Goal: Information Seeking & Learning: Learn about a topic

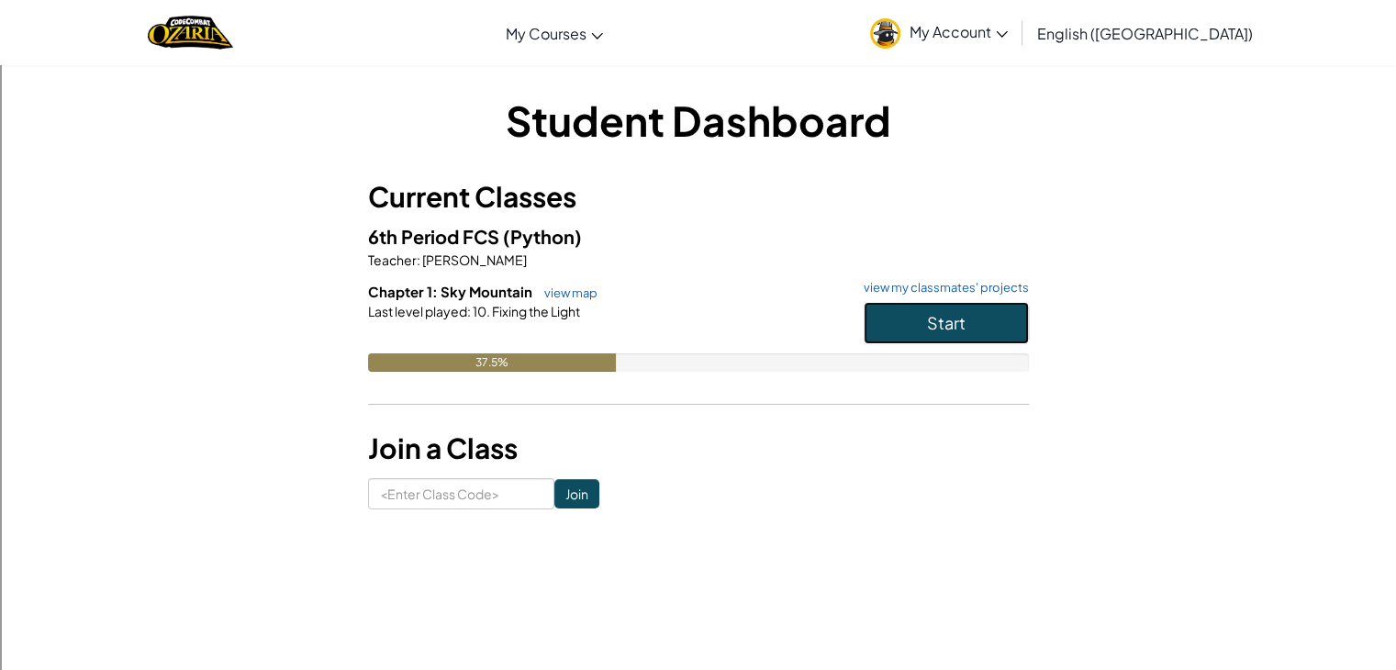
click at [933, 329] on span "Start" at bounding box center [946, 322] width 39 height 21
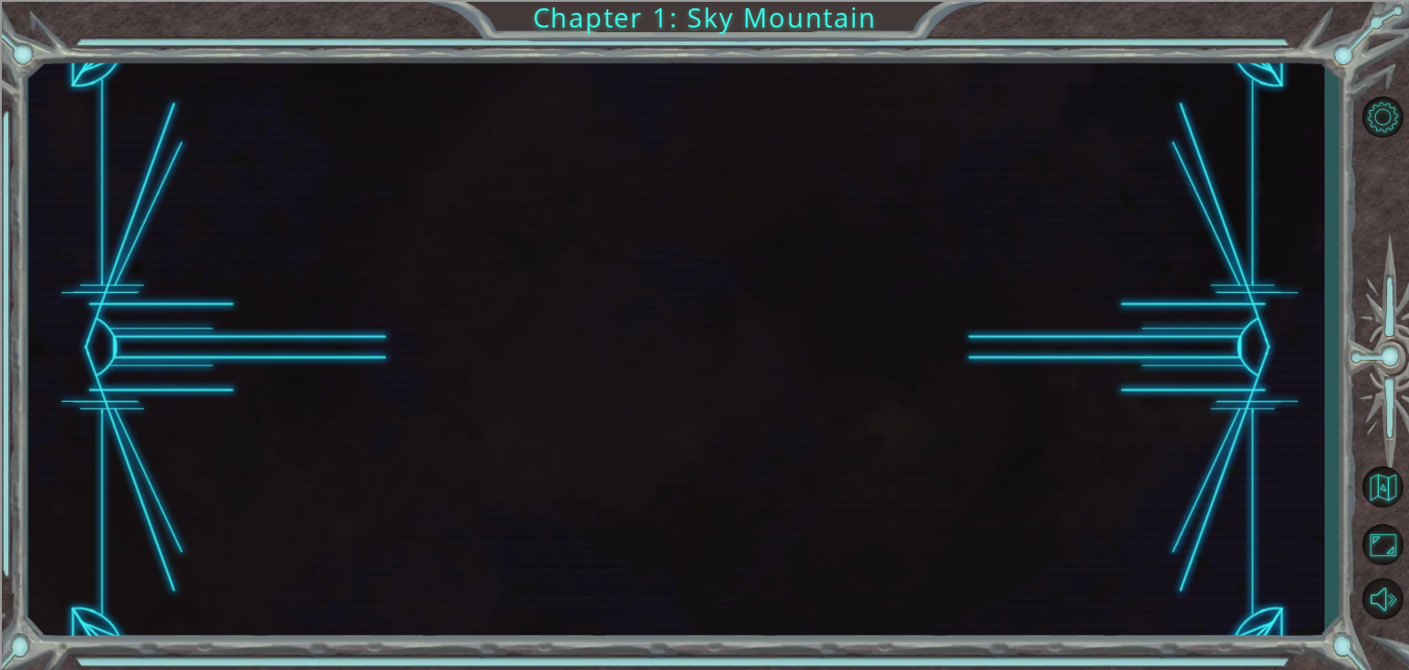
click at [932, 371] on div at bounding box center [676, 347] width 1297 height 589
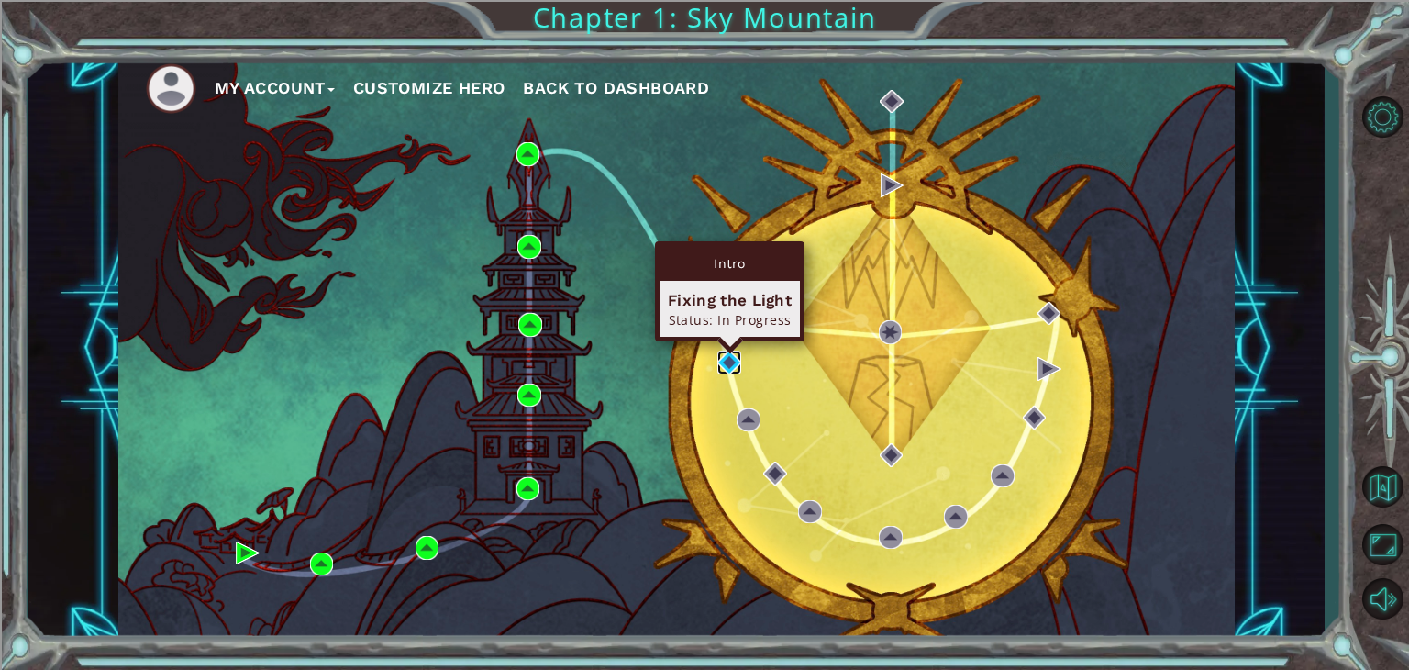
click at [730, 357] on img at bounding box center [730, 363] width 24 height 24
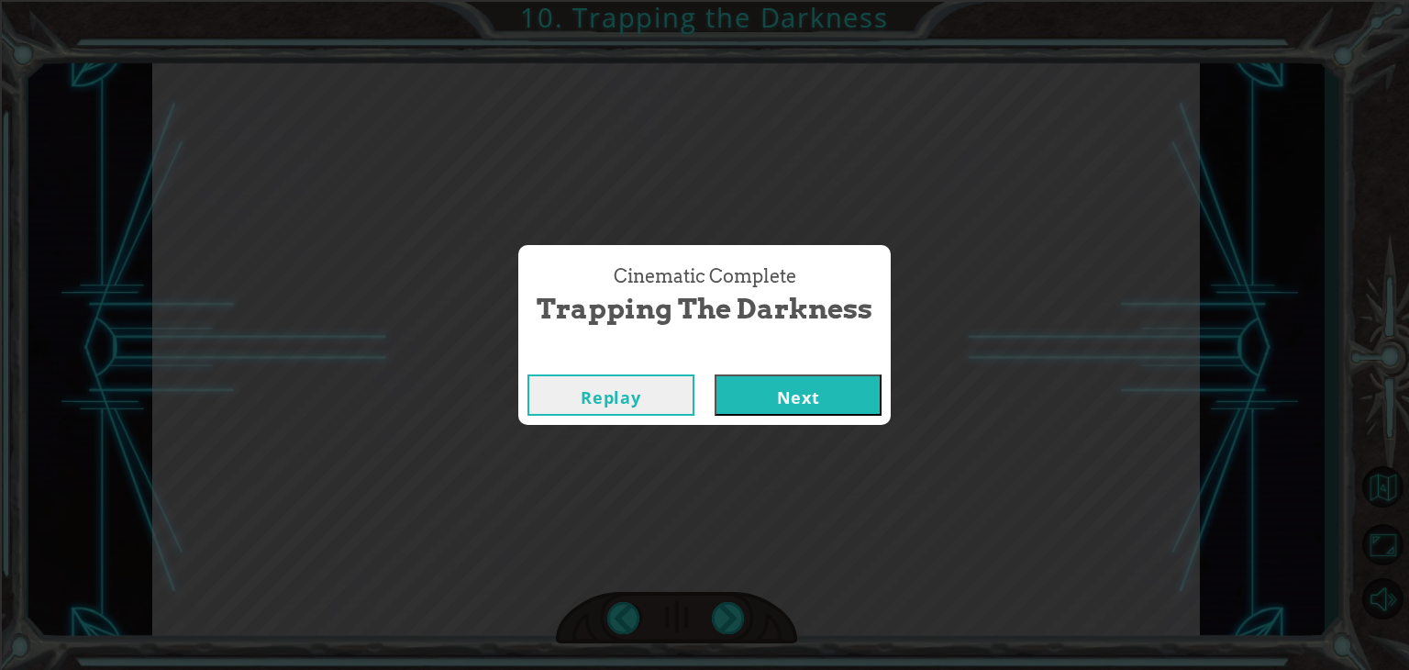
click at [744, 529] on div "Cinematic Complete Trapping the Darkness Replay Next" at bounding box center [704, 335] width 1409 height 670
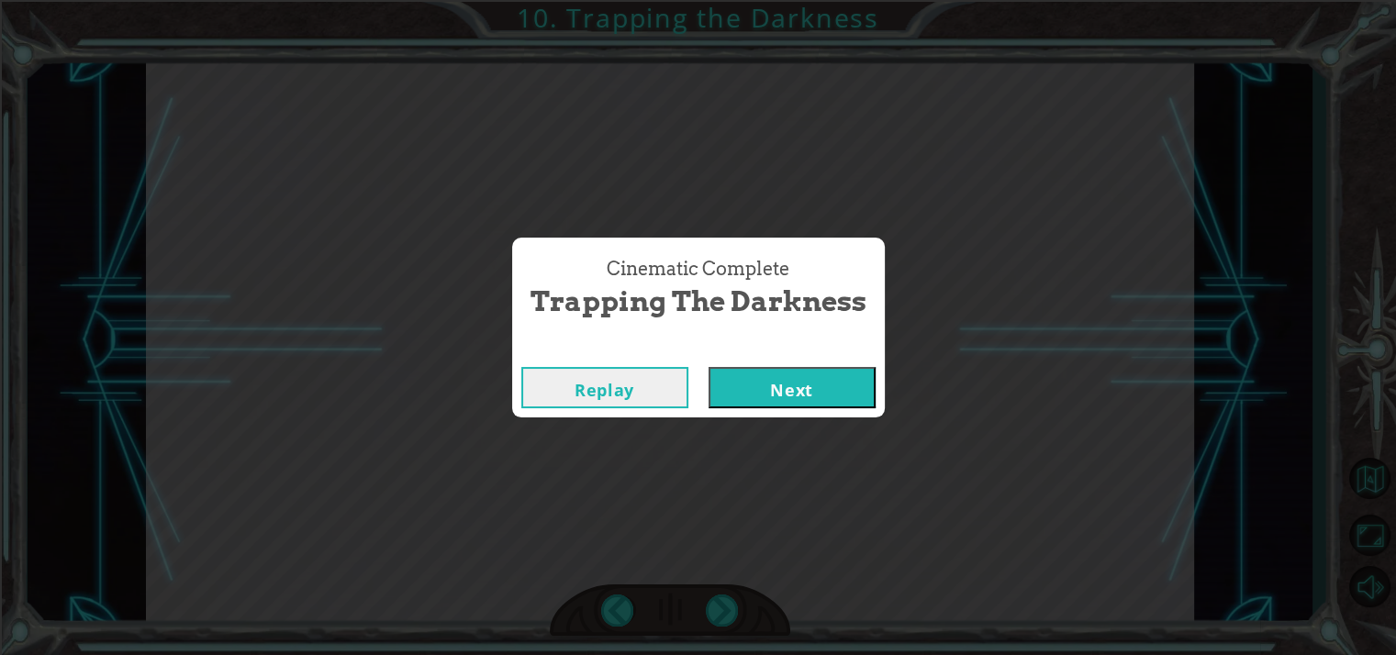
click at [744, 529] on div "Cinematic Complete Trapping the Darkness Replay Next" at bounding box center [698, 327] width 1396 height 655
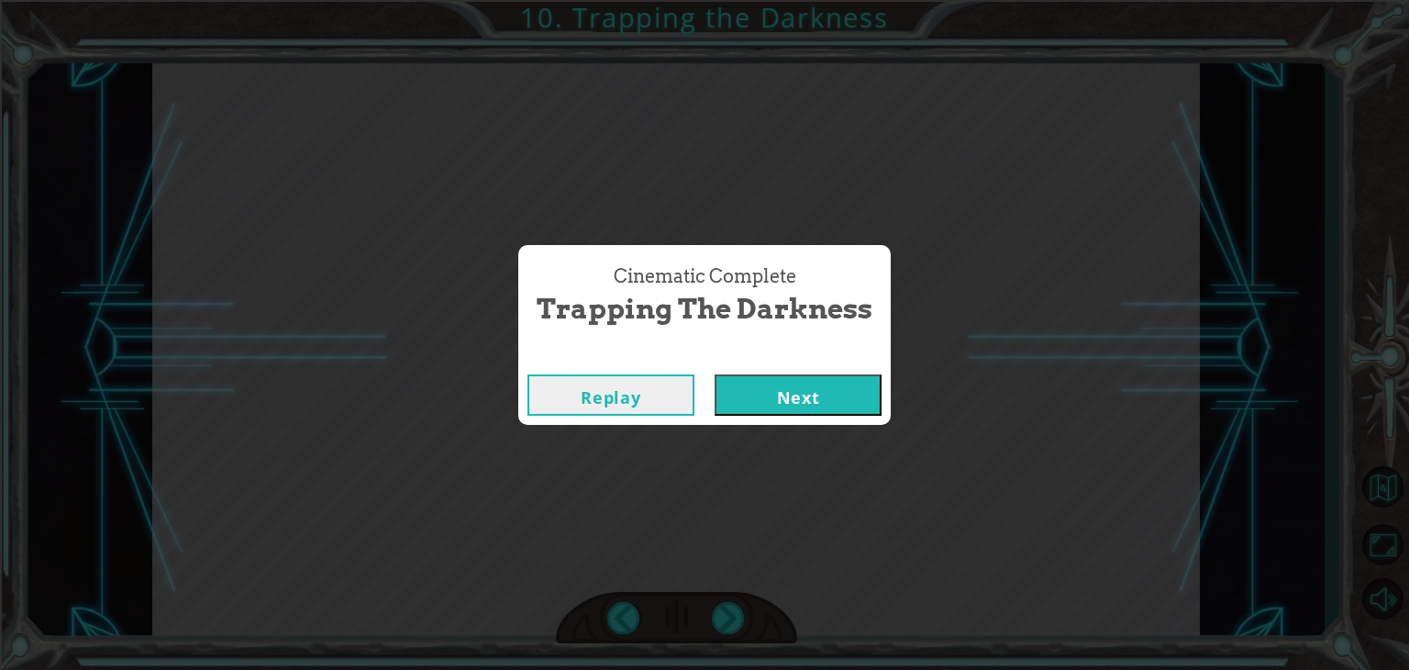
drag, startPoint x: 744, startPoint y: 529, endPoint x: 721, endPoint y: 380, distance: 151.3
click at [721, 380] on button "Next" at bounding box center [798, 394] width 167 height 41
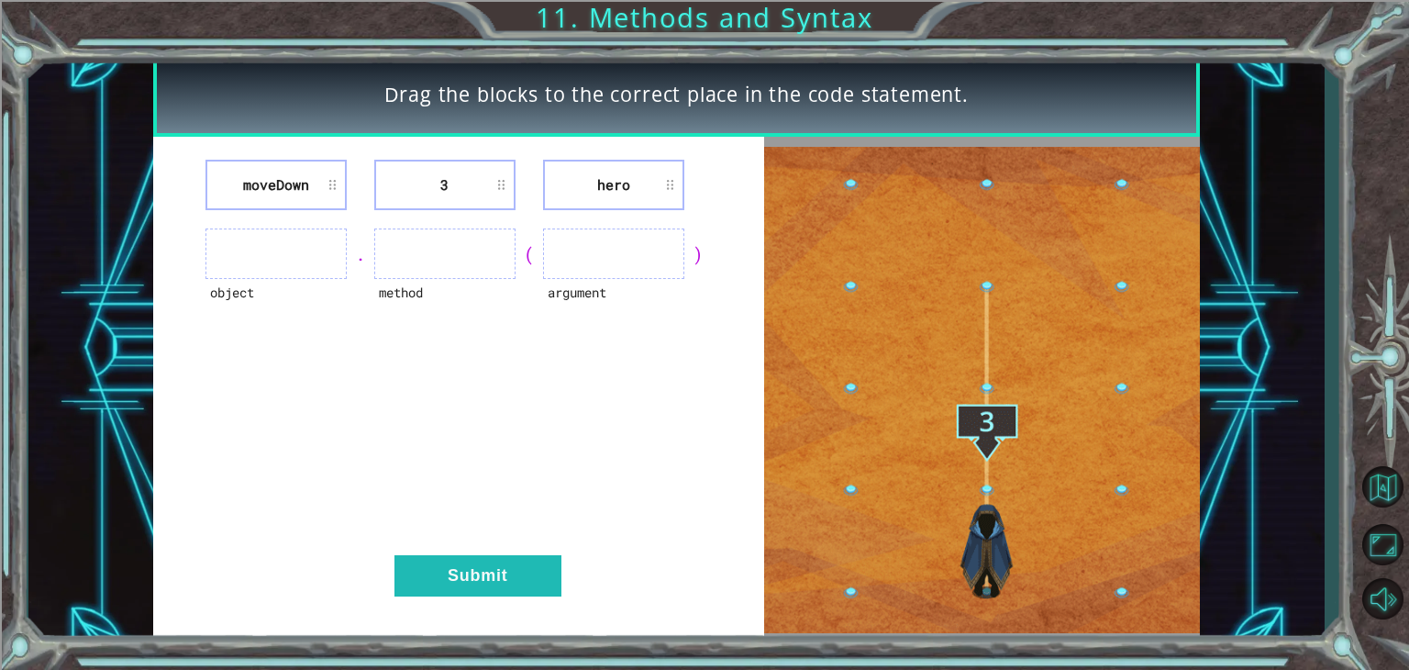
click at [1215, 247] on div "Drag the blocks to the correct place in the code statement. [GEOGRAPHIC_DATA] 3…" at bounding box center [676, 347] width 1297 height 589
click at [260, 264] on ul at bounding box center [276, 253] width 141 height 50
click at [626, 177] on li "hero" at bounding box center [613, 185] width 141 height 50
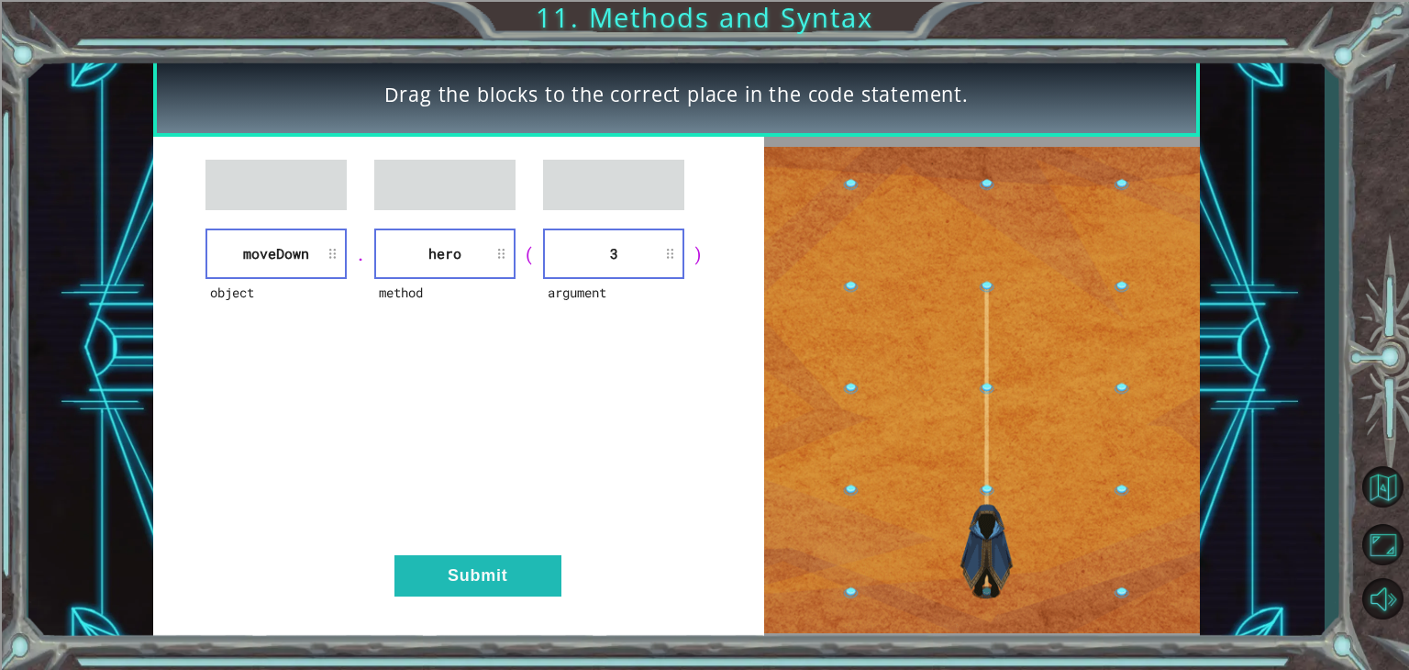
drag, startPoint x: 302, startPoint y: 284, endPoint x: 290, endPoint y: 237, distance: 49.2
click at [290, 236] on div "object [GEOGRAPHIC_DATA]" at bounding box center [276, 253] width 141 height 50
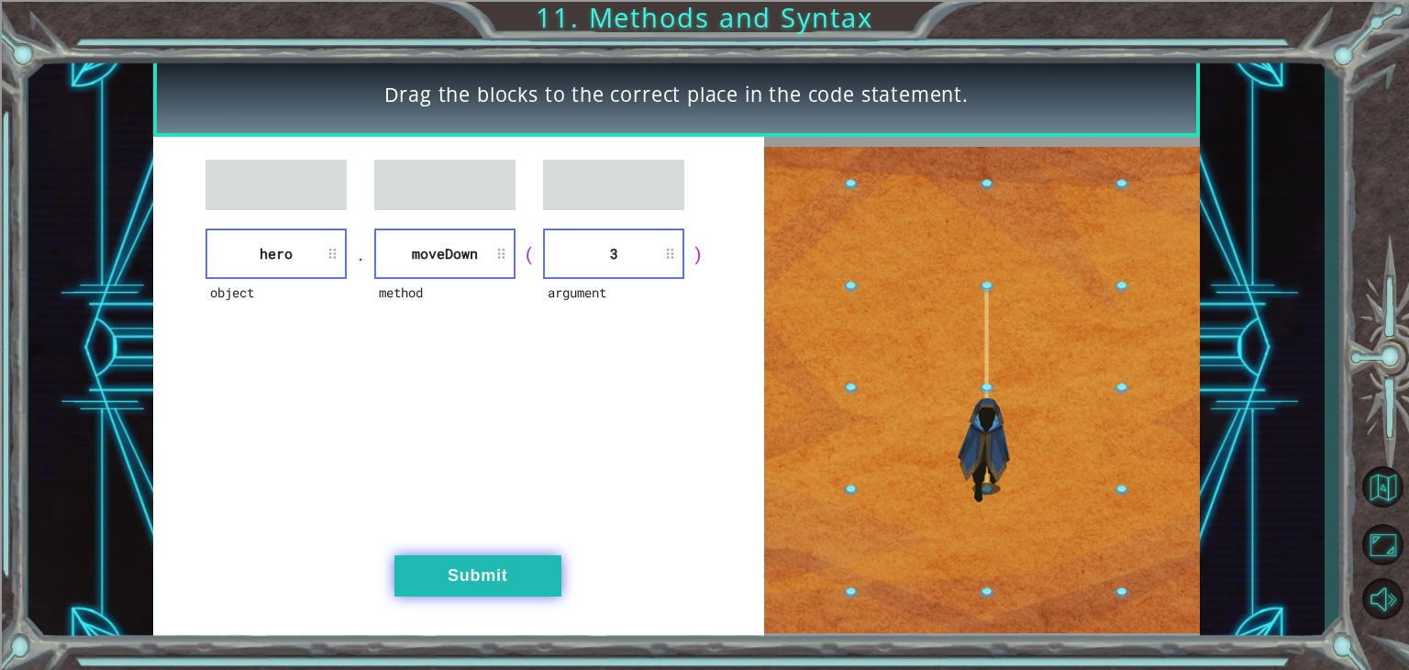
click at [517, 566] on button "Submit" at bounding box center [478, 575] width 167 height 41
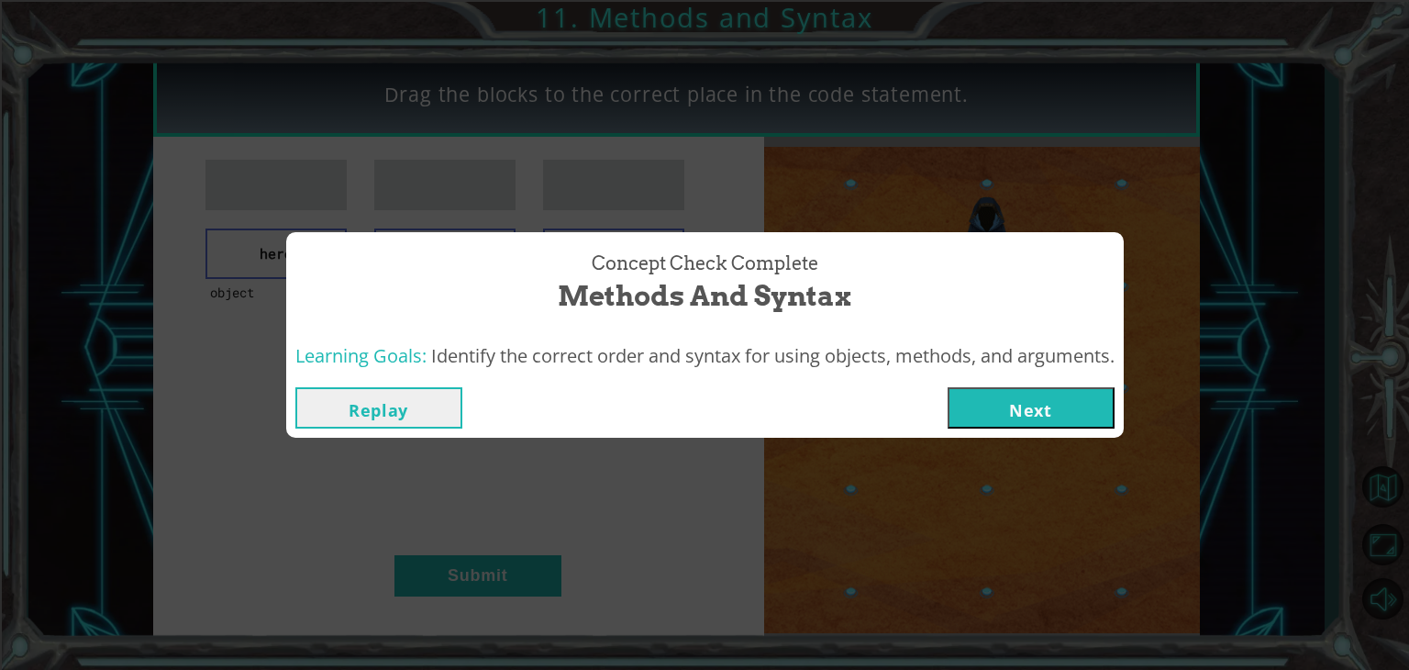
click at [1022, 393] on button "Next" at bounding box center [1031, 407] width 167 height 41
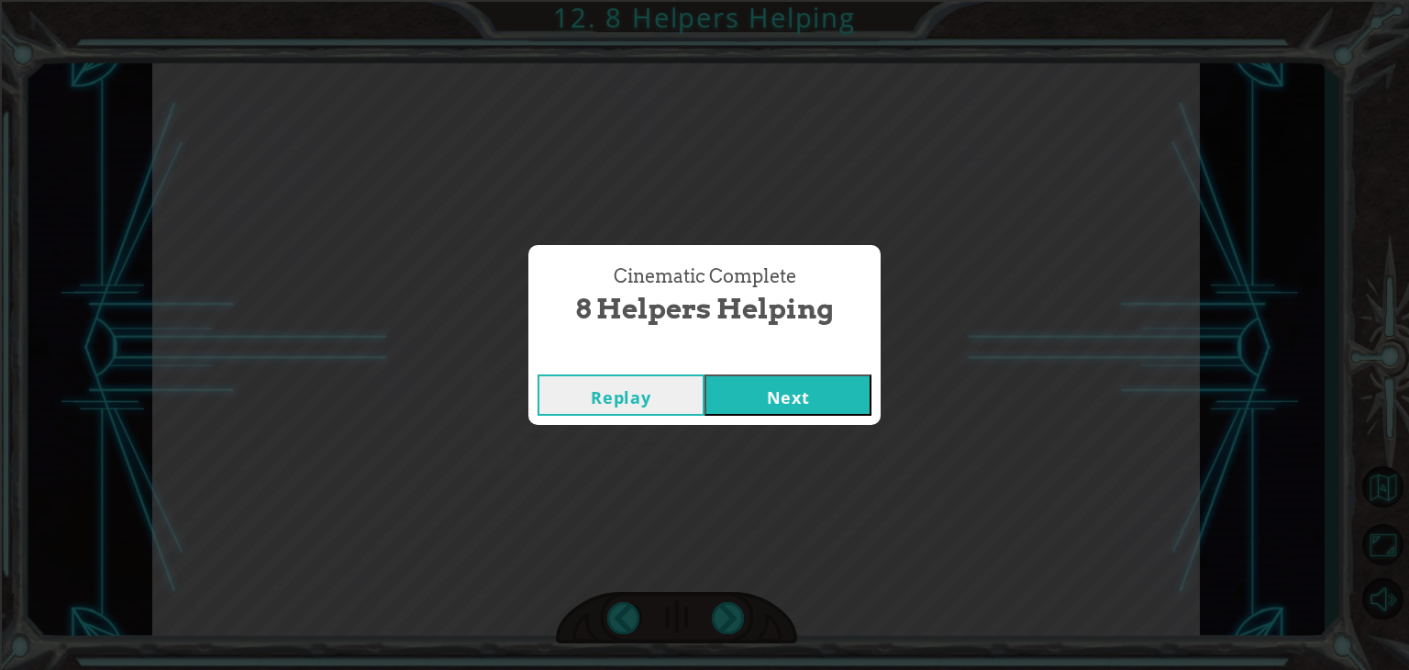
click at [806, 386] on button "Next" at bounding box center [788, 394] width 167 height 41
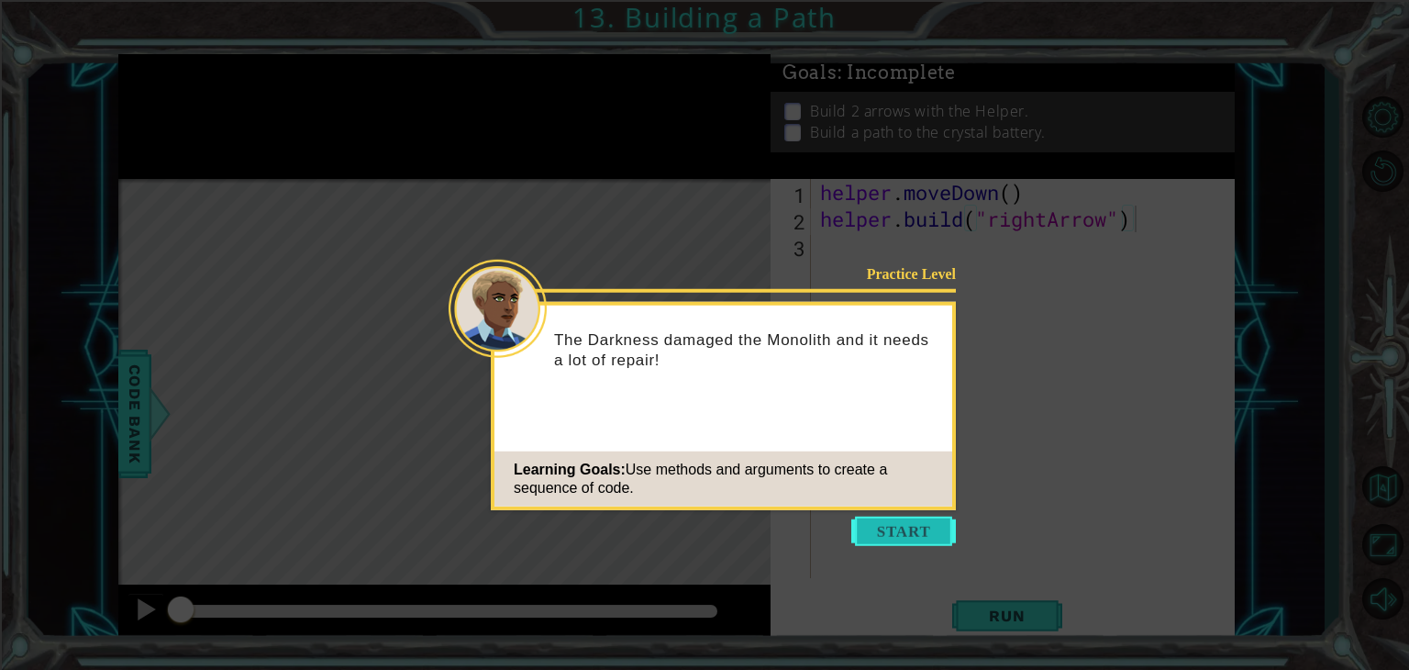
click at [869, 537] on button "Start" at bounding box center [904, 531] width 105 height 29
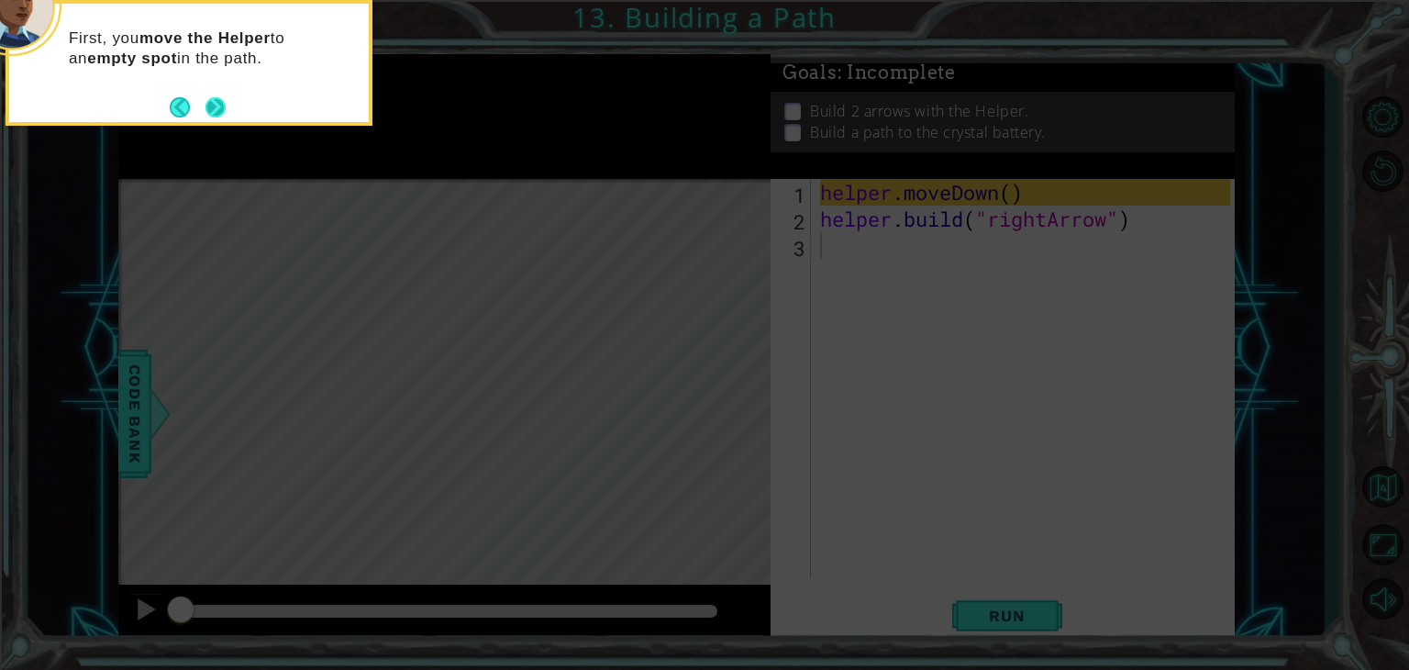
click at [217, 104] on button "Next" at bounding box center [216, 107] width 26 height 26
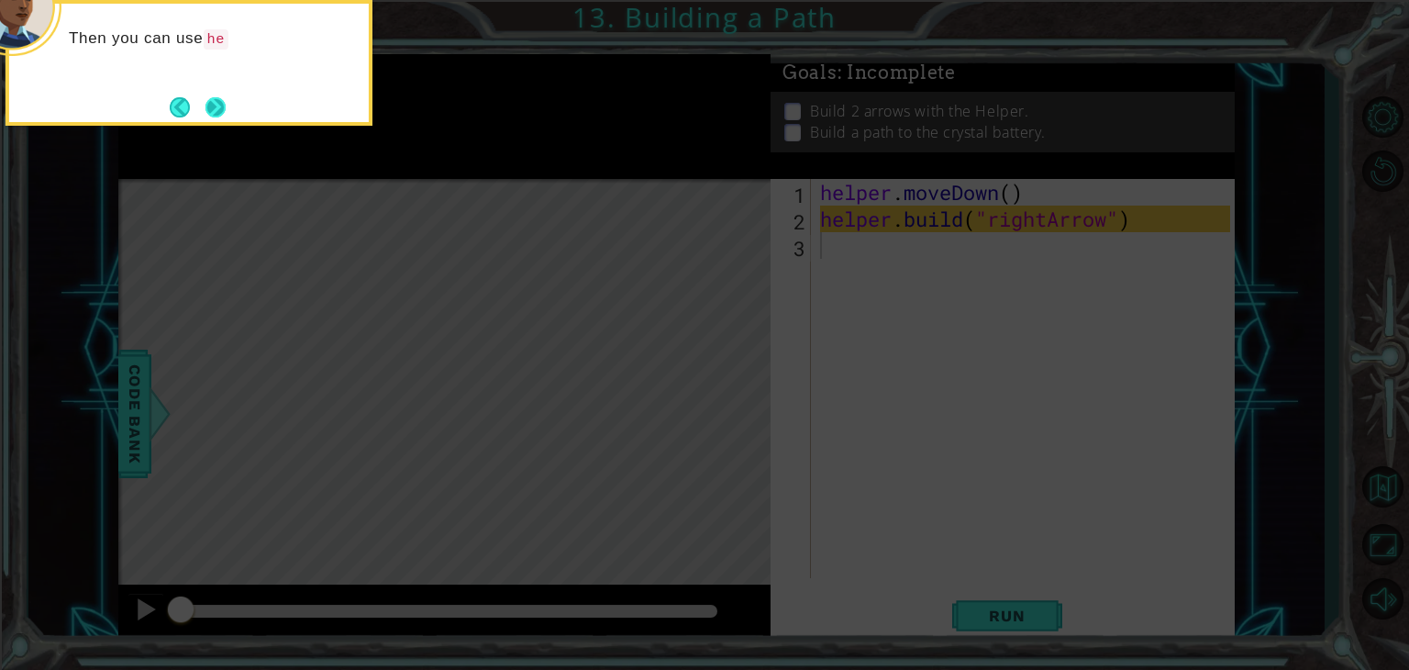
click at [214, 115] on button "Next" at bounding box center [215, 106] width 21 height 21
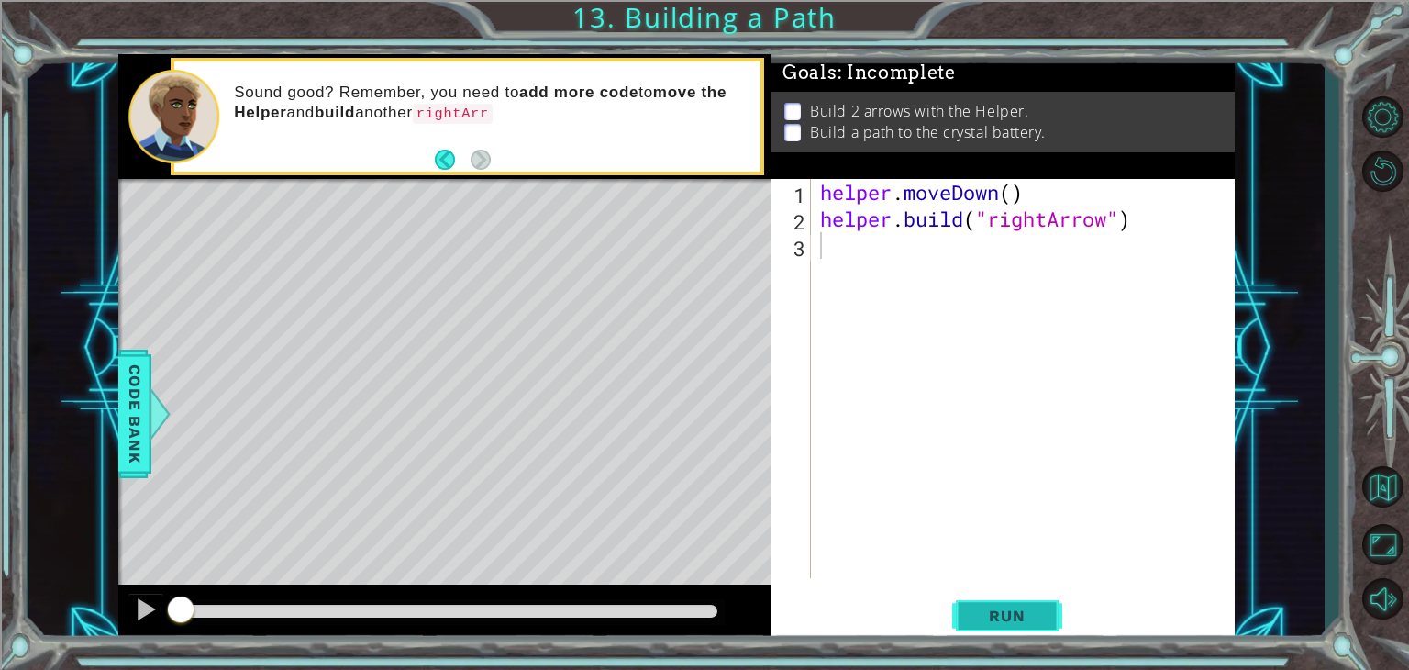
click at [1010, 621] on span "Run" at bounding box center [1007, 616] width 72 height 18
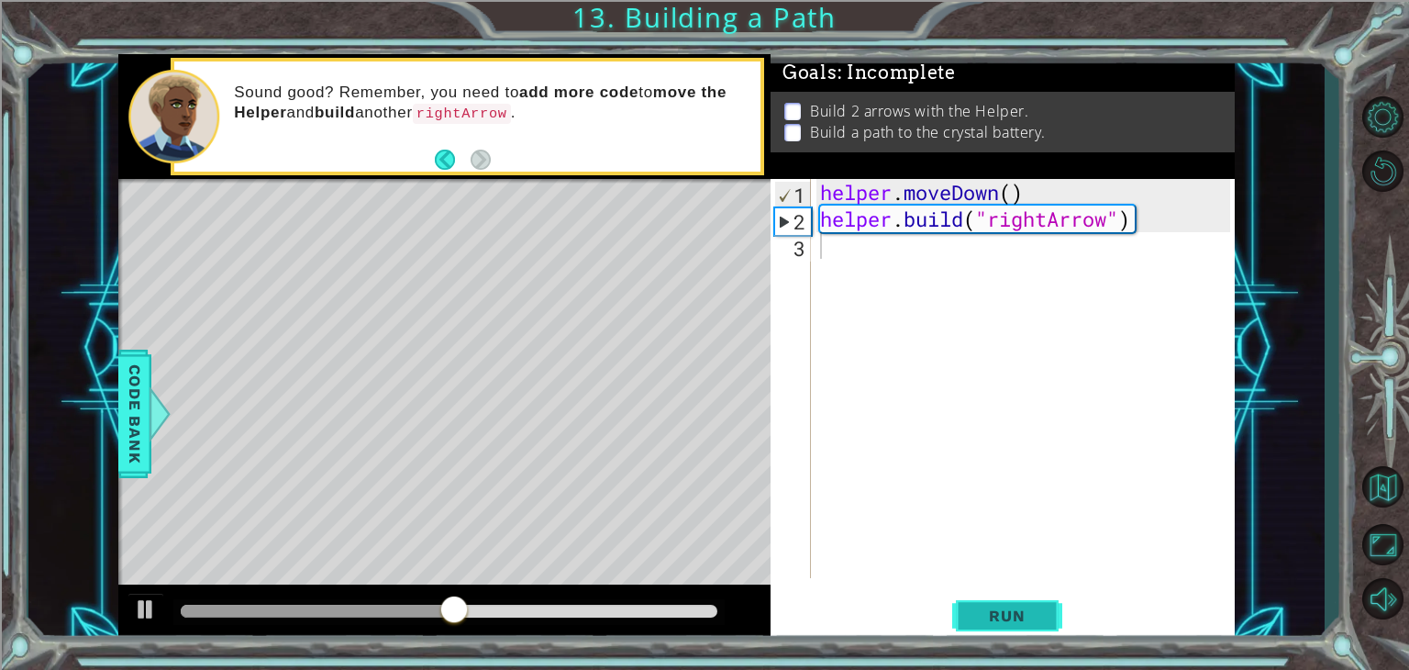
click at [1008, 611] on span "Run" at bounding box center [1007, 616] width 72 height 18
drag, startPoint x: 256, startPoint y: 610, endPoint x: 163, endPoint y: 609, distance: 92.7
click at [163, 609] on div at bounding box center [444, 614] width 652 height 59
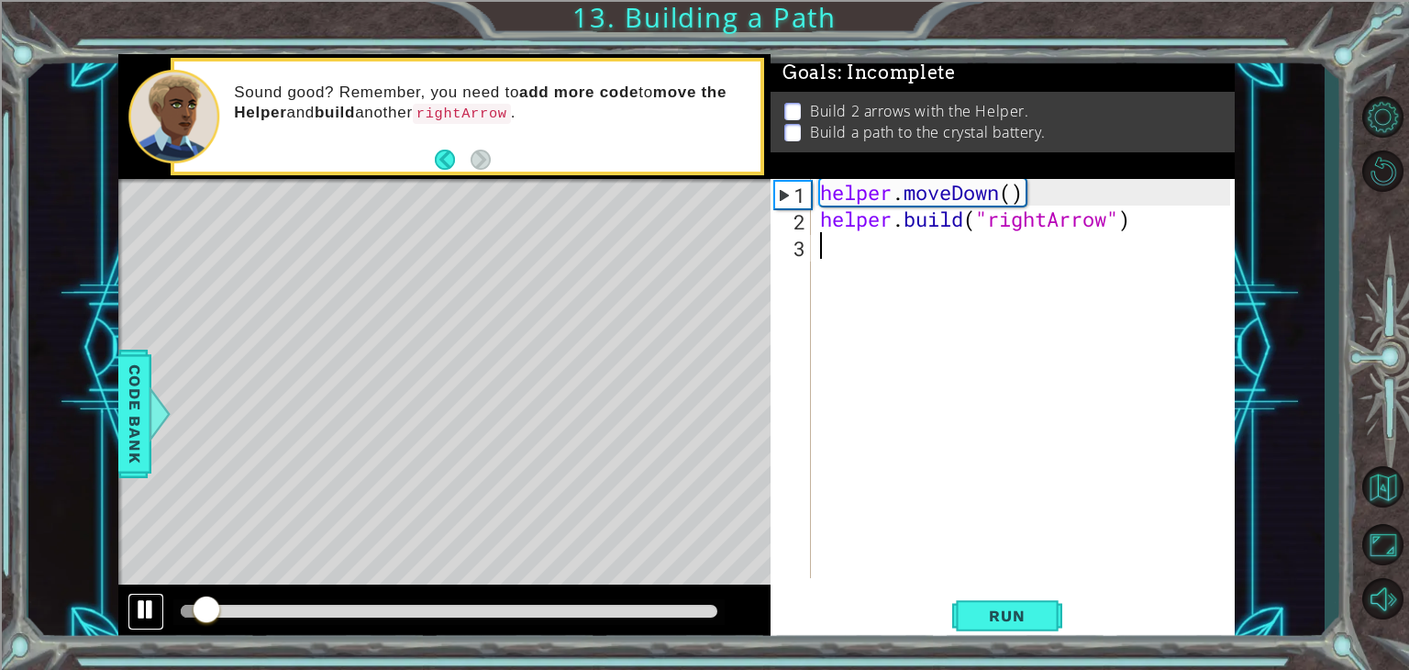
click at [150, 597] on div at bounding box center [146, 609] width 24 height 24
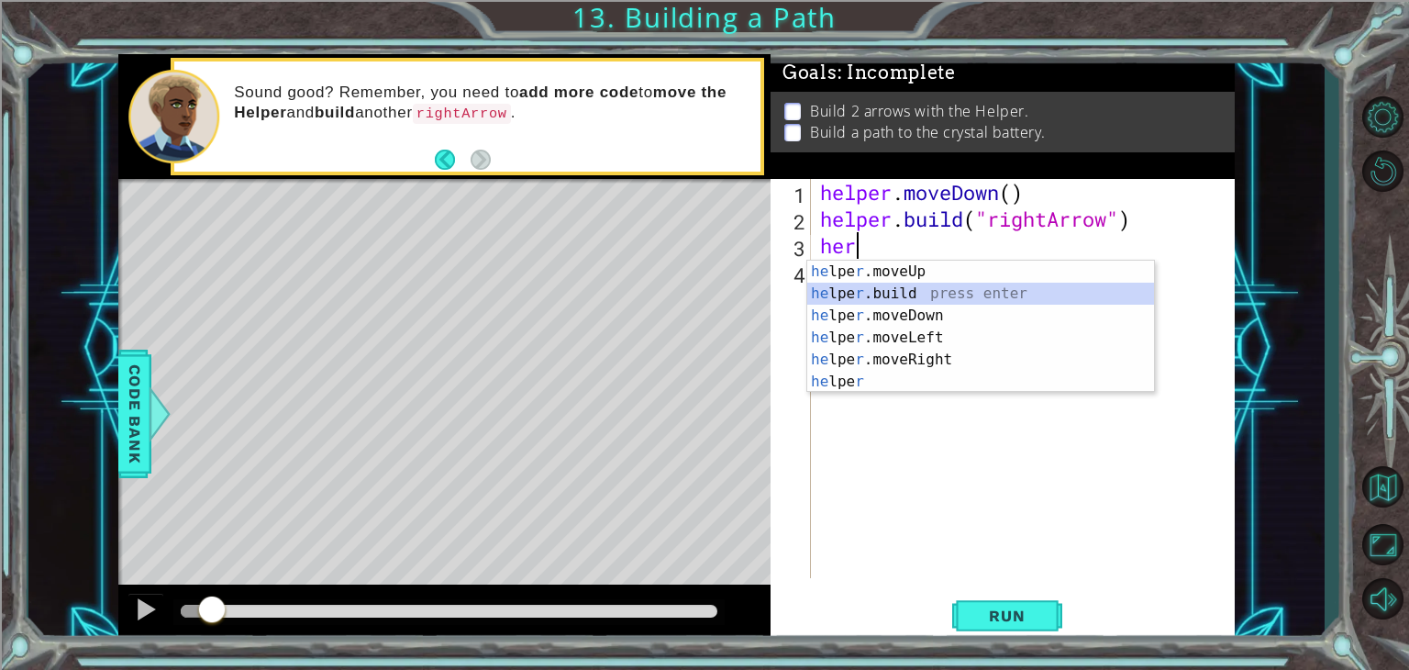
click at [852, 290] on div "he lpe r .moveUp press enter he lpe r .build press enter he lpe r .moveDown pre…" at bounding box center [981, 349] width 347 height 176
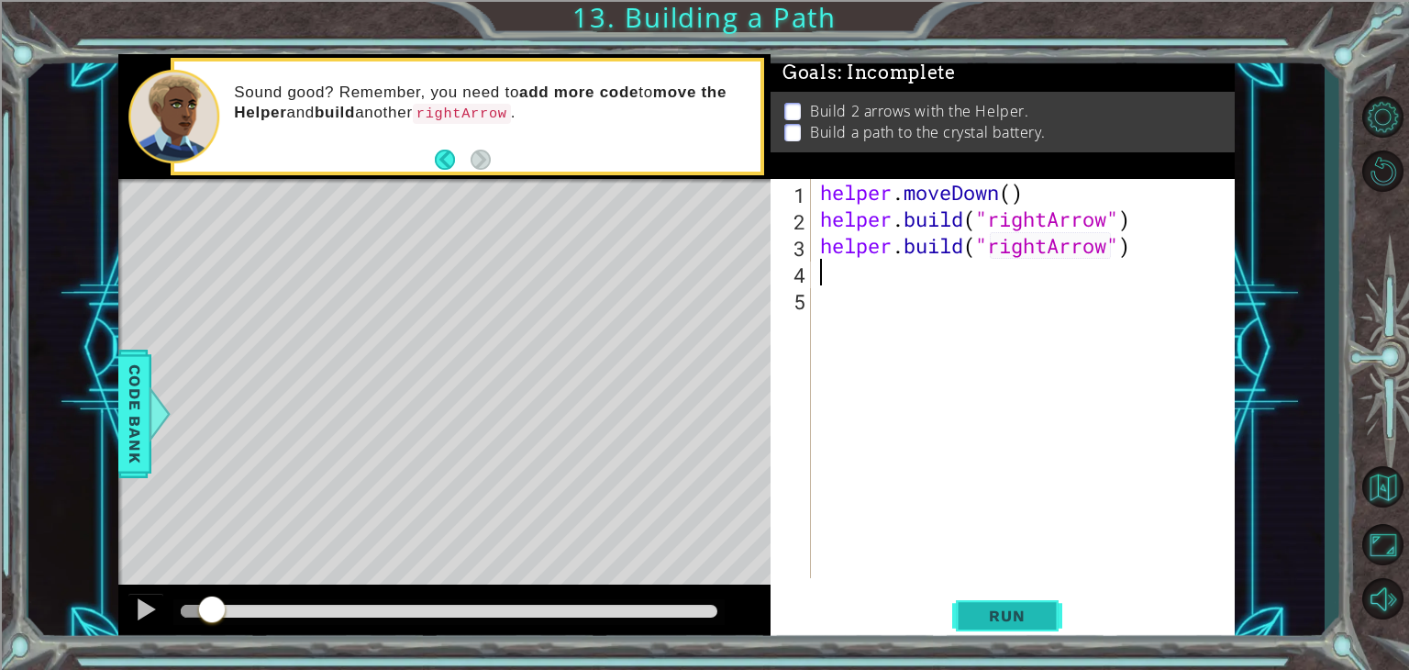
type textarea "[DOMAIN_NAME]("rightArrow")"
click at [967, 597] on button "Run" at bounding box center [1008, 616] width 110 height 47
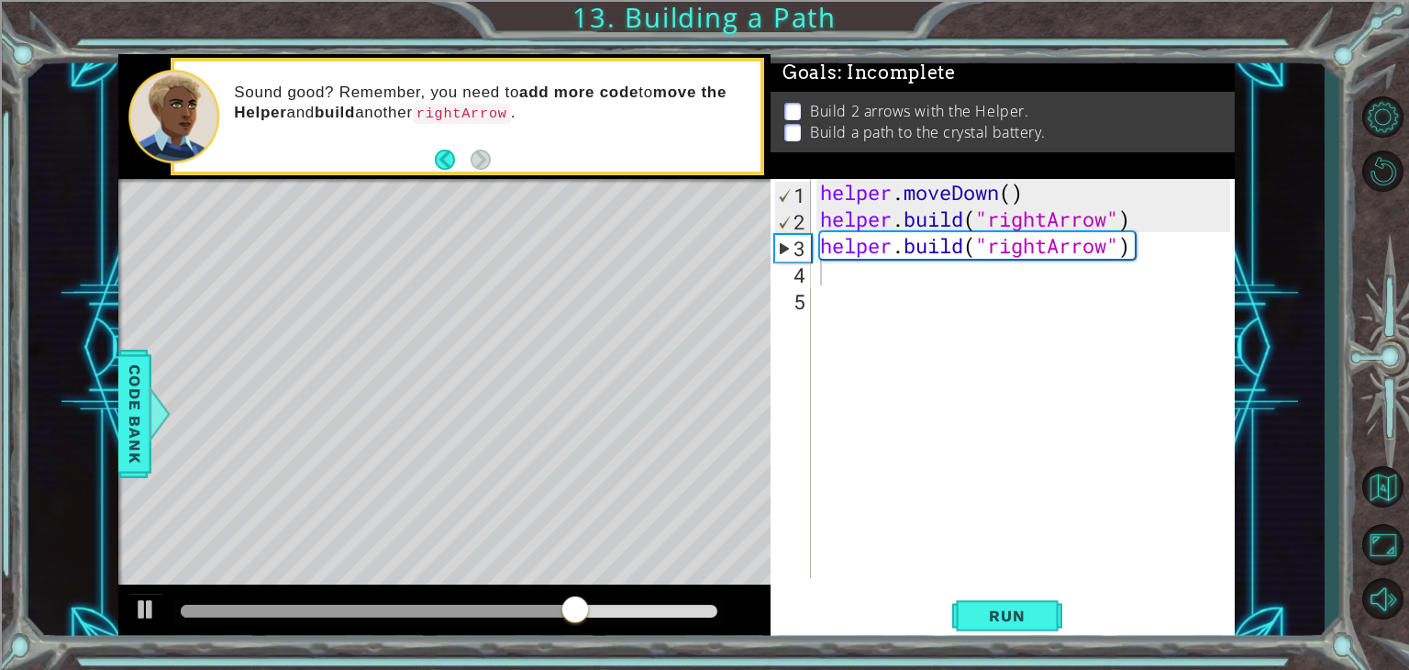
click at [770, 250] on div "Level Map" at bounding box center [542, 449] width 848 height 540
click at [797, 250] on div "3" at bounding box center [793, 248] width 36 height 27
click at [508, 363] on div "Level Map" at bounding box center [542, 449] width 848 height 540
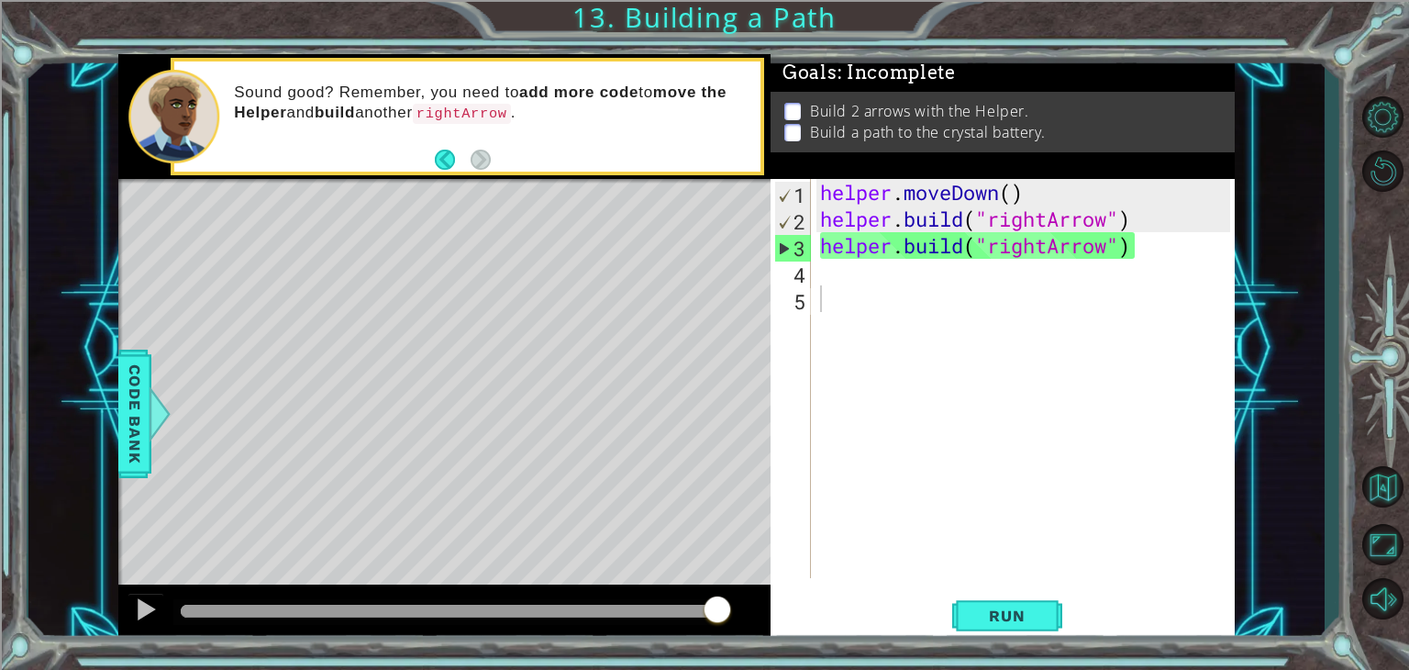
click at [930, 287] on div "helper . moveDown ( ) helper . build ( "rightArrow" ) helper . build ( "rightAr…" at bounding box center [1028, 405] width 423 height 452
click at [931, 277] on div "helper . moveDown ( ) helper . build ( "rightArrow" ) helper . build ( "rightAr…" at bounding box center [1028, 405] width 423 height 452
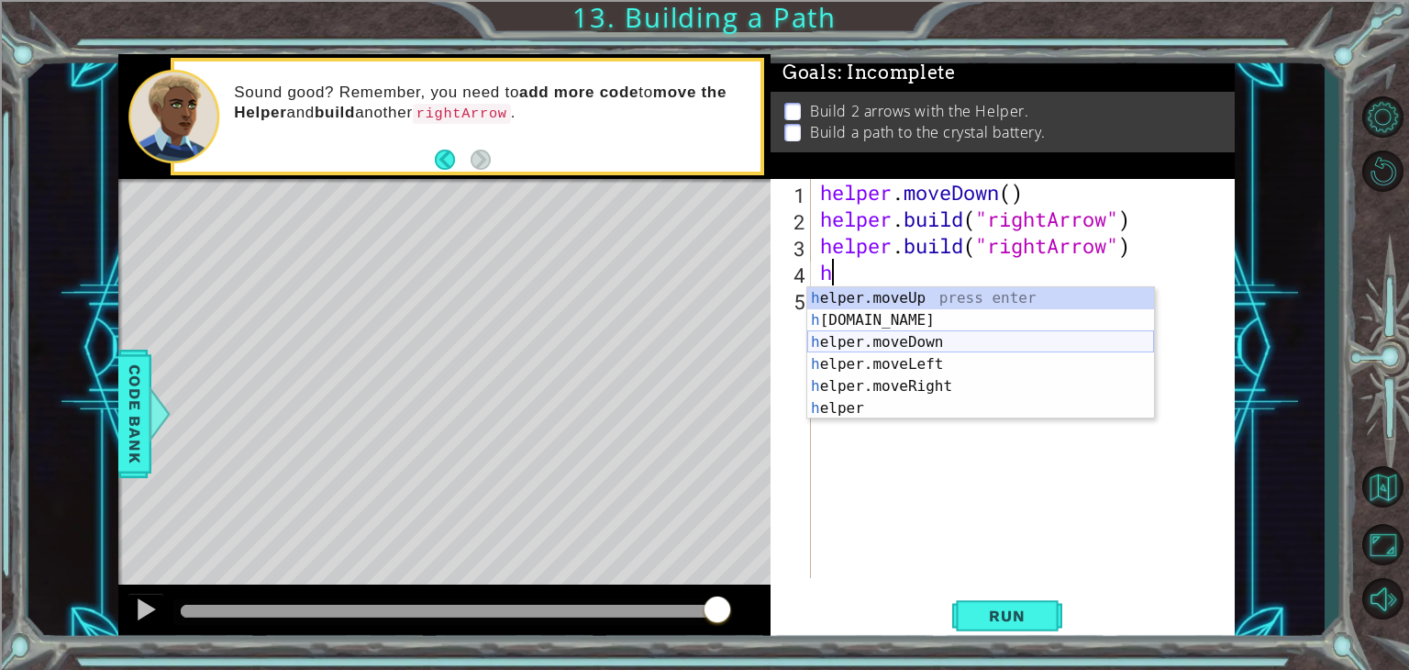
click at [912, 342] on div "h elper.moveUp press enter h [DOMAIN_NAME] press enter h elper.moveDown press e…" at bounding box center [981, 375] width 347 height 176
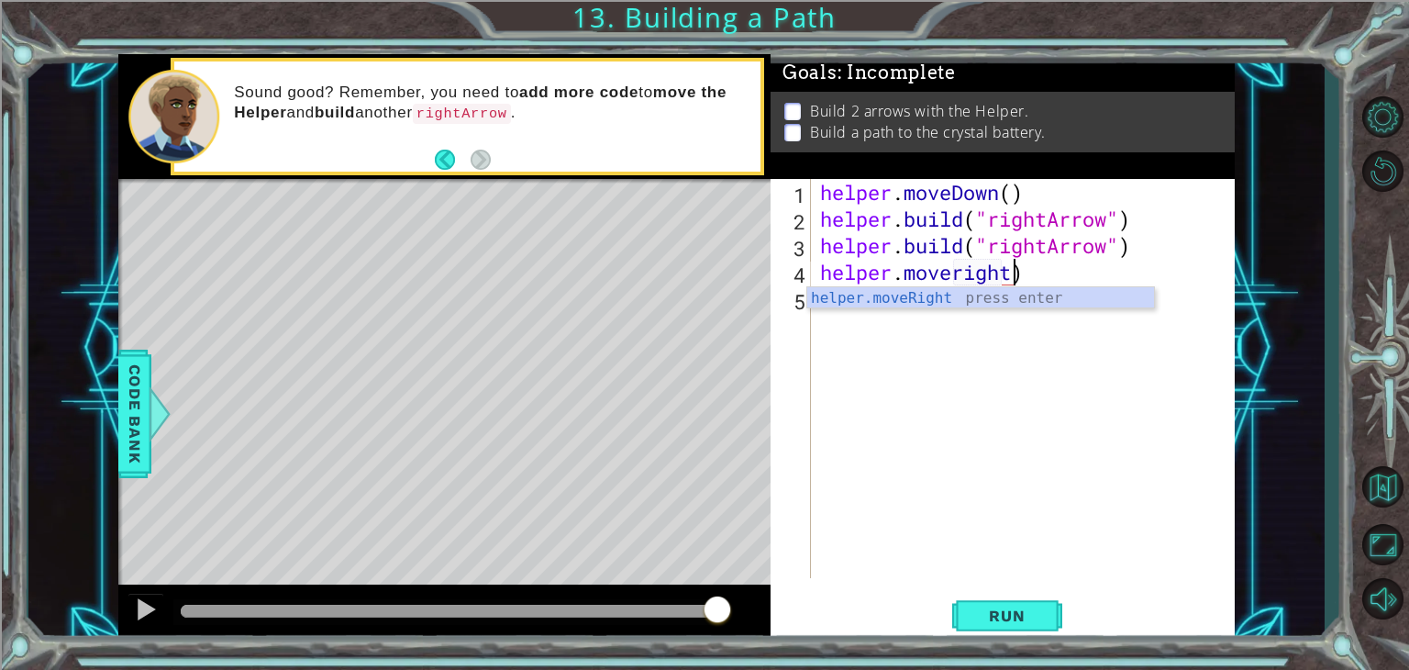
scroll to position [0, 7]
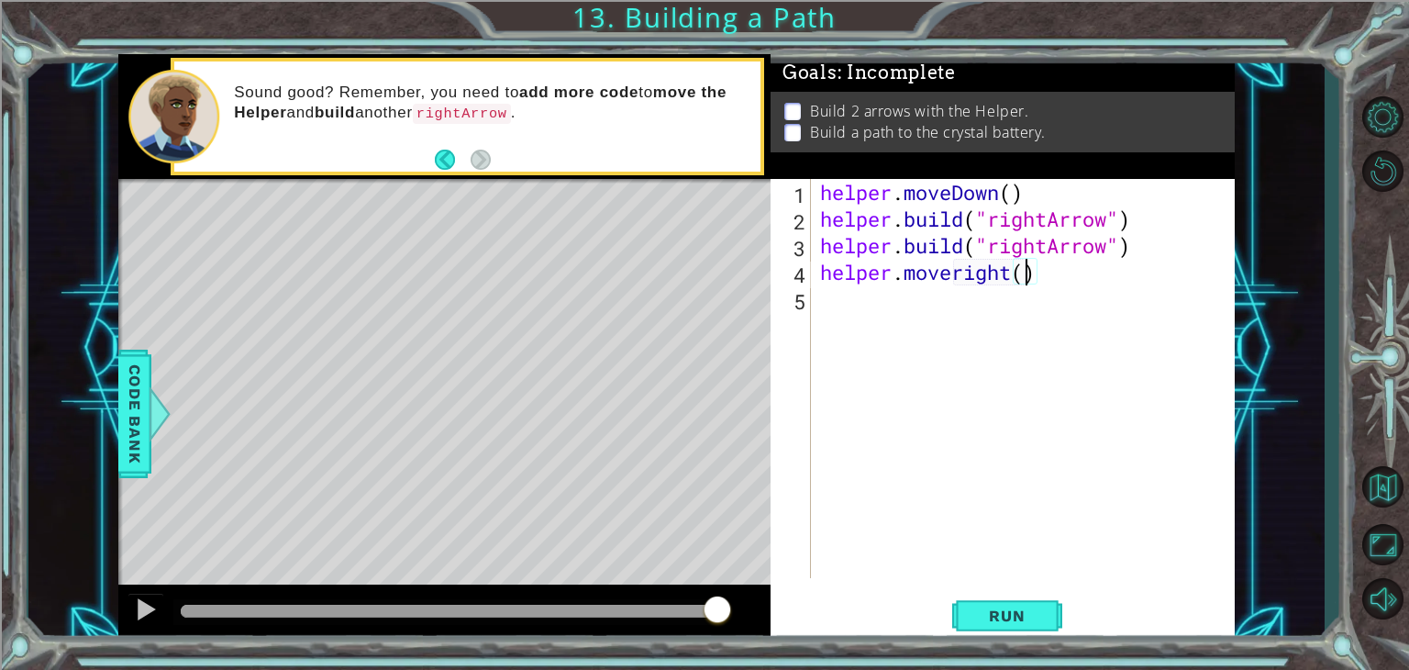
type textarea "helper.moveright(1)"
click at [1034, 618] on span "Run" at bounding box center [1007, 616] width 72 height 18
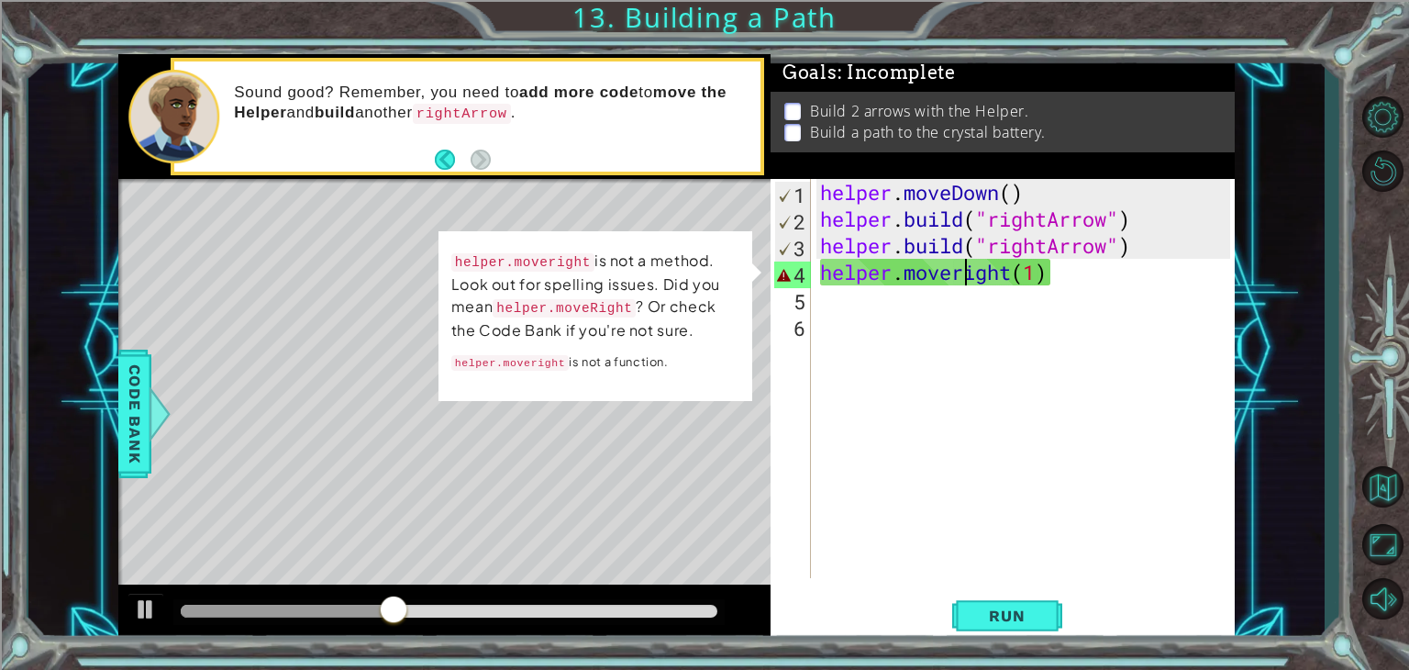
click at [963, 268] on div "helper . moveDown ( ) helper . build ( "rightArrow" ) helper . build ( "rightAr…" at bounding box center [1028, 405] width 423 height 452
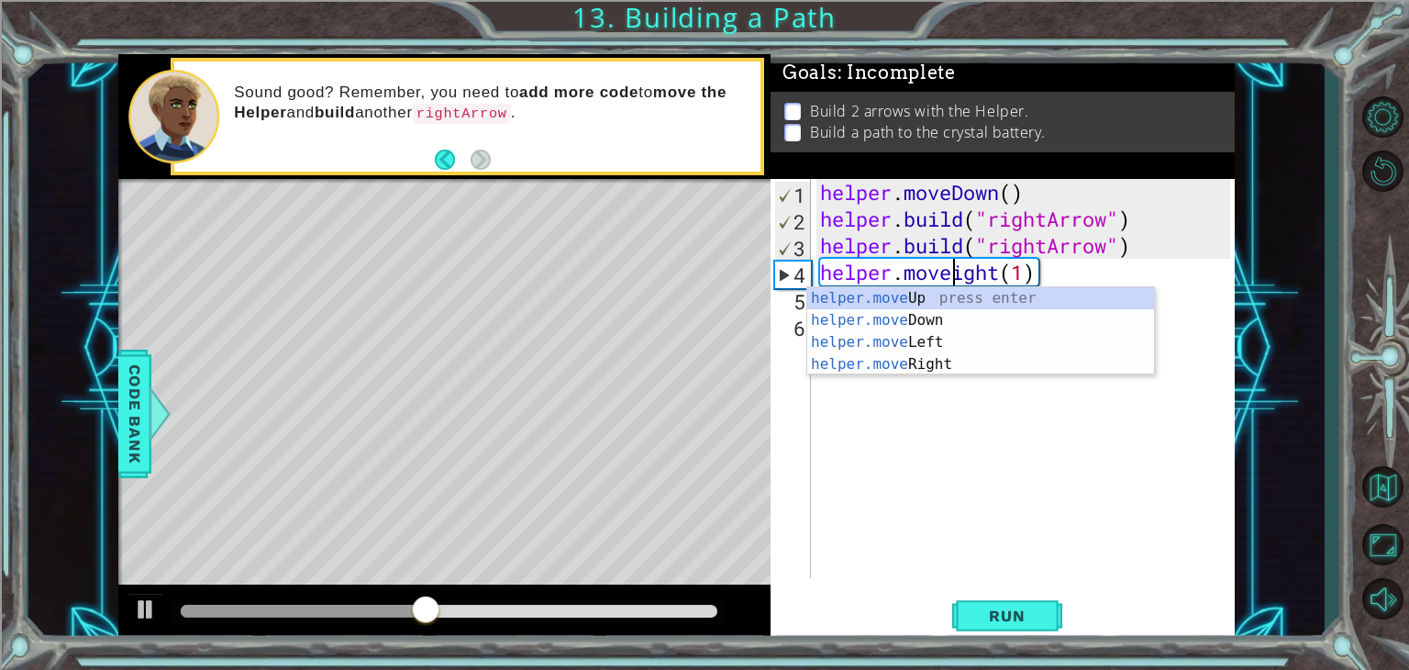
scroll to position [0, 6]
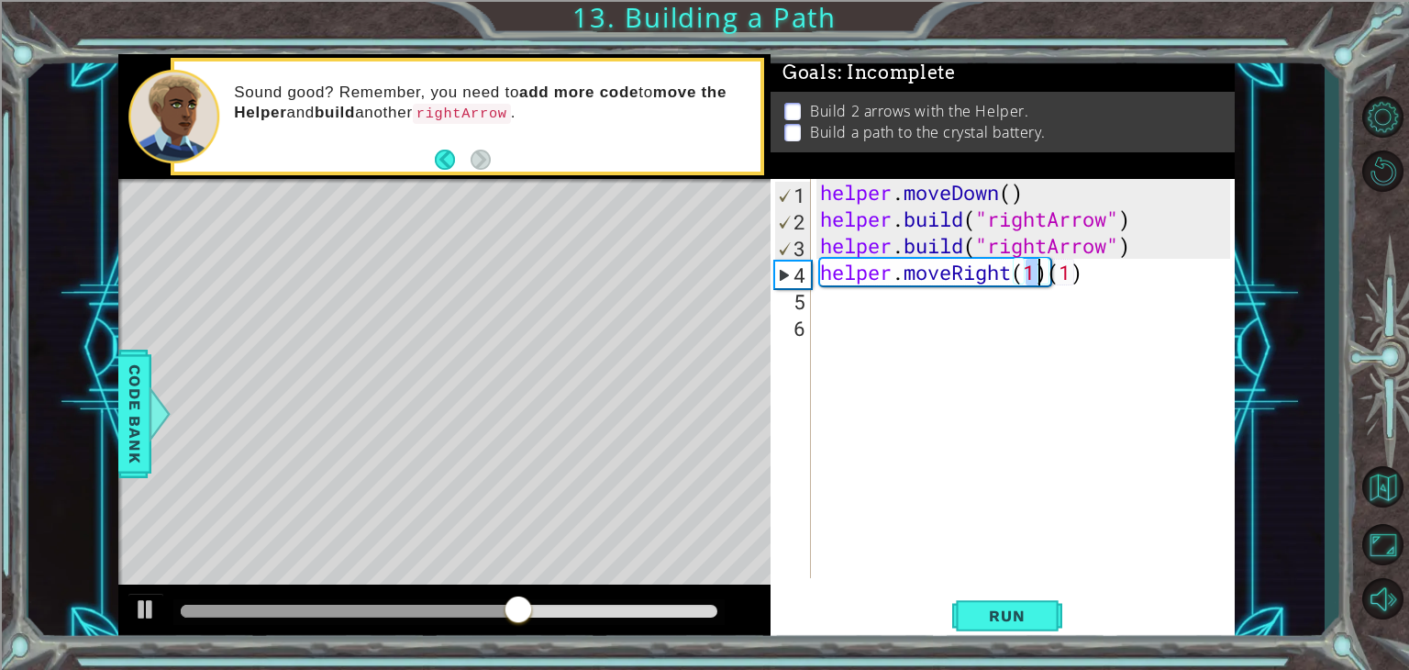
click at [1092, 285] on div "helper . moveDown ( ) helper . build ( "rightArrow" ) helper . build ( "rightAr…" at bounding box center [1028, 405] width 423 height 452
type textarea "helper.moveRight(1)"
click at [990, 624] on span "Run" at bounding box center [1007, 616] width 72 height 18
click at [934, 327] on div "helper . moveDown ( ) helper . build ( "rightArrow" ) helper . build ( "rightAr…" at bounding box center [1028, 405] width 423 height 452
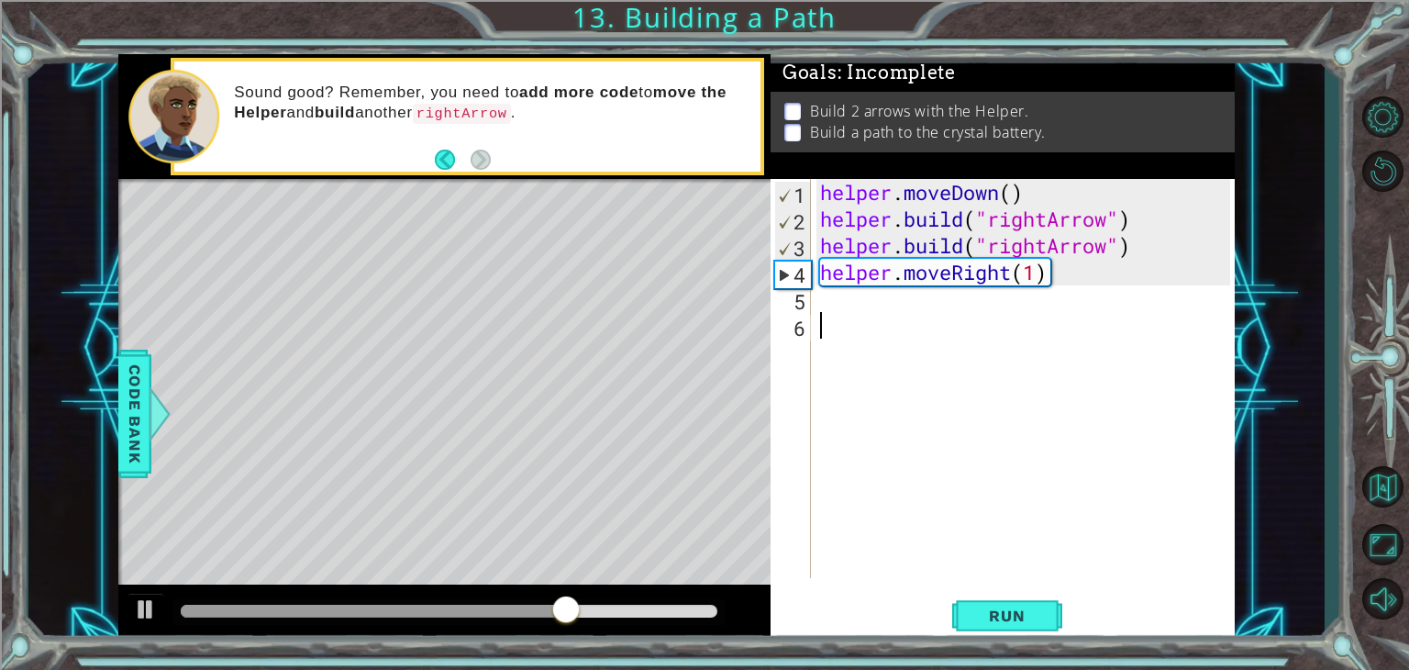
click at [916, 295] on div "helper . moveDown ( ) helper . build ( "rightArrow" ) helper . build ( "rightAr…" at bounding box center [1028, 405] width 423 height 452
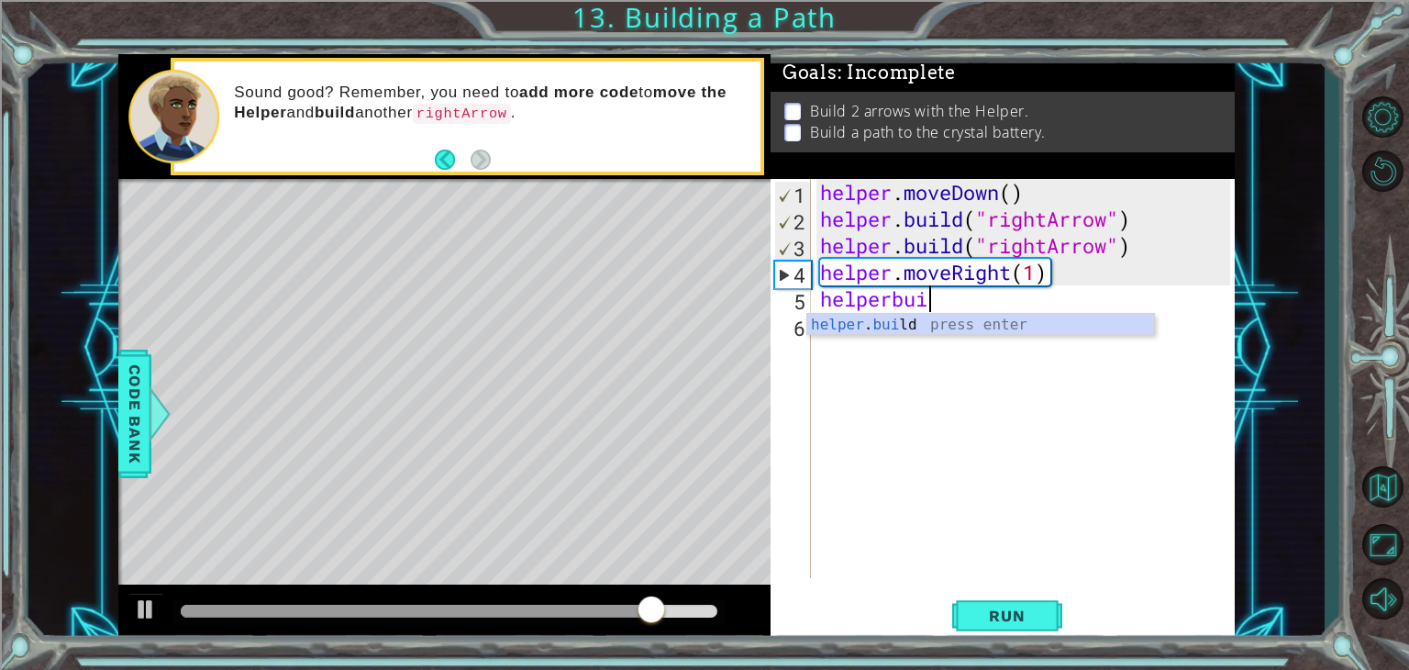
scroll to position [0, 5]
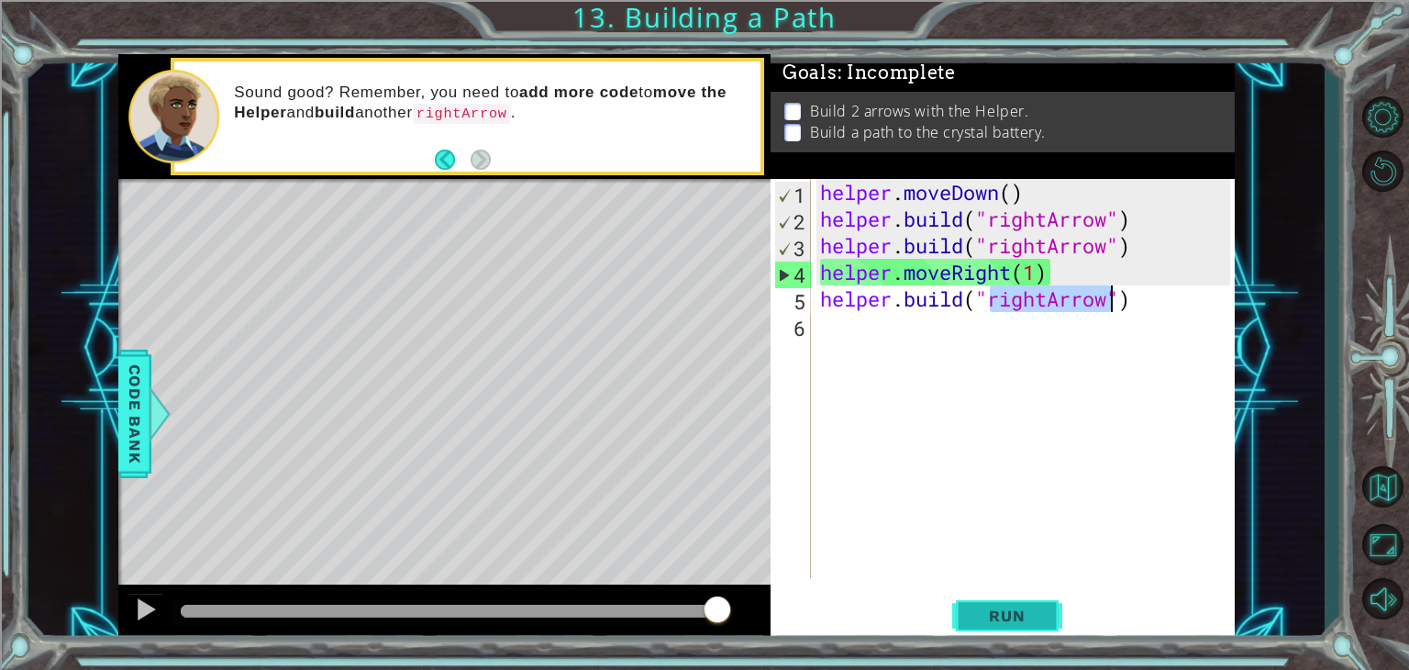
type textarea "[DOMAIN_NAME]("rightArrow")"
click at [991, 622] on span "Run" at bounding box center [1007, 616] width 72 height 18
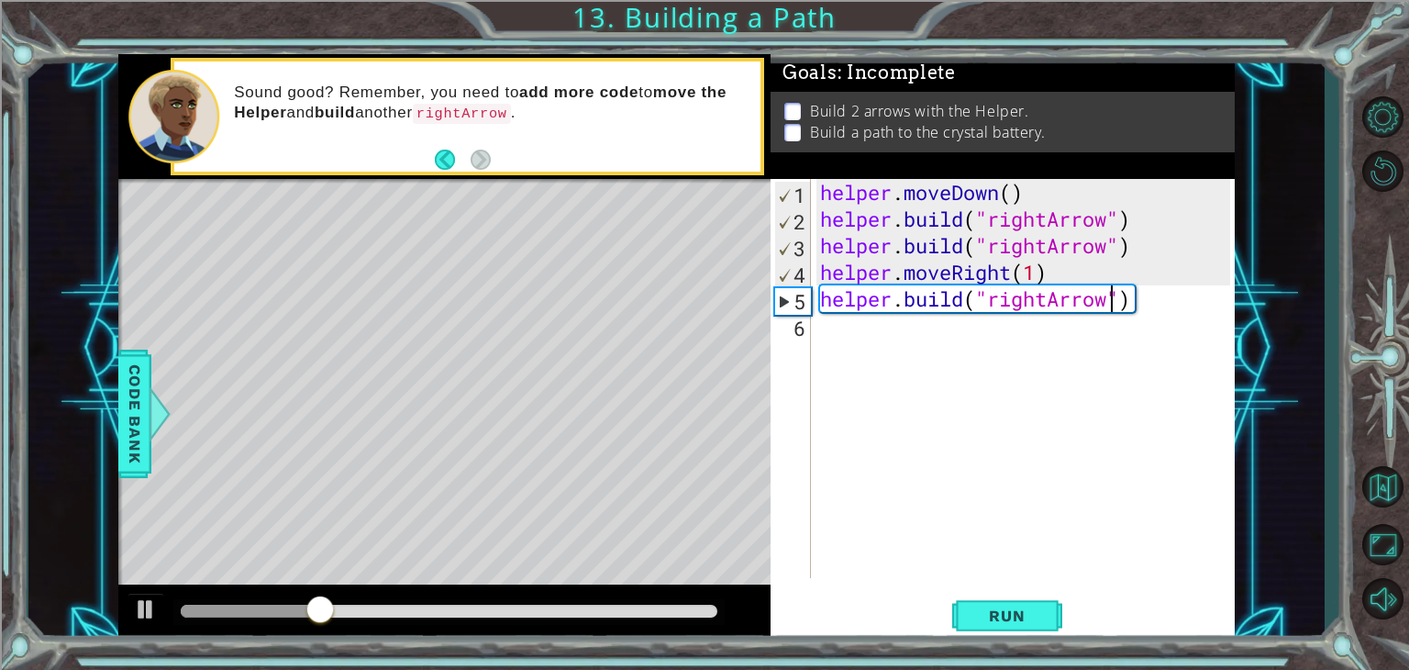
click at [997, 402] on div "helper . moveDown ( ) helper . build ( "rightArrow" ) helper . build ( "rightAr…" at bounding box center [1028, 405] width 423 height 452
click at [997, 621] on span "Run" at bounding box center [1007, 616] width 72 height 18
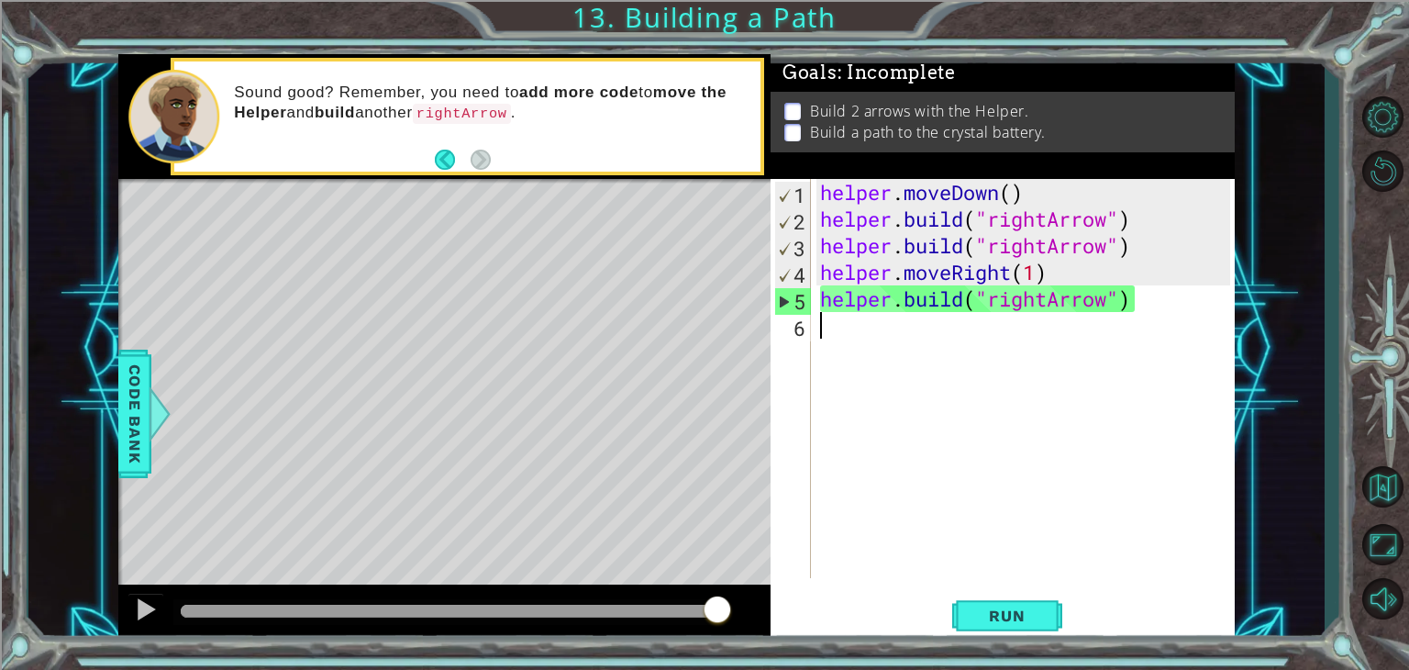
type textarea "h"
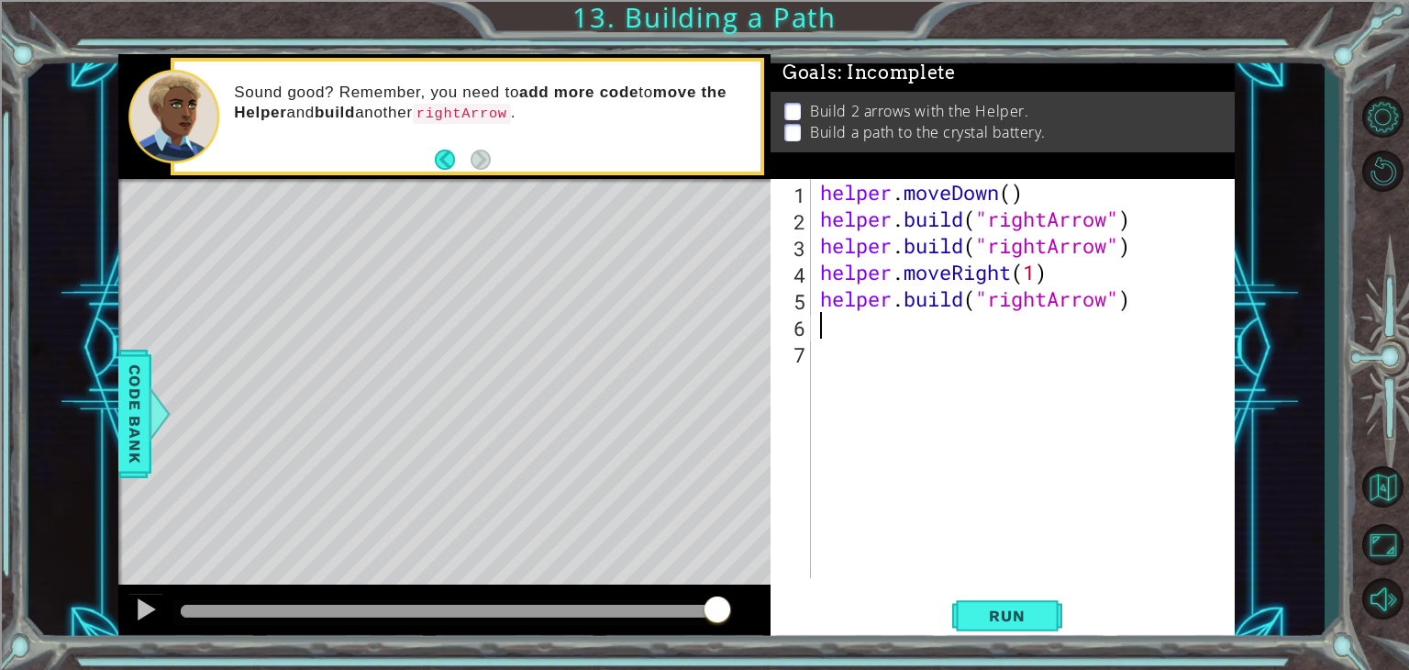
click at [1068, 263] on div "helper . moveDown ( ) helper . build ( "rightArrow" ) helper . build ( "rightAr…" at bounding box center [1028, 405] width 423 height 452
type textarea "helper.moveRight(1)"
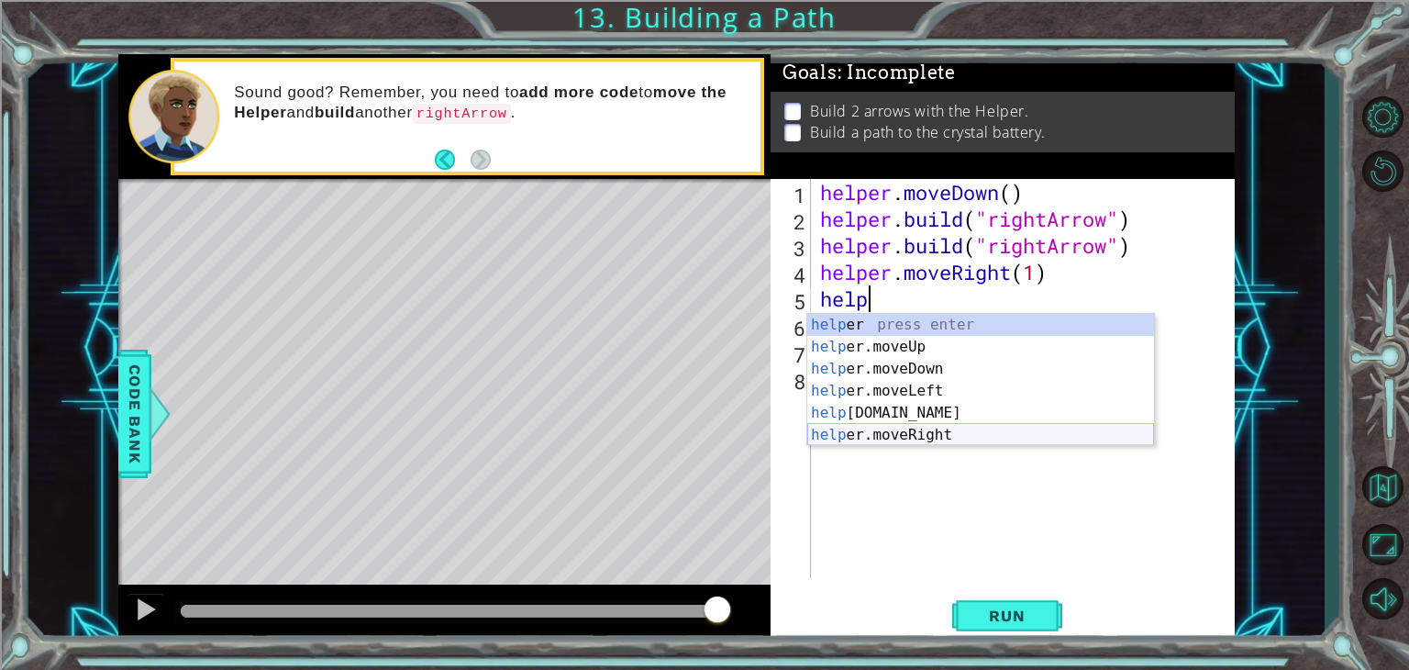
click at [942, 432] on div "help er press enter help er.moveUp press enter help er.moveDown press enter hel…" at bounding box center [981, 402] width 347 height 176
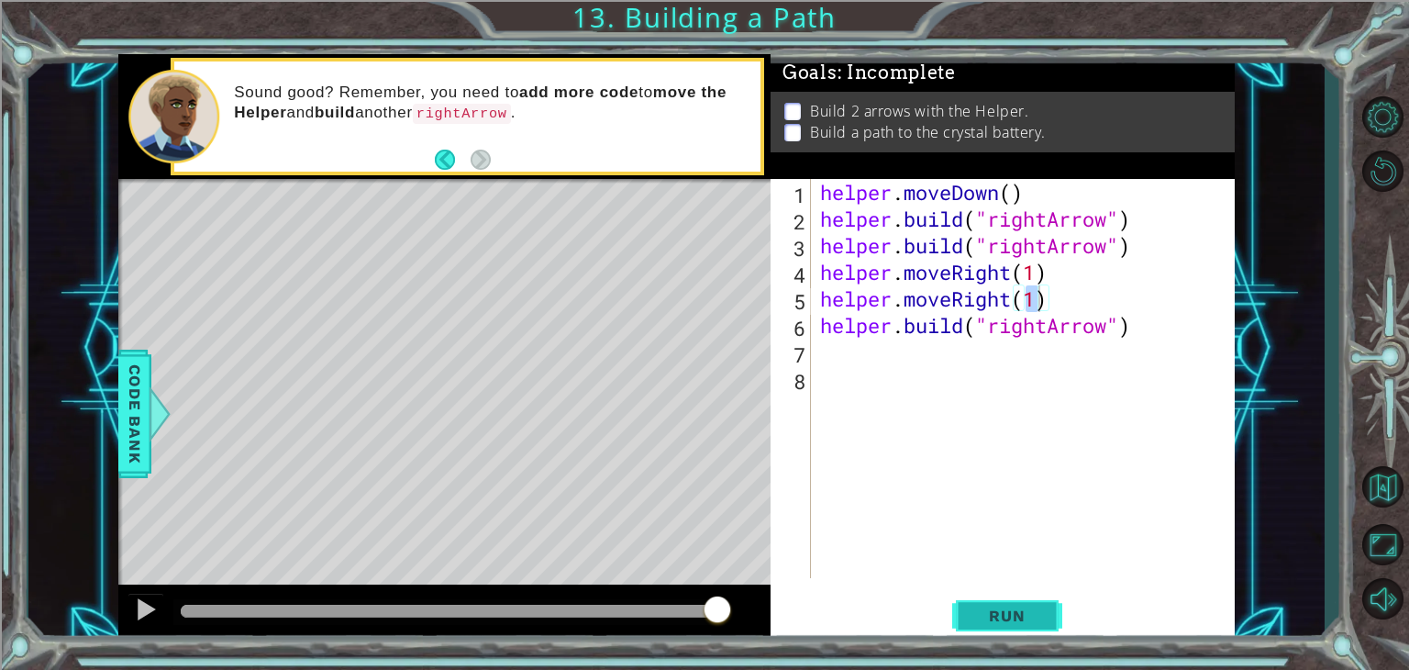
click at [1044, 625] on button "Run" at bounding box center [1008, 616] width 110 height 47
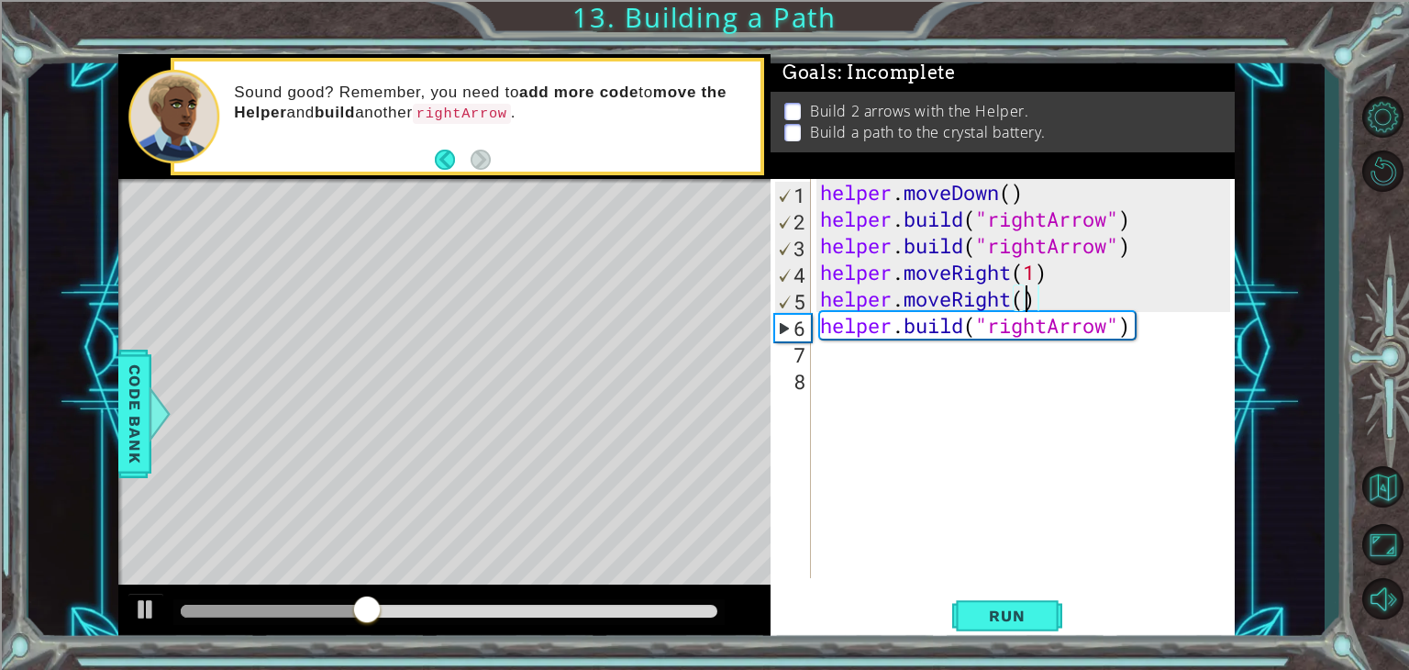
type textarea "helper.moveRight(2)"
click at [999, 612] on span "Run" at bounding box center [1007, 616] width 72 height 18
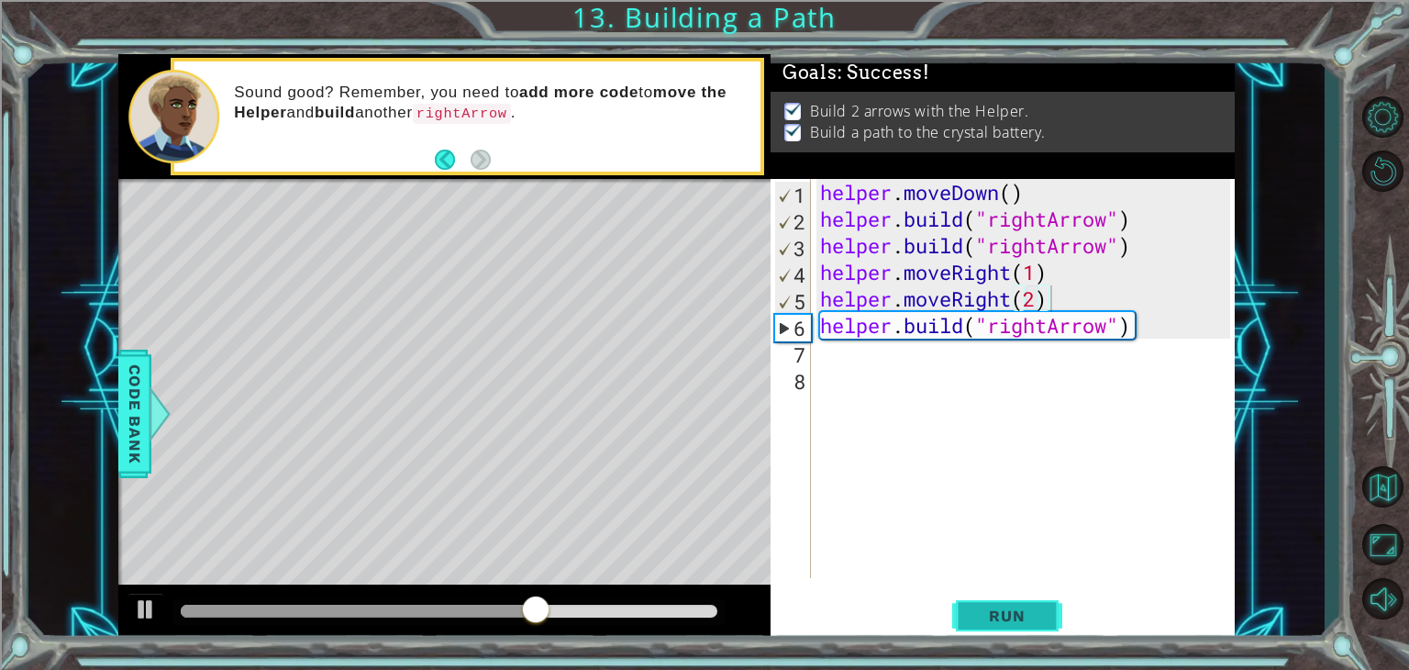
click at [999, 612] on span "Run" at bounding box center [1007, 616] width 72 height 18
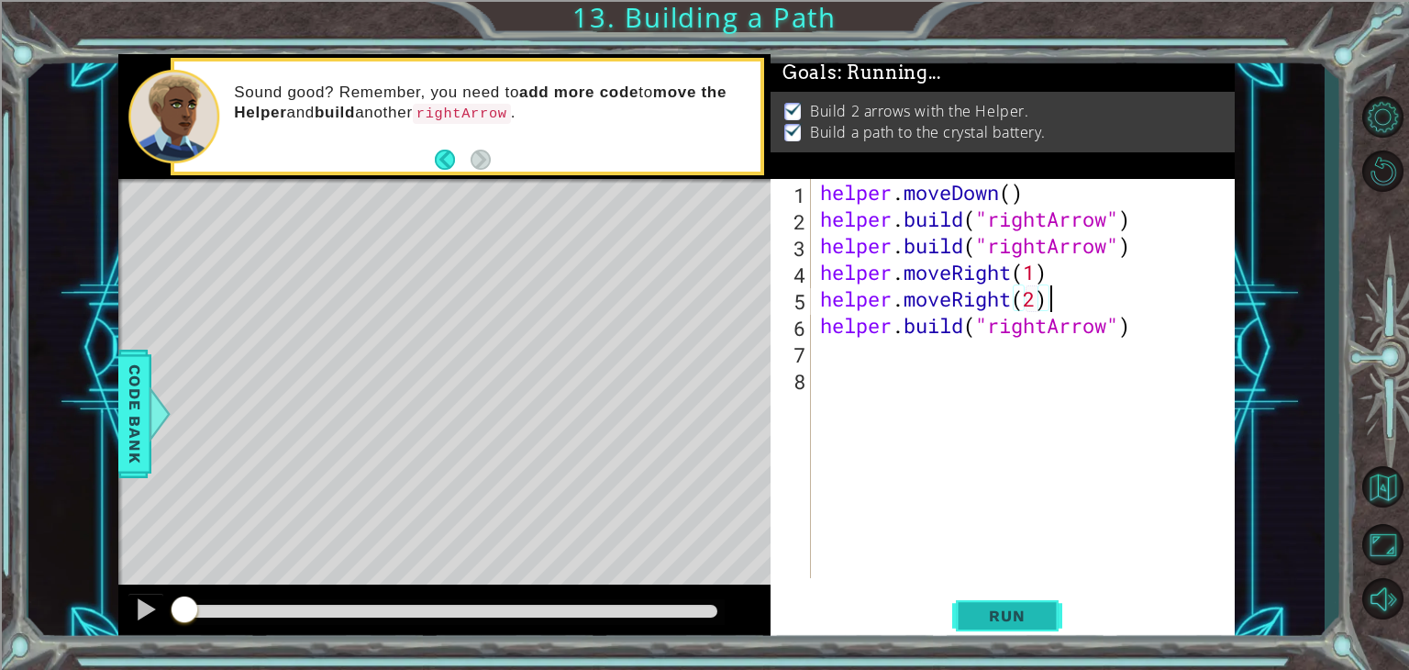
click at [999, 612] on span "Run" at bounding box center [1007, 616] width 72 height 18
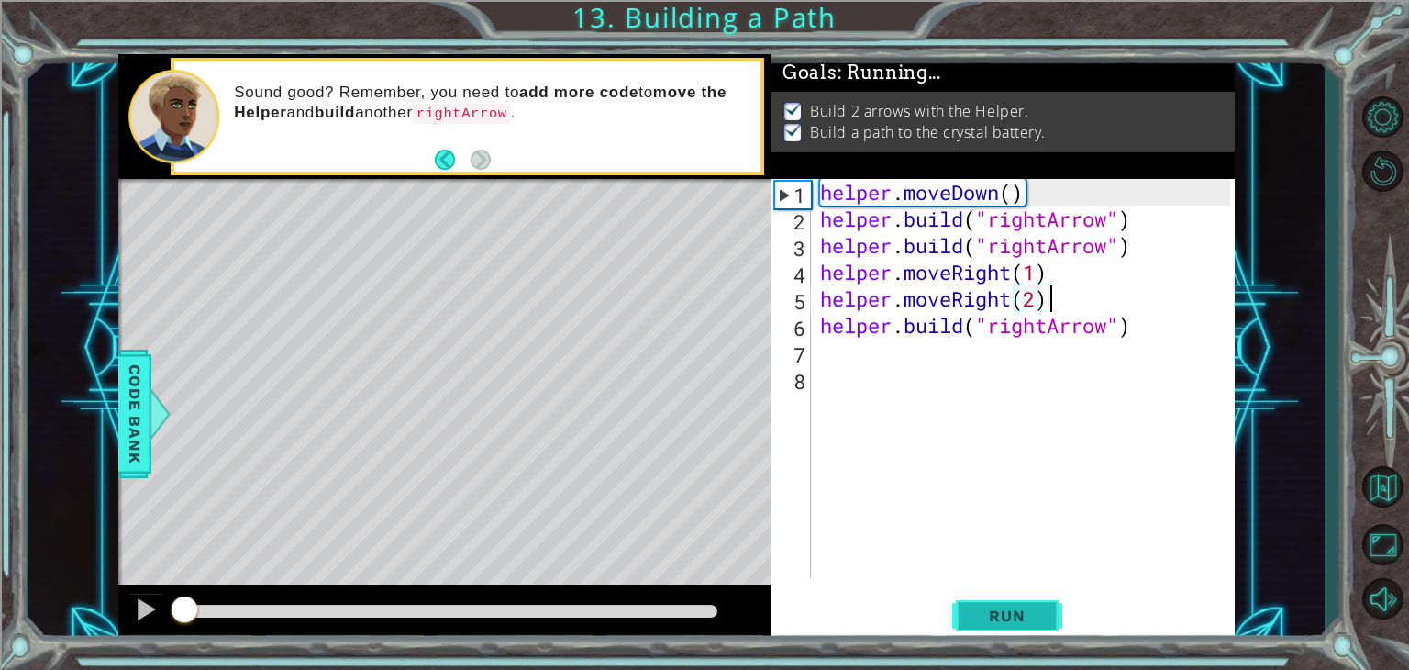
click at [999, 612] on span "Run" at bounding box center [1007, 616] width 72 height 18
click at [1019, 618] on span "Run" at bounding box center [1007, 616] width 72 height 18
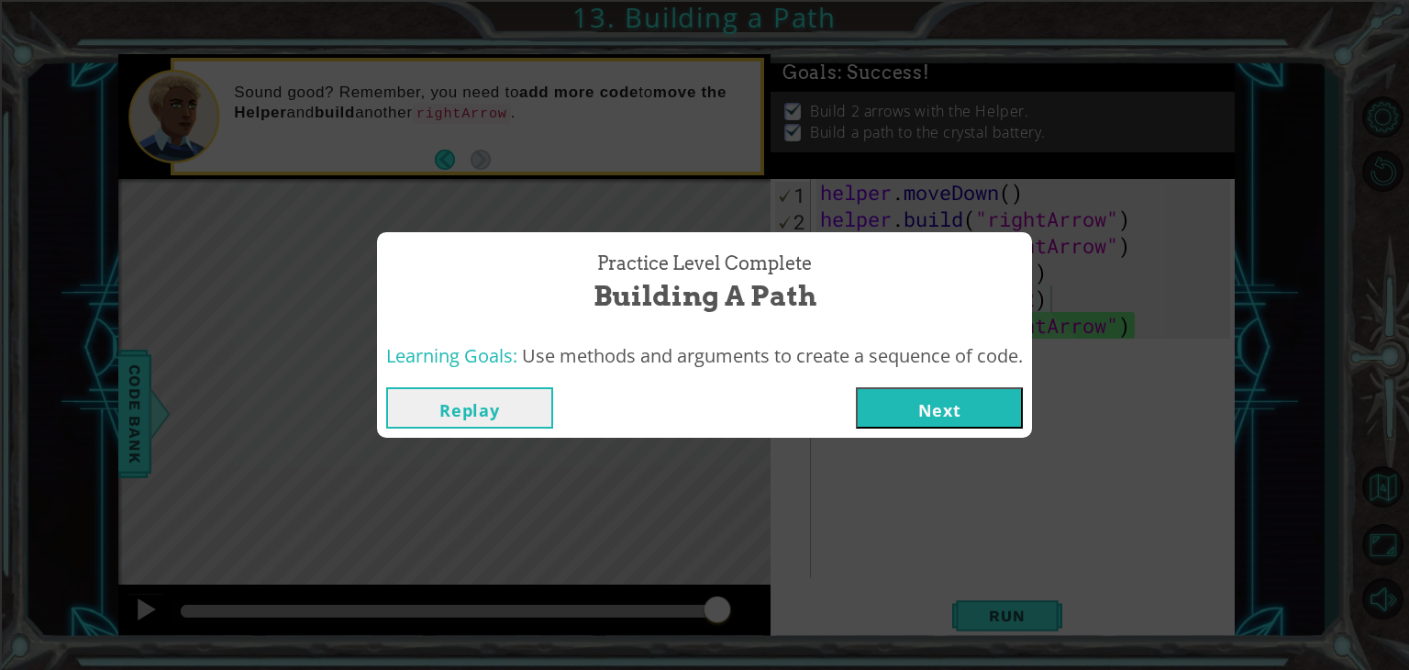
click at [933, 403] on button "Next" at bounding box center [939, 407] width 167 height 41
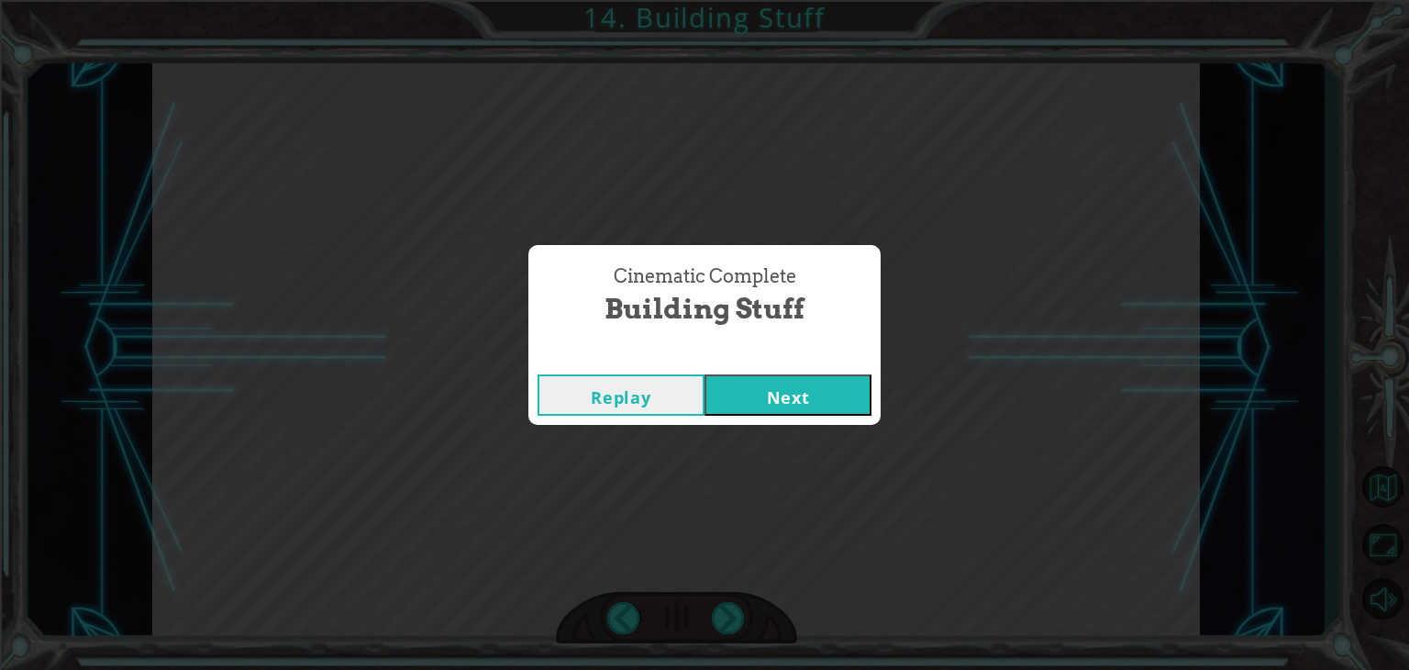
click at [846, 391] on button "Next" at bounding box center [788, 394] width 167 height 41
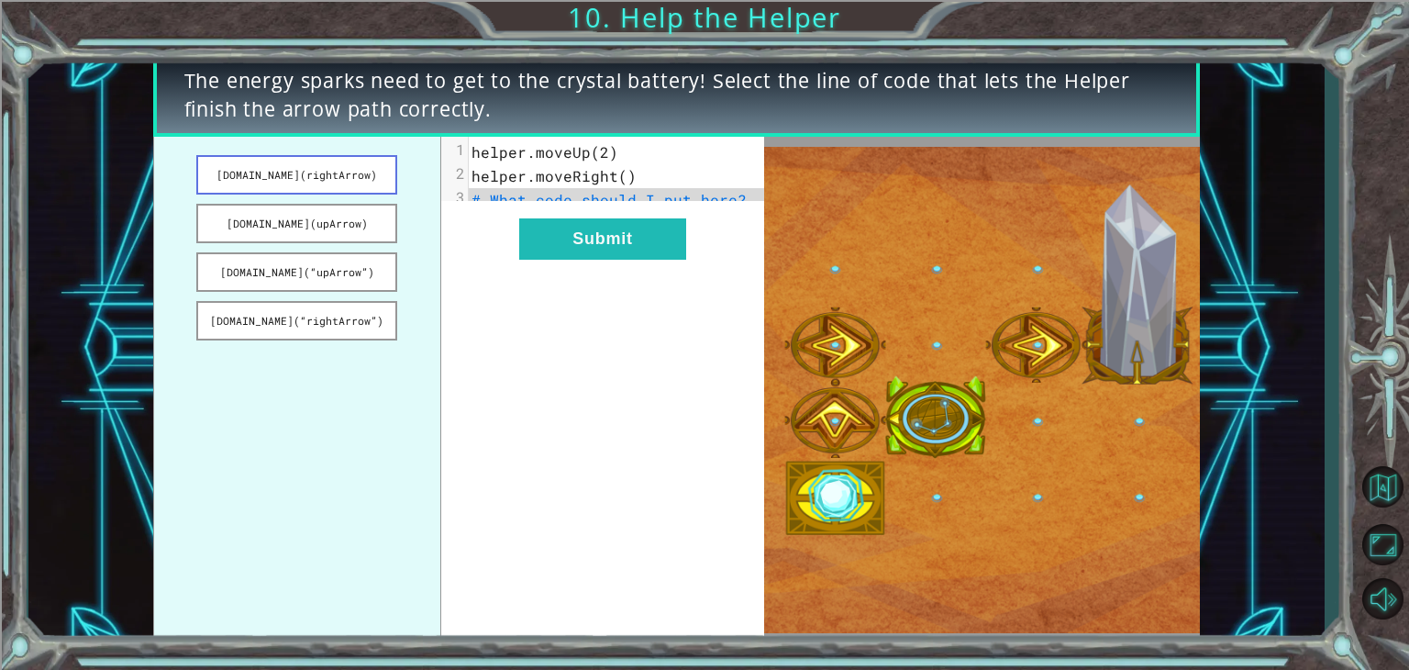
click at [339, 181] on button "[DOMAIN_NAME](rightArrow)" at bounding box center [296, 174] width 201 height 39
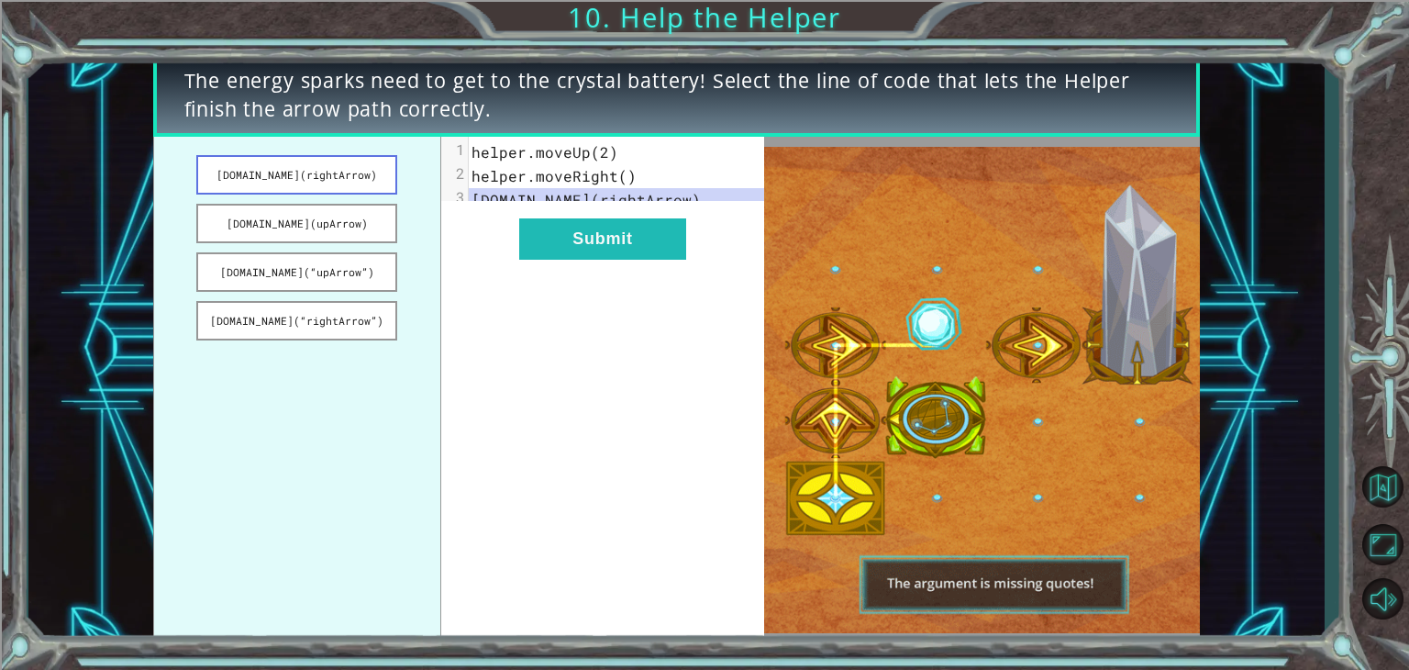
click at [345, 180] on button "[DOMAIN_NAME](rightArrow)" at bounding box center [296, 174] width 201 height 39
click at [351, 162] on button "[DOMAIN_NAME](rightArrow)" at bounding box center [296, 174] width 201 height 39
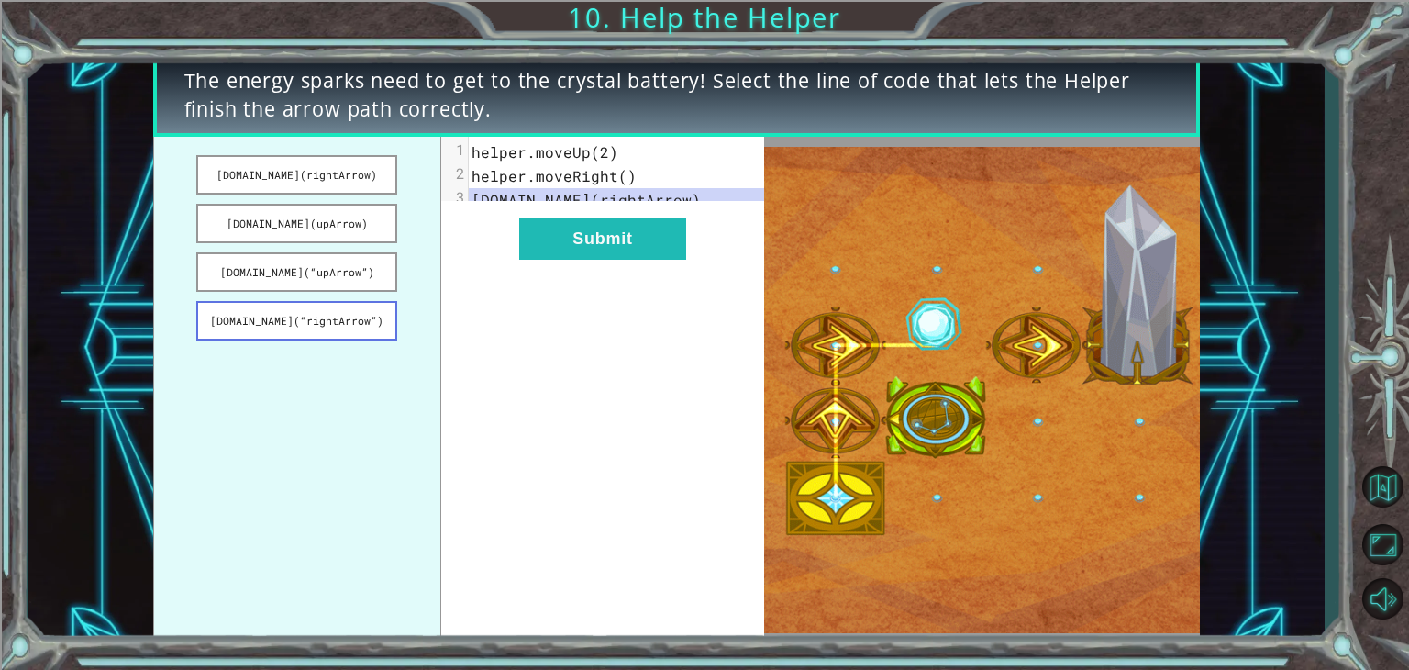
click at [366, 326] on button "[DOMAIN_NAME](“rightArrow”)" at bounding box center [296, 320] width 201 height 39
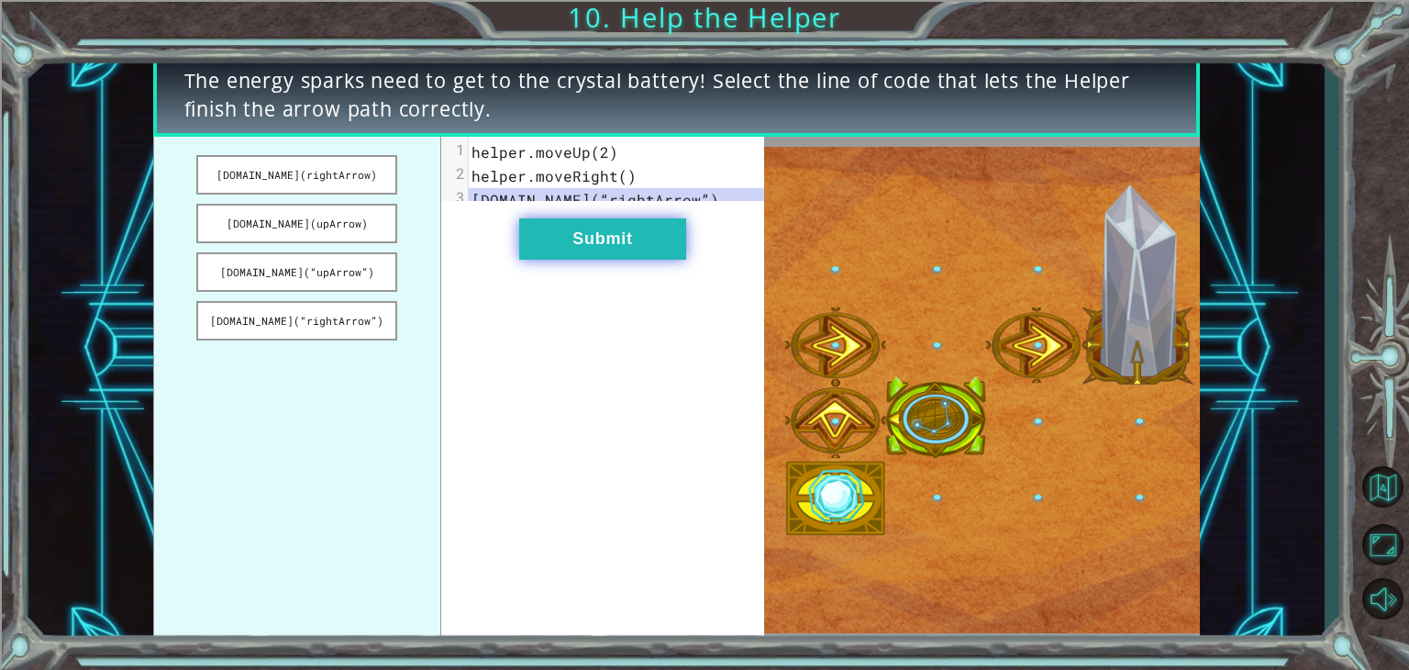
click at [626, 260] on button "Submit" at bounding box center [602, 238] width 167 height 41
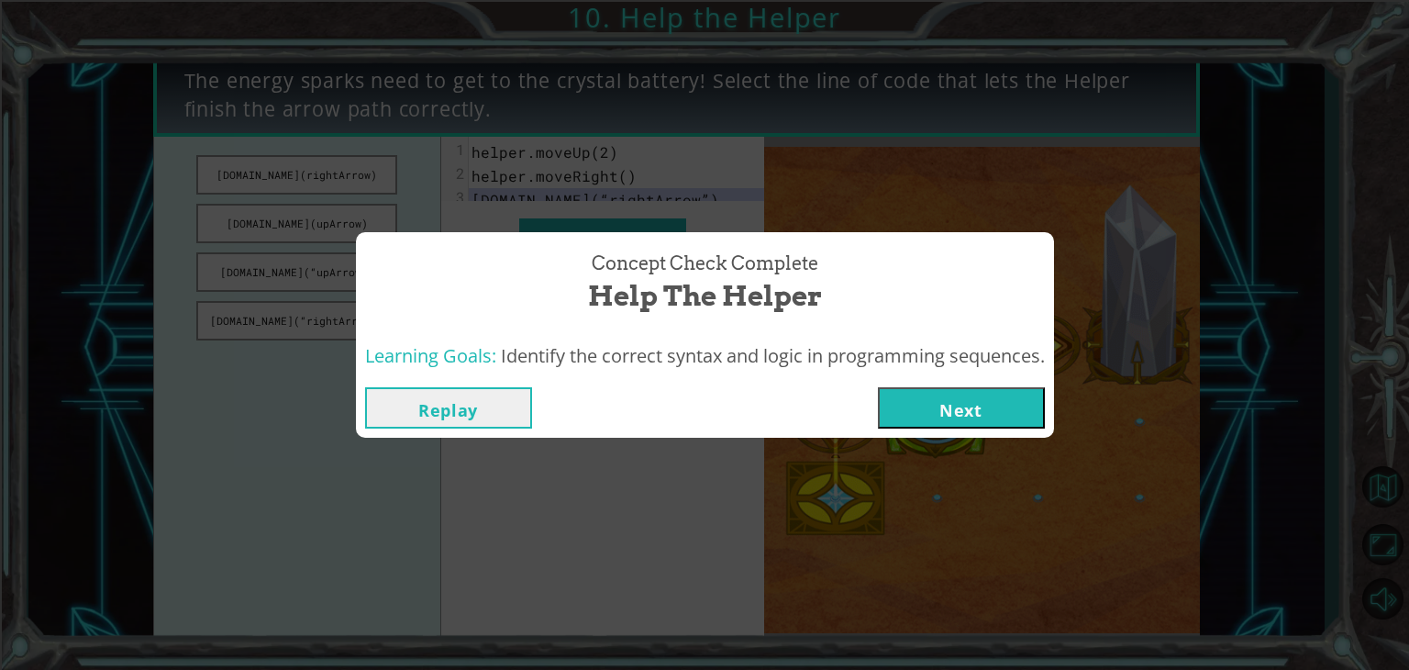
click at [930, 400] on button "Next" at bounding box center [961, 407] width 167 height 41
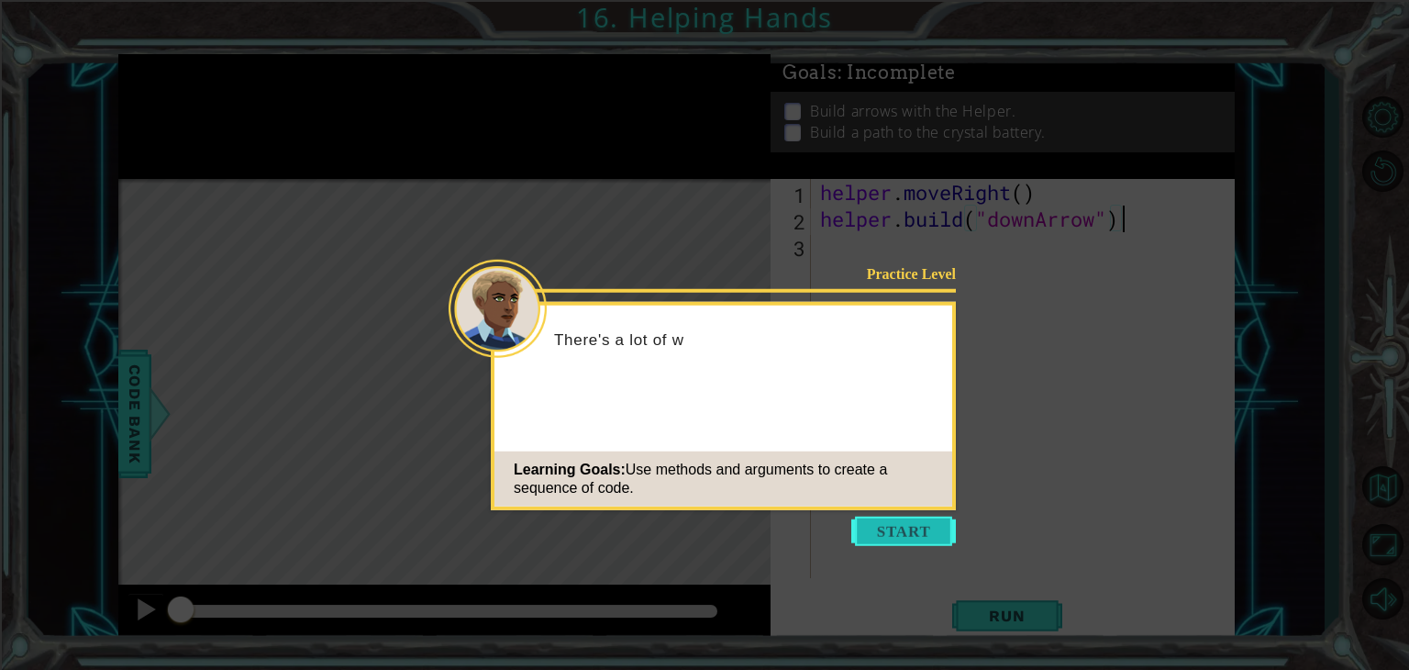
click at [899, 518] on button "Start" at bounding box center [904, 531] width 105 height 29
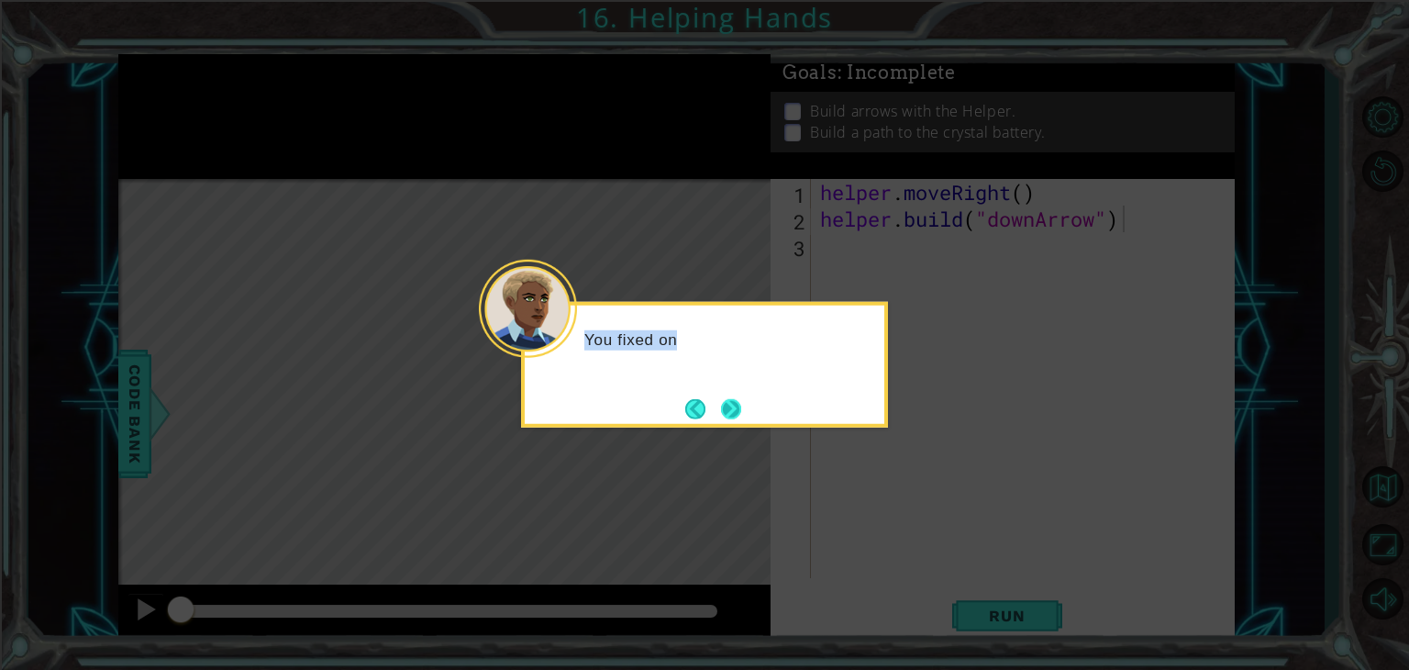
click at [747, 418] on div "You fixed on" at bounding box center [704, 365] width 367 height 126
click at [732, 398] on button "Next" at bounding box center [731, 408] width 20 height 20
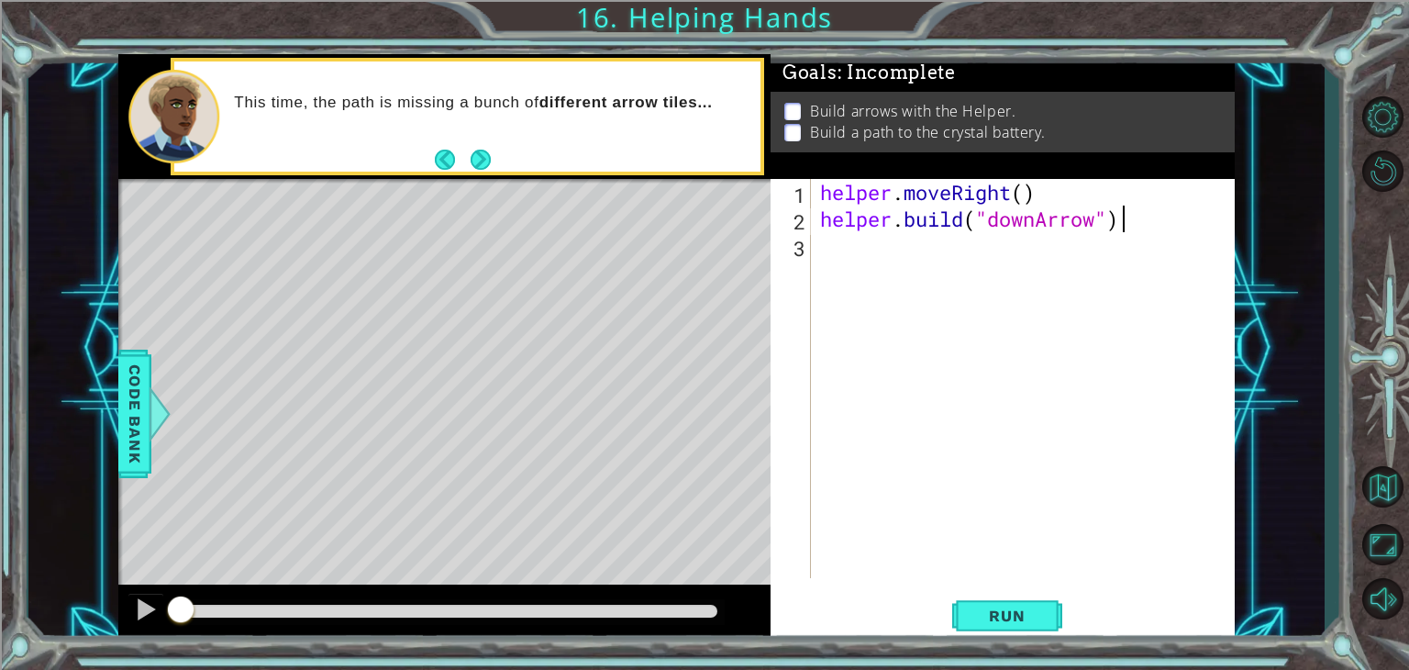
click at [865, 250] on div "helper . moveRight ( ) helper . build ( "downArrow" )" at bounding box center [1028, 405] width 423 height 452
click at [1019, 607] on span "Run" at bounding box center [1007, 616] width 72 height 18
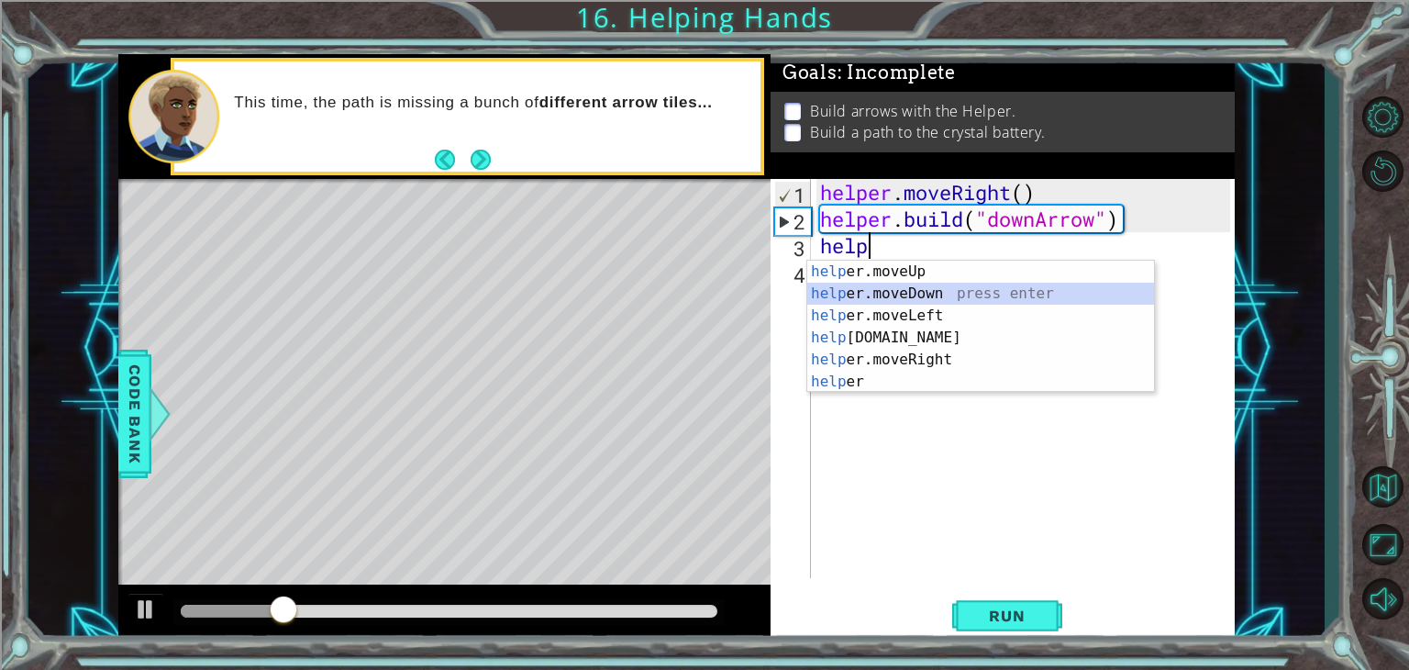
click at [914, 292] on div "help er.moveUp press enter help er.moveDown press enter help er.moveLeft press …" at bounding box center [981, 349] width 347 height 176
type textarea "helper.moveDown(1)"
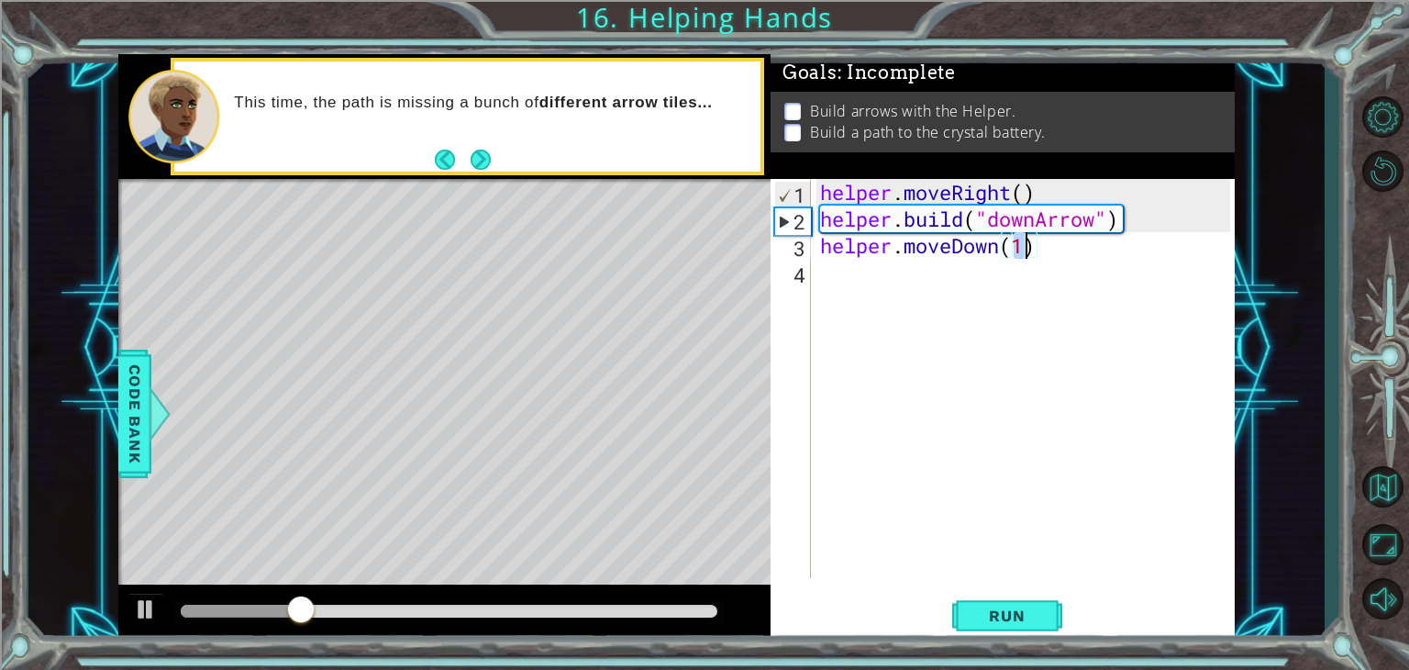
click at [881, 298] on div "helper . moveRight ( ) helper . build ( "downArrow" ) helper . moveDown ( 1 )" at bounding box center [1028, 405] width 423 height 452
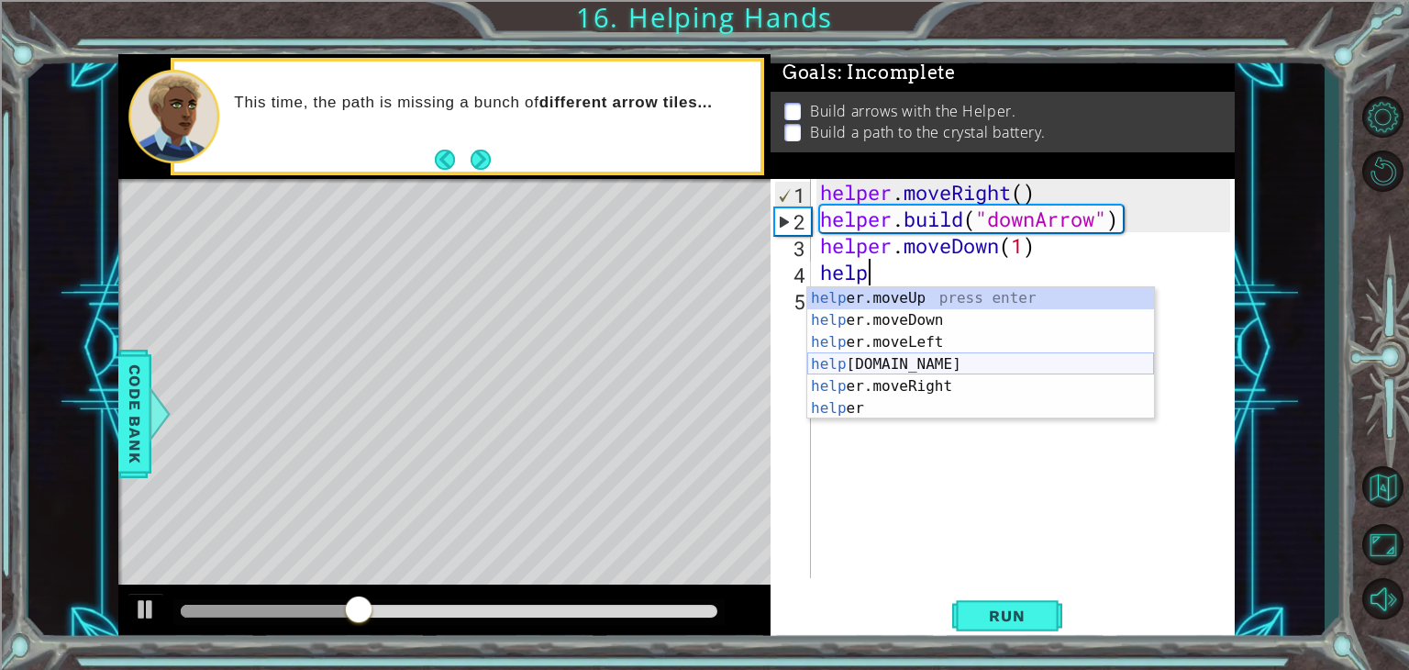
click at [889, 356] on div "help er.moveUp press enter help er.moveDown press enter help er.moveLeft press …" at bounding box center [981, 375] width 347 height 176
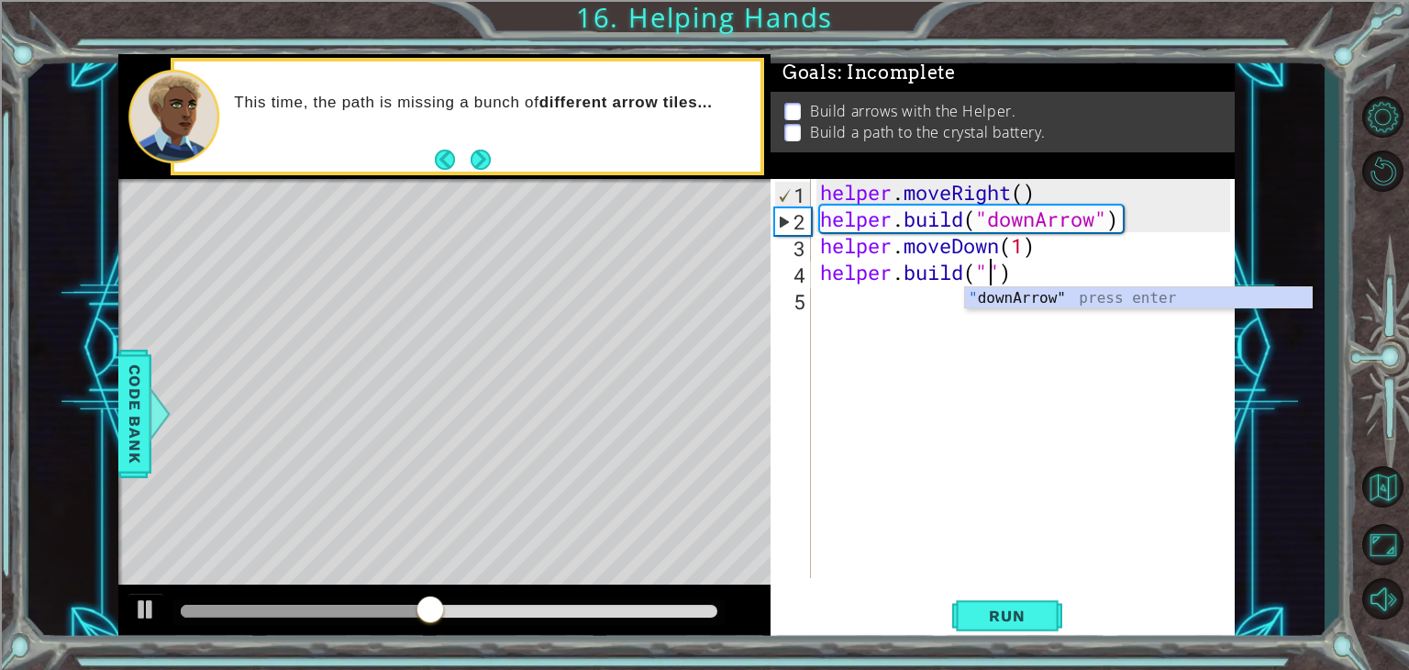
type textarea "[DOMAIN_NAME]("downArrow")"
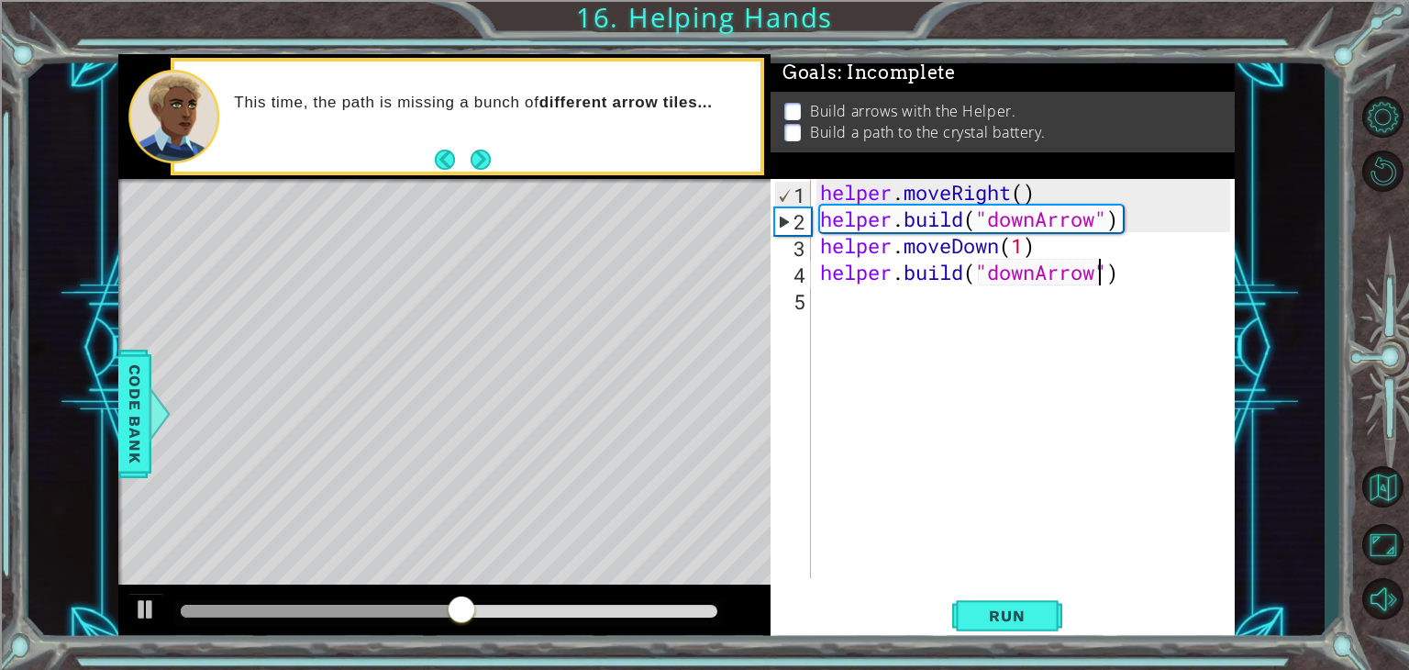
click at [888, 311] on div "helper . moveRight ( ) helper . build ( "downArrow" ) helper . moveDown ( 1 ) h…" at bounding box center [1028, 405] width 423 height 452
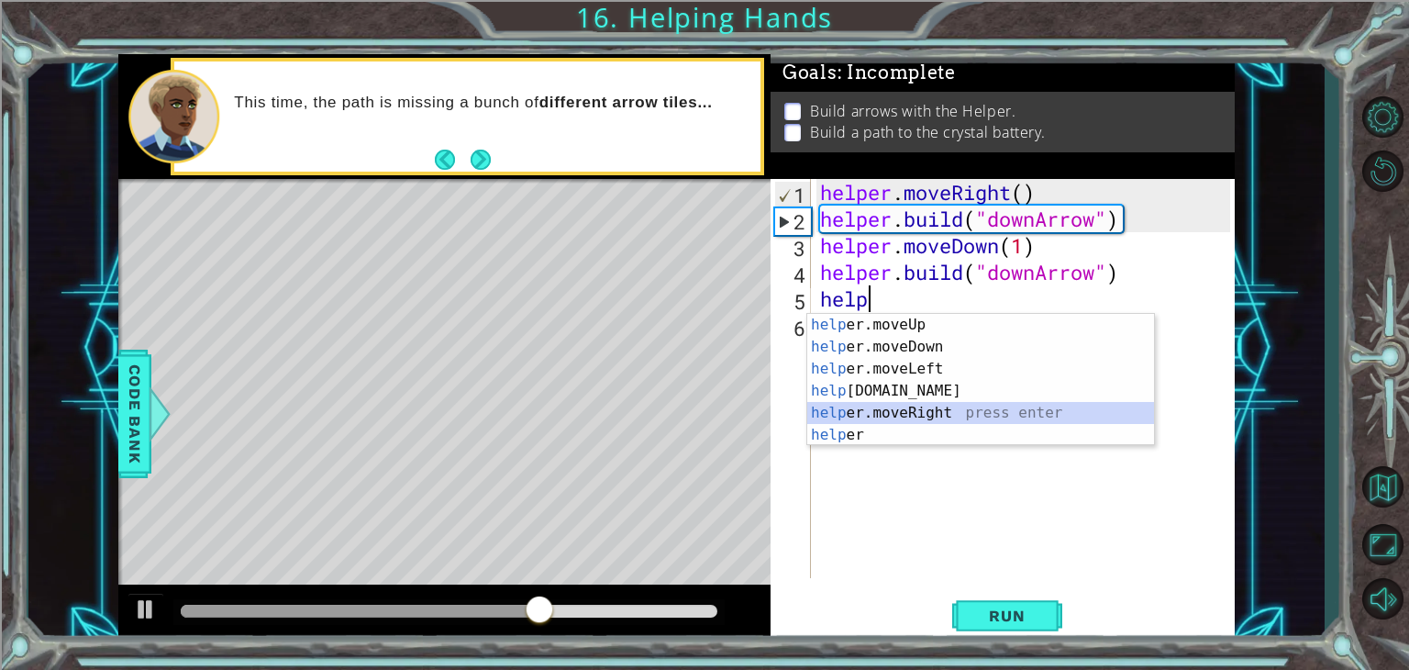
click at [902, 411] on div "help er.moveUp press enter help er.moveDown press enter help er.moveLeft press …" at bounding box center [981, 402] width 347 height 176
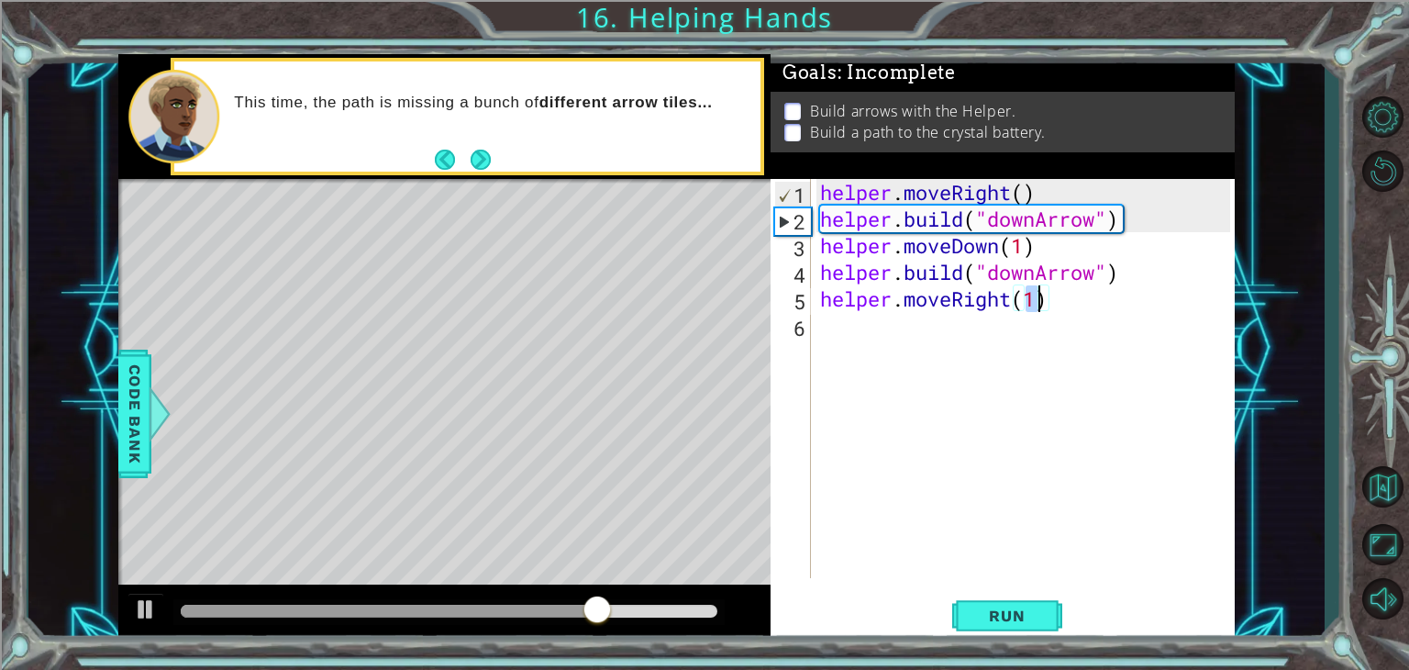
type textarea "helper.moveRight(2)"
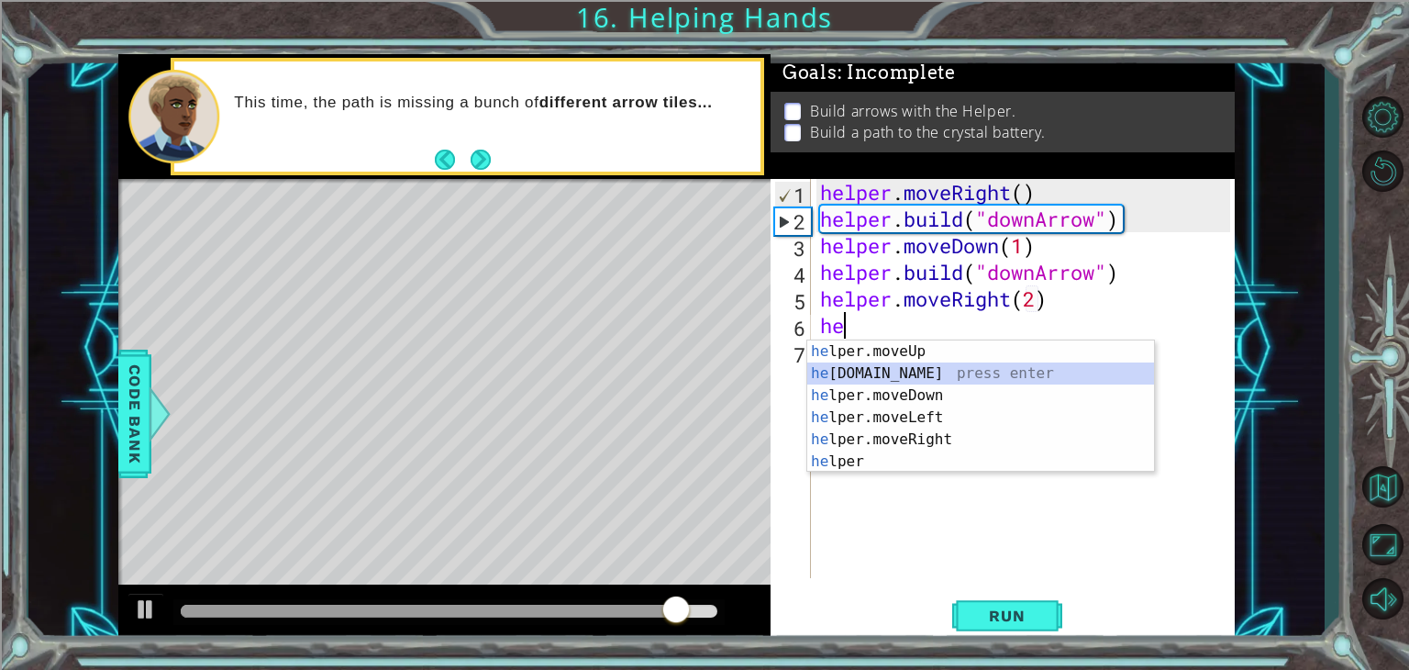
click at [903, 373] on div "he lper.moveUp press enter he [DOMAIN_NAME] press enter he lper.moveDown press …" at bounding box center [981, 428] width 347 height 176
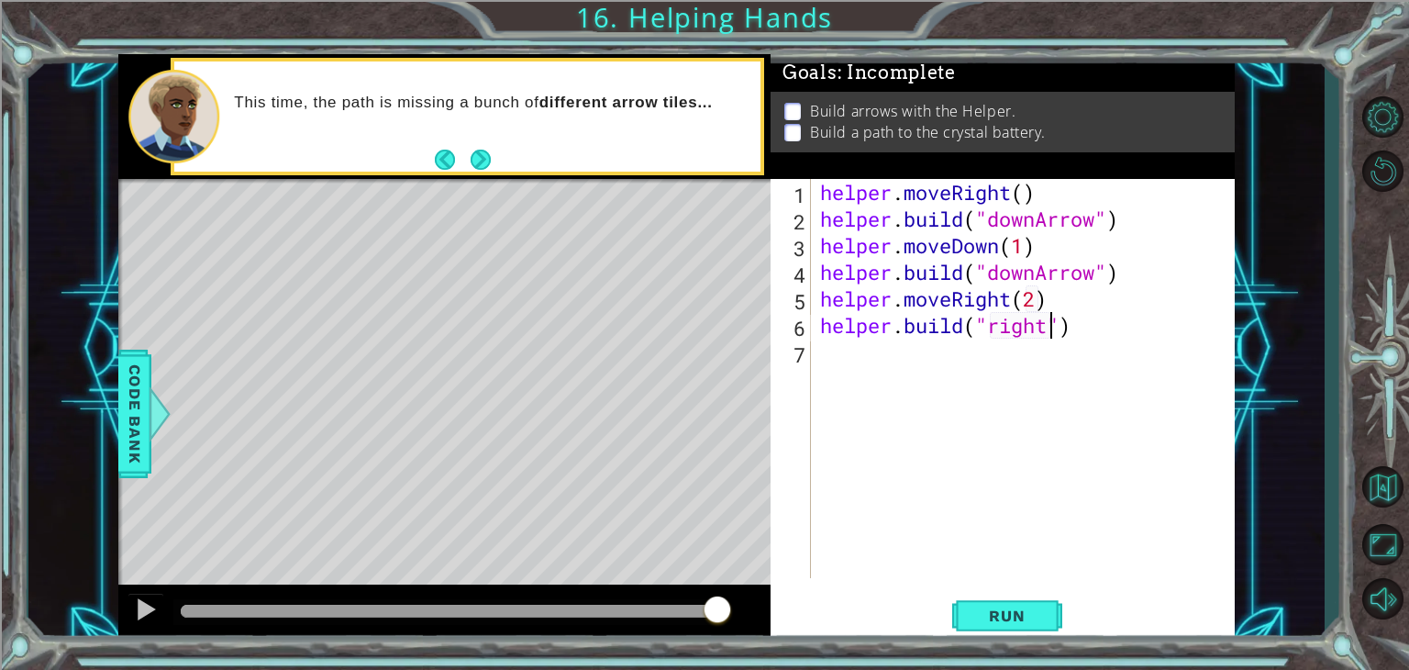
scroll to position [0, 10]
type textarea "[DOMAIN_NAME]("rightArrow")"
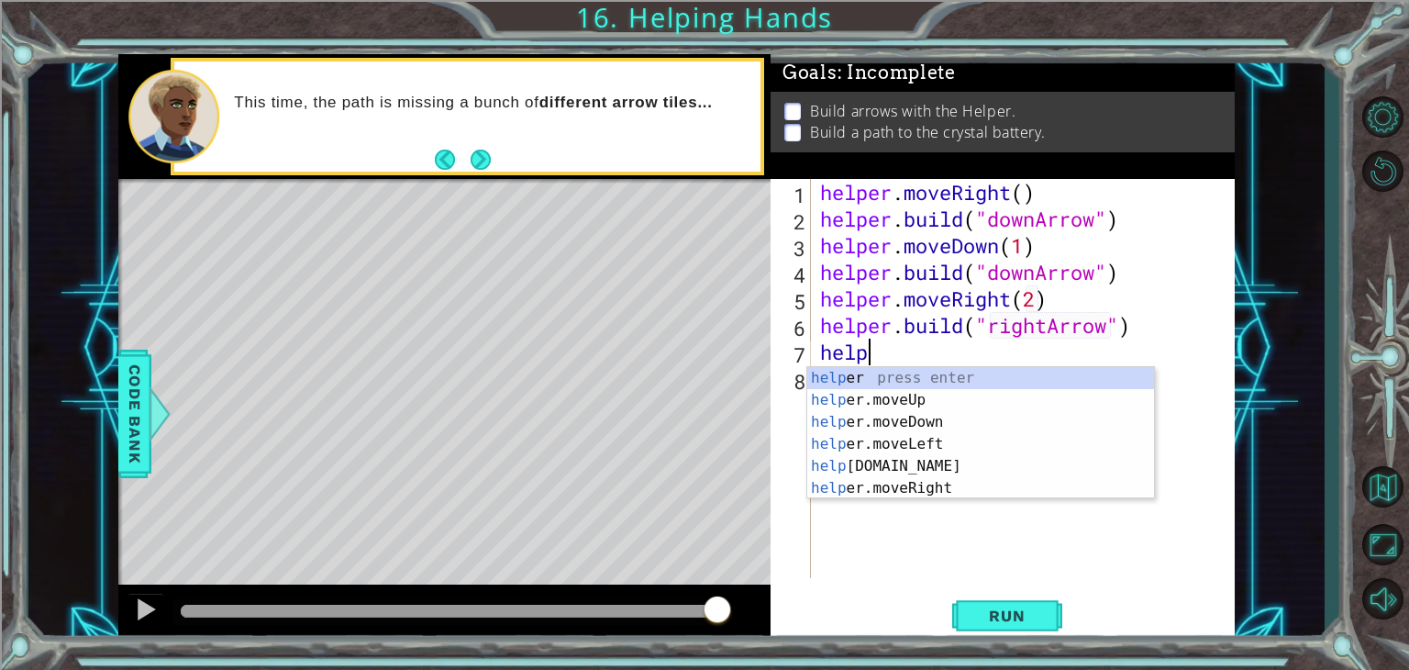
scroll to position [0, 2]
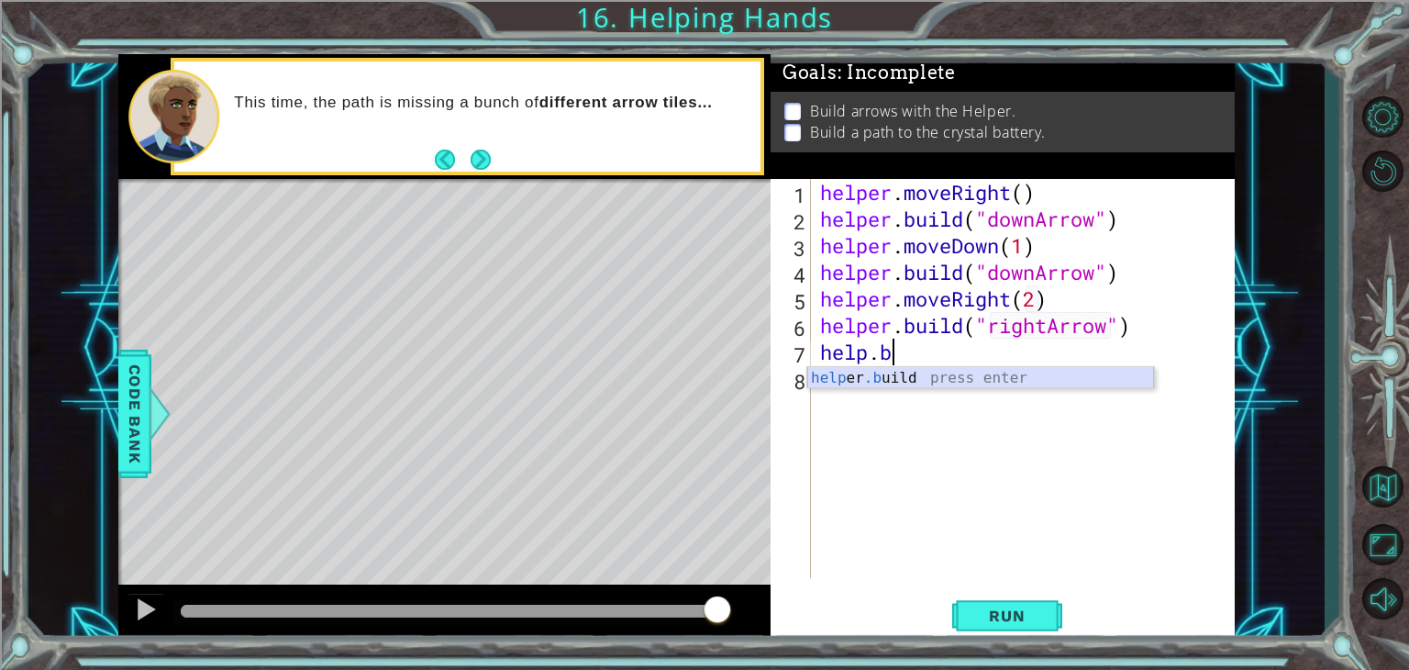
click at [971, 384] on div "help er .b uild press enter" at bounding box center [981, 400] width 347 height 66
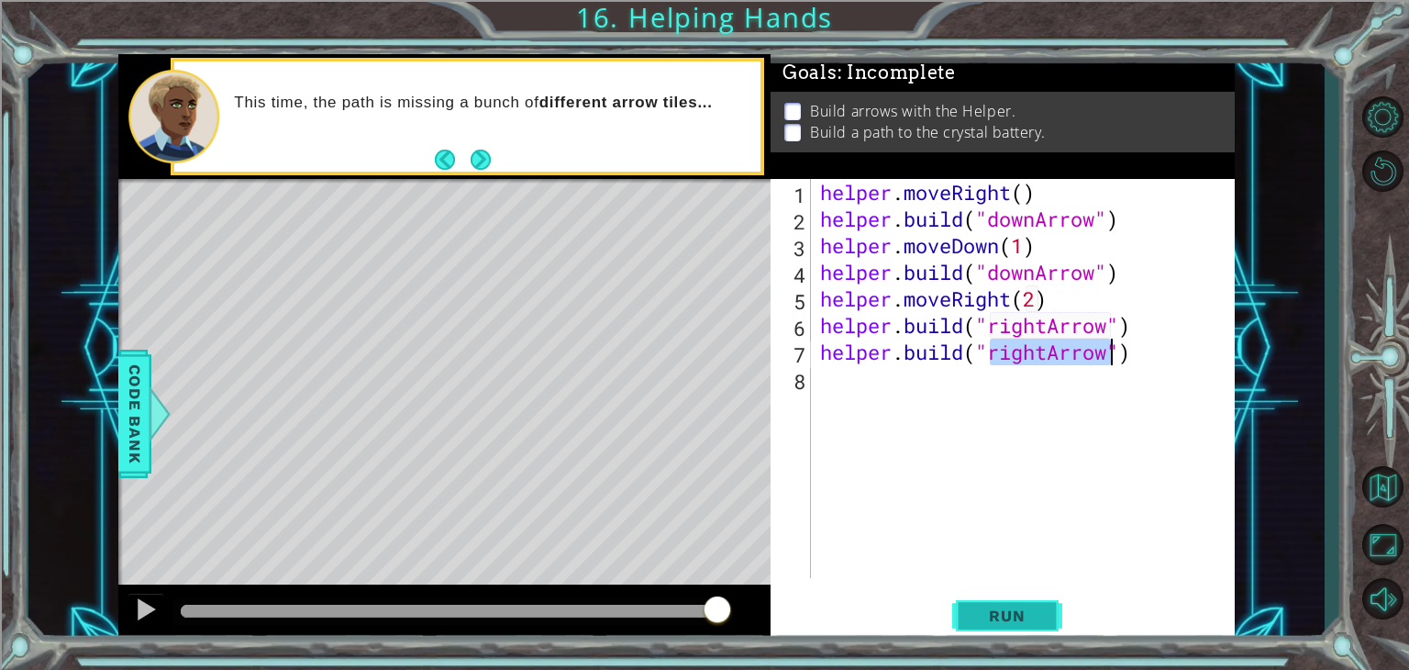
type textarea "[DOMAIN_NAME]("rightArrow")"
click at [1036, 610] on span "Run" at bounding box center [1007, 616] width 72 height 18
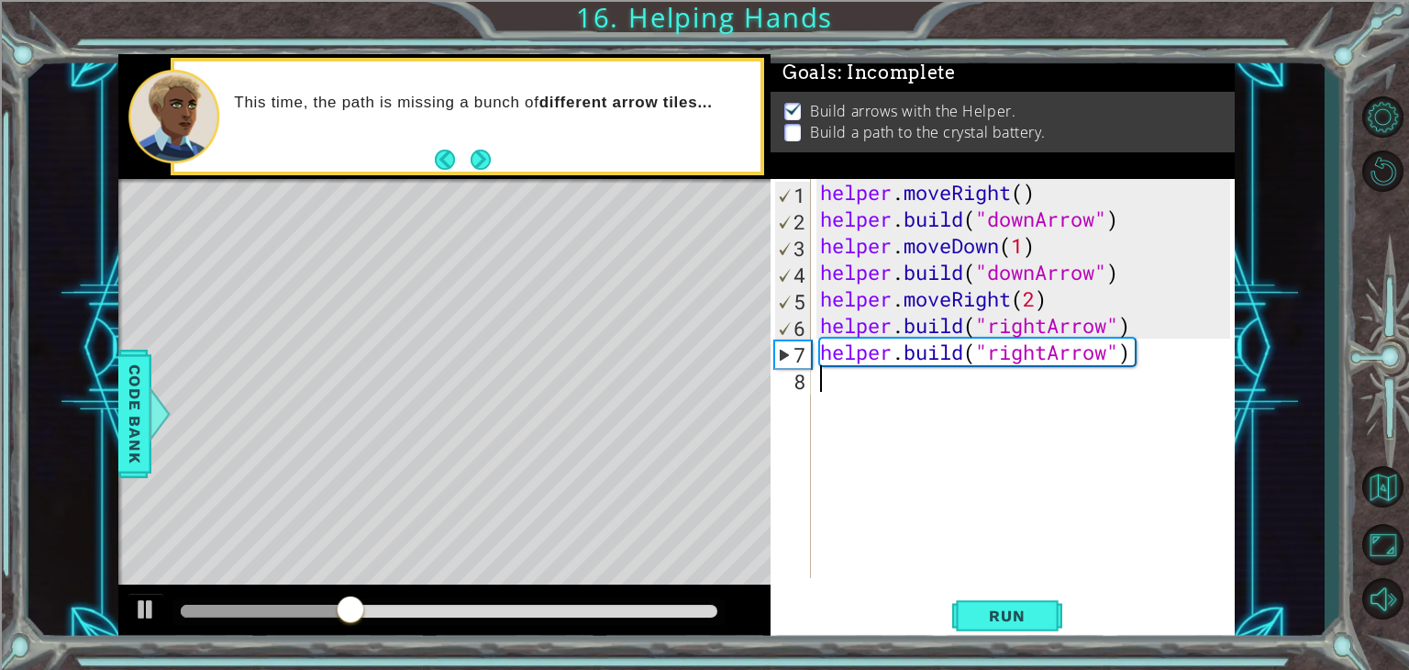
click at [929, 471] on div "helper . moveRight ( ) helper . build ( "downArrow" ) helper . moveDown ( 1 ) h…" at bounding box center [1028, 405] width 423 height 452
click at [1120, 311] on div "helper . moveRight ( ) helper . build ( "downArrow" ) helper . moveDown ( 1 ) h…" at bounding box center [1028, 405] width 423 height 452
click at [1035, 296] on div "helper . moveRight ( ) helper . build ( "downArrow" ) helper . moveDown ( 1 ) h…" at bounding box center [1024, 378] width 414 height 399
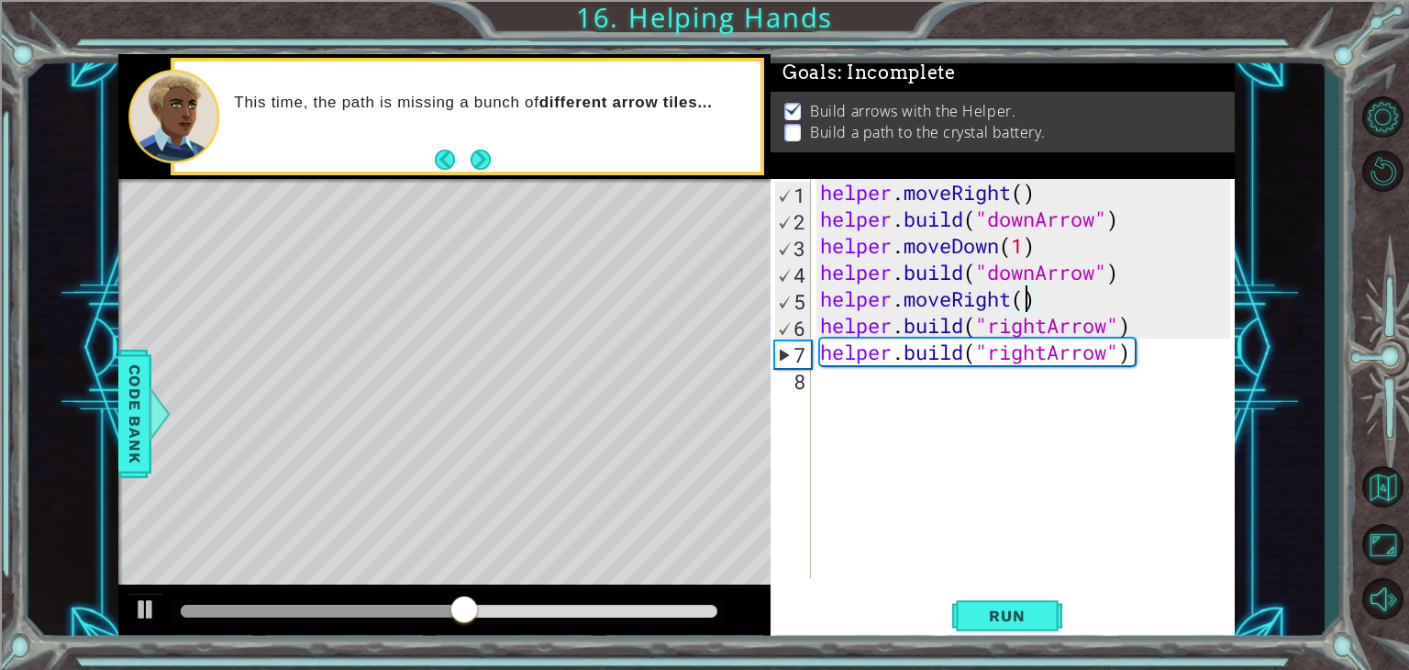
scroll to position [0, 9]
click at [989, 607] on span "Run" at bounding box center [1007, 616] width 72 height 18
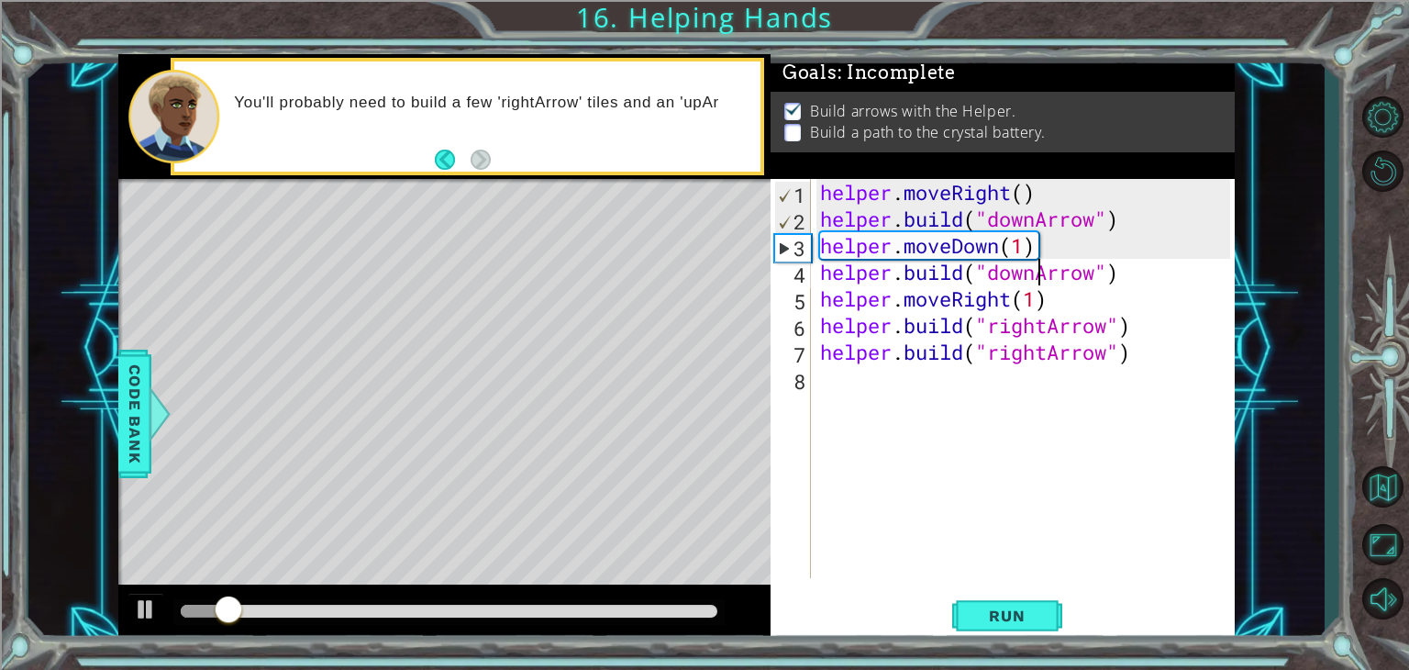
click at [1042, 273] on div "helper . moveRight ( ) helper . build ( "downArrow" ) helper . moveDown ( 1 ) h…" at bounding box center [1028, 405] width 423 height 452
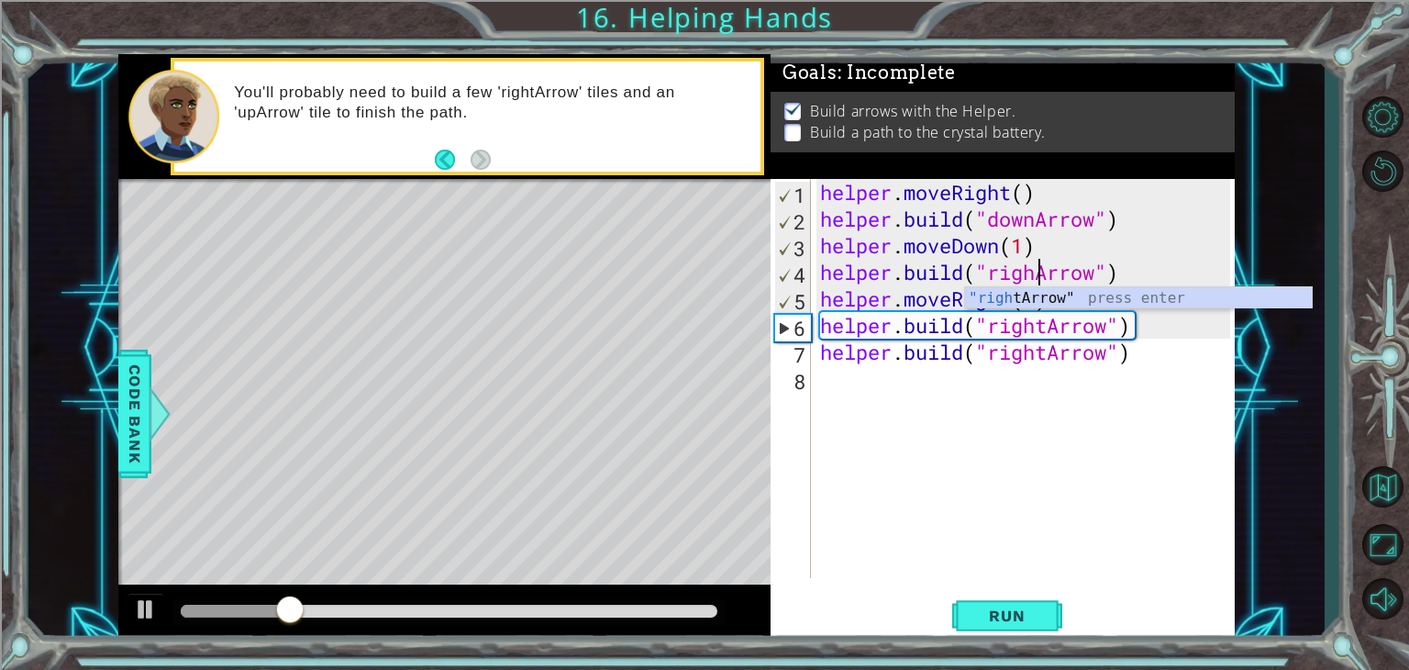
type textarea "[DOMAIN_NAME]("rightArrow")"
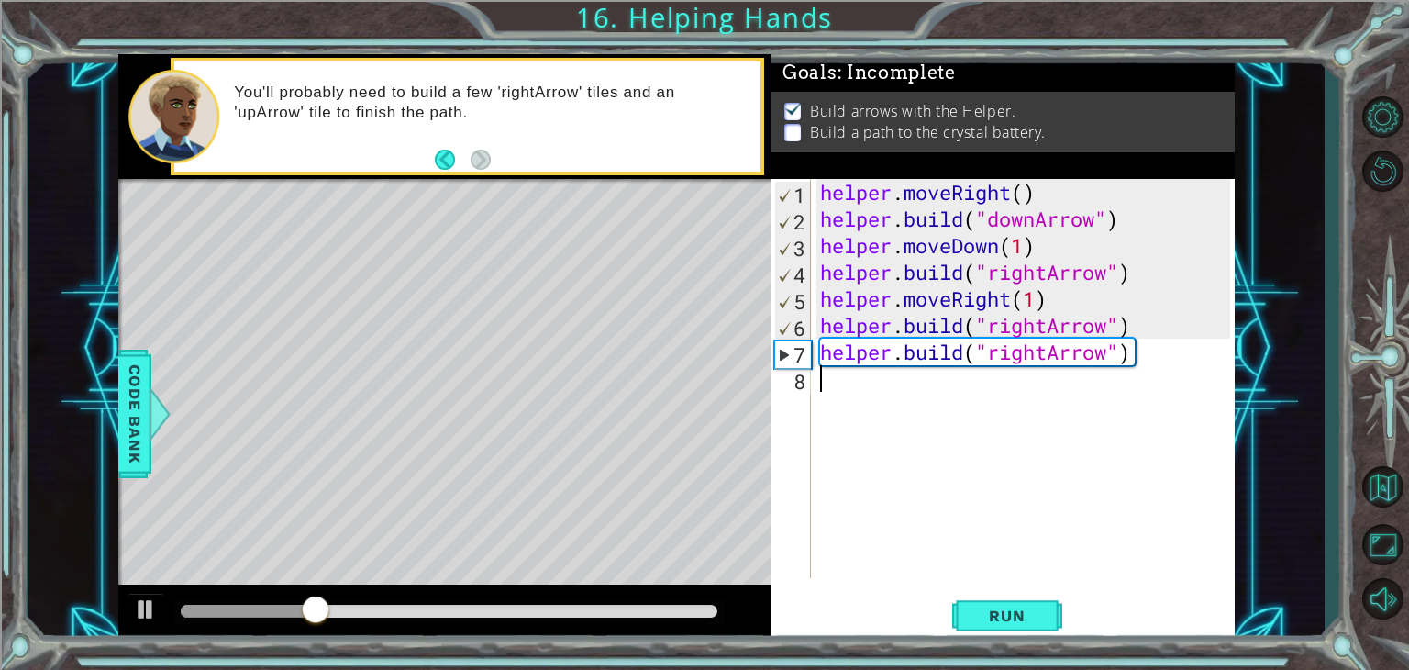
click at [1013, 532] on div "helper . moveRight ( ) helper . build ( "downArrow" ) helper . moveDown ( 1 ) h…" at bounding box center [1028, 405] width 423 height 452
click at [1046, 364] on div "helper . moveRight ( ) helper . build ( "downArrow" ) helper . moveDown ( 1 ) h…" at bounding box center [1028, 405] width 423 height 452
click at [1017, 609] on span "Run" at bounding box center [1007, 616] width 72 height 18
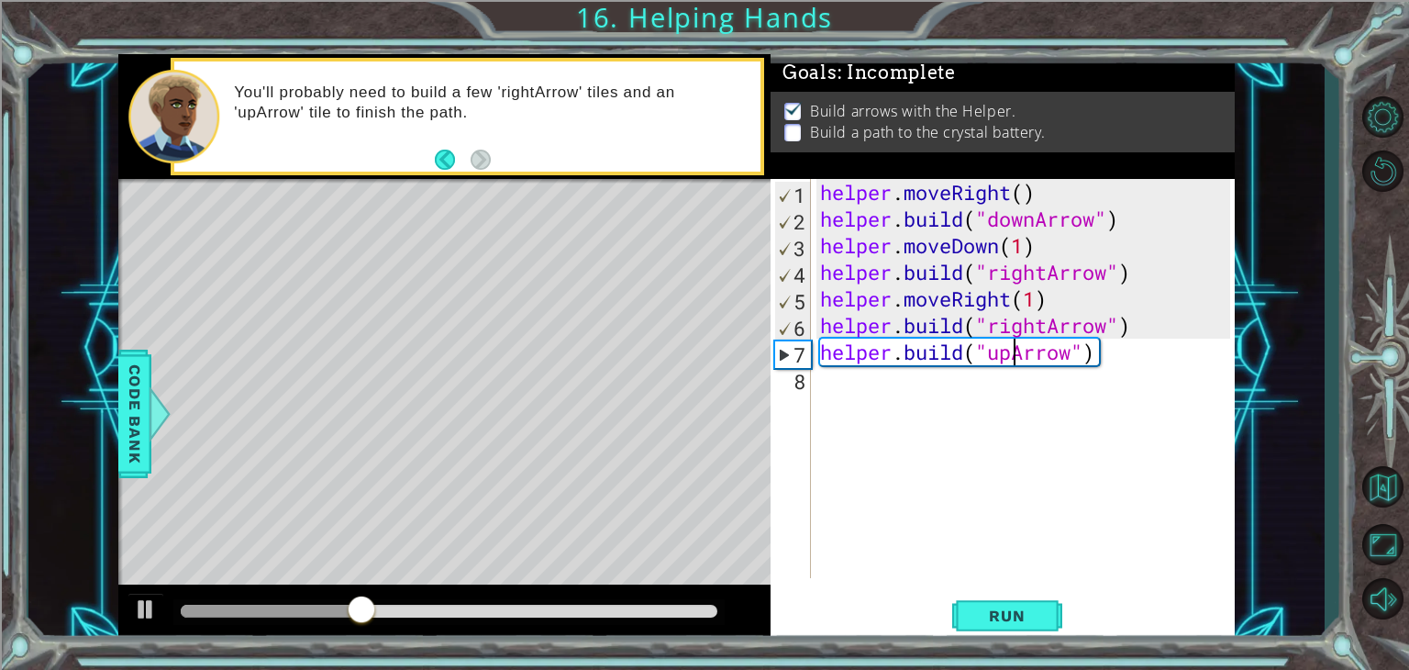
click at [1134, 316] on div "helper . moveRight ( ) helper . build ( "downArrow" ) helper . moveDown ( 1 ) h…" at bounding box center [1028, 405] width 423 height 452
type textarea "[DOMAIN_NAME]("rightArrow")"
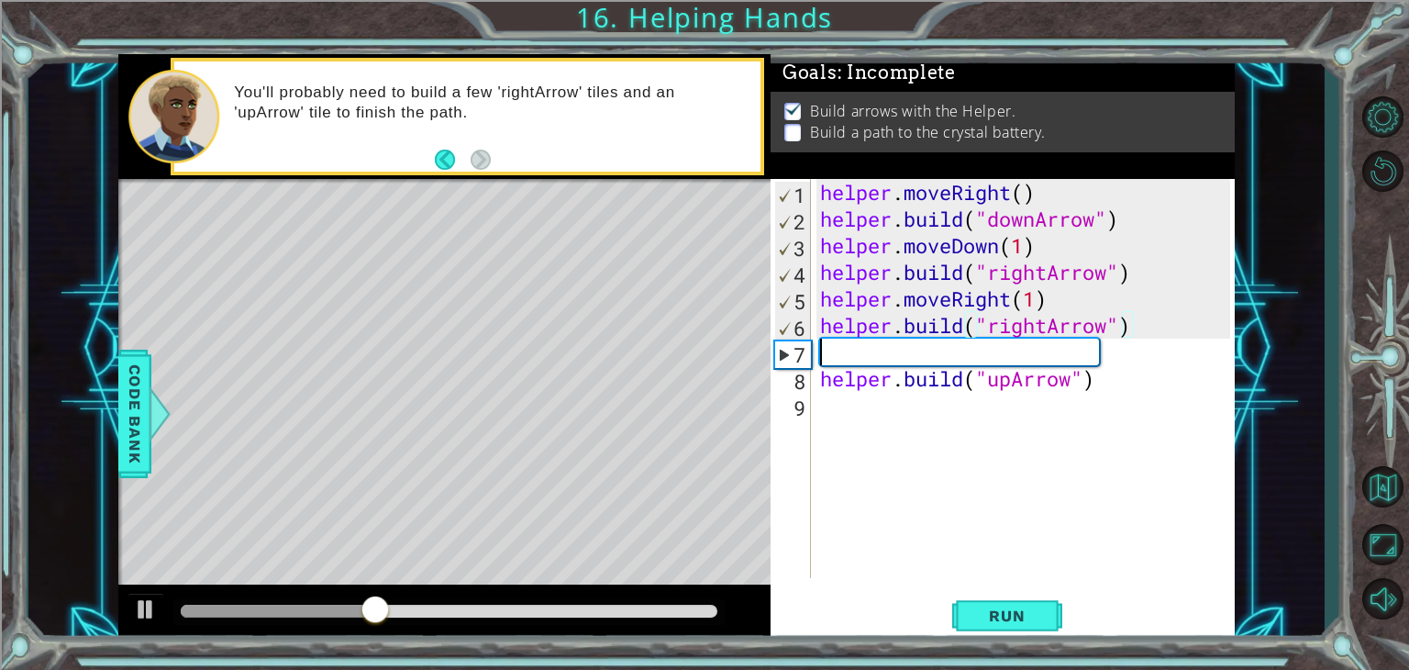
scroll to position [0, 0]
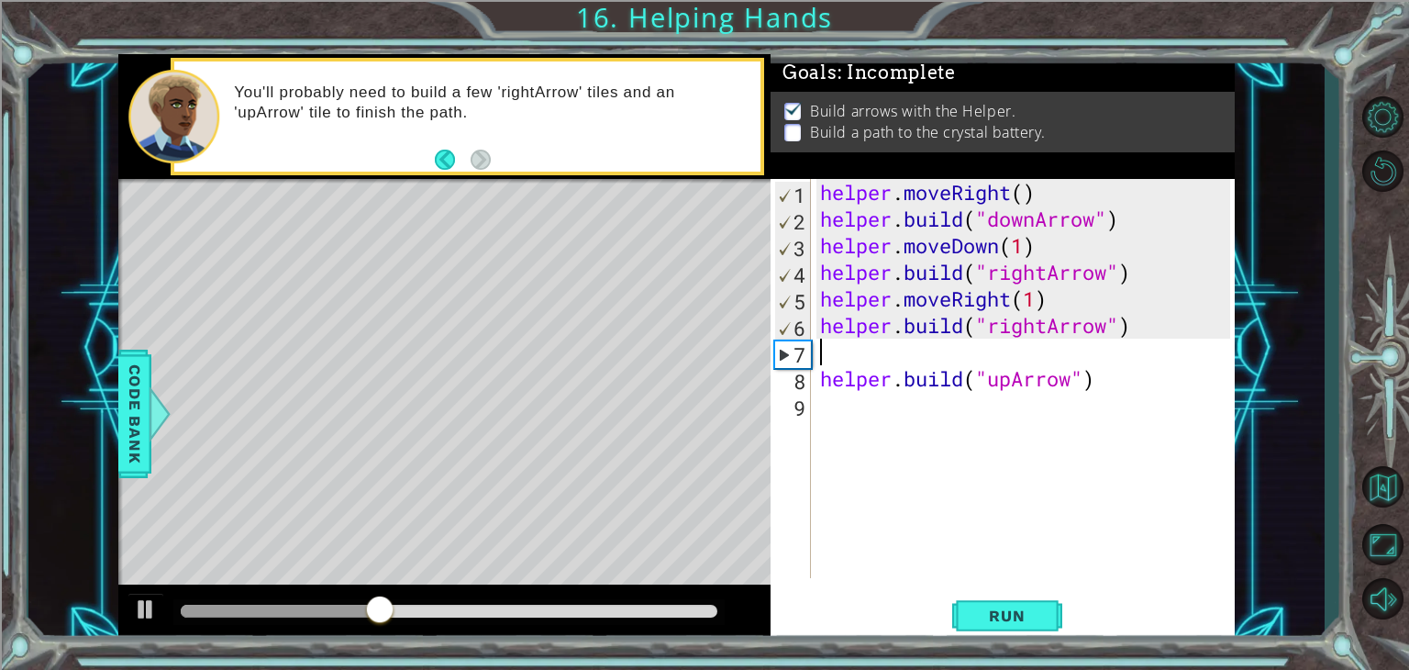
type textarea "j"
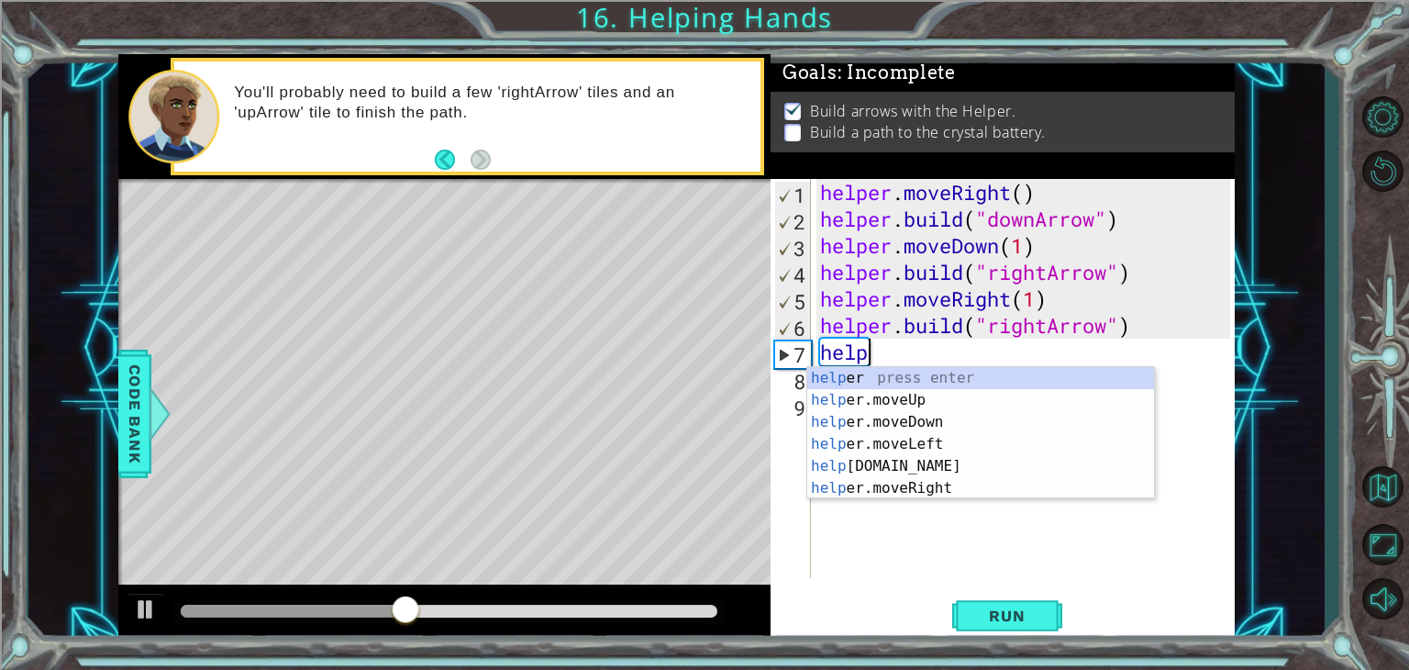
scroll to position [0, 2]
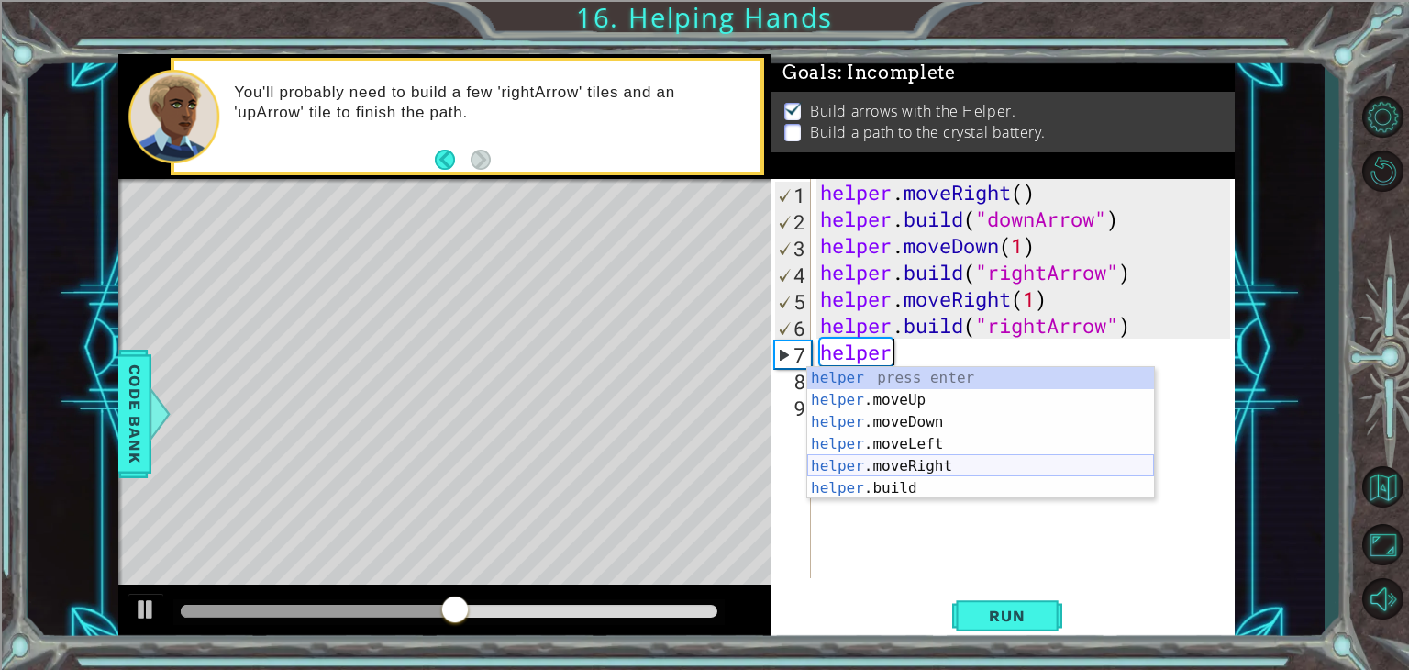
click at [992, 466] on div "helper press enter helper .moveUp press enter helper .moveDown press enter help…" at bounding box center [981, 455] width 347 height 176
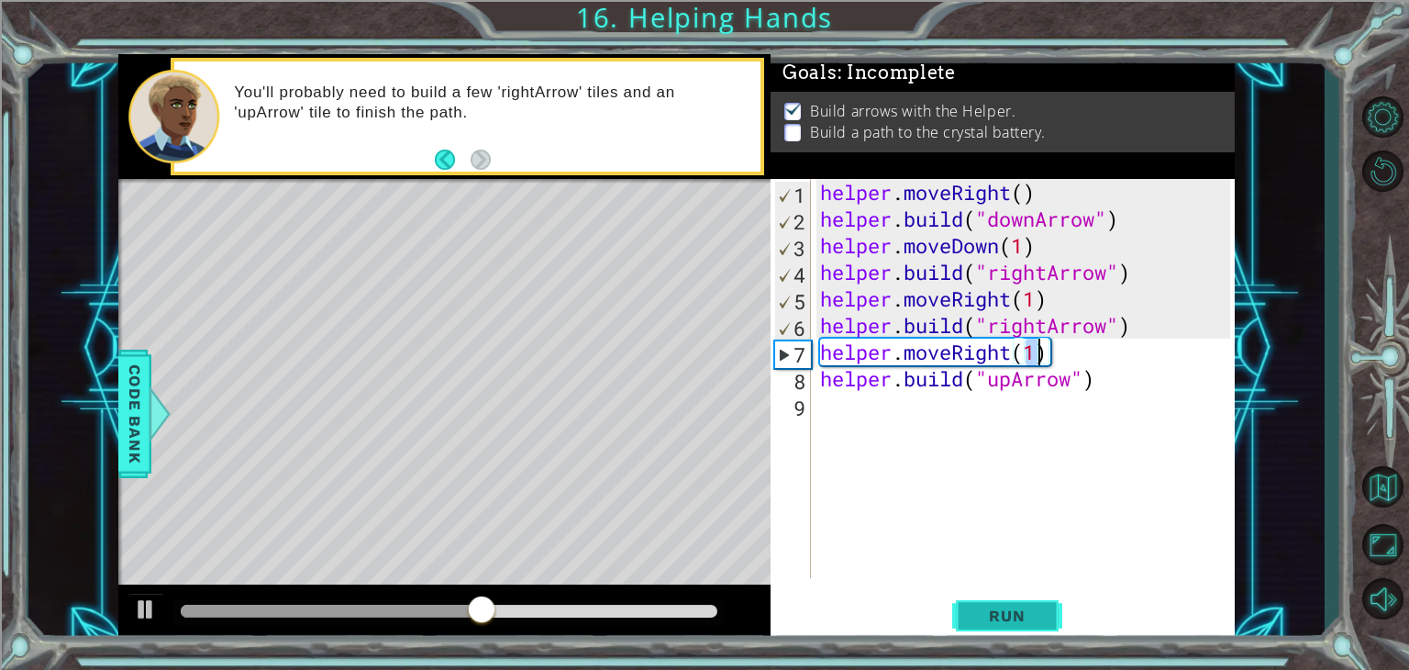
type textarea "helper.moveRight(1)"
click at [1020, 606] on button "Run" at bounding box center [1008, 616] width 110 height 47
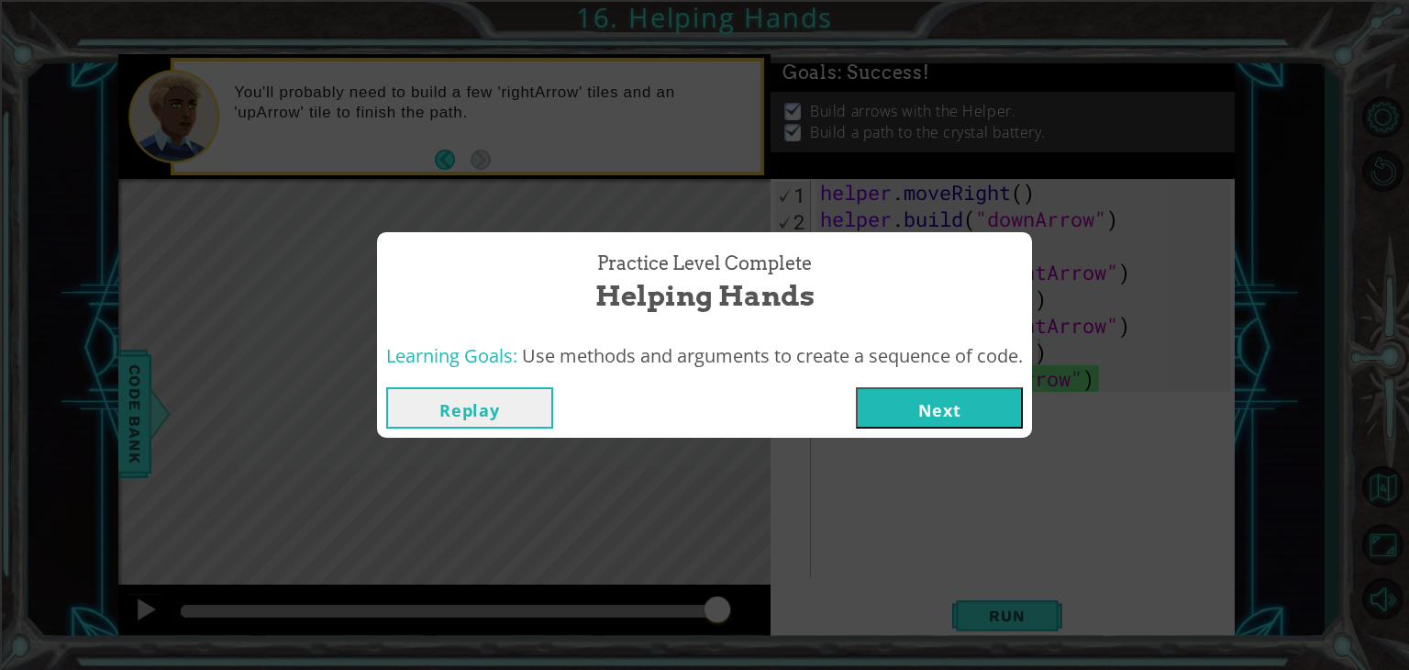
click at [953, 408] on button "Next" at bounding box center [939, 407] width 167 height 41
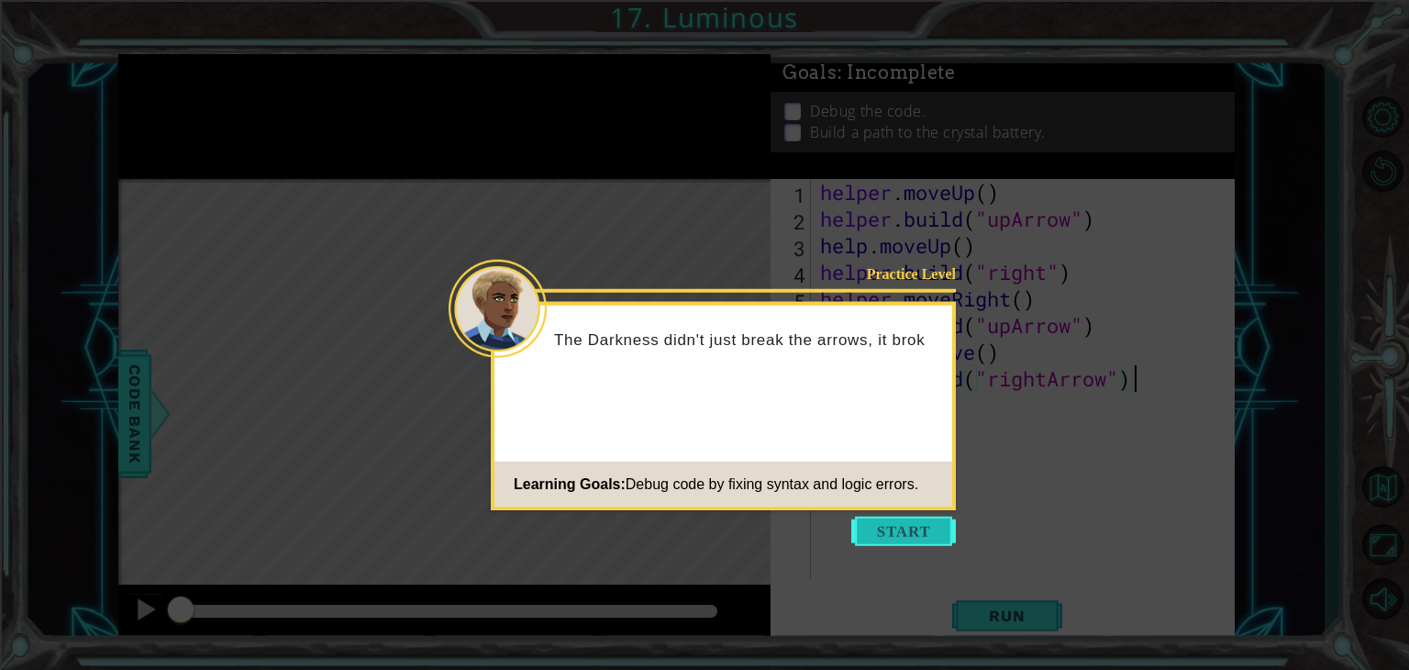
click at [903, 533] on button "Start" at bounding box center [904, 531] width 105 height 29
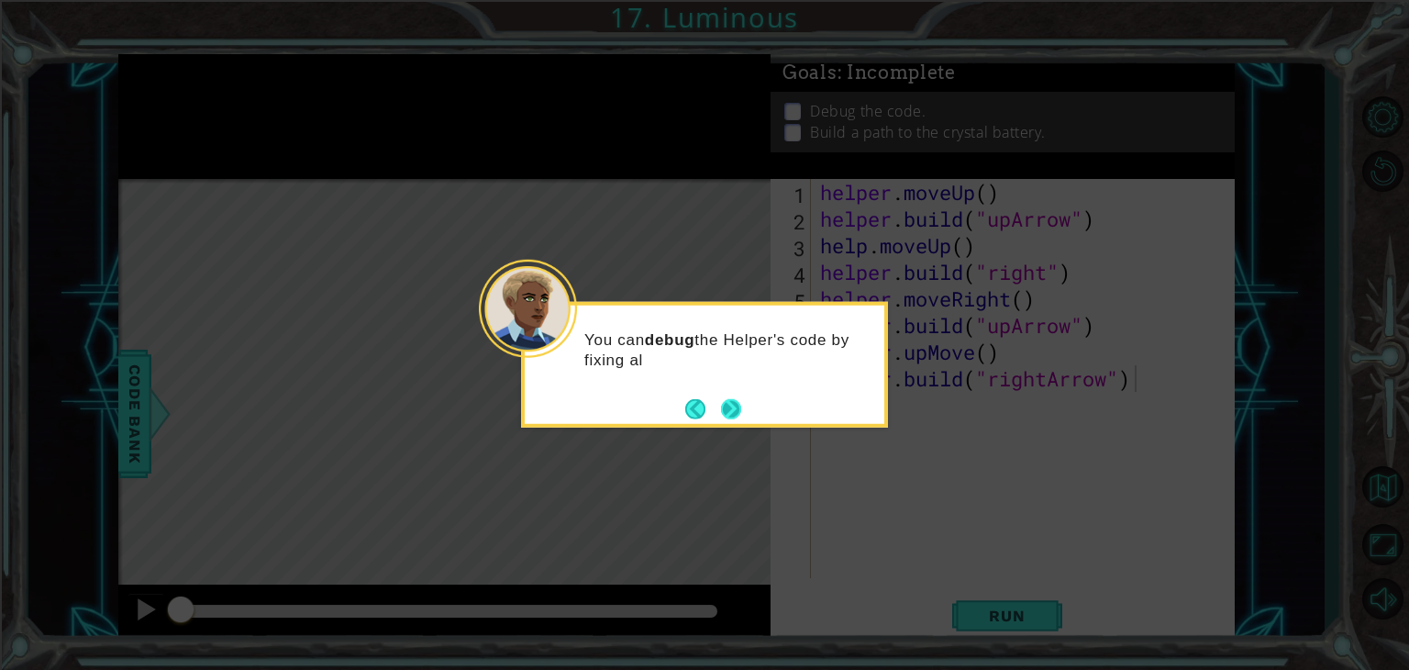
click at [728, 407] on button "Next" at bounding box center [731, 408] width 20 height 20
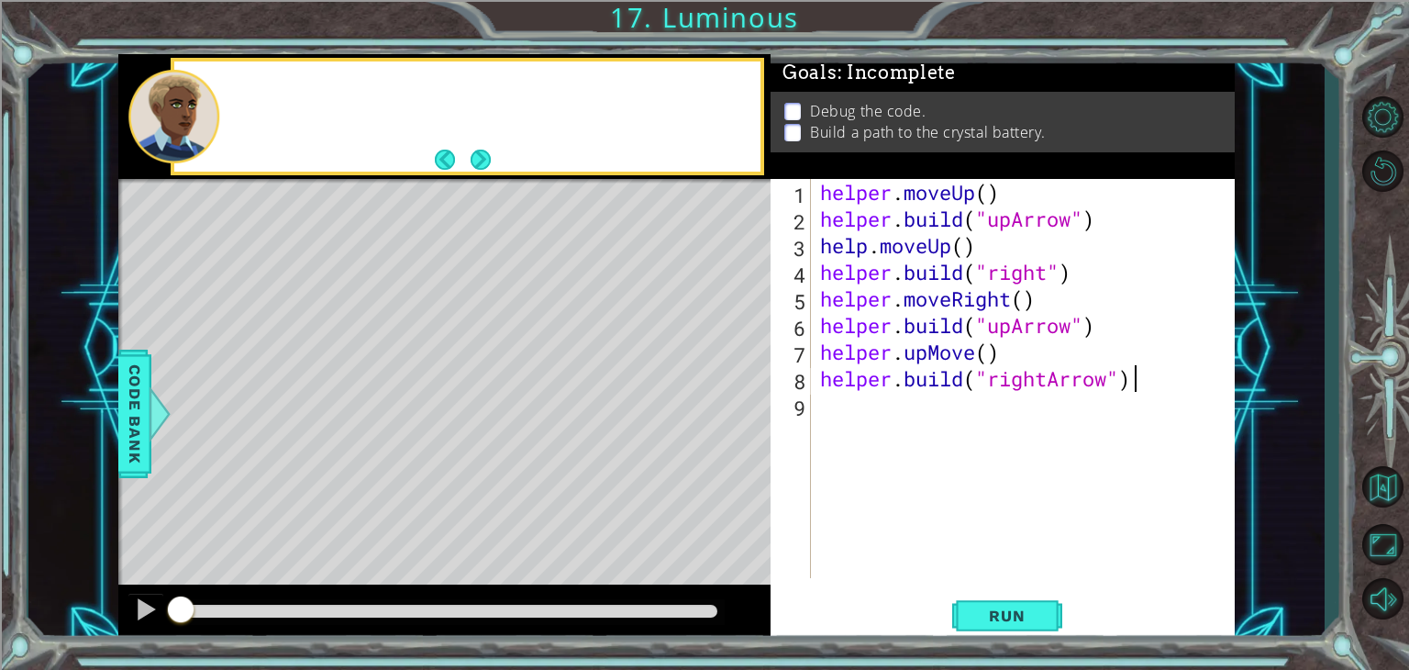
click at [728, 407] on div "Level Map" at bounding box center [542, 449] width 848 height 540
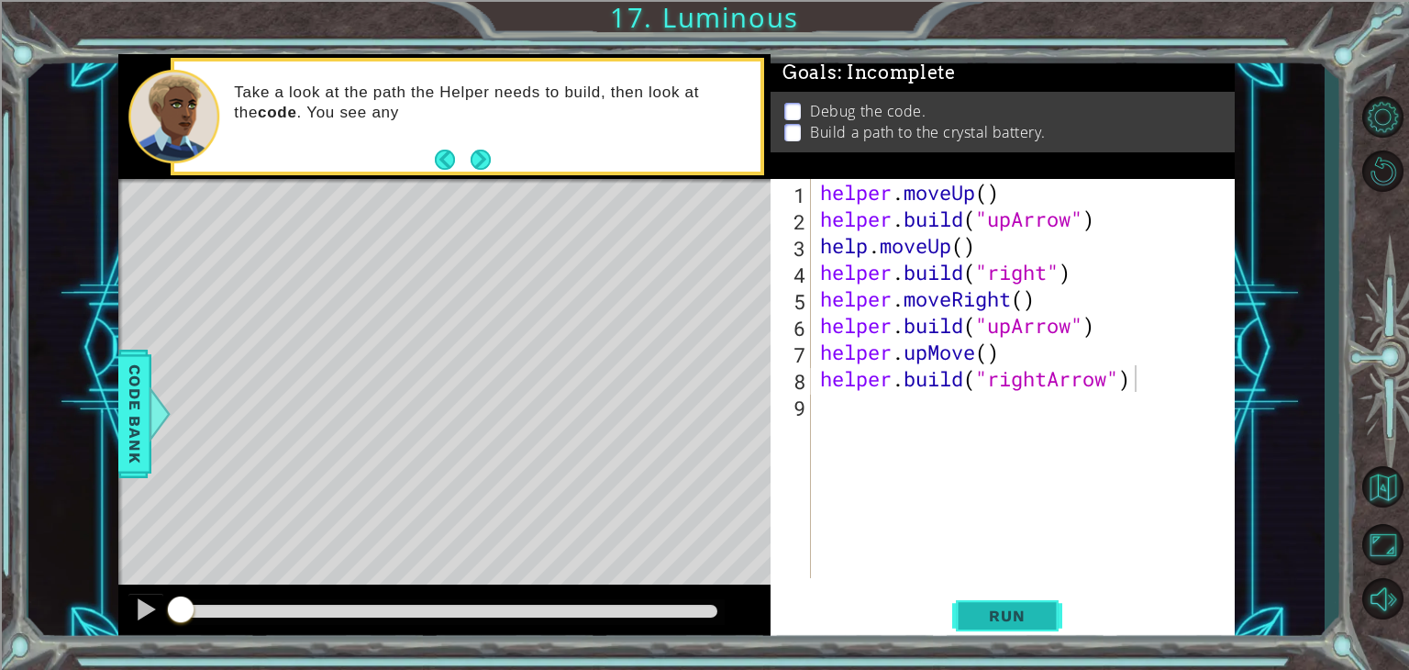
click at [1046, 618] on button "Run" at bounding box center [1008, 616] width 110 height 47
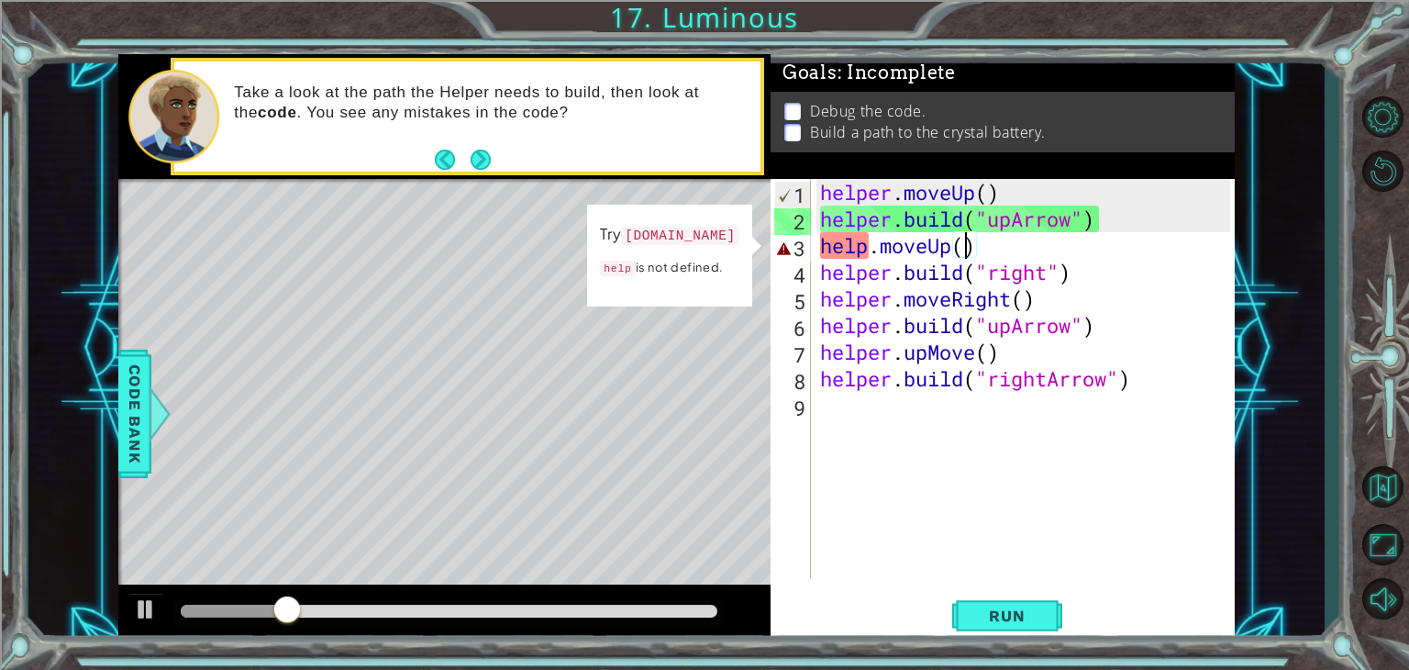
click at [972, 251] on div "helper . moveUp ( ) helper . build ( "upArrow" ) help . moveUp ( ) helper . bui…" at bounding box center [1028, 405] width 423 height 452
click at [868, 242] on div "helper . moveUp ( ) helper . build ( "upArrow" ) help . moveUp ( ) helper . bui…" at bounding box center [1028, 405] width 423 height 452
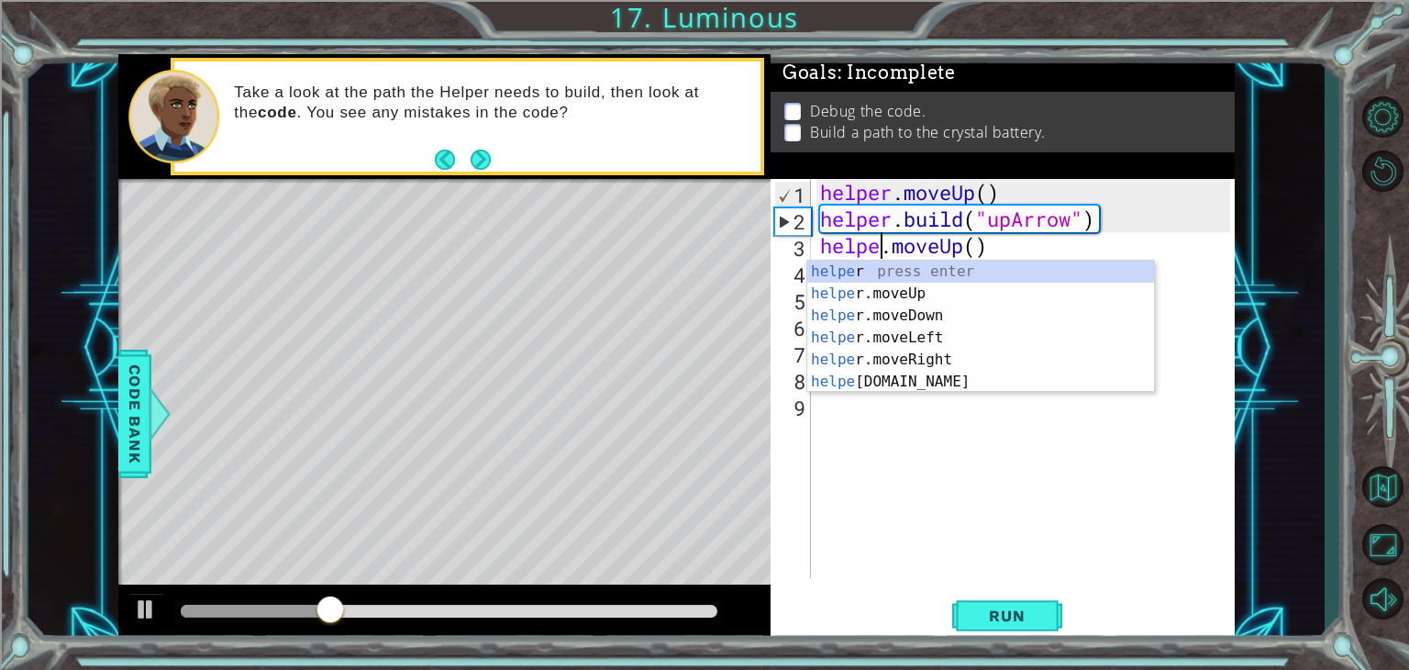
scroll to position [0, 3]
click at [1016, 602] on button "Run" at bounding box center [1008, 616] width 110 height 47
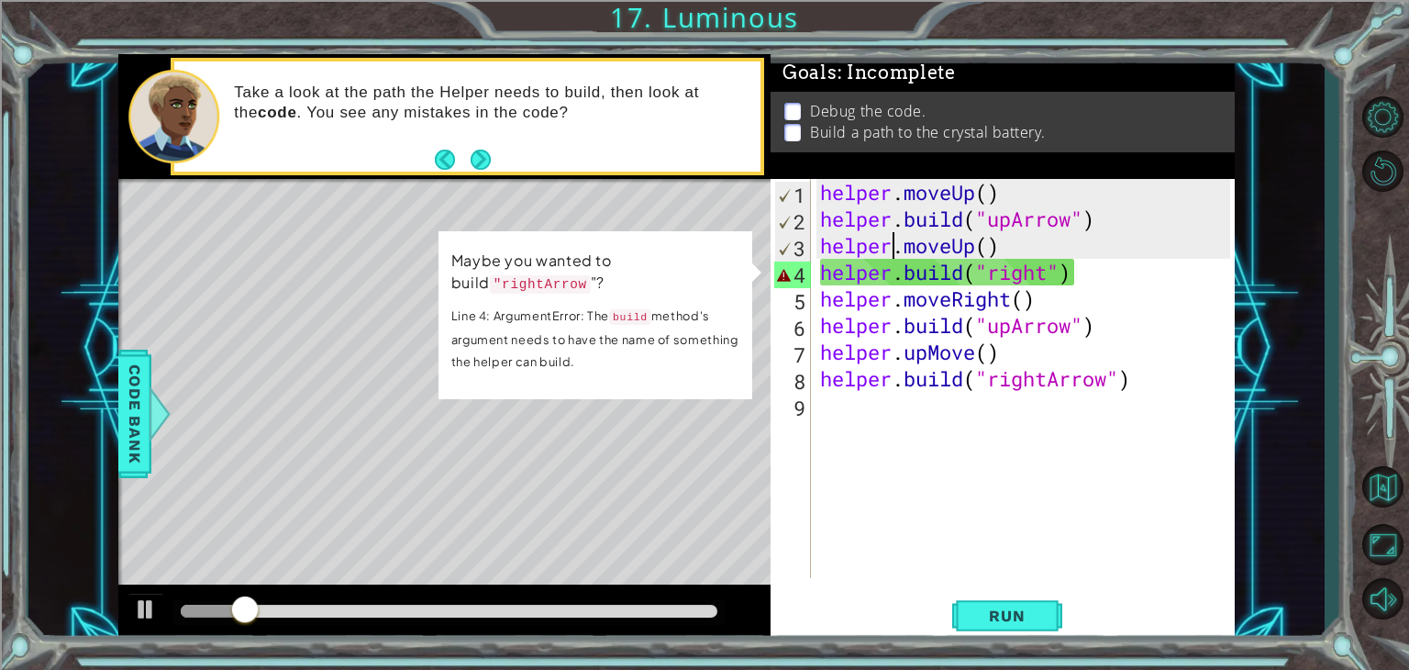
click at [1044, 272] on div "helper . moveUp ( ) helper . build ( "upArrow" ) helper . moveUp ( ) helper . b…" at bounding box center [1028, 405] width 423 height 452
click at [1053, 273] on div "[DOMAIN_NAME]("right") 1 2 3 4 5 6 7 8 9 helper . moveUp ( ) helper . build ( "…" at bounding box center [1001, 378] width 460 height 399
click at [1053, 273] on div "helper . moveUp ( ) helper . build ( "upArrow" ) helper . moveUp ( ) helper . b…" at bounding box center [1028, 405] width 423 height 452
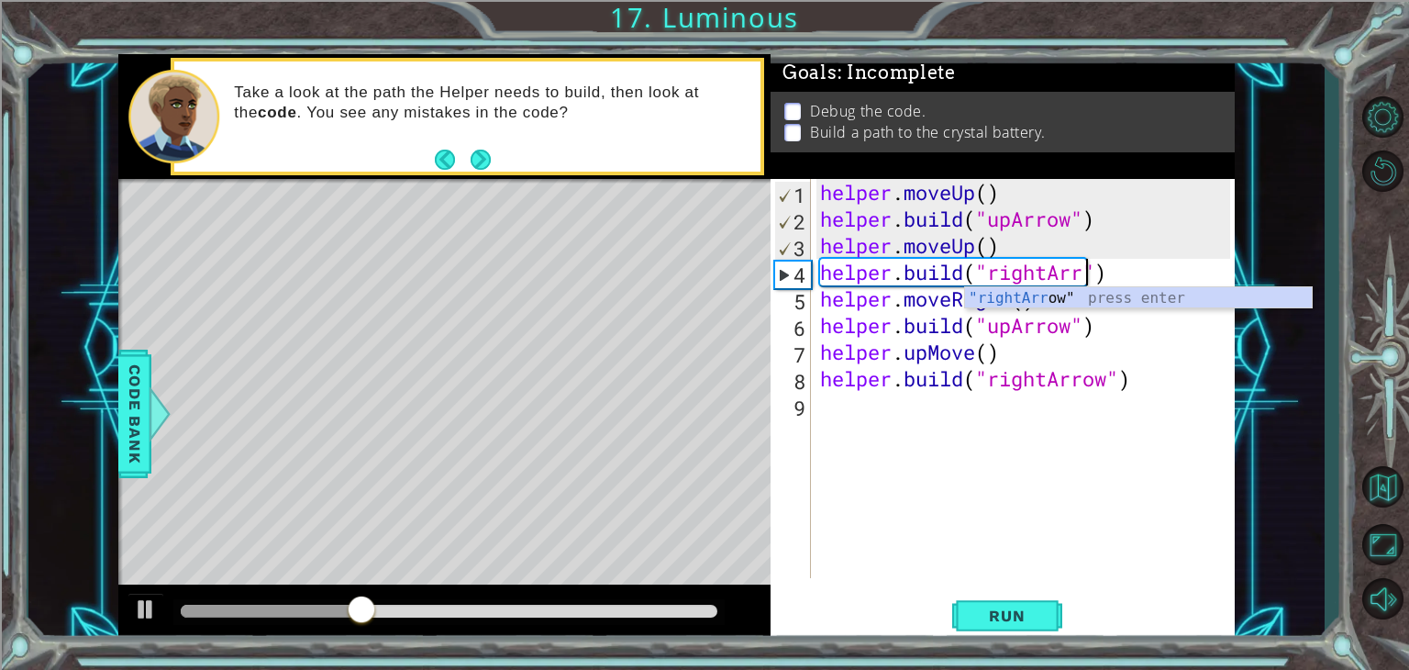
scroll to position [0, 13]
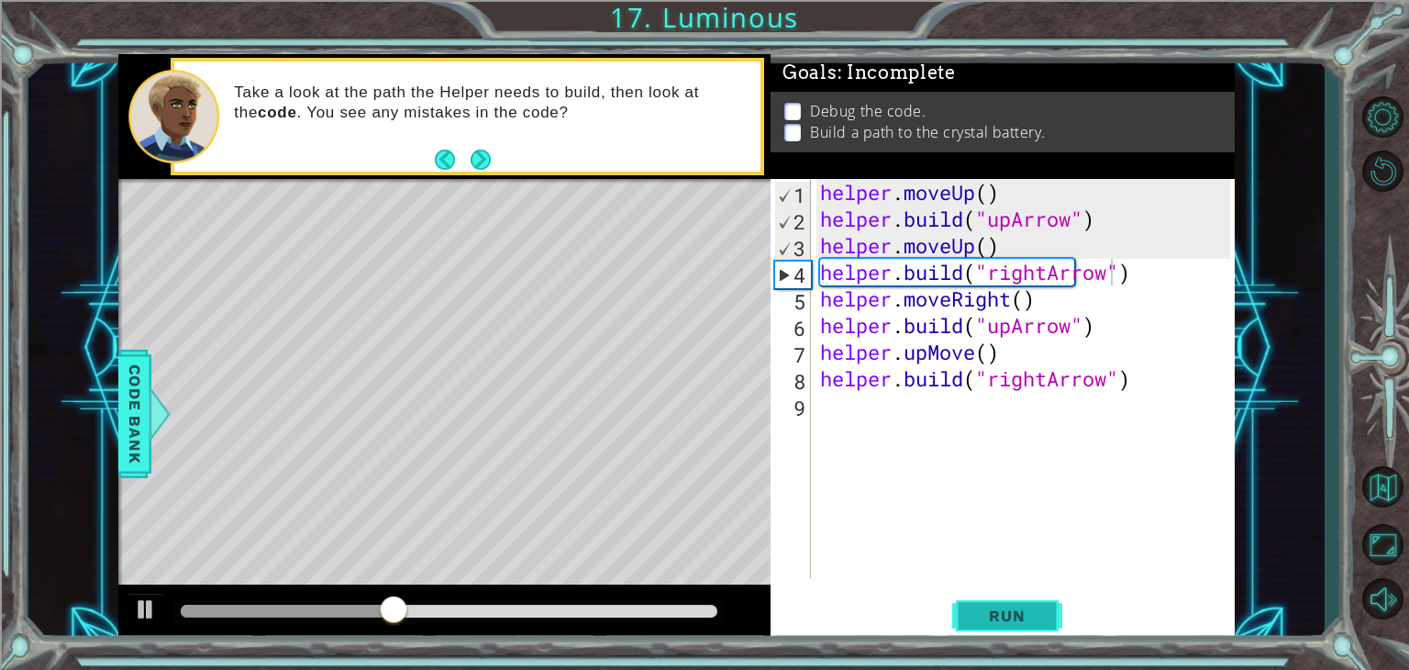
click at [1022, 622] on span "Run" at bounding box center [1007, 616] width 72 height 18
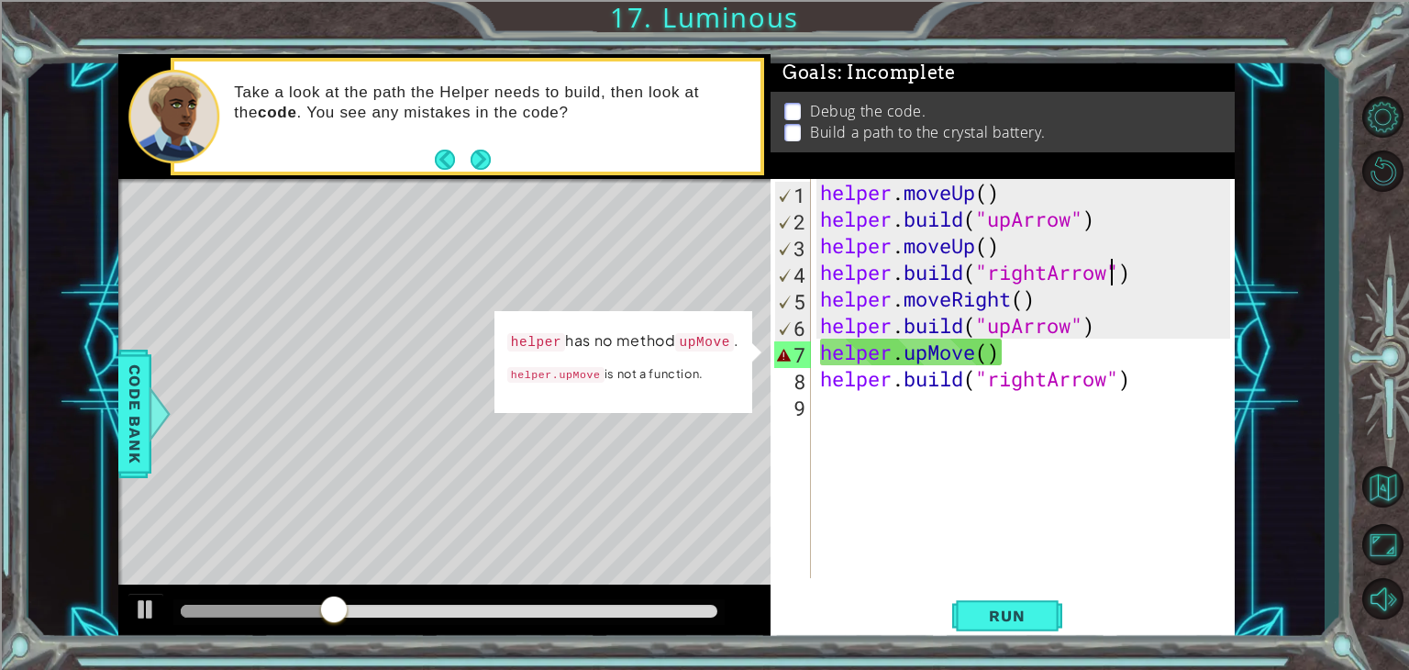
click at [973, 356] on div "helper . moveUp ( ) helper . build ( "upArrow" ) helper . moveUp ( ) helper . b…" at bounding box center [1028, 405] width 423 height 452
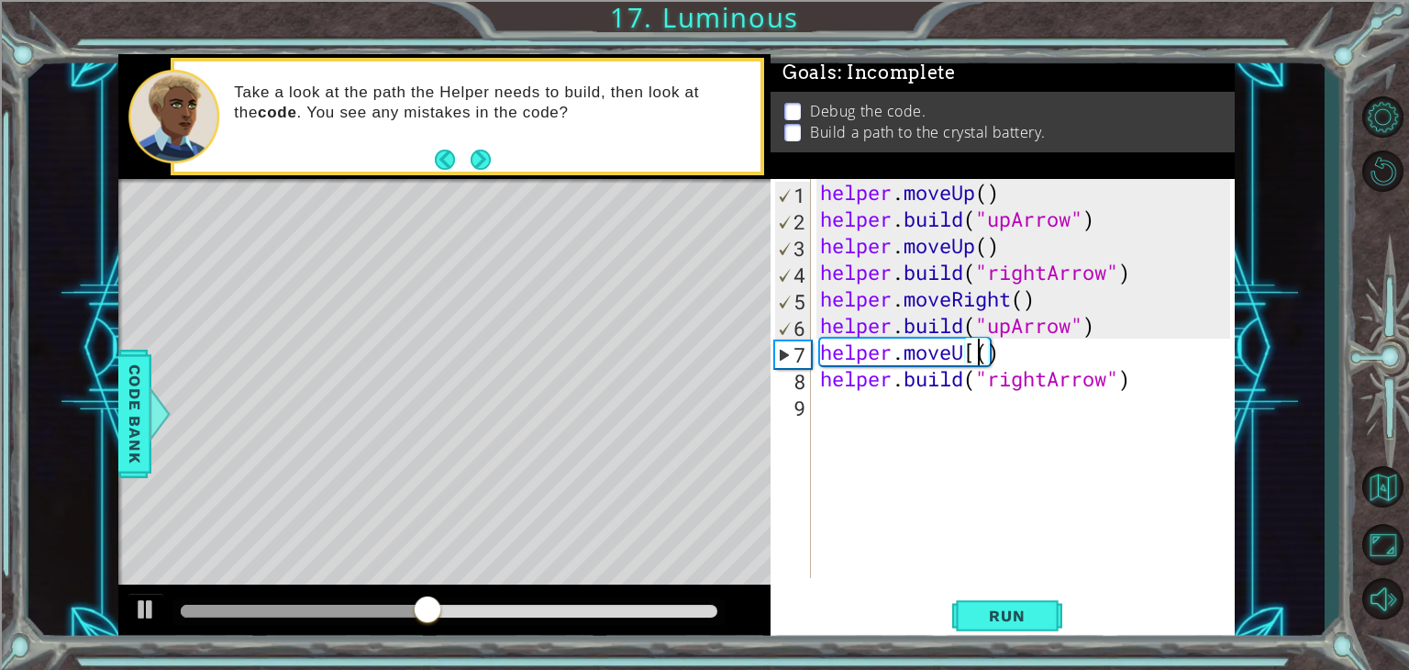
scroll to position [0, 6]
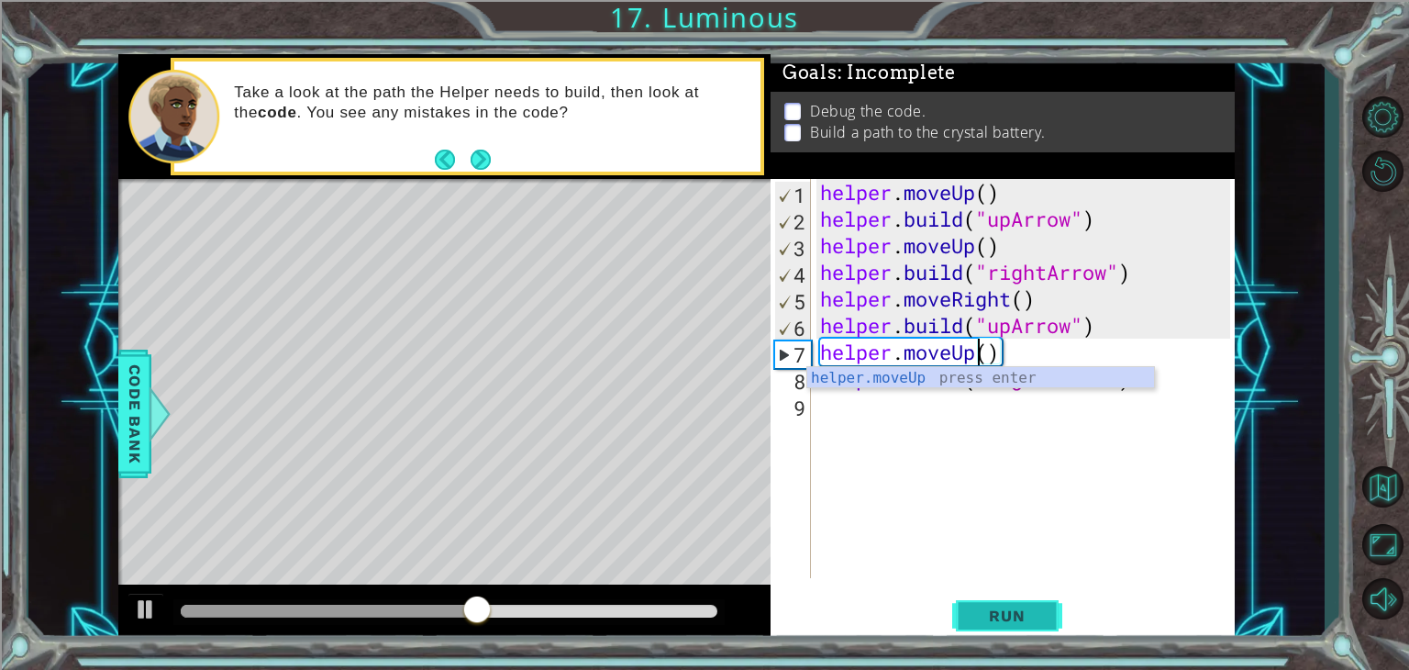
type textarea "helper.moveUp()"
click at [1004, 610] on span "Run" at bounding box center [1007, 616] width 72 height 18
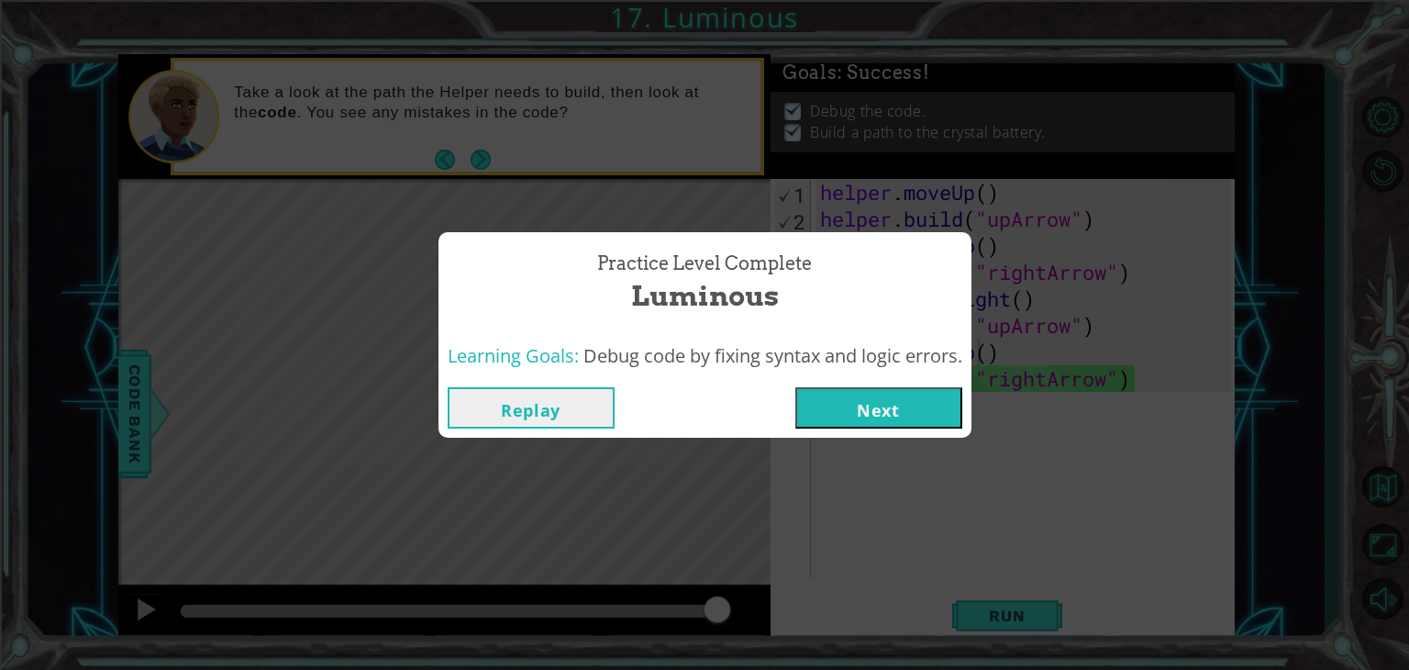
click at [927, 408] on button "Next" at bounding box center [879, 407] width 167 height 41
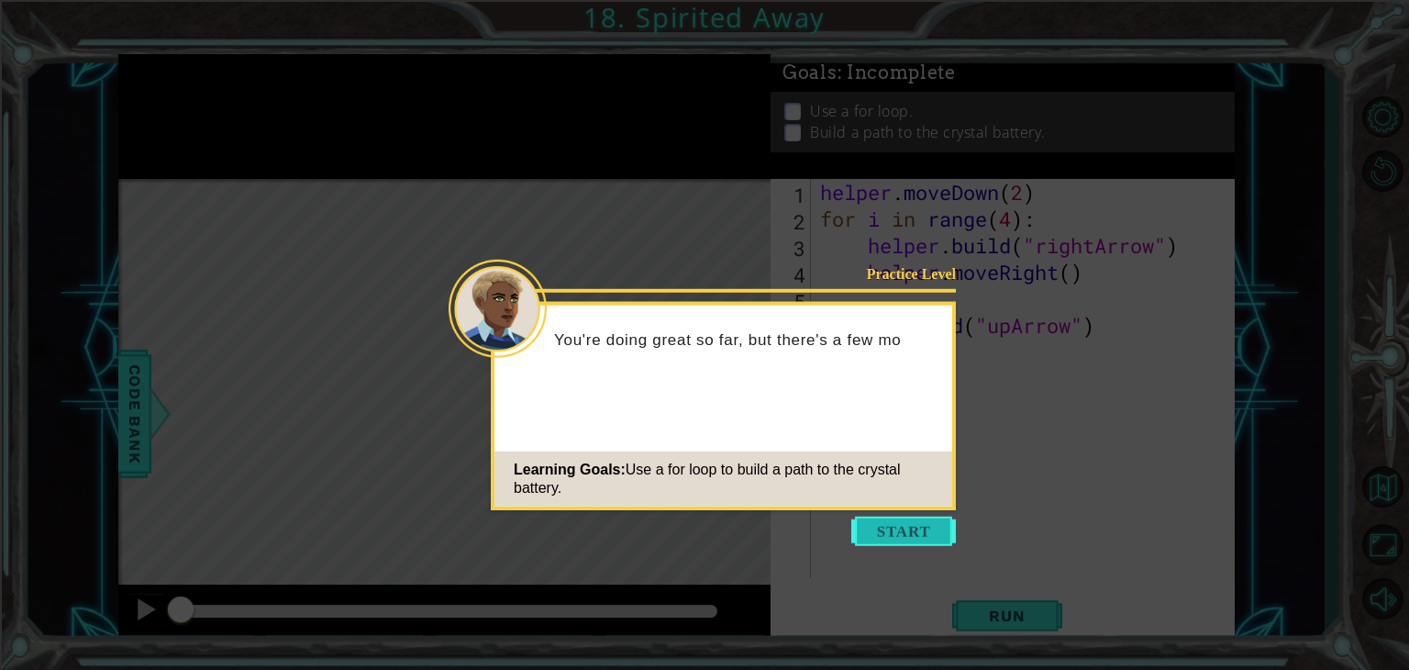
click at [864, 542] on button "Start" at bounding box center [904, 531] width 105 height 29
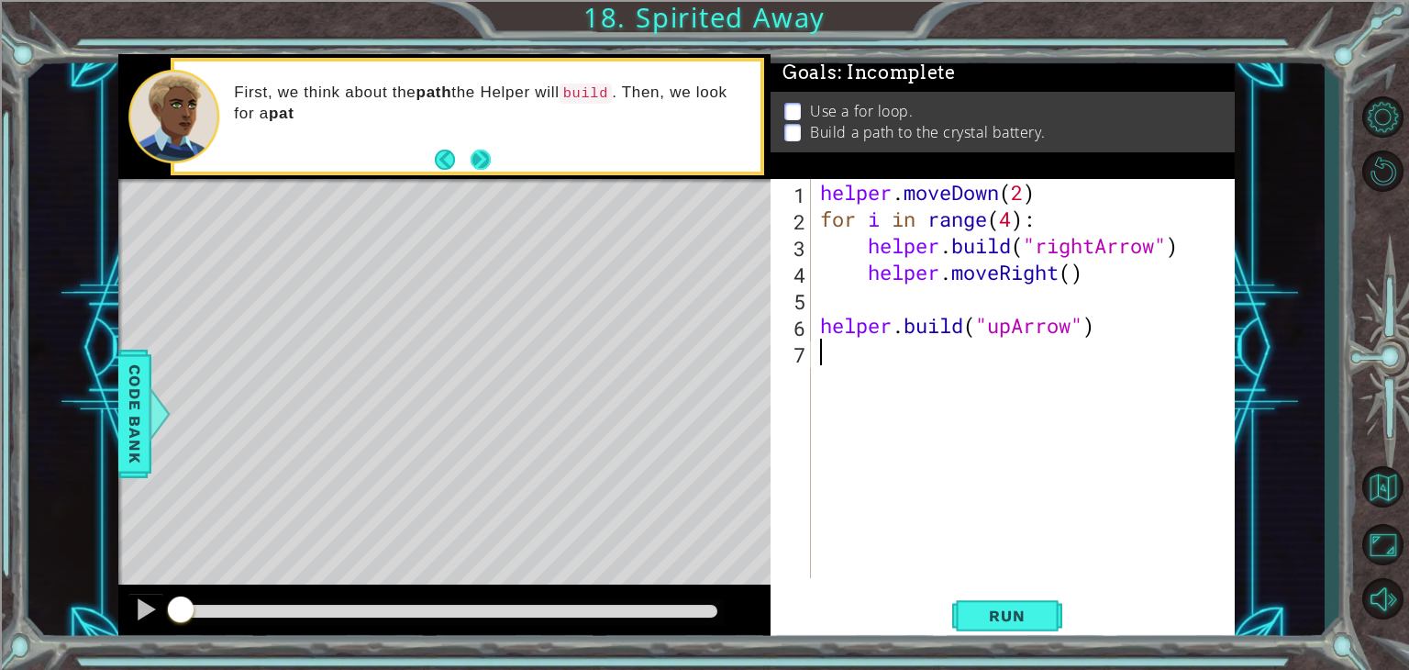
click at [480, 150] on button "Next" at bounding box center [481, 159] width 21 height 21
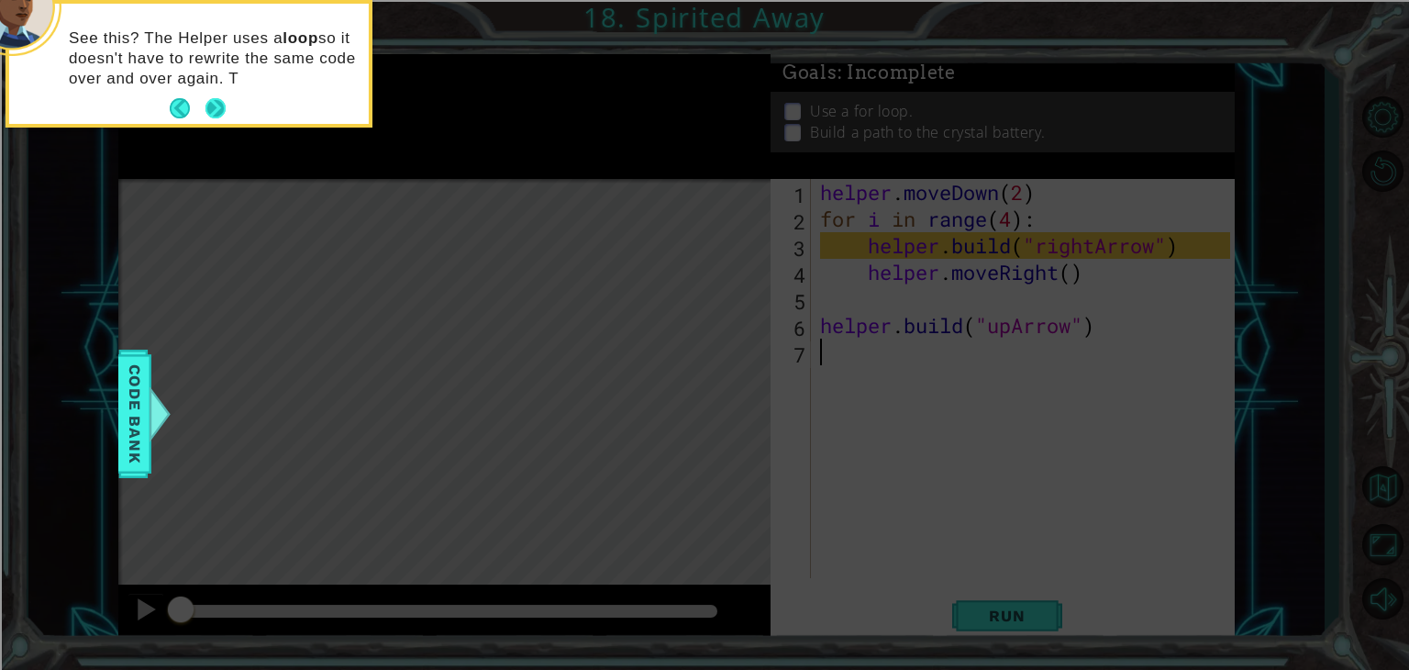
click at [211, 109] on button "Next" at bounding box center [216, 108] width 20 height 20
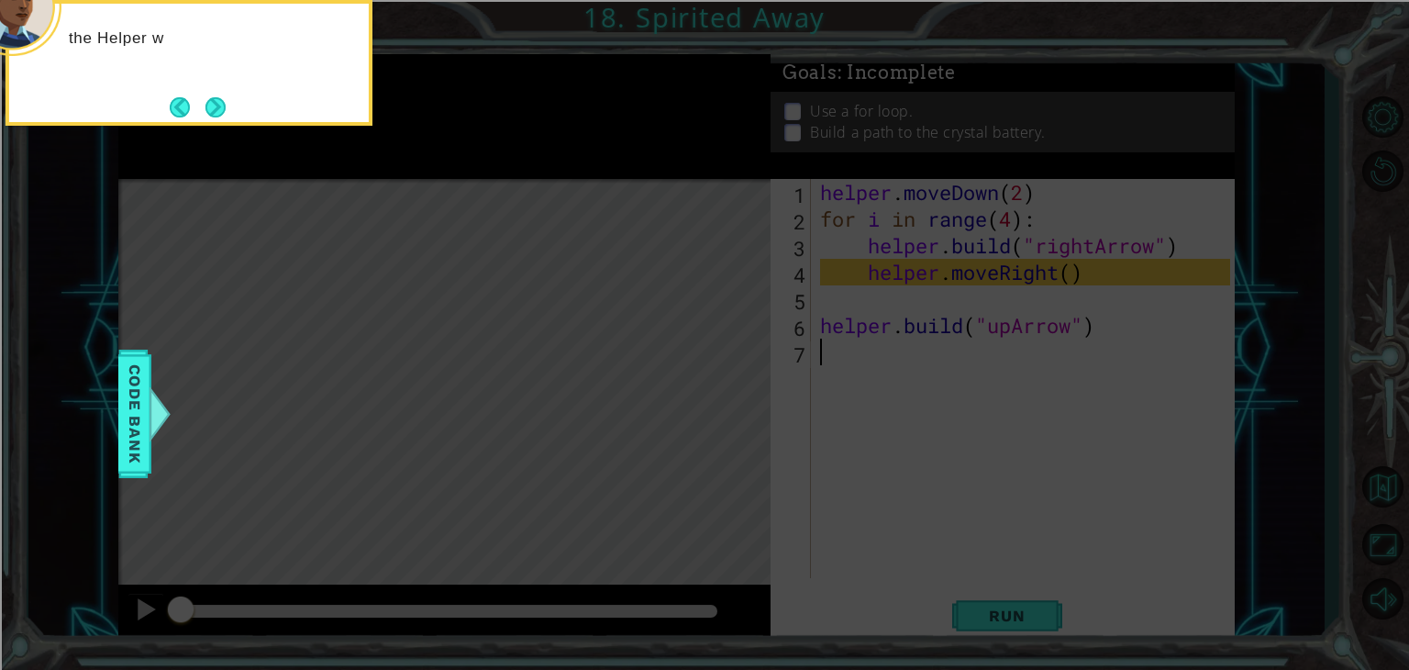
click at [211, 109] on button "Next" at bounding box center [216, 107] width 20 height 20
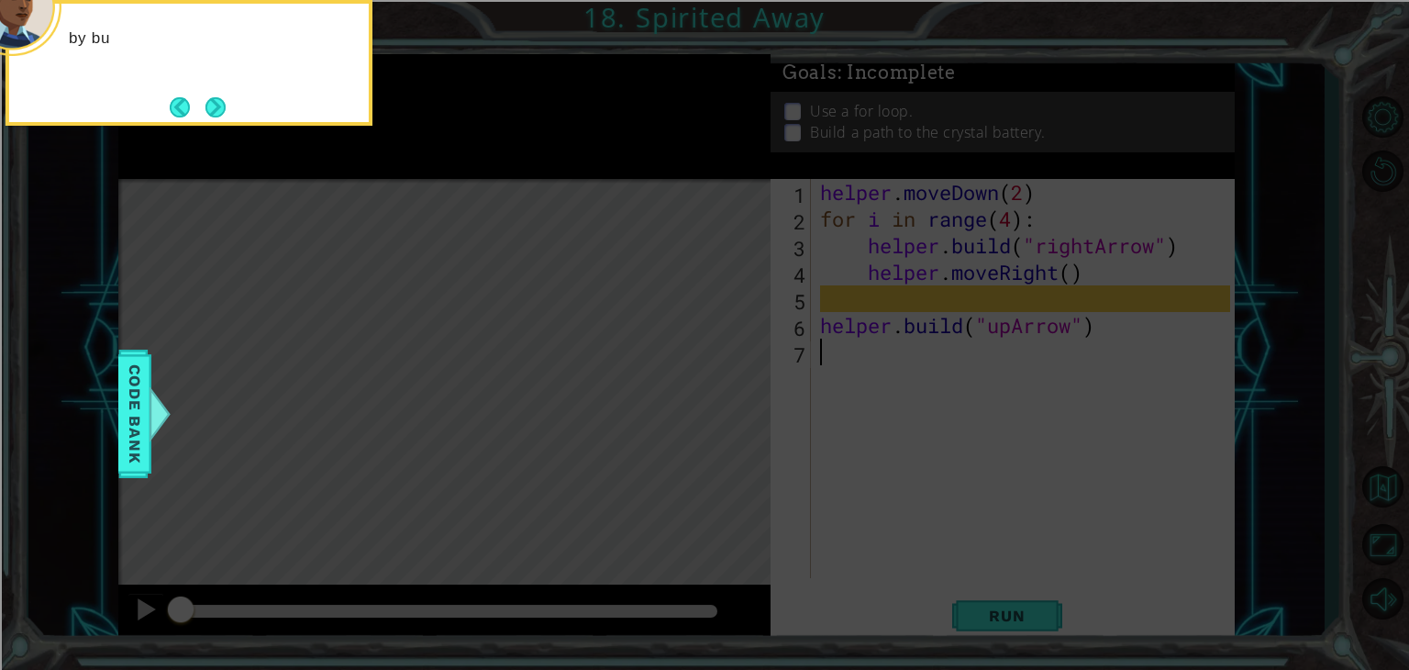
click at [211, 109] on button "Next" at bounding box center [215, 106] width 21 height 21
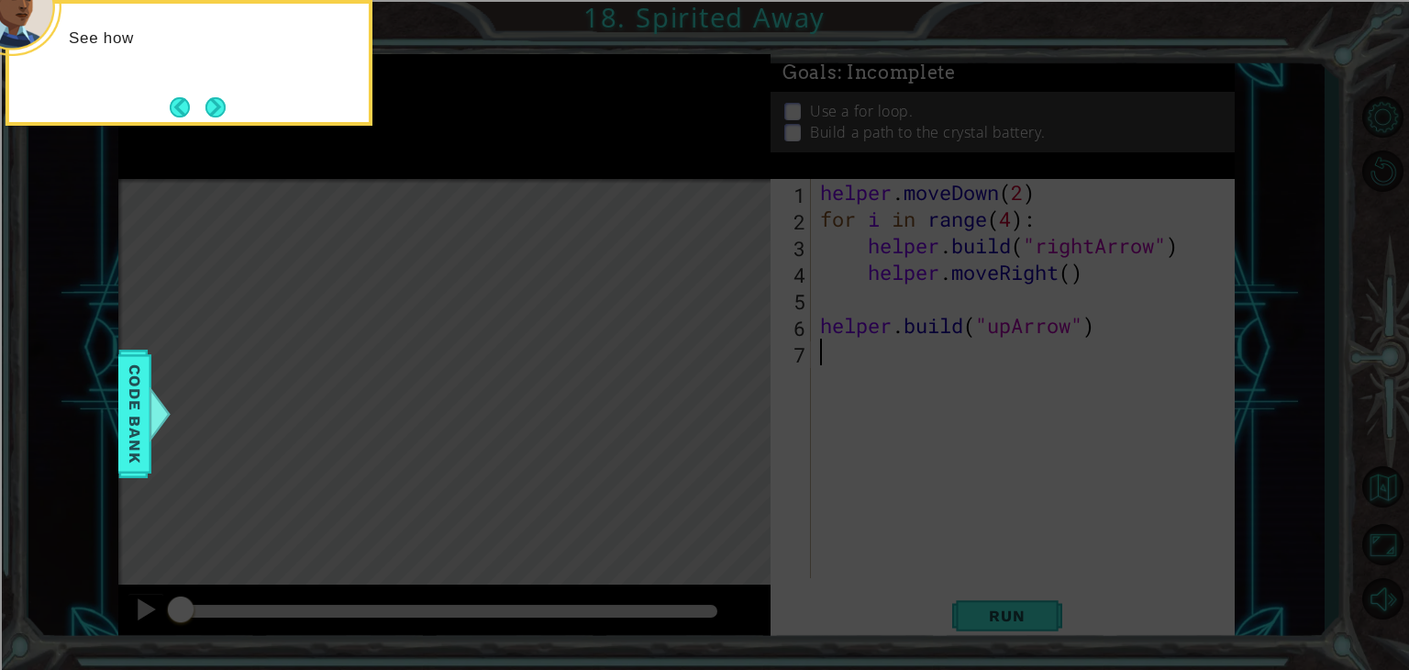
click at [211, 109] on button "Next" at bounding box center [215, 106] width 21 height 21
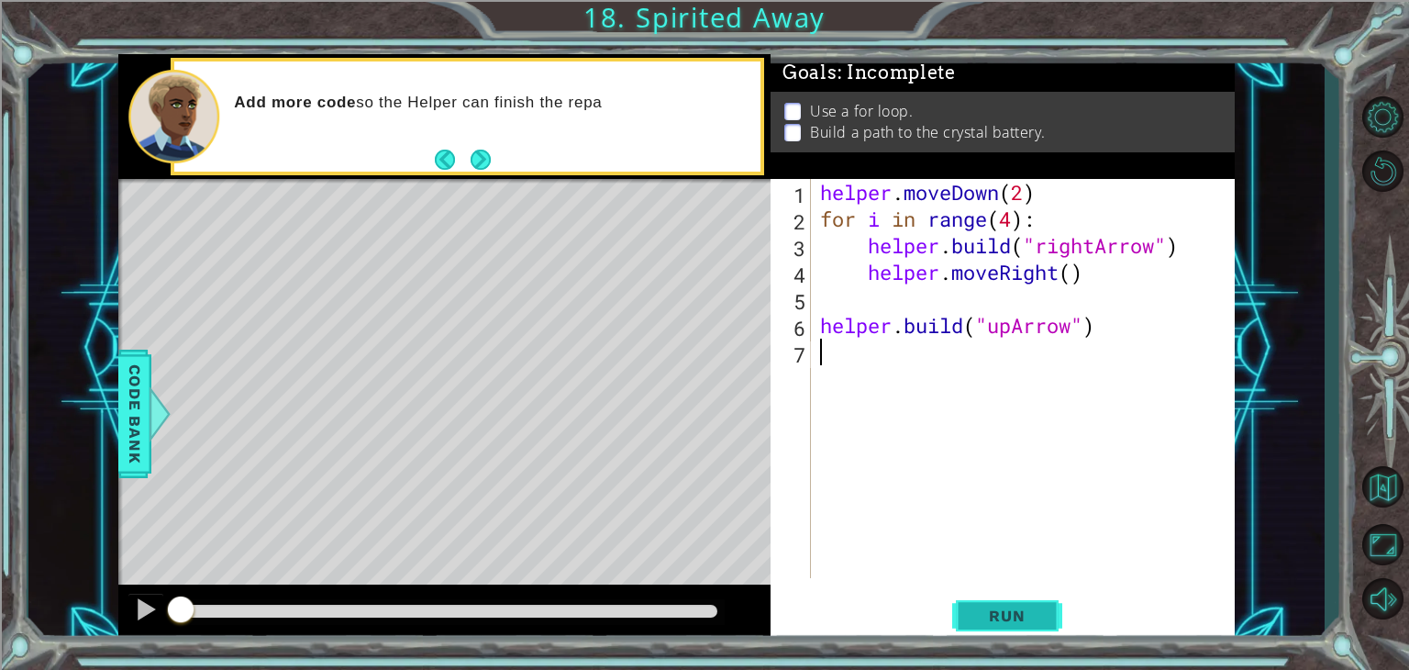
click at [1019, 620] on span "Run" at bounding box center [1007, 616] width 72 height 18
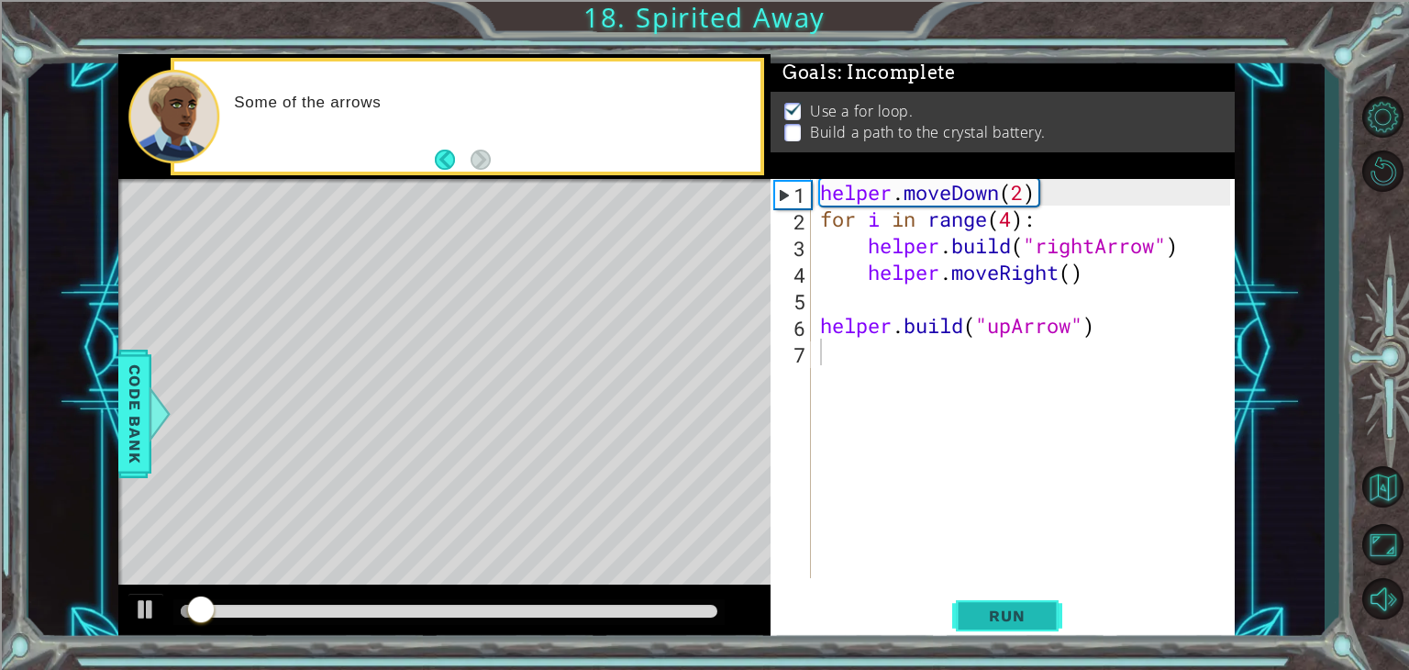
click at [1019, 620] on span "Run" at bounding box center [1007, 616] width 72 height 18
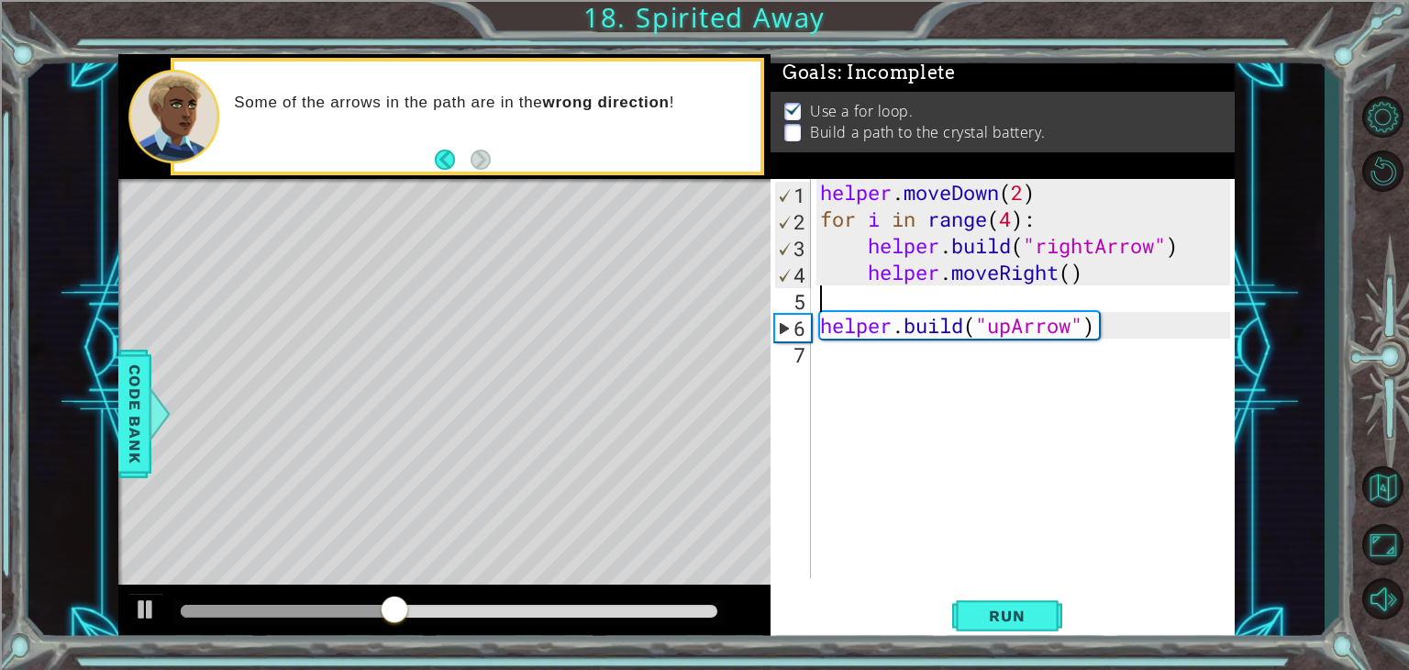
click at [885, 301] on div "helper . moveDown ( 2 ) for i in range ( 4 ) : helper . build ( "rightArrow" ) …" at bounding box center [1028, 405] width 423 height 452
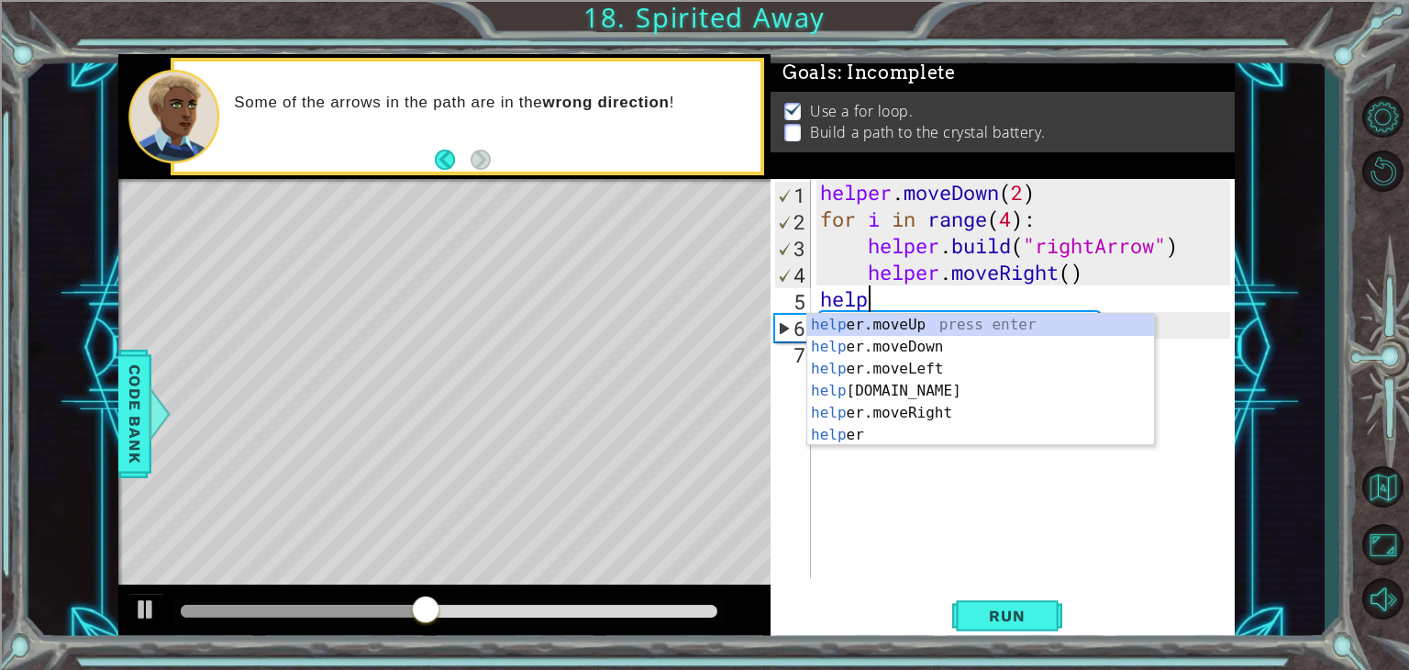
scroll to position [0, 2]
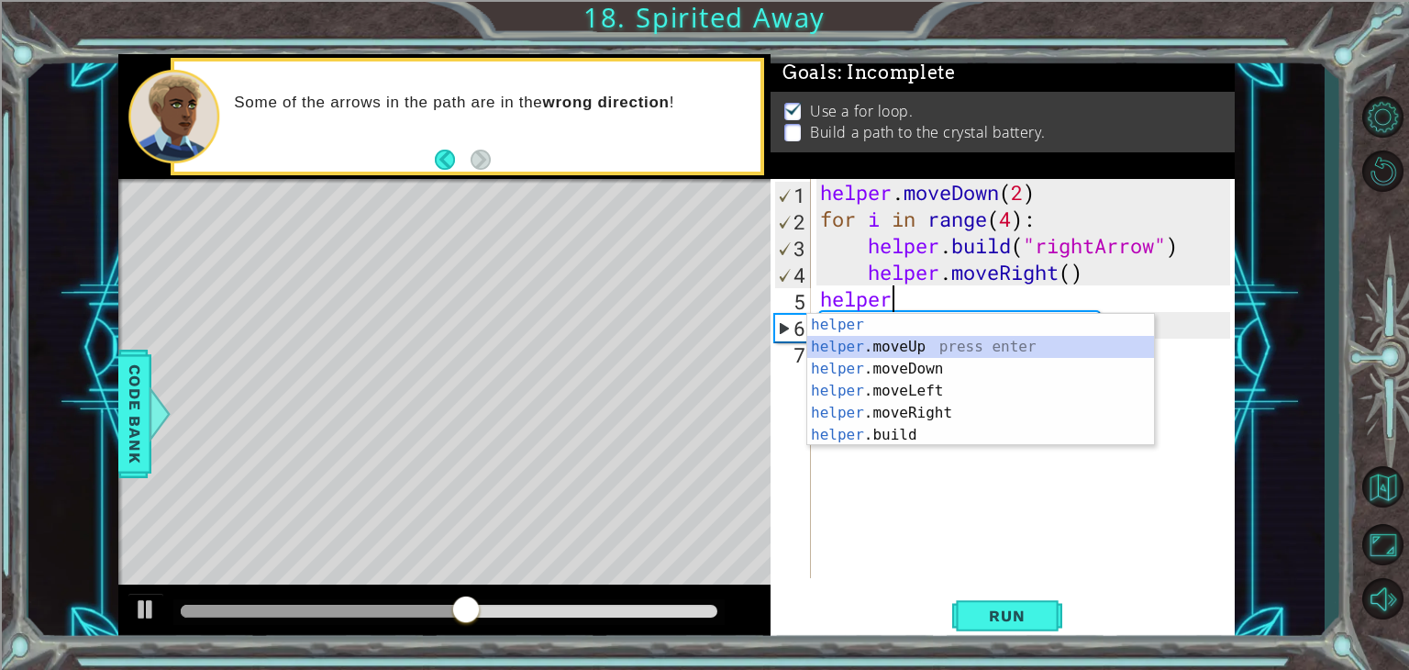
click at [910, 337] on div "helper press enter helper .moveUp press enter helper .moveDown press enter help…" at bounding box center [981, 402] width 347 height 176
type textarea "helper.moveUp(1)"
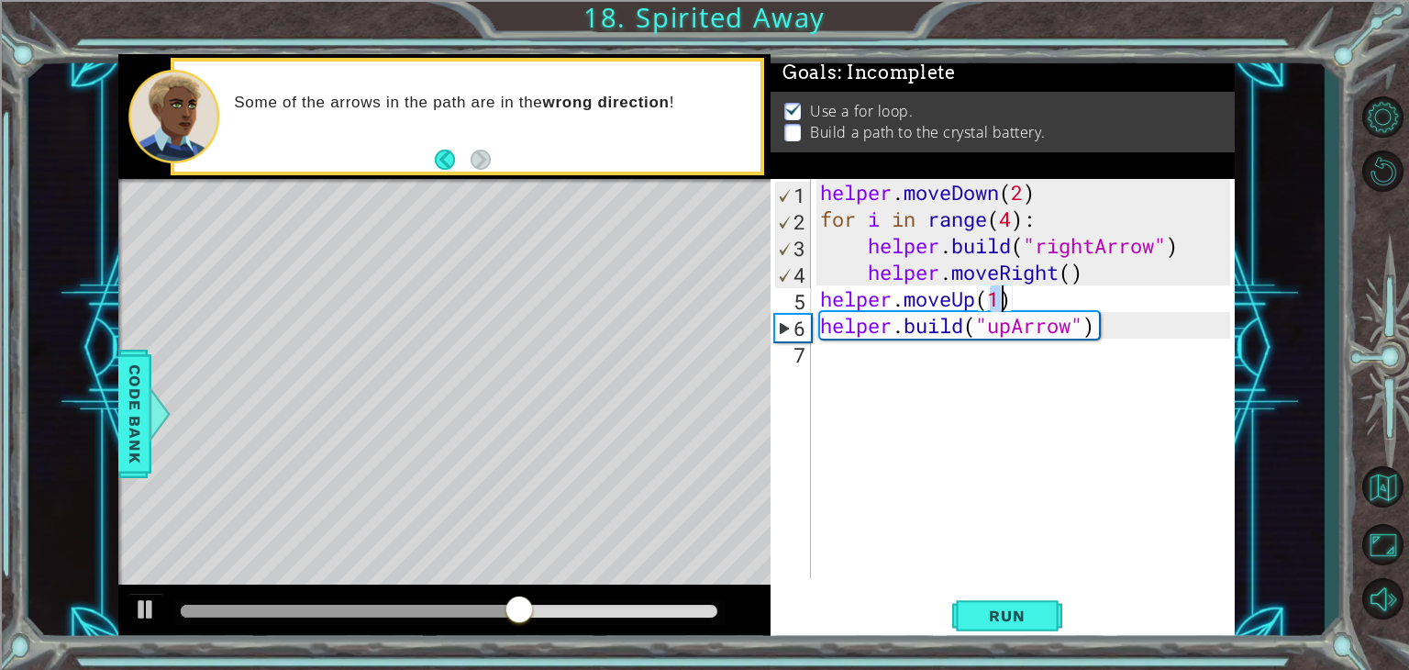
click at [902, 363] on div "helper . moveDown ( 2 ) for i in range ( 4 ) : helper . build ( "rightArrow" ) …" at bounding box center [1028, 405] width 423 height 452
click at [926, 348] on div "helper . moveDown ( 2 ) for i in range ( 4 ) : helper . build ( "rightArrow" ) …" at bounding box center [1028, 405] width 423 height 452
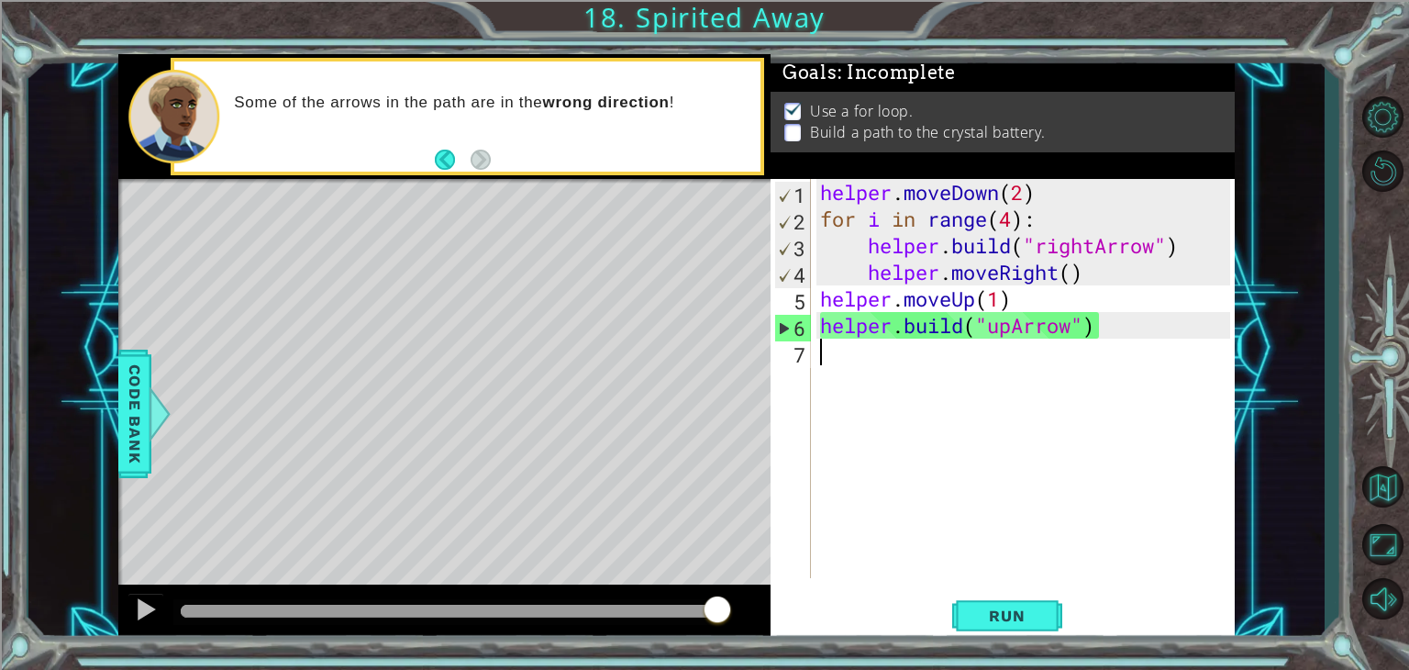
click at [926, 348] on div "helper . moveDown ( 2 ) for i in range ( 4 ) : helper . build ( "rightArrow" ) …" at bounding box center [1028, 405] width 423 height 452
click at [1038, 618] on span "Run" at bounding box center [1007, 616] width 72 height 18
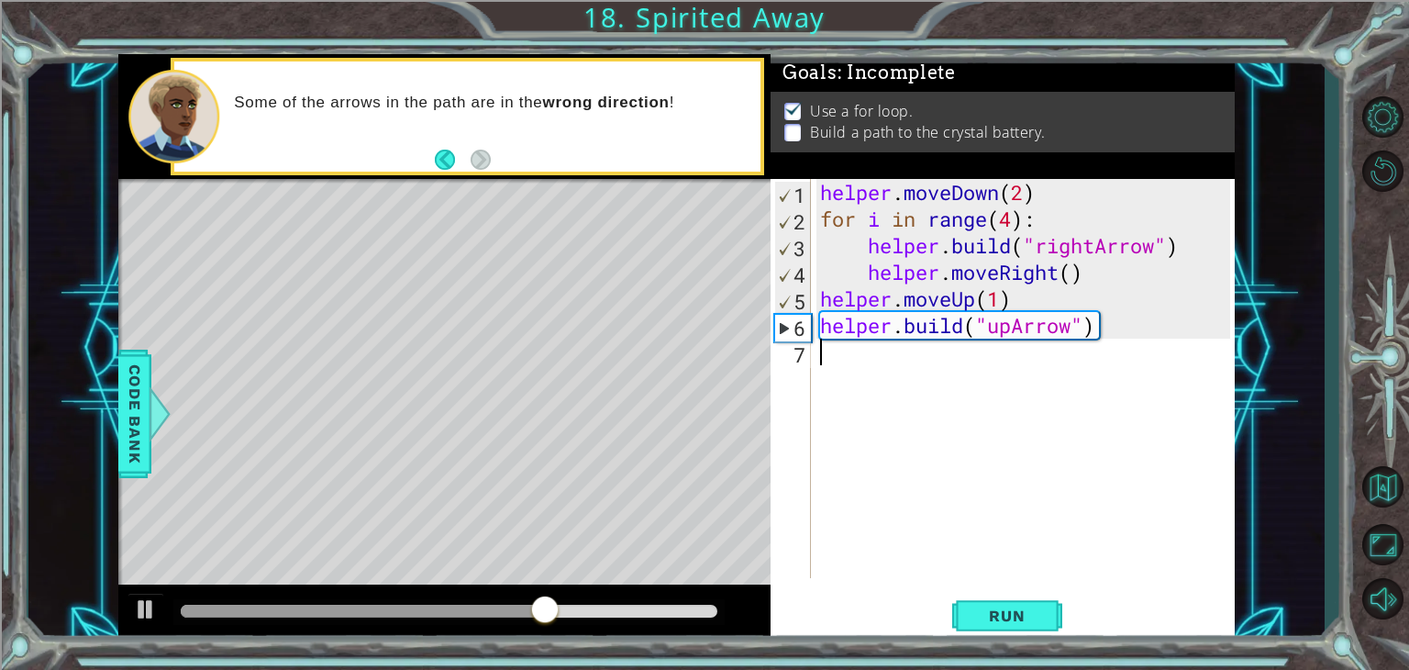
click at [973, 300] on div "helper . moveDown ( 2 ) for i in range ( 4 ) : helper . build ( "rightArrow" ) …" at bounding box center [1028, 405] width 423 height 452
click at [1016, 294] on div "helper . moveDown ( 2 ) for i in range ( 4 ) : helper . build ( "rightArrow" ) …" at bounding box center [1028, 405] width 423 height 452
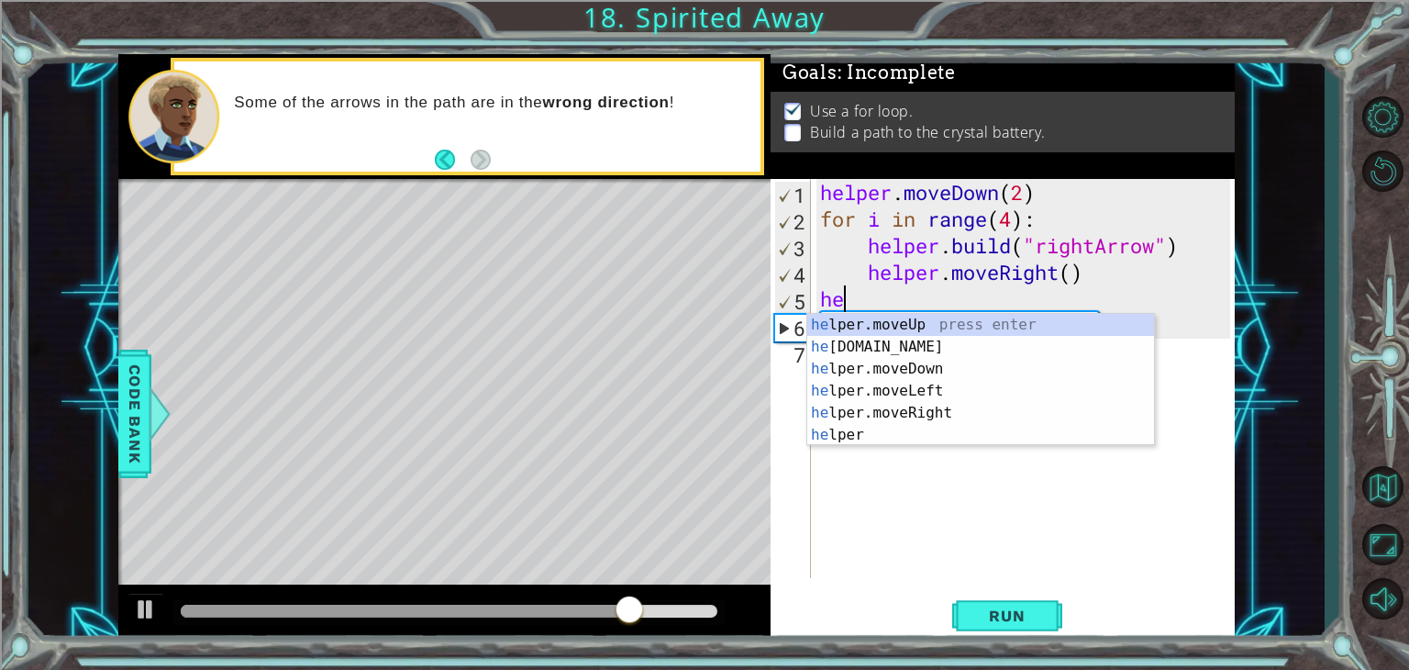
type textarea "h"
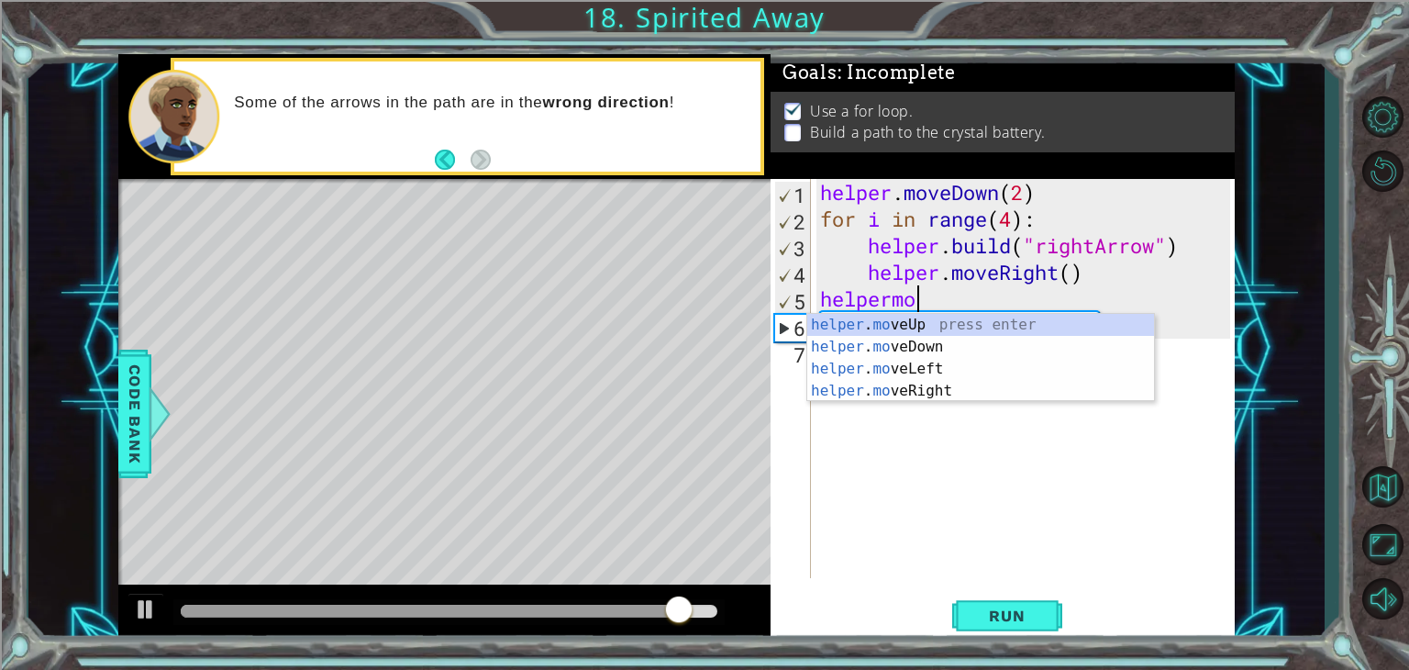
scroll to position [0, 2]
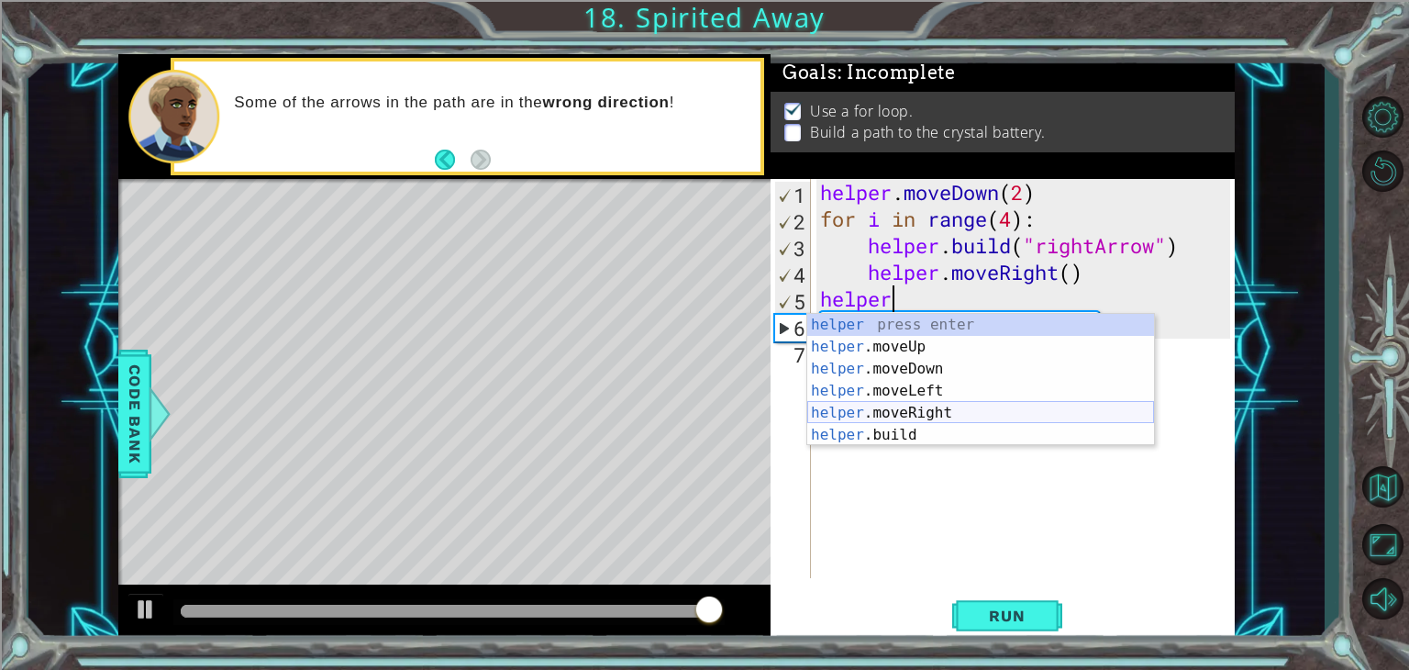
click at [928, 412] on div "helper press enter helper .moveUp press enter helper .moveDown press enter help…" at bounding box center [981, 402] width 347 height 176
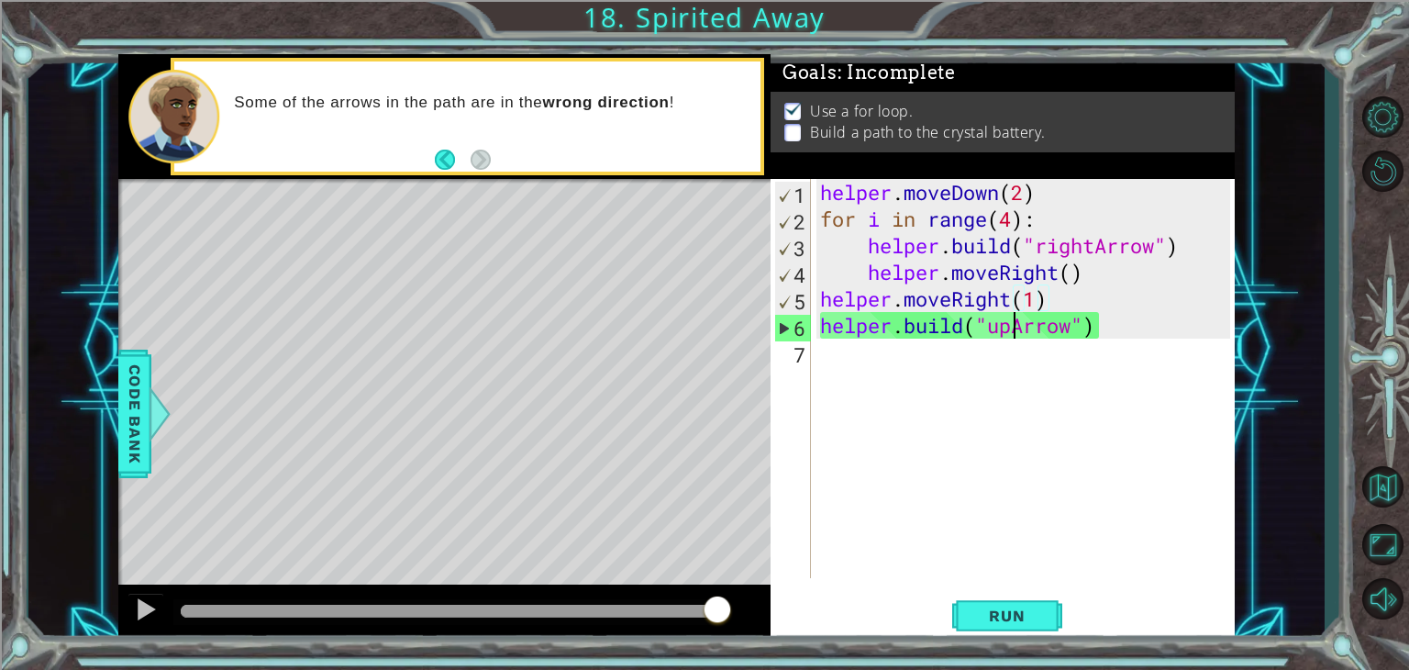
click at [1009, 323] on div "helper . moveDown ( 2 ) for i in range ( 4 ) : helper . build ( "rightArrow" ) …" at bounding box center [1028, 405] width 423 height 452
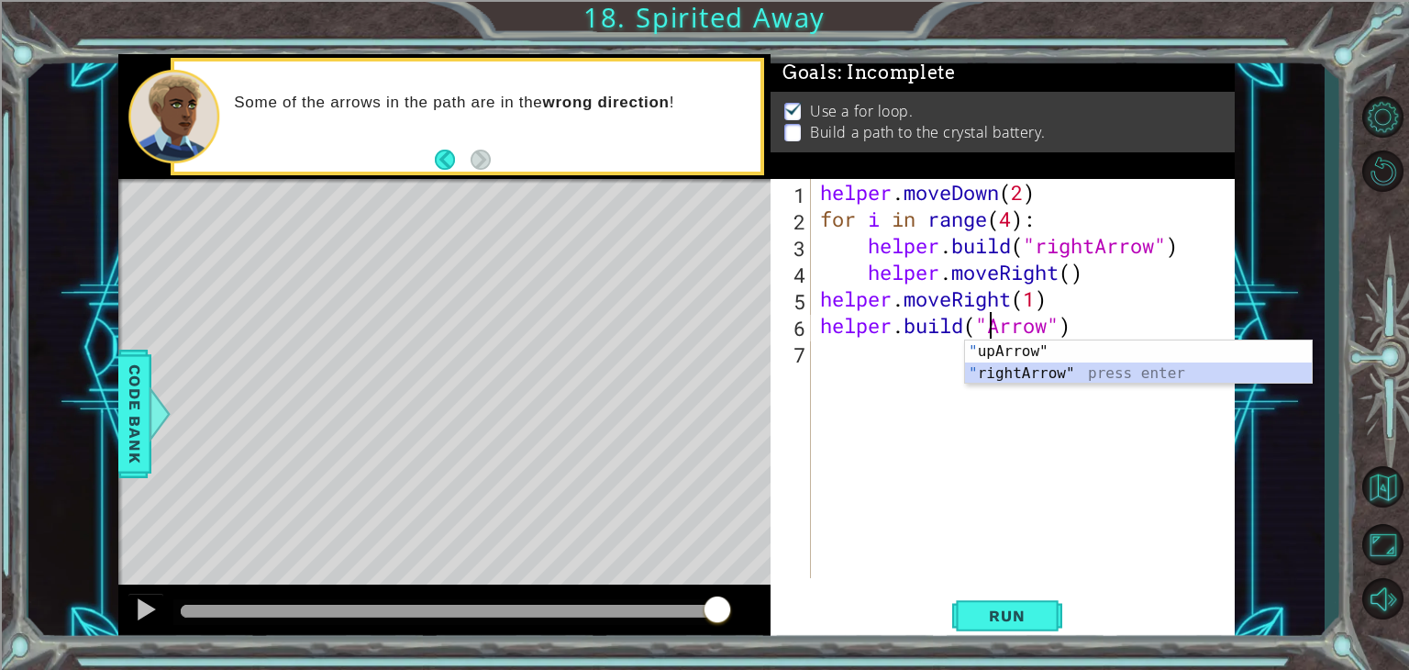
click at [1036, 379] on div "" upArrow" press enter " rightArrow" press enter" at bounding box center [1138, 384] width 347 height 88
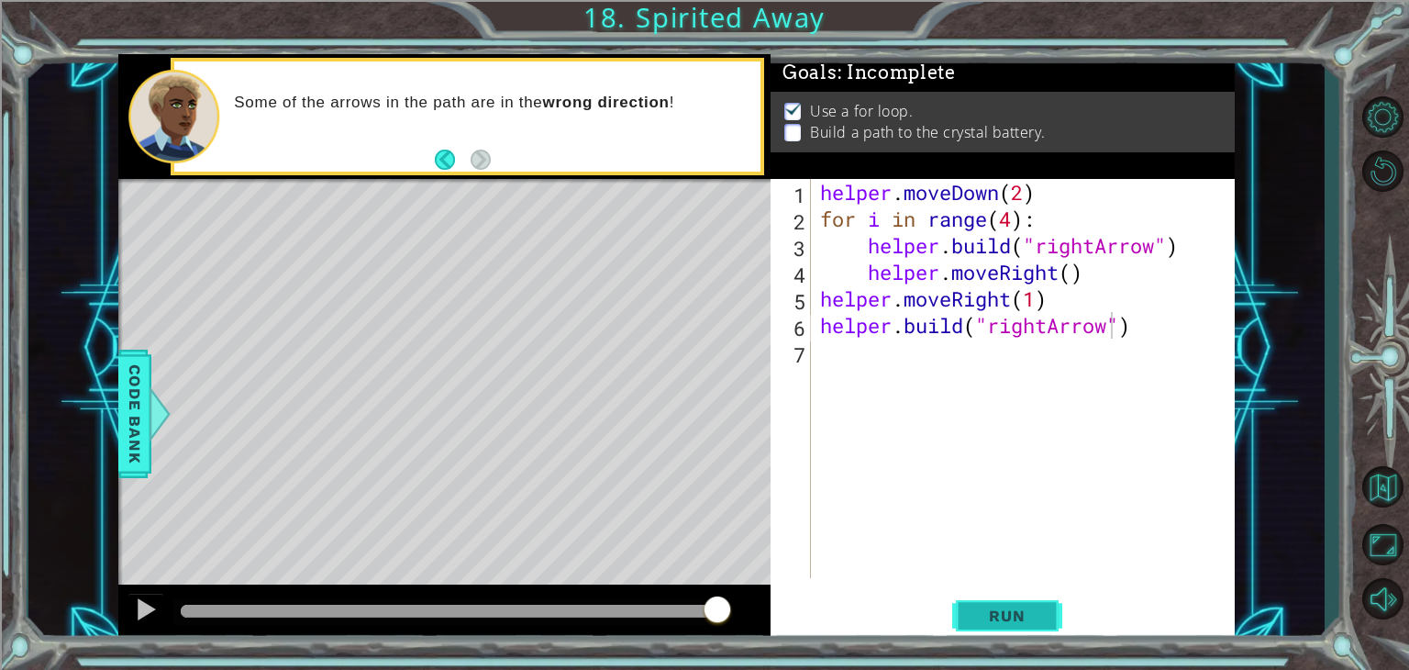
click at [1023, 623] on span "Run" at bounding box center [1007, 616] width 72 height 18
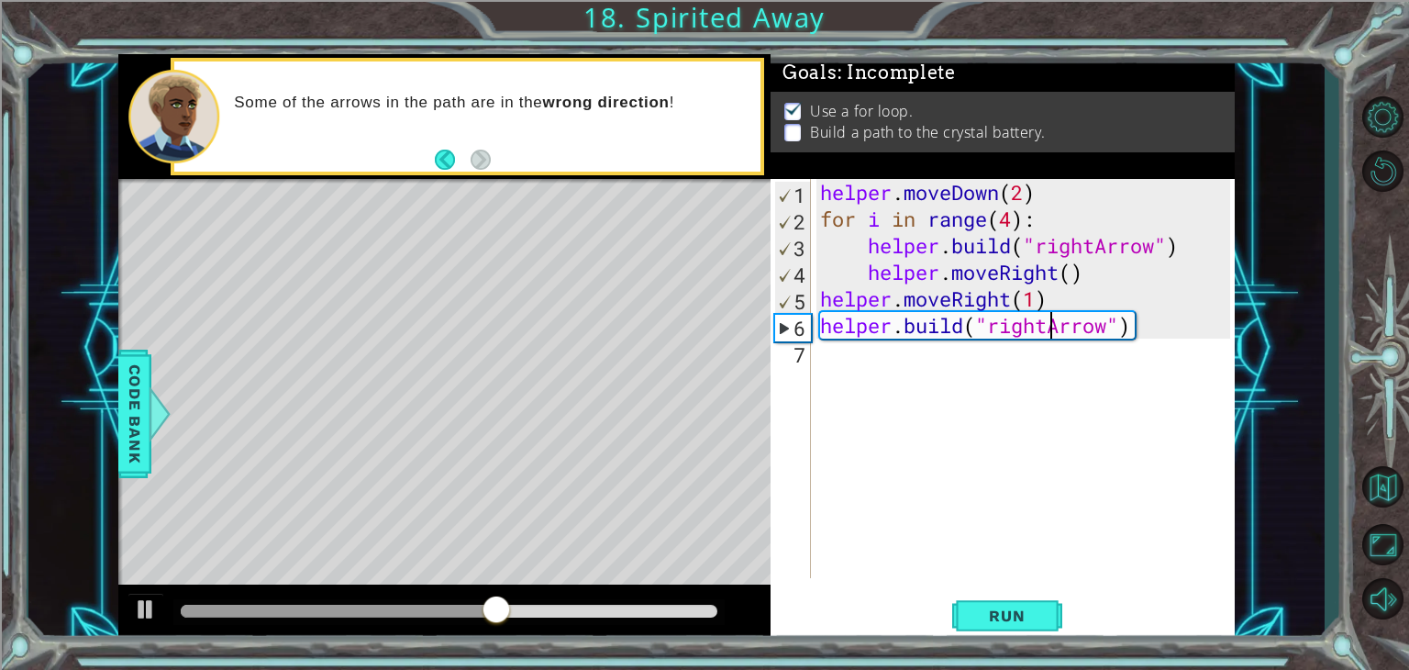
click at [1049, 327] on div "helper . moveDown ( 2 ) for i in range ( 4 ) : helper . build ( "rightArrow" ) …" at bounding box center [1028, 405] width 423 height 452
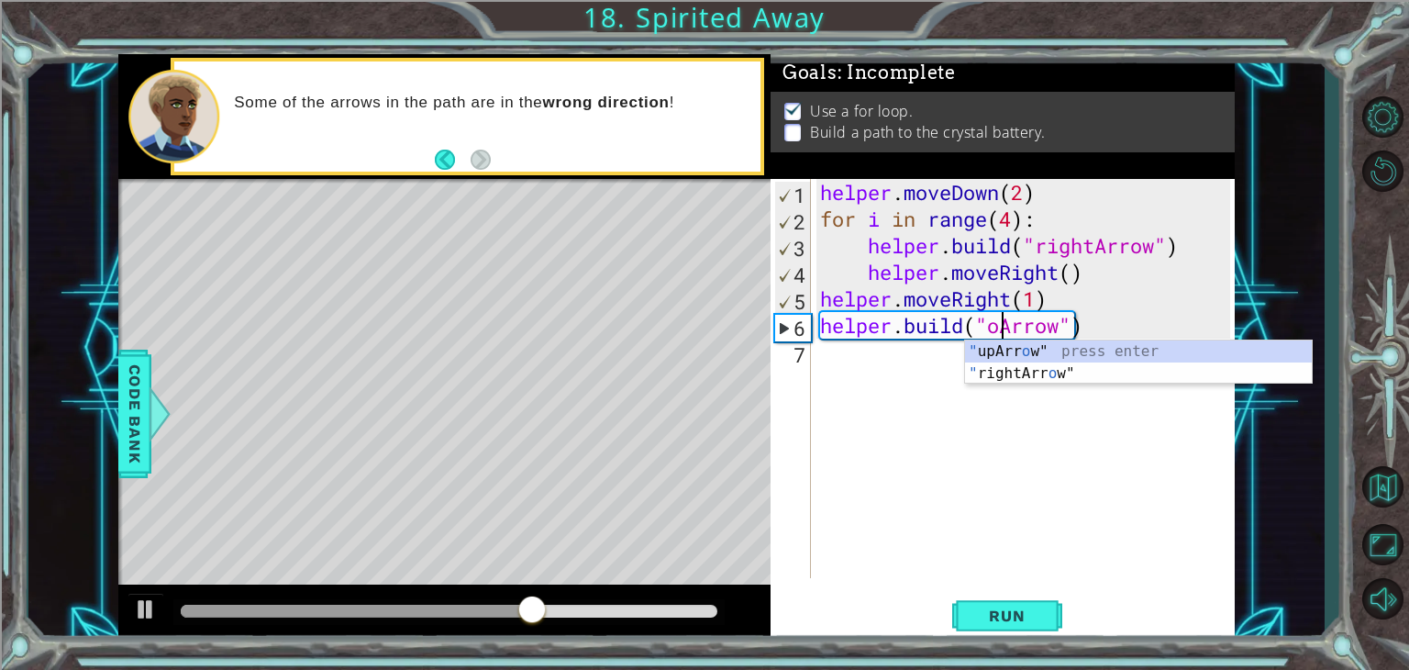
scroll to position [0, 7]
type textarea "[DOMAIN_NAME]("upArrow")"
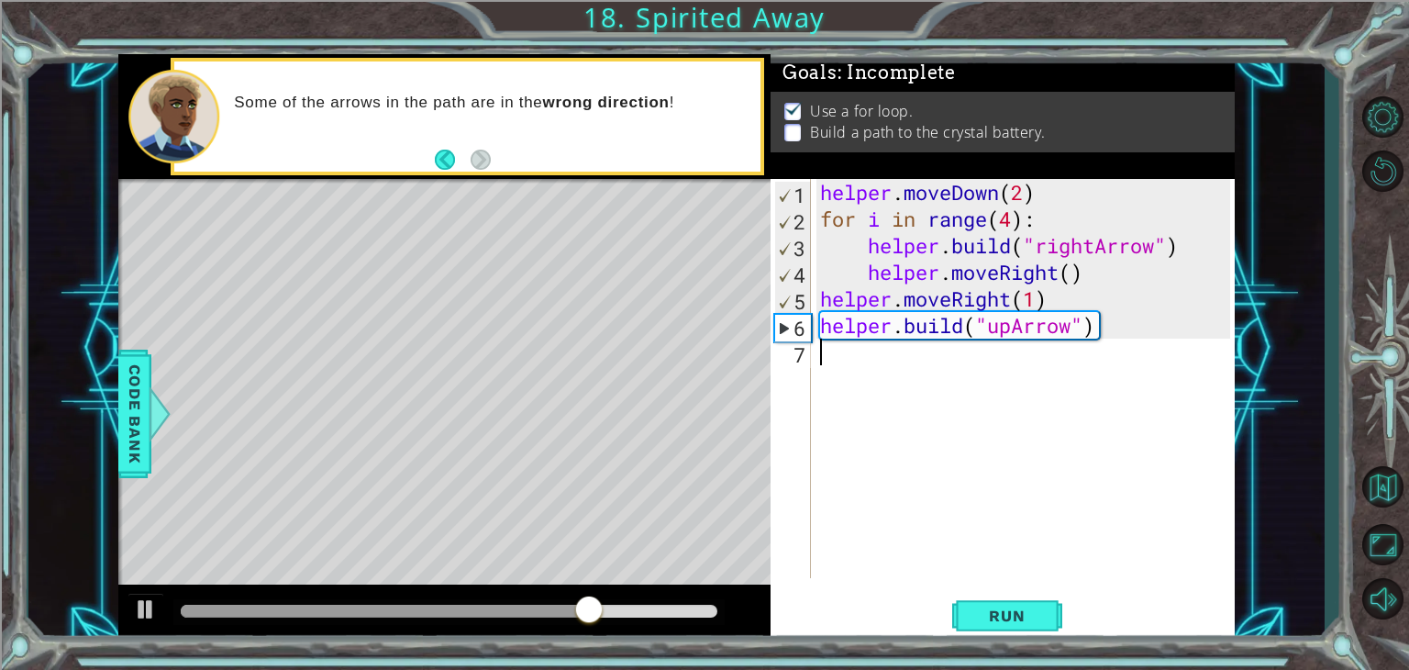
click at [910, 360] on div "helper . moveDown ( 2 ) for i in range ( 4 ) : helper . build ( "rightArrow" ) …" at bounding box center [1028, 405] width 423 height 452
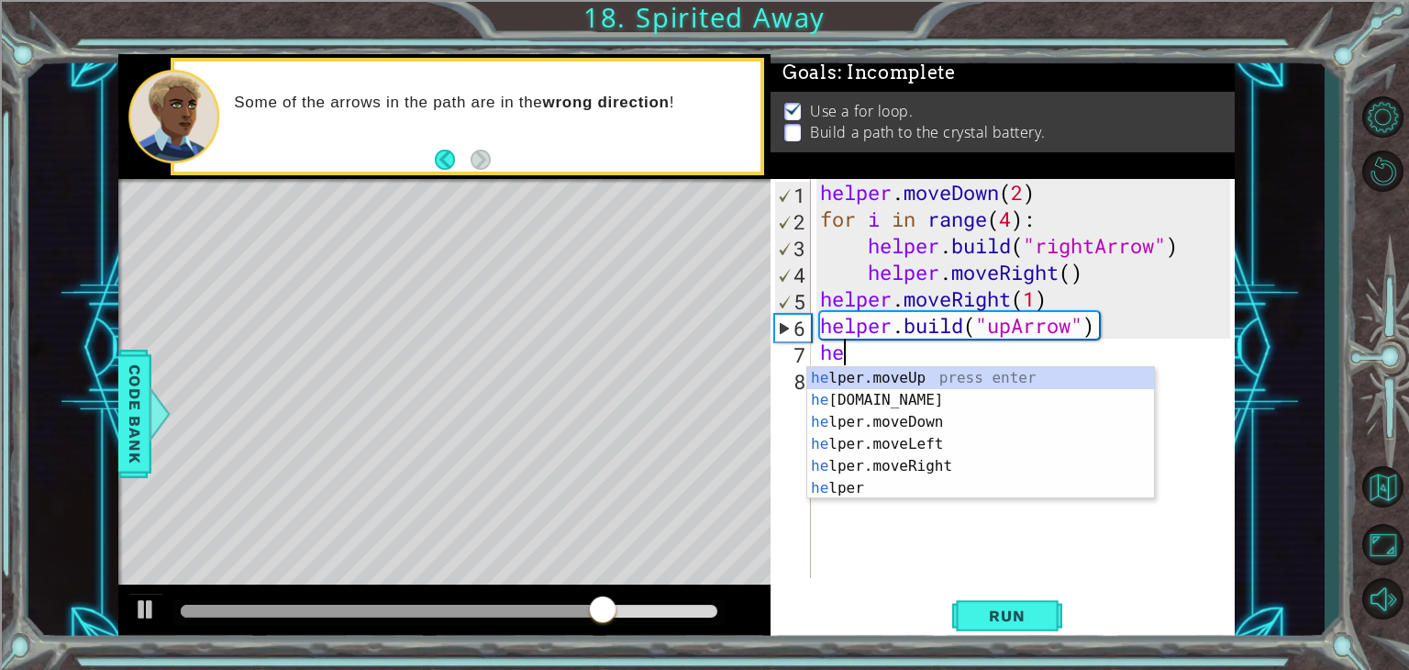
scroll to position [0, 0]
click at [910, 383] on div "help er.moveUp press enter help er.moveDown press enter help er.moveLeft press …" at bounding box center [981, 455] width 347 height 176
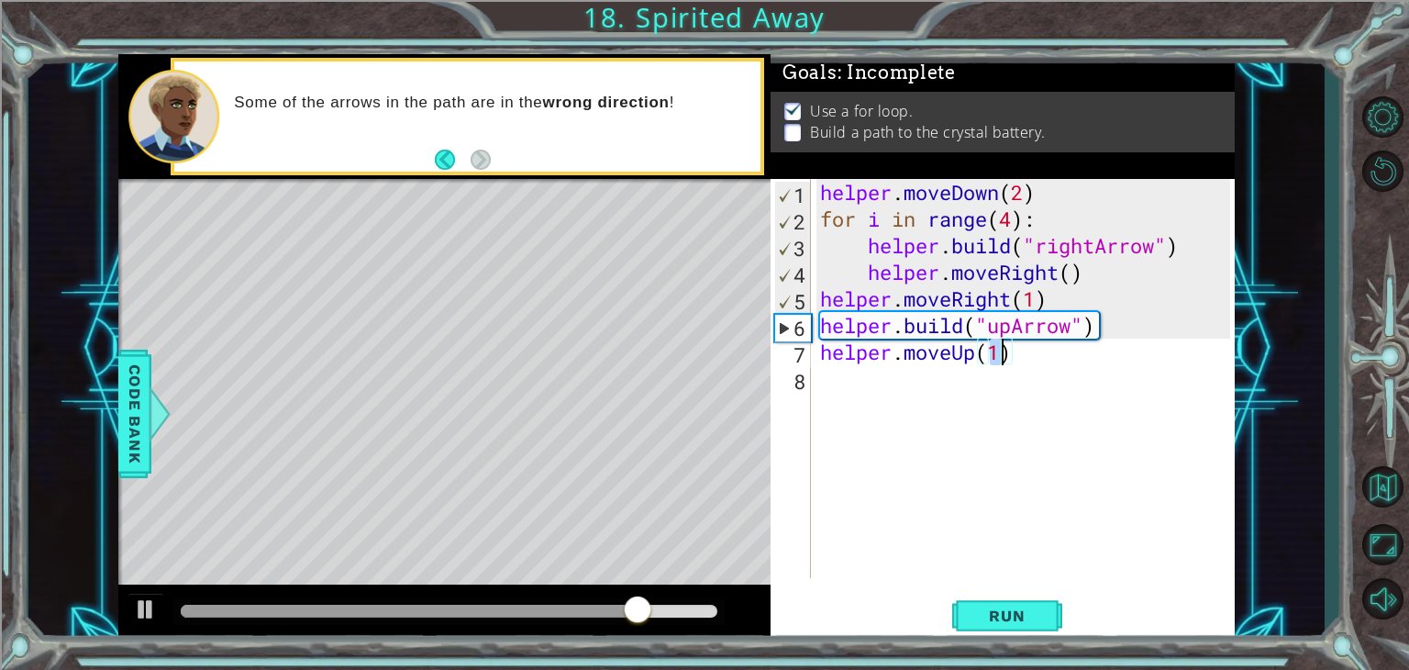
click at [892, 375] on div "helper . moveDown ( 2 ) for i in range ( 4 ) : helper . build ( "rightArrow" ) …" at bounding box center [1028, 405] width 423 height 452
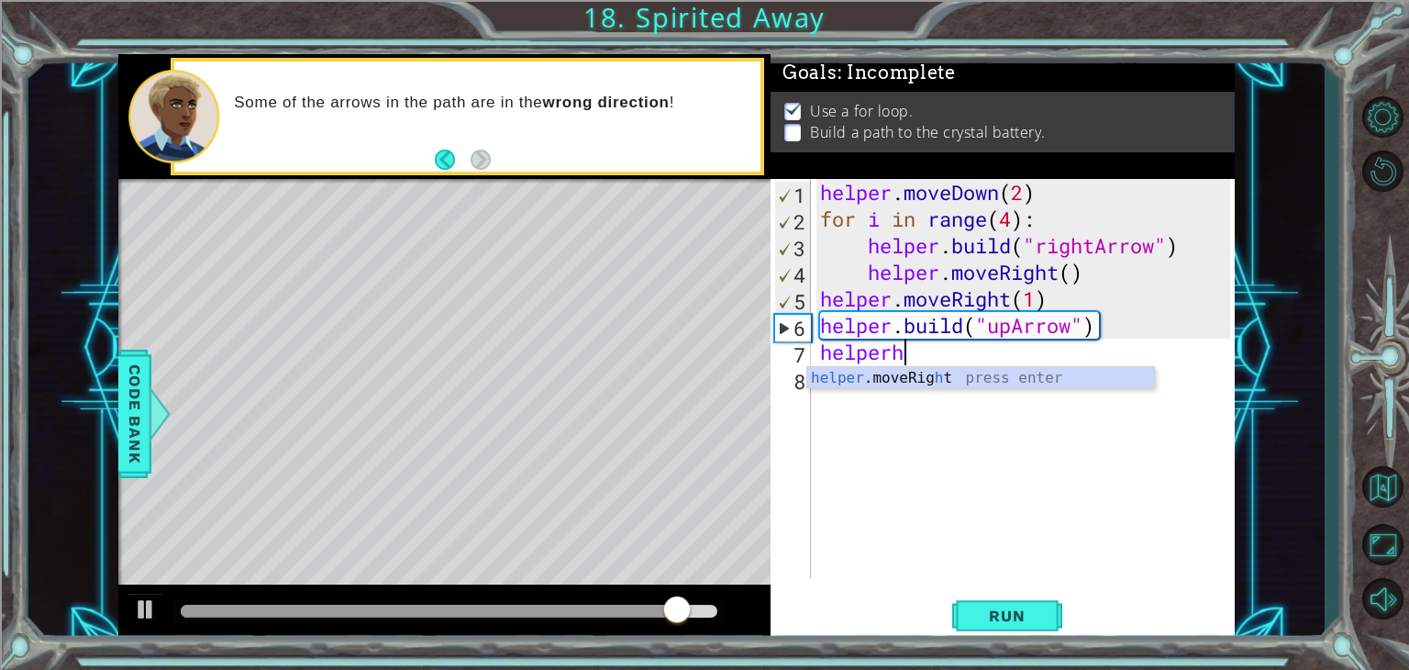
scroll to position [0, 2]
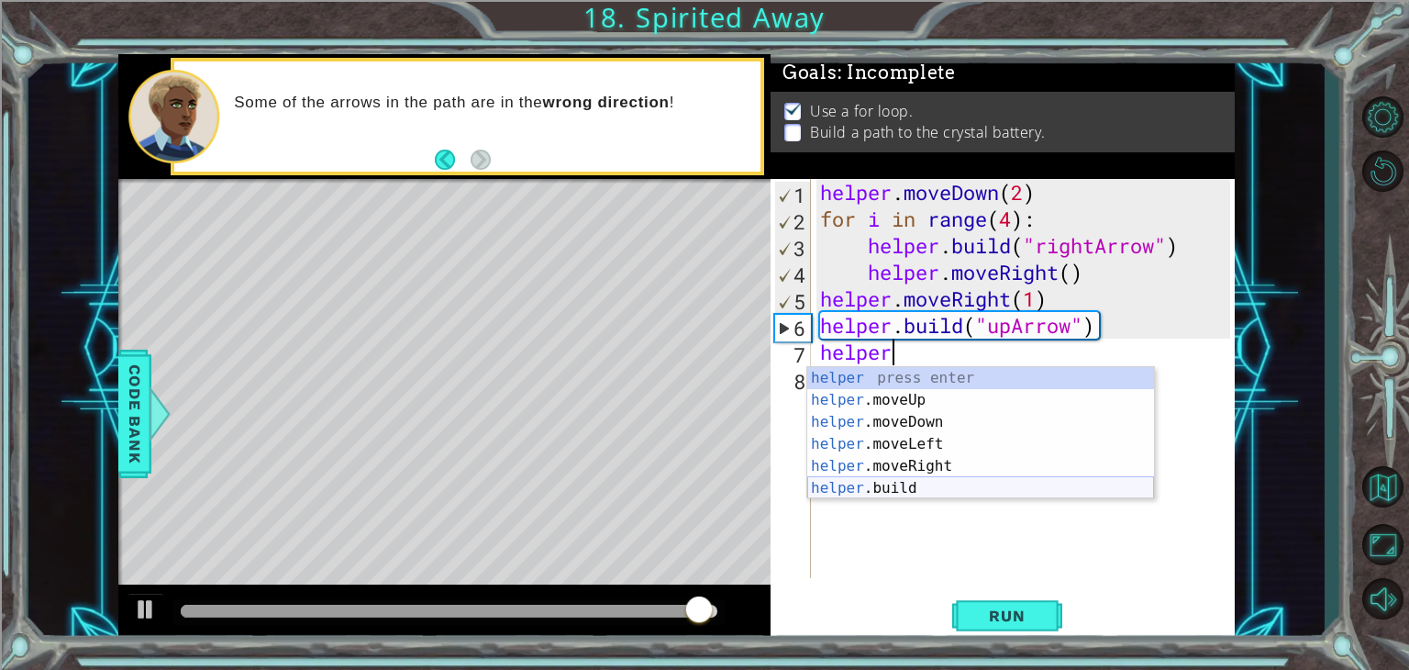
click at [937, 491] on div "helper press enter helper .moveUp press enter helper .moveDown press enter help…" at bounding box center [981, 455] width 347 height 176
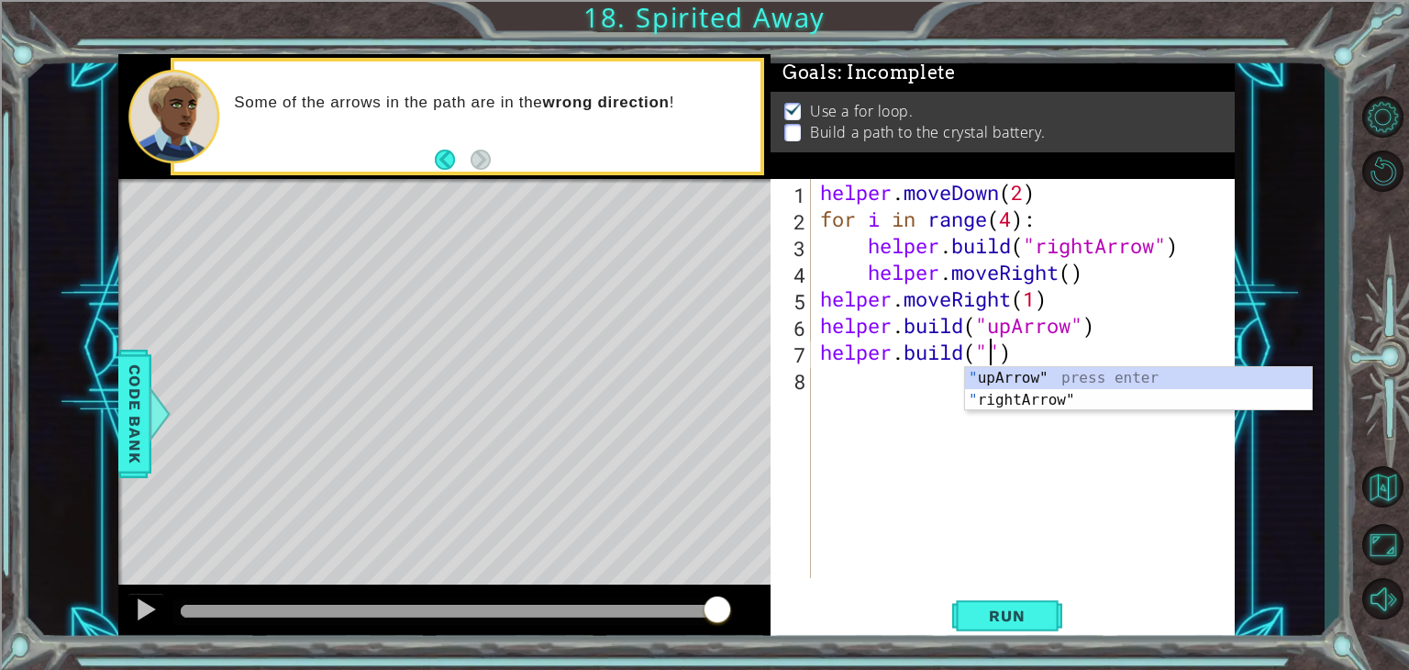
scroll to position [0, 7]
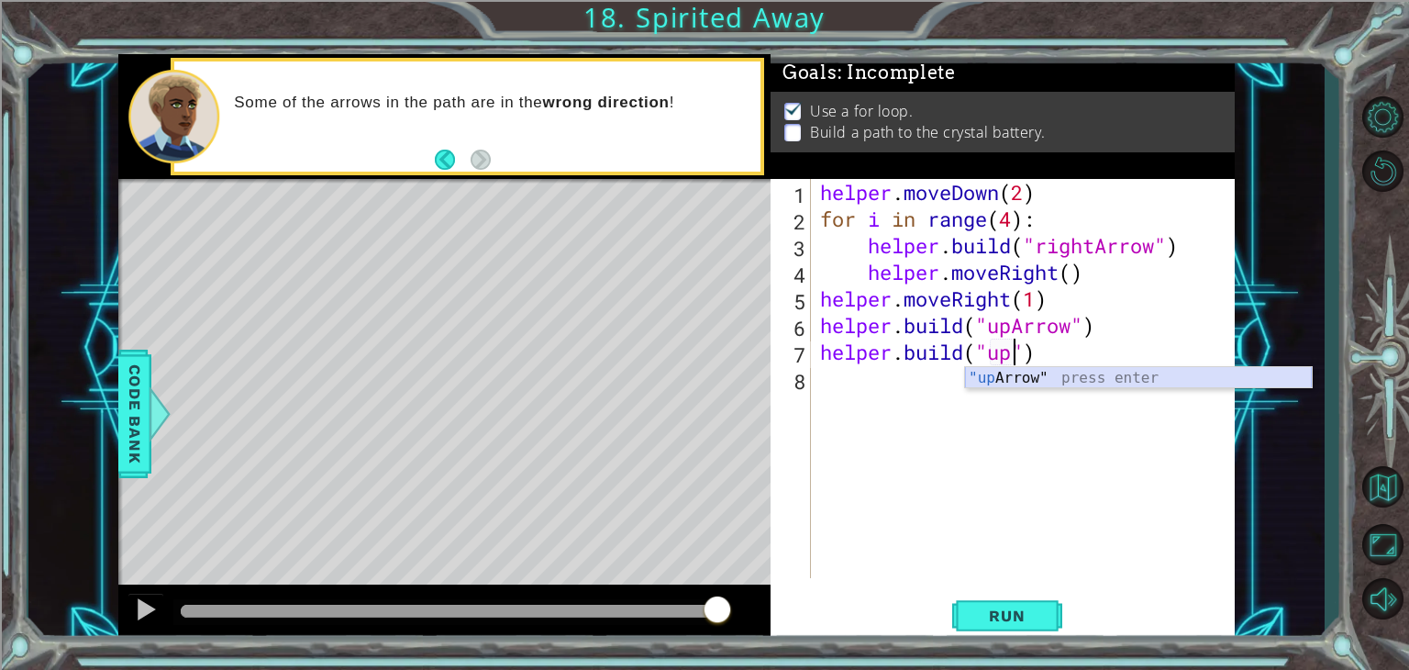
click at [1019, 379] on div ""up Arrow" press enter" at bounding box center [1138, 400] width 347 height 66
type textarea "[DOMAIN_NAME]("upArrow")"
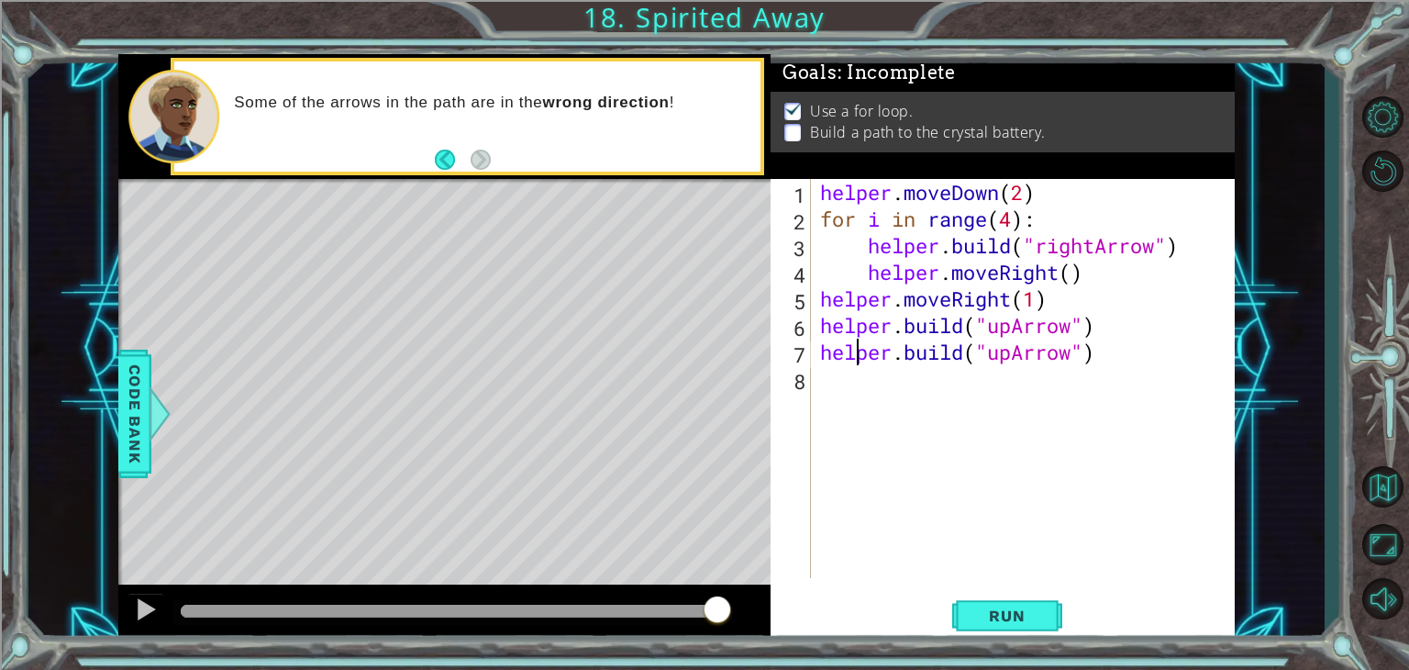
click at [861, 340] on div "helper . moveDown ( 2 ) for i in range ( 4 ) : helper . build ( "rightArrow" ) …" at bounding box center [1028, 405] width 423 height 452
click at [1143, 342] on div "helper . moveDown ( 2 ) for i in range ( 4 ) : helper . build ( "rightArrow" ) …" at bounding box center [1028, 405] width 423 height 452
click at [1132, 329] on div "helper . moveDown ( 2 ) for i in range ( 4 ) : helper . build ( "rightArrow" ) …" at bounding box center [1028, 405] width 423 height 452
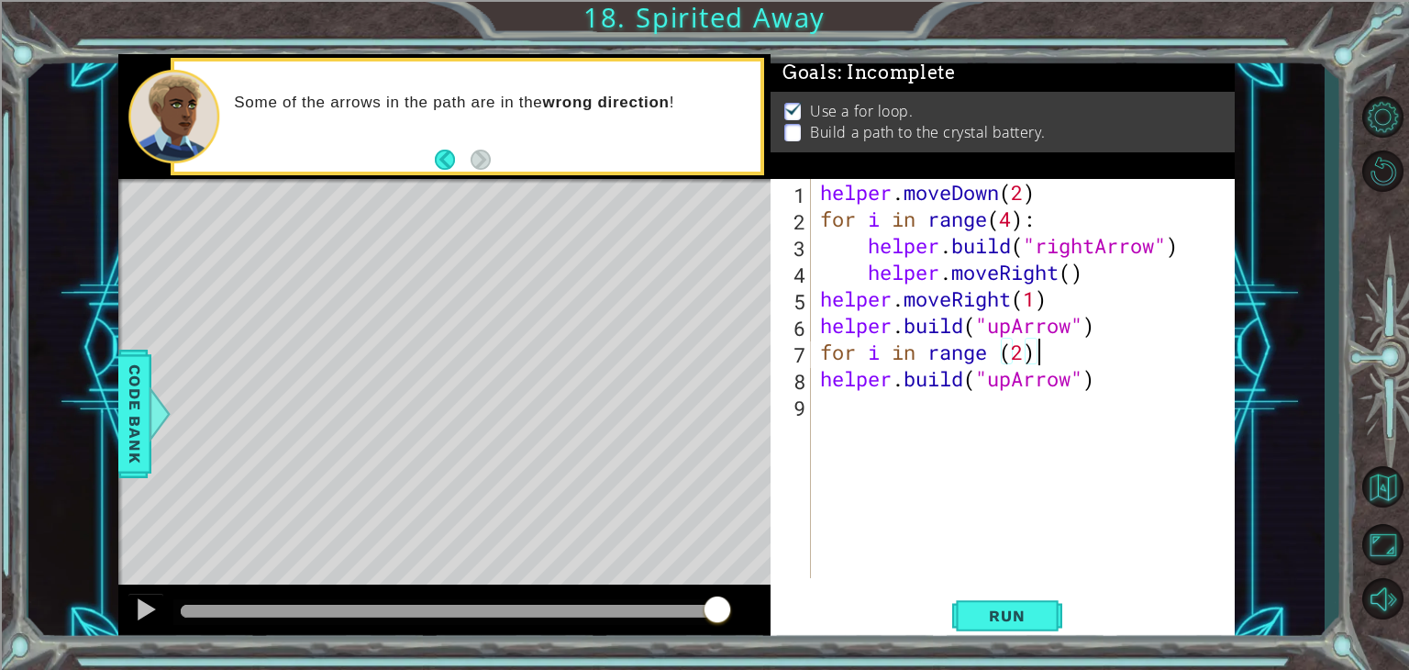
scroll to position [0, 0]
drag, startPoint x: 1120, startPoint y: 365, endPoint x: 1105, endPoint y: 378, distance: 19.5
click at [1105, 378] on div "helper . moveDown ( 2 ) for i in range ( 4 ) : helper . build ( "rightArrow" ) …" at bounding box center [1028, 405] width 423 height 452
click at [1102, 378] on div "helper . moveDown ( 2 ) for i in range ( 4 ) : helper . build ( "rightArrow" ) …" at bounding box center [1028, 405] width 423 height 452
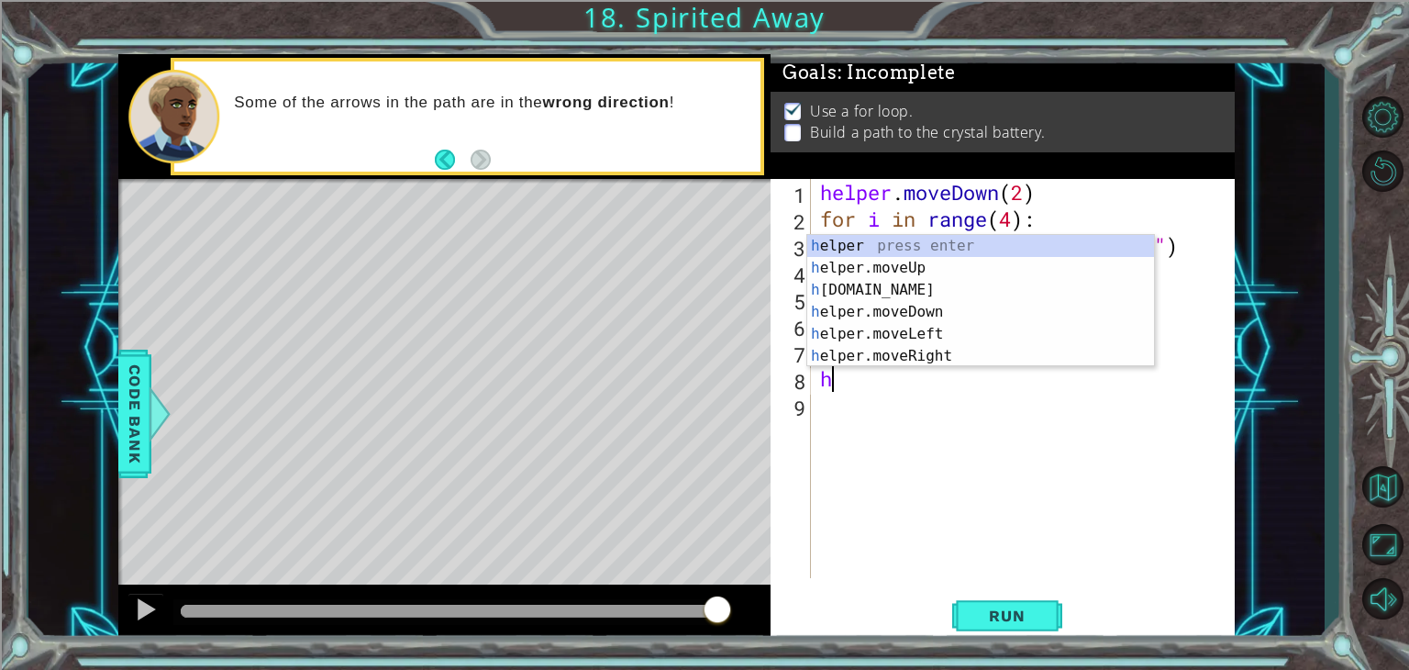
type textarea "h"
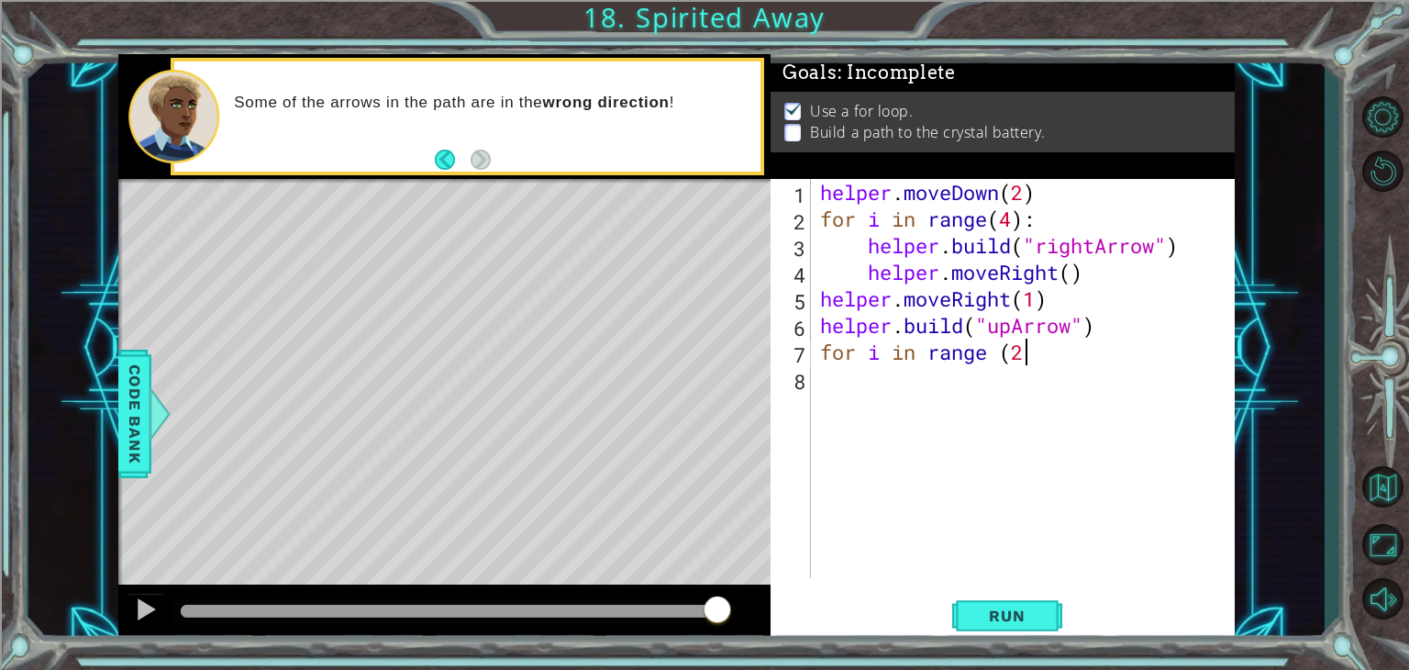
type textarea "for i in range (2)"
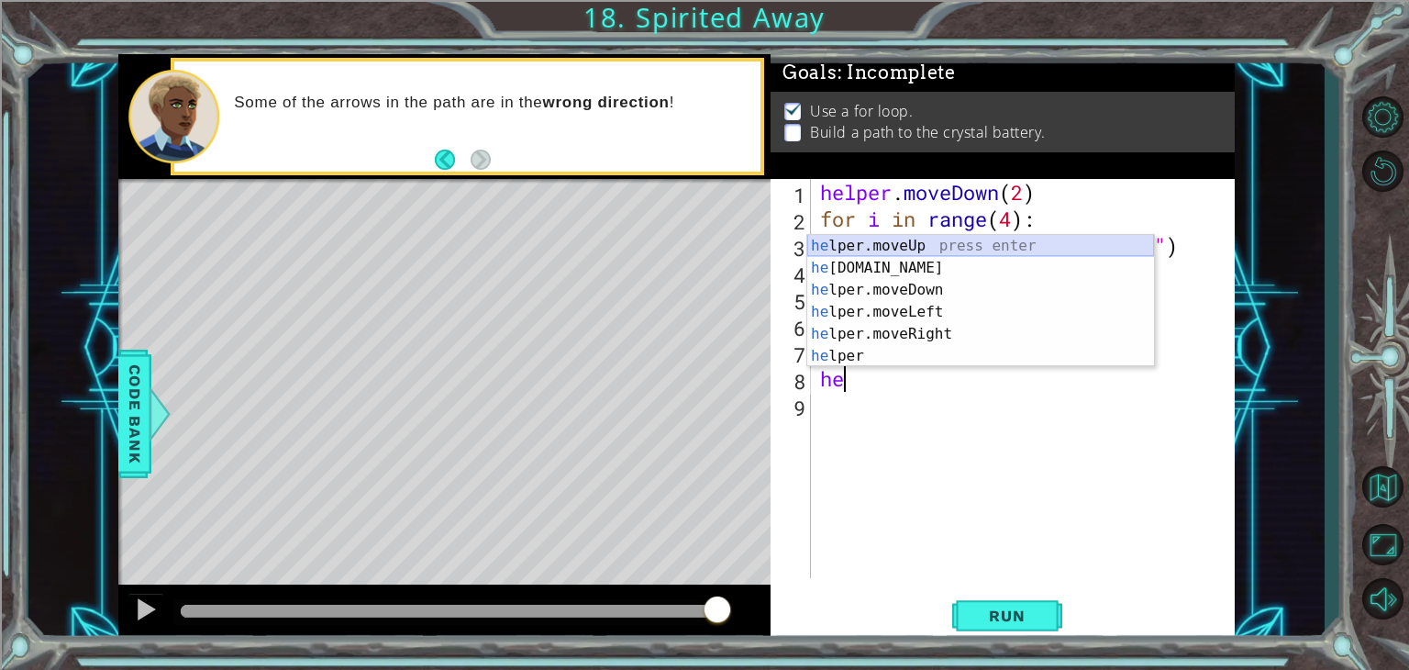
click at [972, 240] on div "he lper.moveUp press enter he [DOMAIN_NAME] press enter he lper.moveDown press …" at bounding box center [981, 323] width 347 height 176
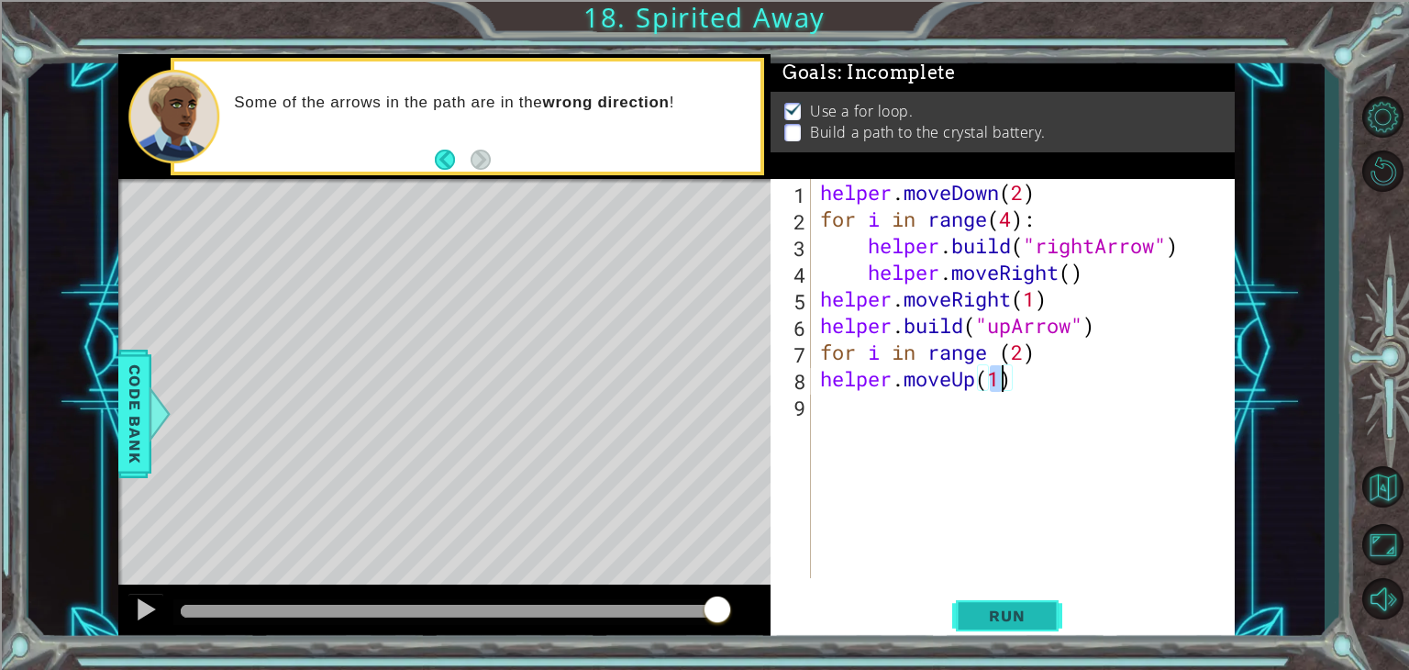
click at [1020, 601] on button "Run" at bounding box center [1008, 616] width 110 height 47
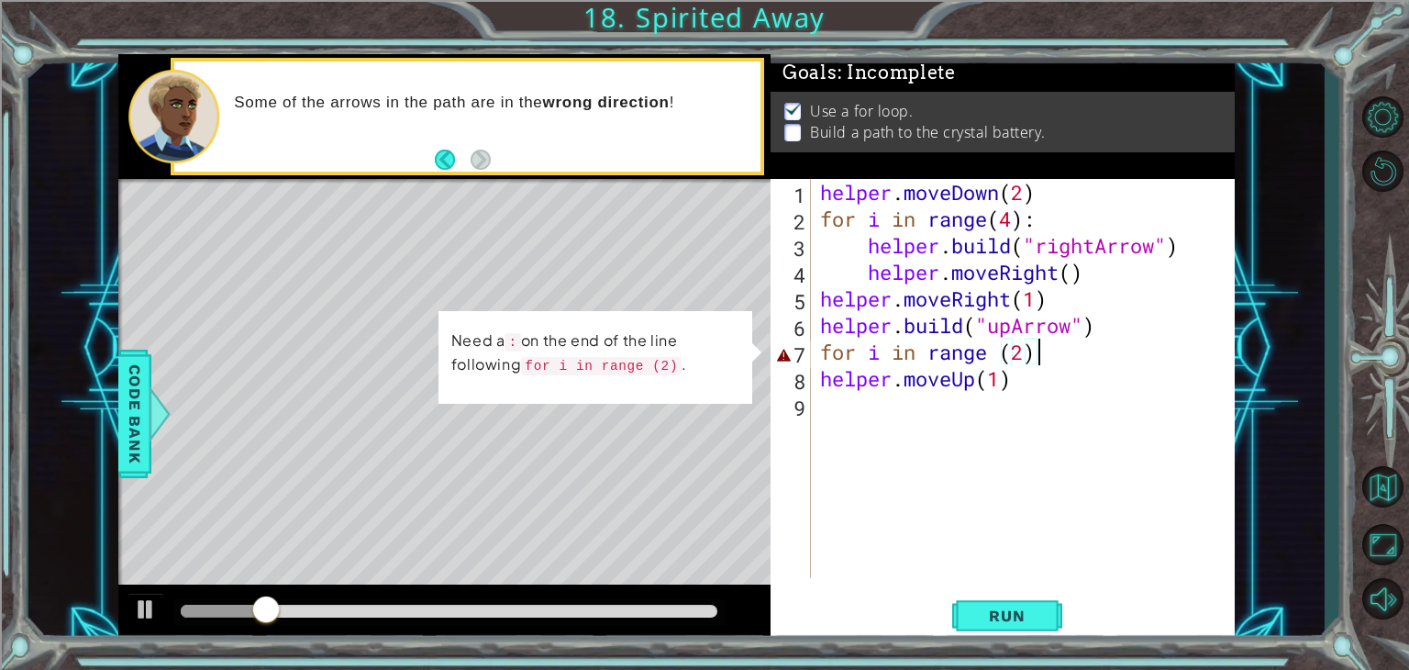
click at [1039, 357] on div "helper . moveDown ( 2 ) for i in range ( 4 ) : helper . build ( "rightArrow" ) …" at bounding box center [1028, 405] width 423 height 452
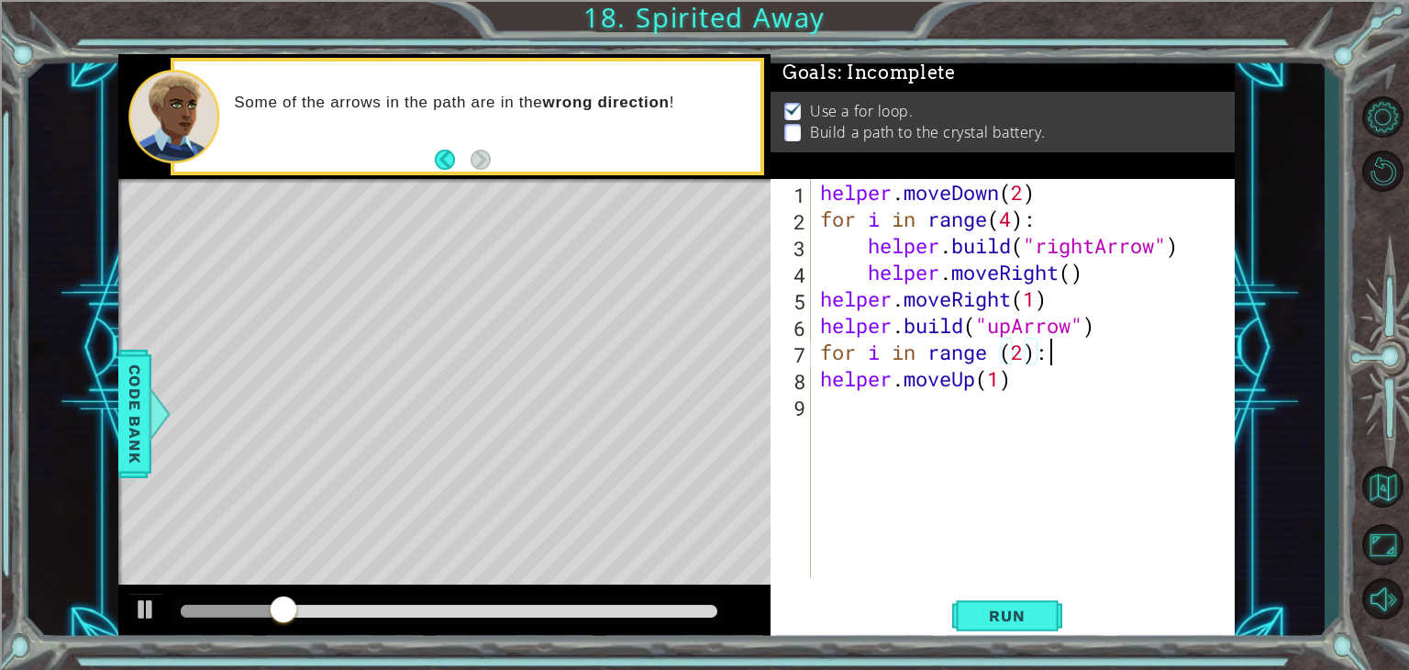
scroll to position [0, 9]
click at [1039, 603] on button "Run" at bounding box center [1008, 616] width 110 height 47
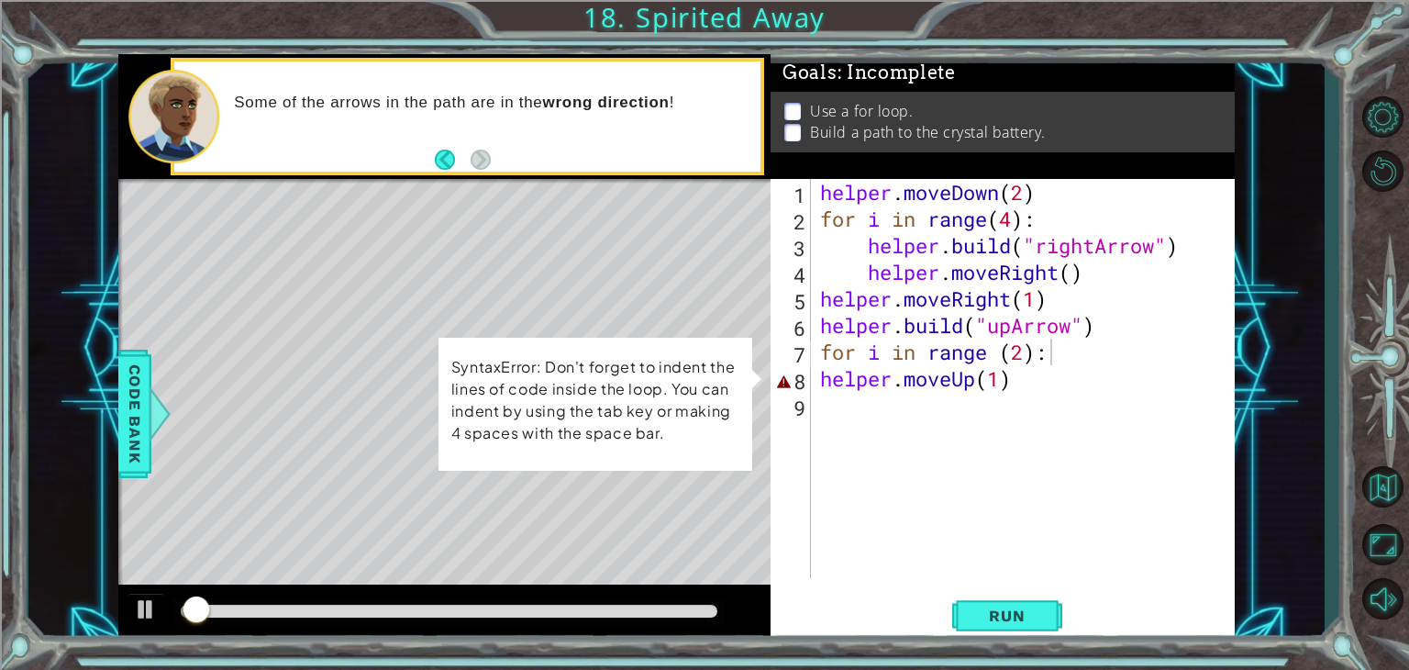
drag, startPoint x: 1039, startPoint y: 603, endPoint x: 999, endPoint y: 467, distance: 141.4
click at [999, 467] on div "for i in range (2): 1 2 3 4 5 6 7 8 9 helper . moveDown ( 2 ) for i in range ( …" at bounding box center [1003, 410] width 464 height 463
click at [819, 375] on div "helper . moveDown ( 2 ) for i in range ( 4 ) : helper . build ( "rightArrow" ) …" at bounding box center [1028, 405] width 423 height 452
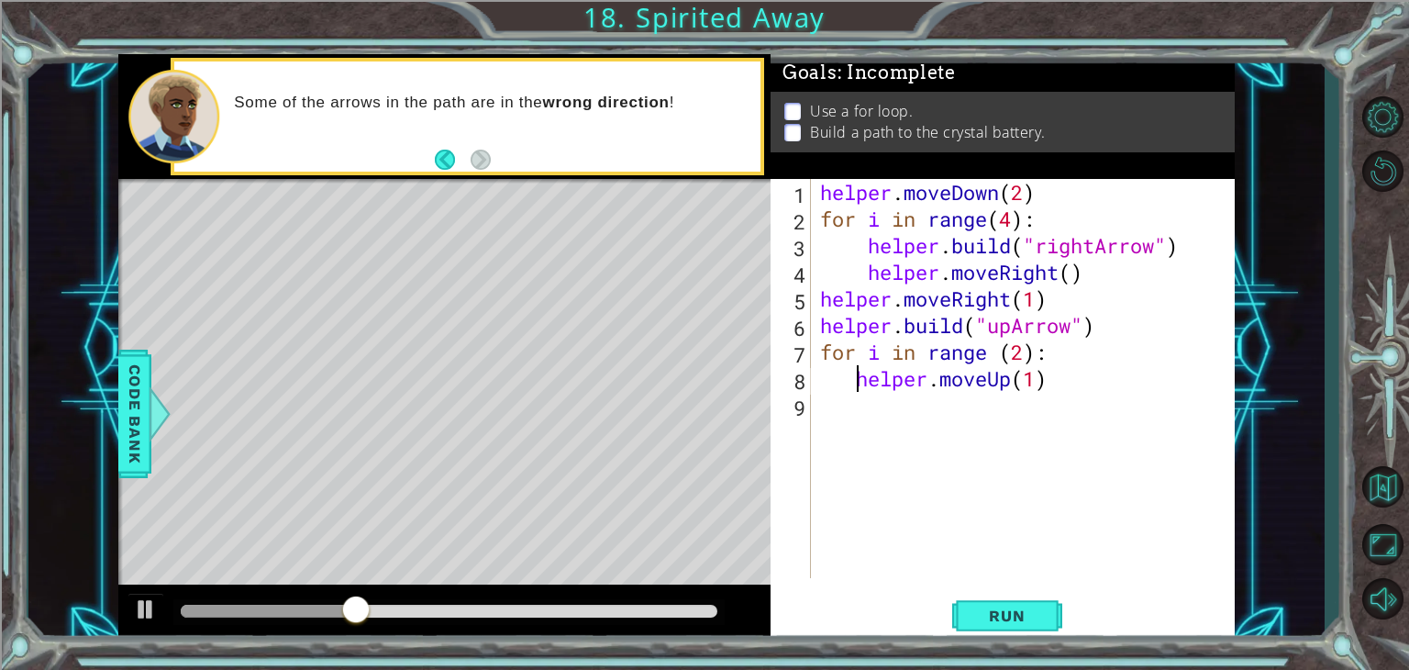
type textarea "helper.moveUp(1)"
click at [990, 623] on span "Run" at bounding box center [1007, 616] width 72 height 18
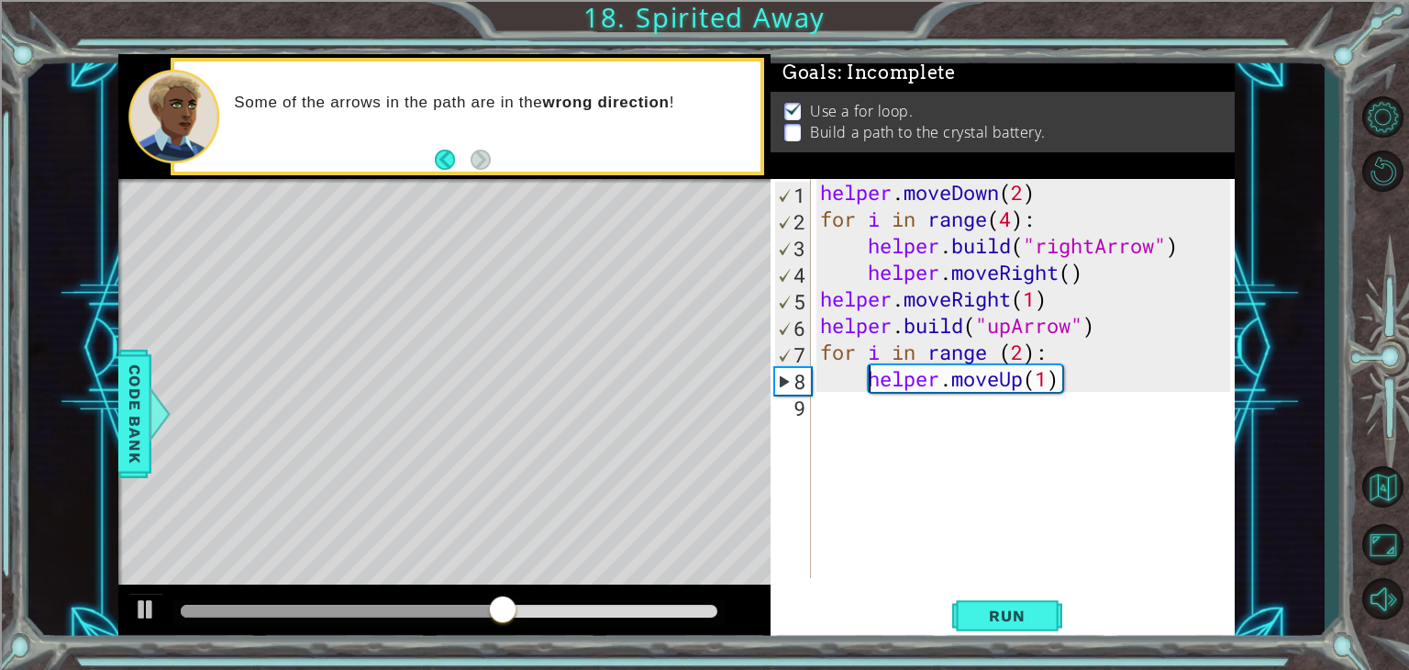
click at [985, 405] on div "helper . moveDown ( 2 ) for i in range ( 4 ) : helper . build ( "rightArrow" ) …" at bounding box center [1028, 405] width 423 height 452
type textarea "g"
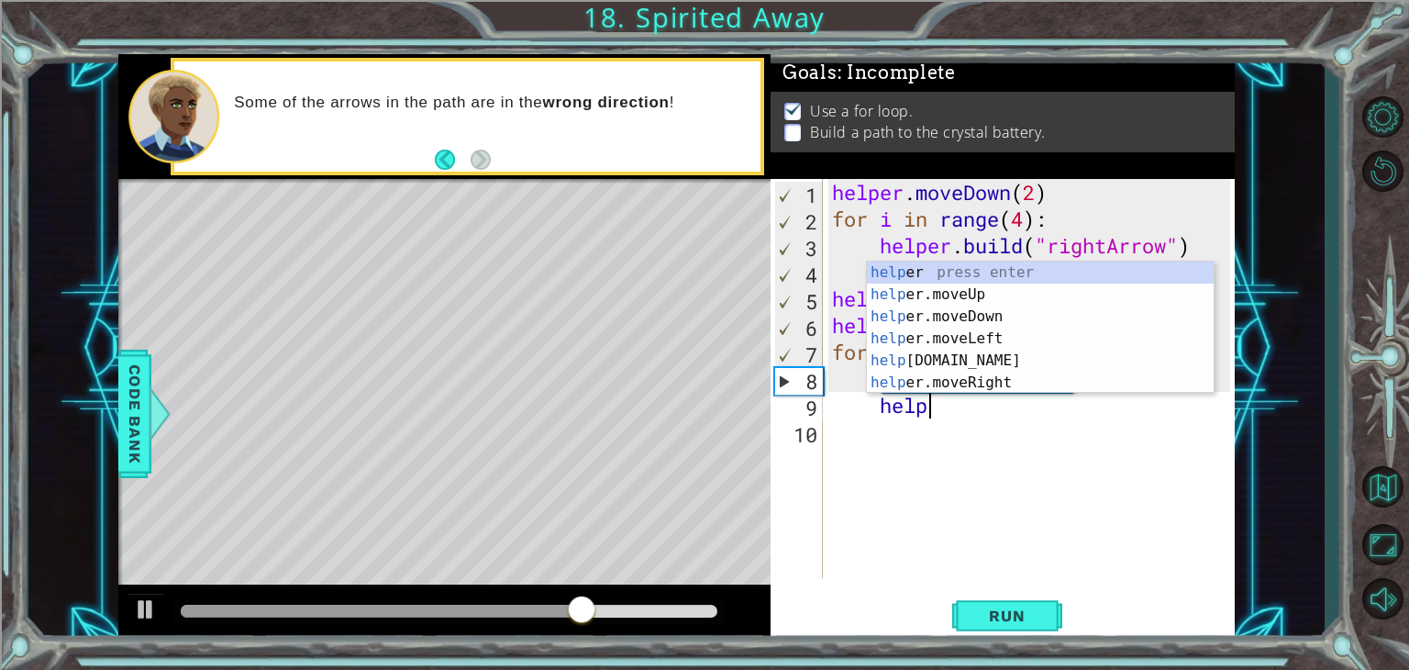
scroll to position [0, 3]
click at [954, 360] on div "help er press enter help er.moveUp press enter help er.moveDown press enter hel…" at bounding box center [1040, 350] width 347 height 176
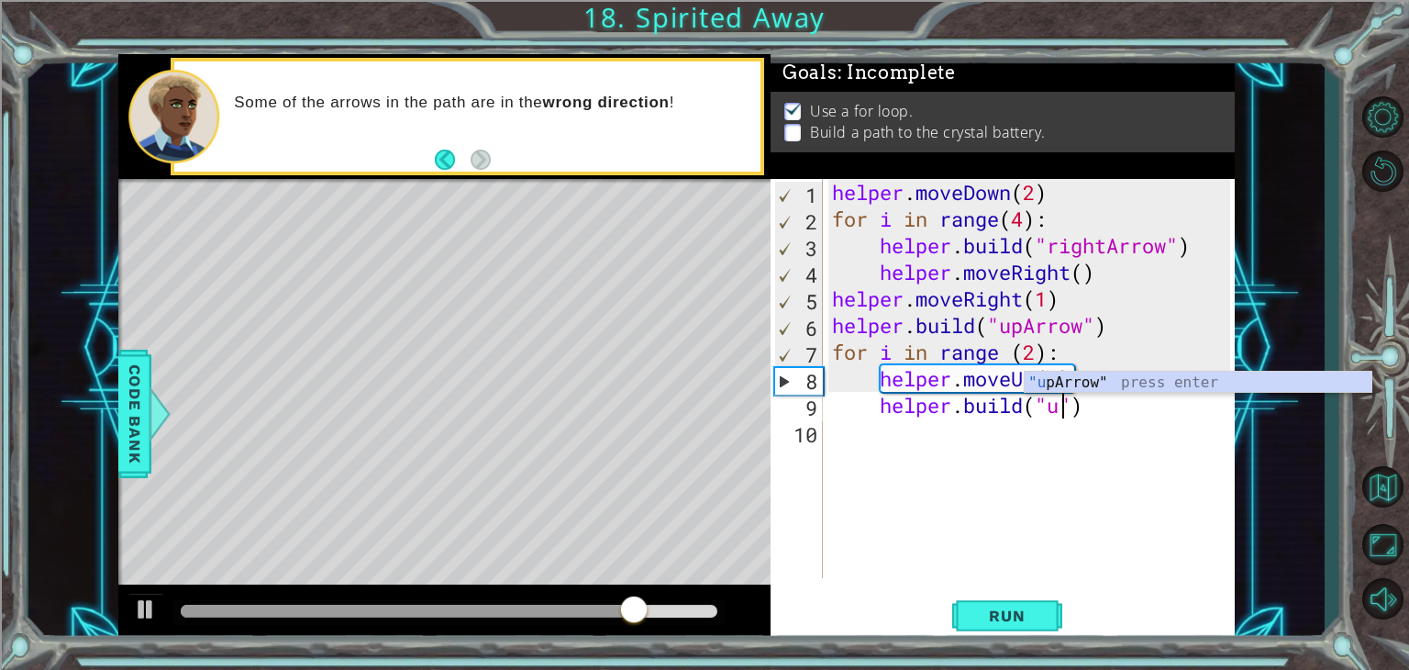
scroll to position [0, 10]
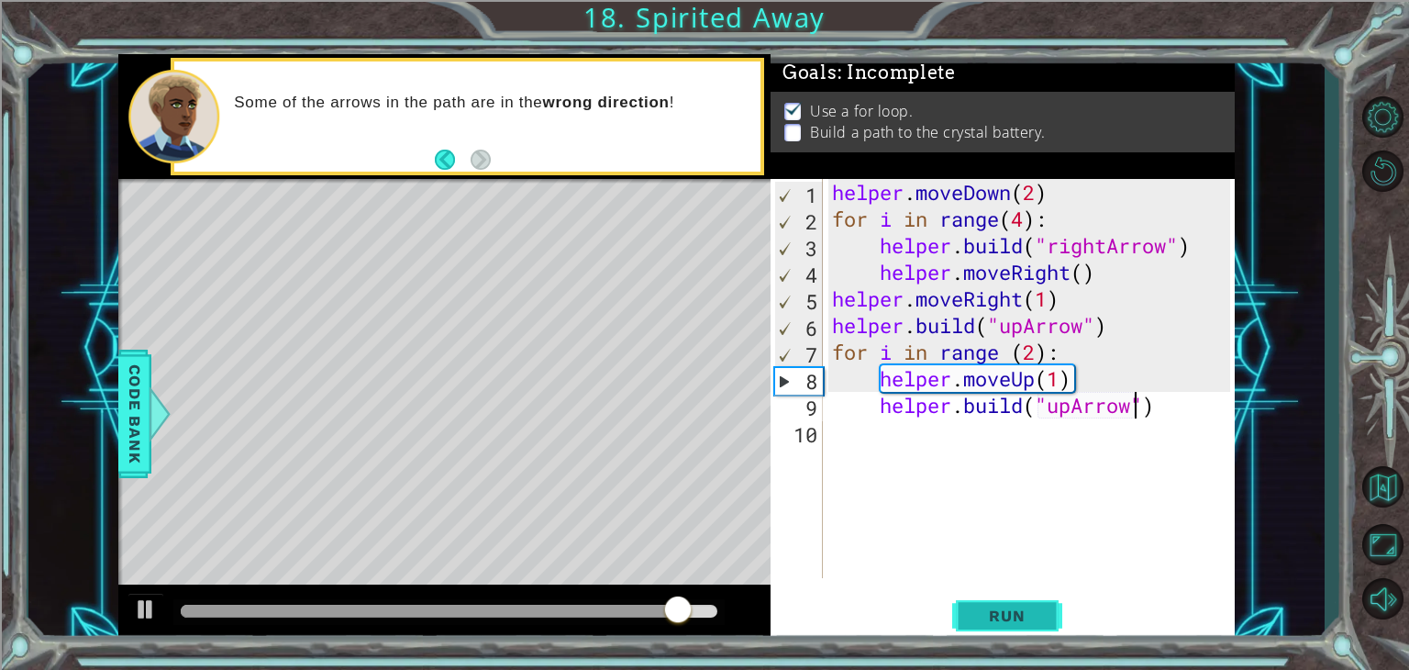
type textarea "[DOMAIN_NAME]("upArrow")"
click at [1028, 618] on span "Run" at bounding box center [1007, 616] width 72 height 18
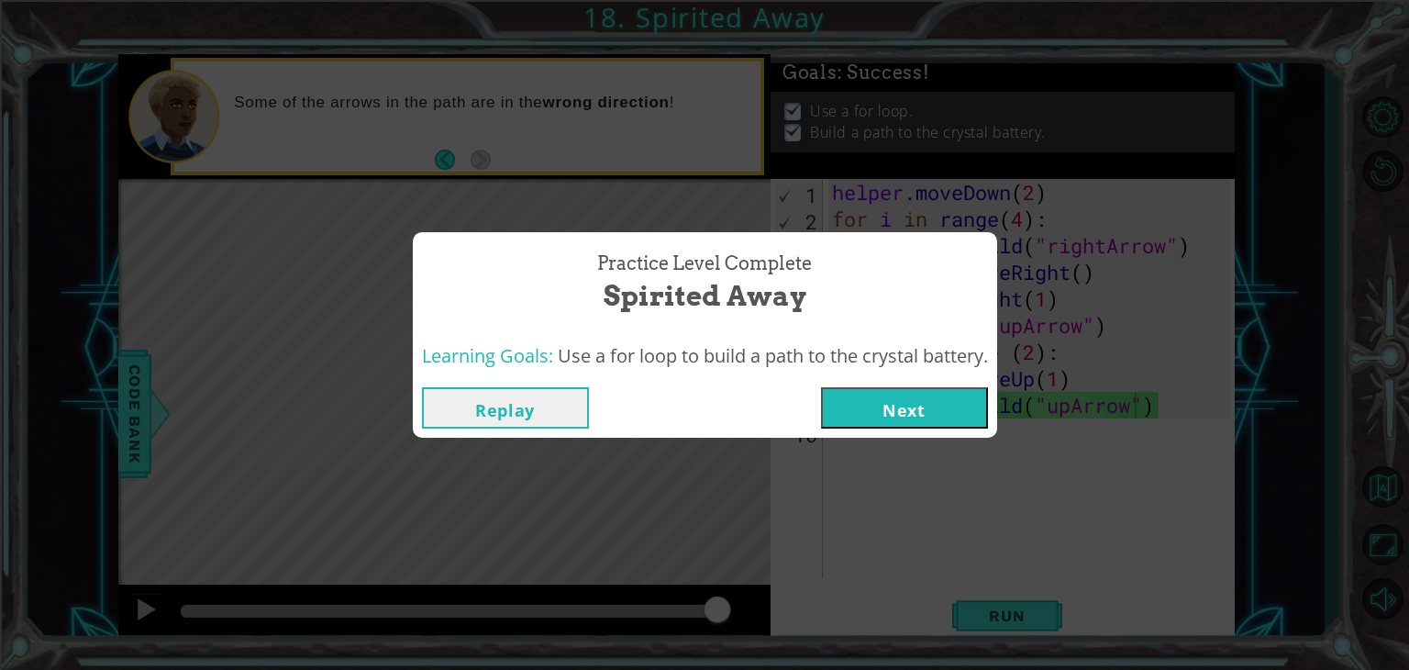
click at [948, 416] on button "Next" at bounding box center [904, 407] width 167 height 41
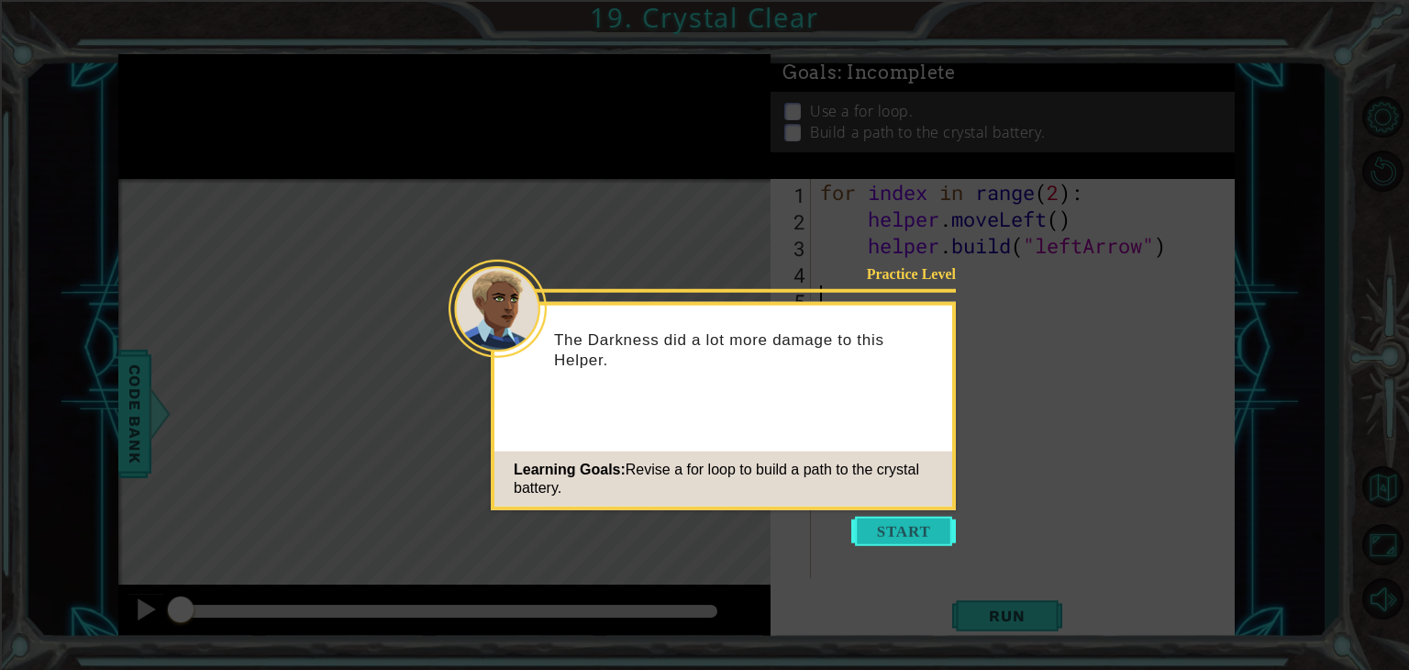
click at [900, 529] on button "Start" at bounding box center [904, 531] width 105 height 29
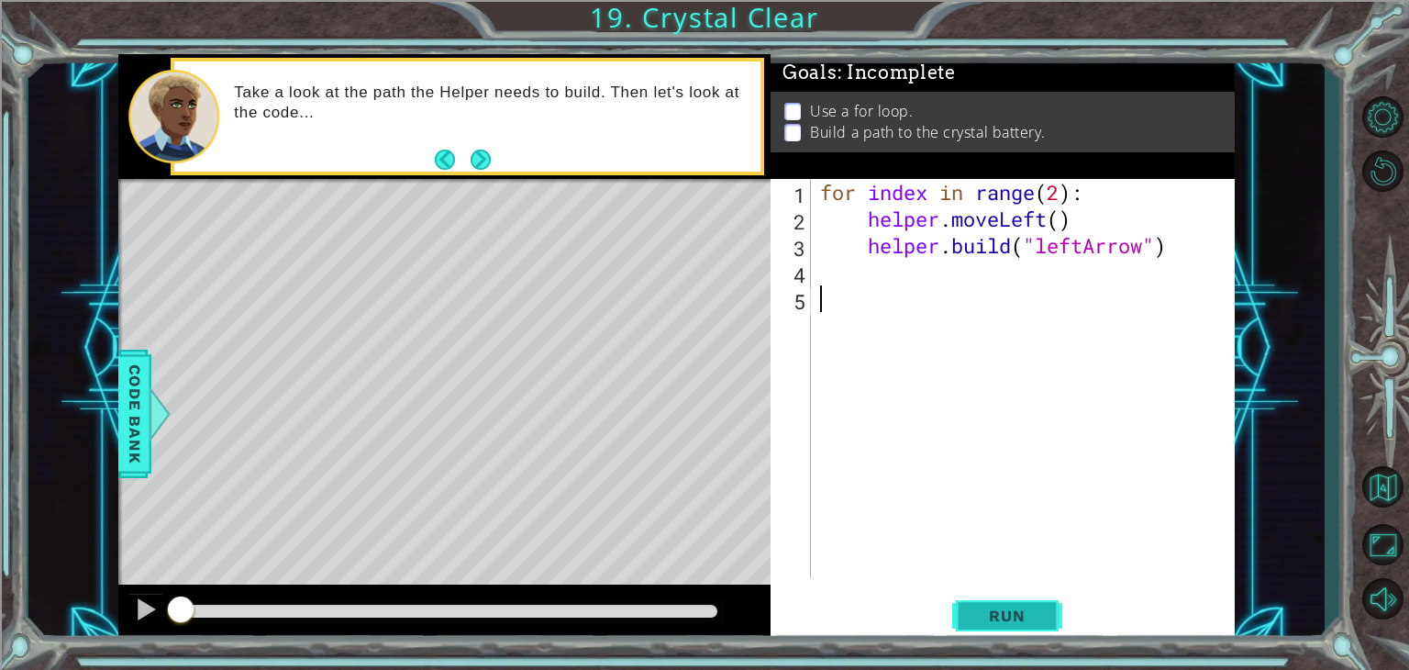
click at [989, 607] on span "Run" at bounding box center [1007, 616] width 72 height 18
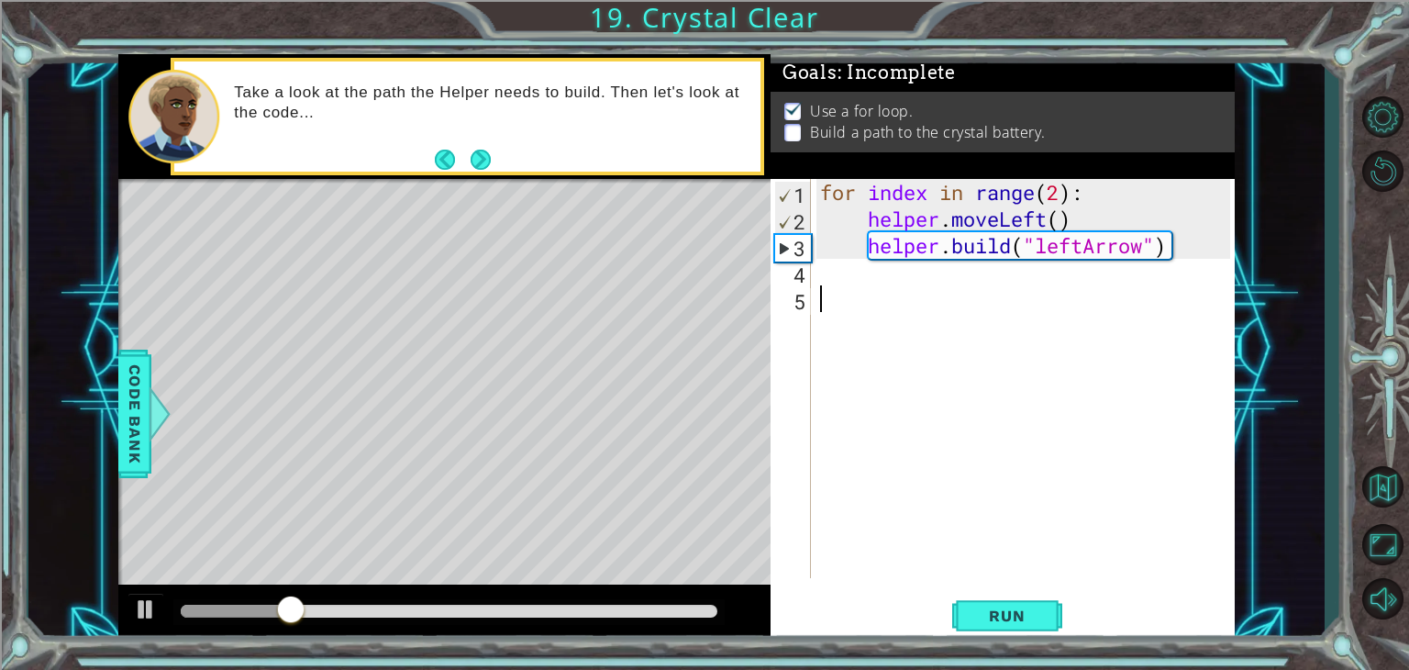
click at [978, 306] on div "for index in range ( 2 ) : helper . moveLeft ( ) helper . build ( "leftArrow" )" at bounding box center [1028, 405] width 423 height 452
click at [910, 277] on div "for index in range ( 2 ) : helper . moveLeft ( ) helper . build ( "leftArrow" )" at bounding box center [1028, 405] width 423 height 452
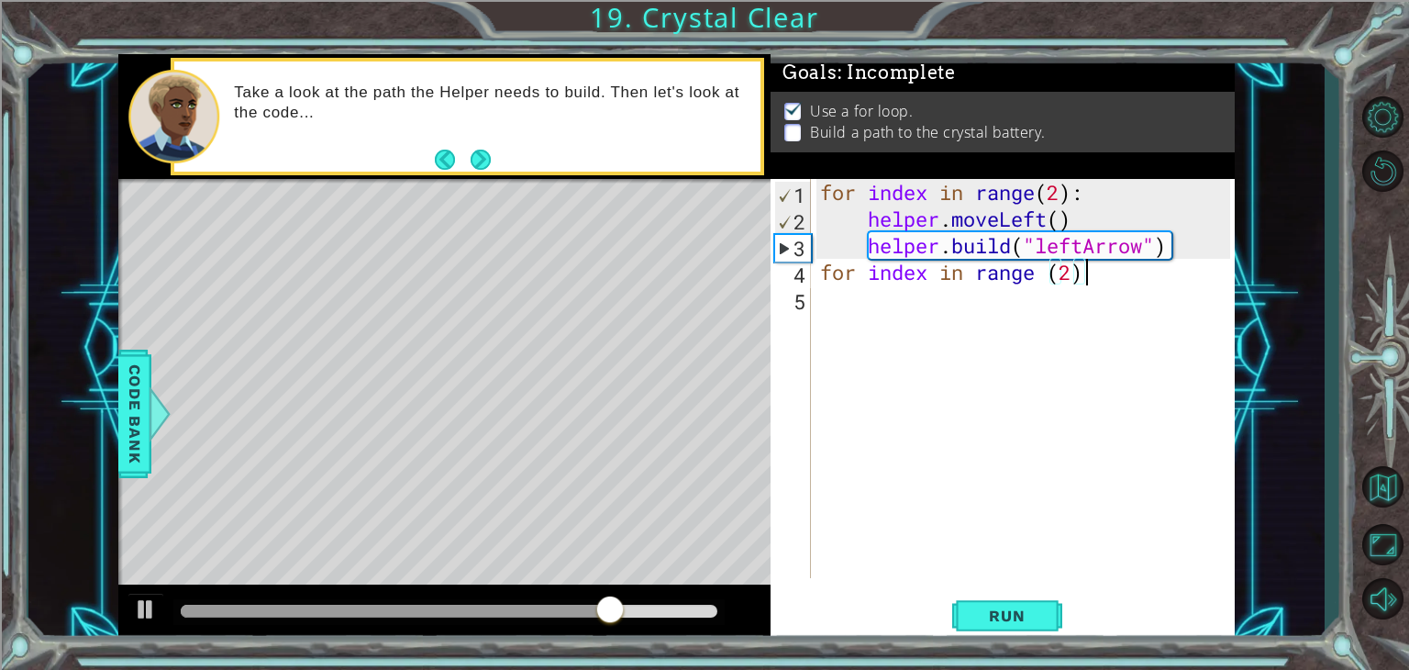
scroll to position [0, 11]
type textarea "for index in range (2):"
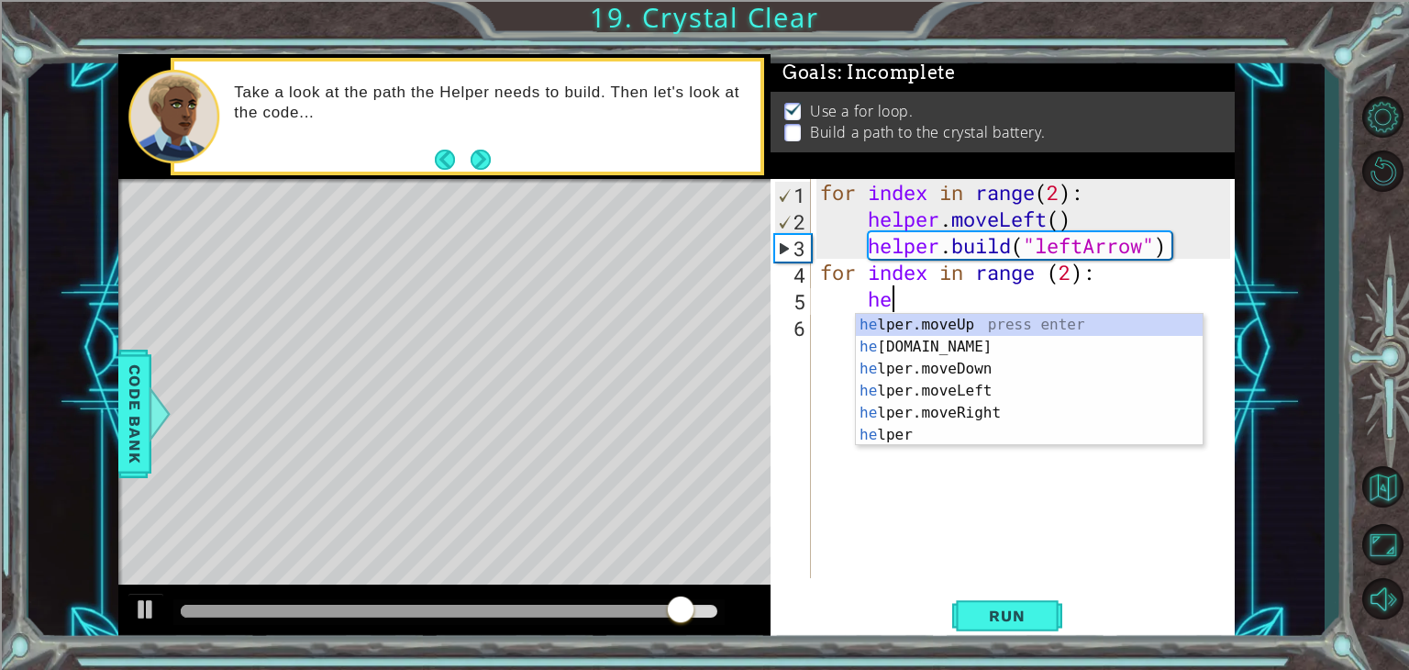
scroll to position [0, 3]
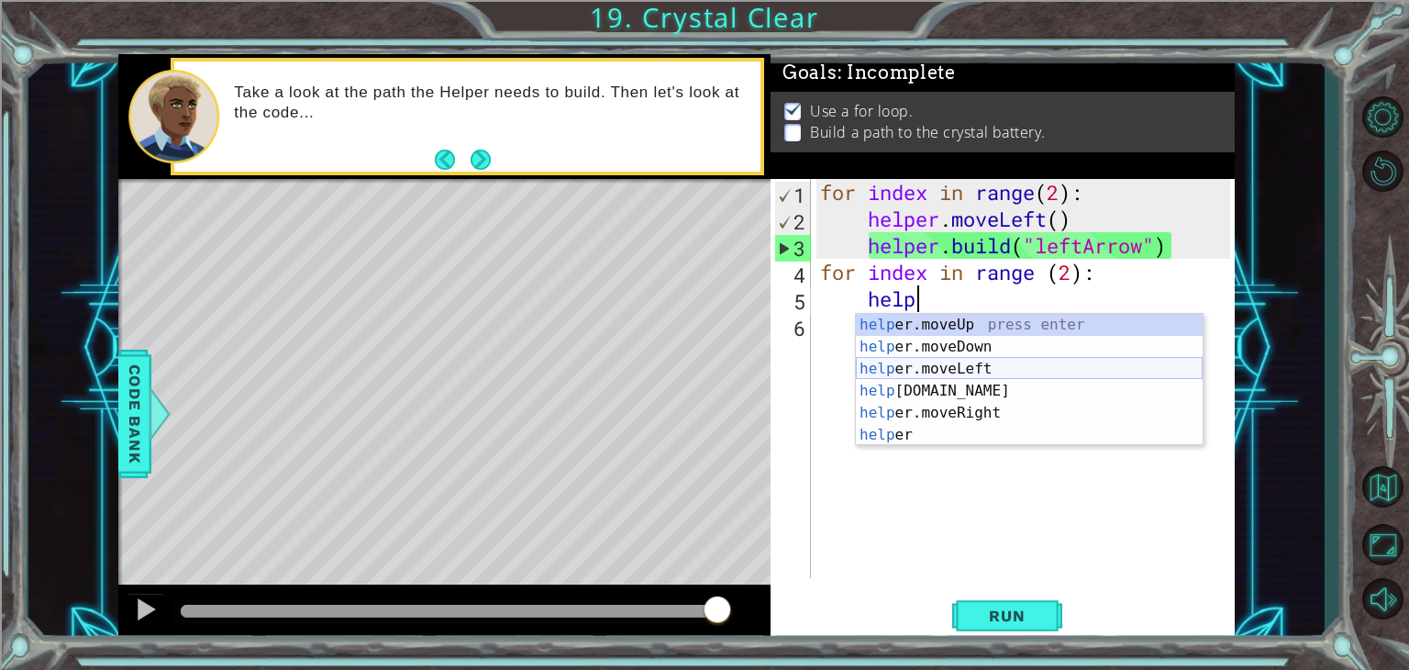
click at [962, 368] on div "help er.moveUp press enter help er.moveDown press enter help er.moveLeft press …" at bounding box center [1029, 402] width 347 height 176
type textarea "helper.moveLeft(1)"
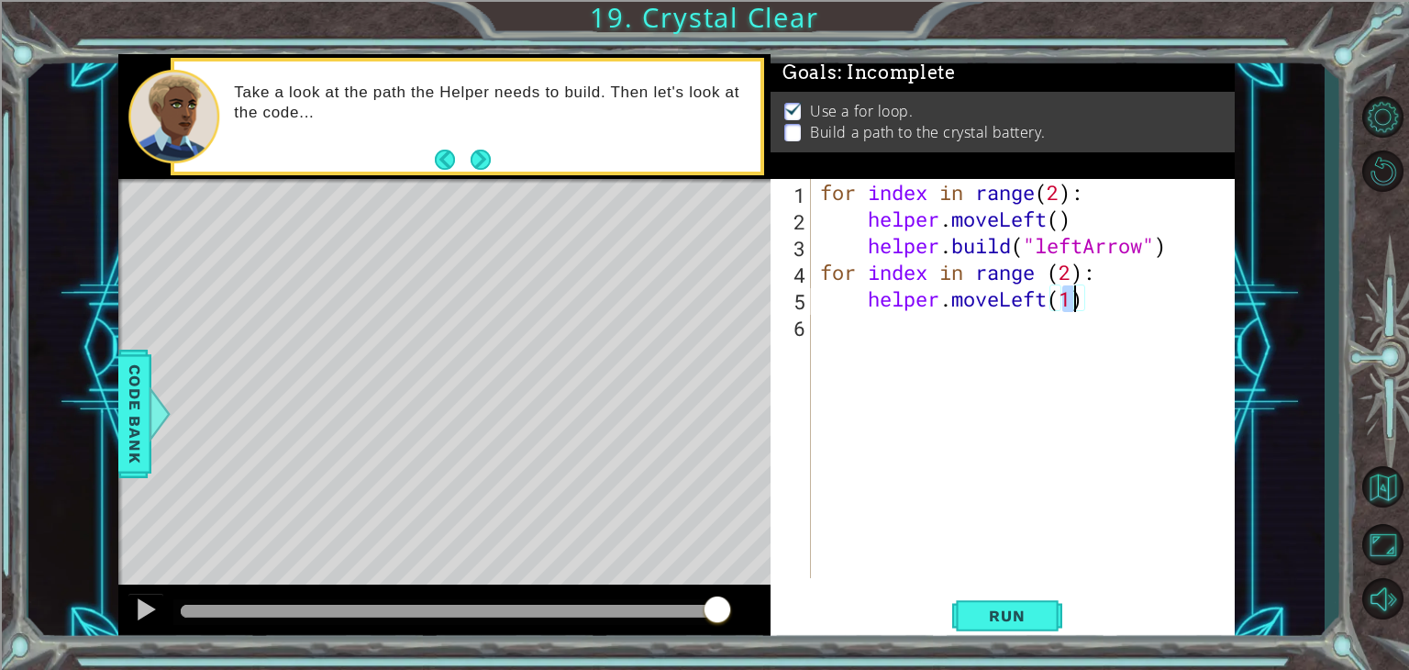
click at [954, 331] on div "for index in range ( 2 ) : helper . moveLeft ( ) helper . build ( "leftArrow" )…" at bounding box center [1028, 405] width 423 height 452
type textarea "h"
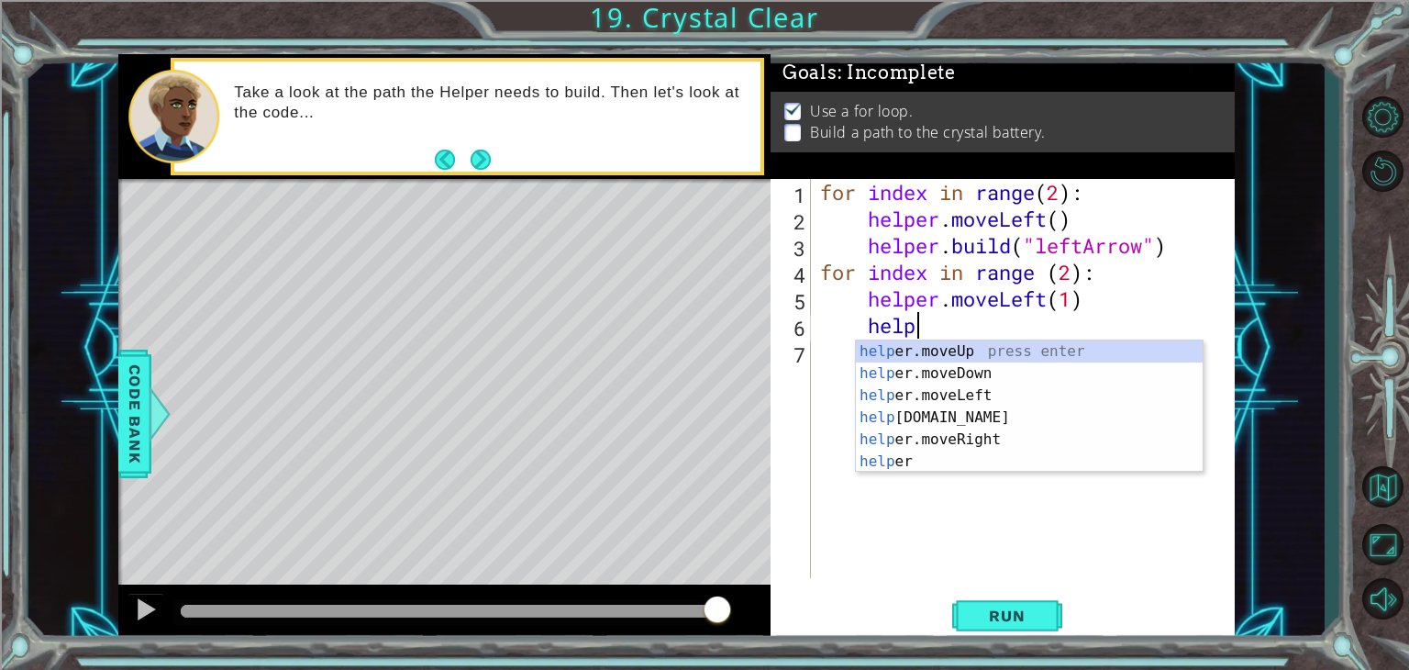
scroll to position [0, 3]
click at [946, 423] on div "help er.moveUp press enter help er.moveDown press enter help er.moveLeft press …" at bounding box center [1029, 428] width 347 height 176
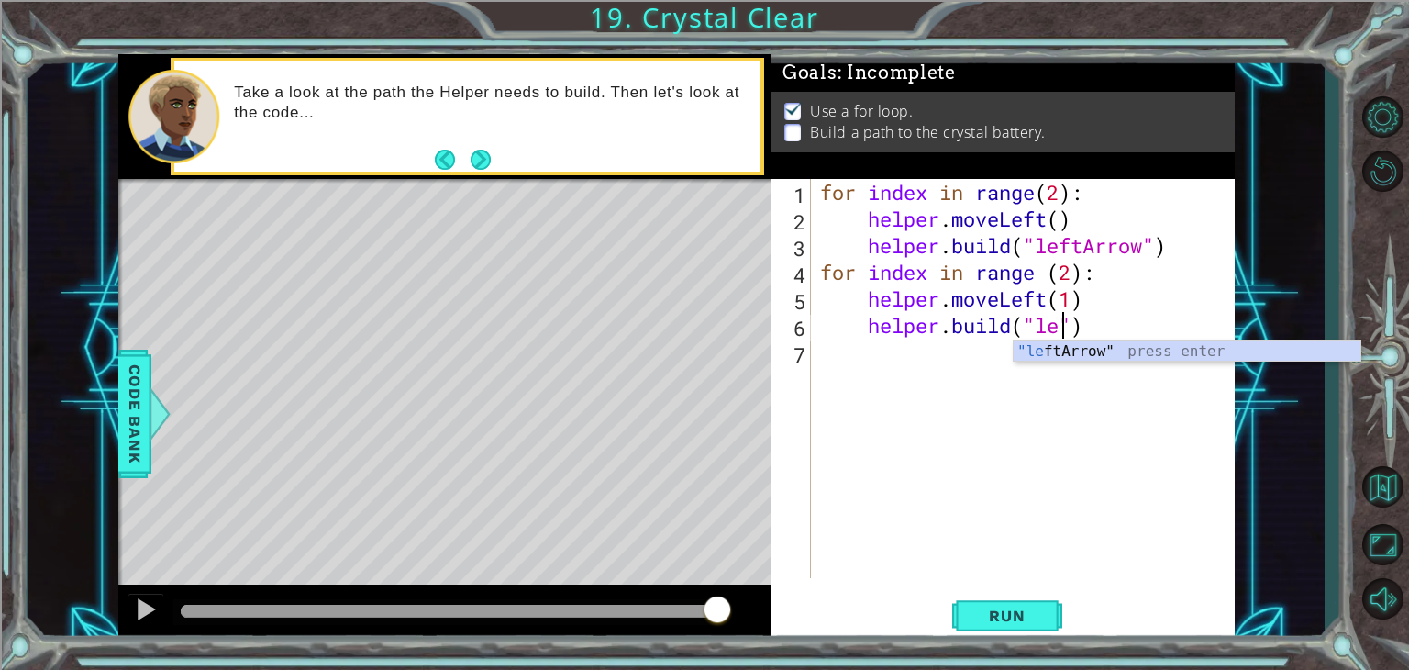
scroll to position [0, 11]
type textarea "[DOMAIN_NAME]("leftArrow")"
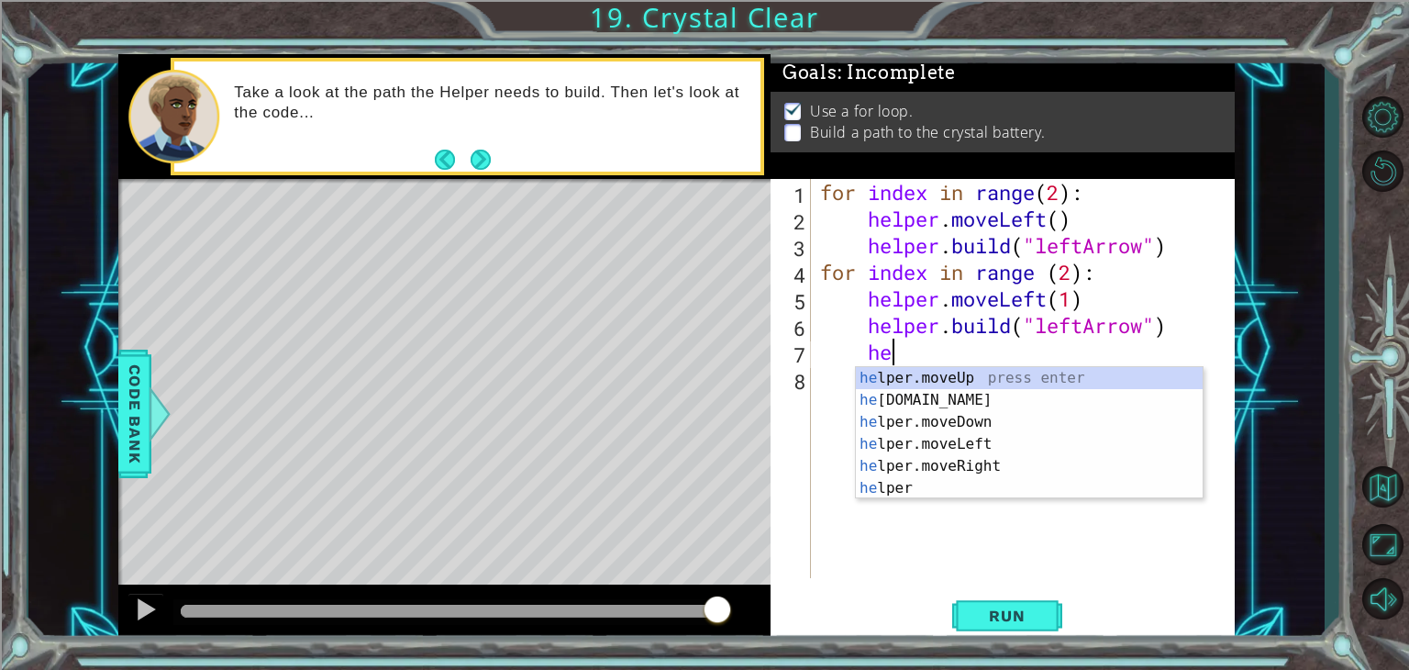
scroll to position [0, 3]
click at [1025, 432] on div "help er.moveUp press enter help er.moveDown press enter help er.moveLeft press …" at bounding box center [1029, 455] width 347 height 176
type textarea "helper.moveLeft(1)"
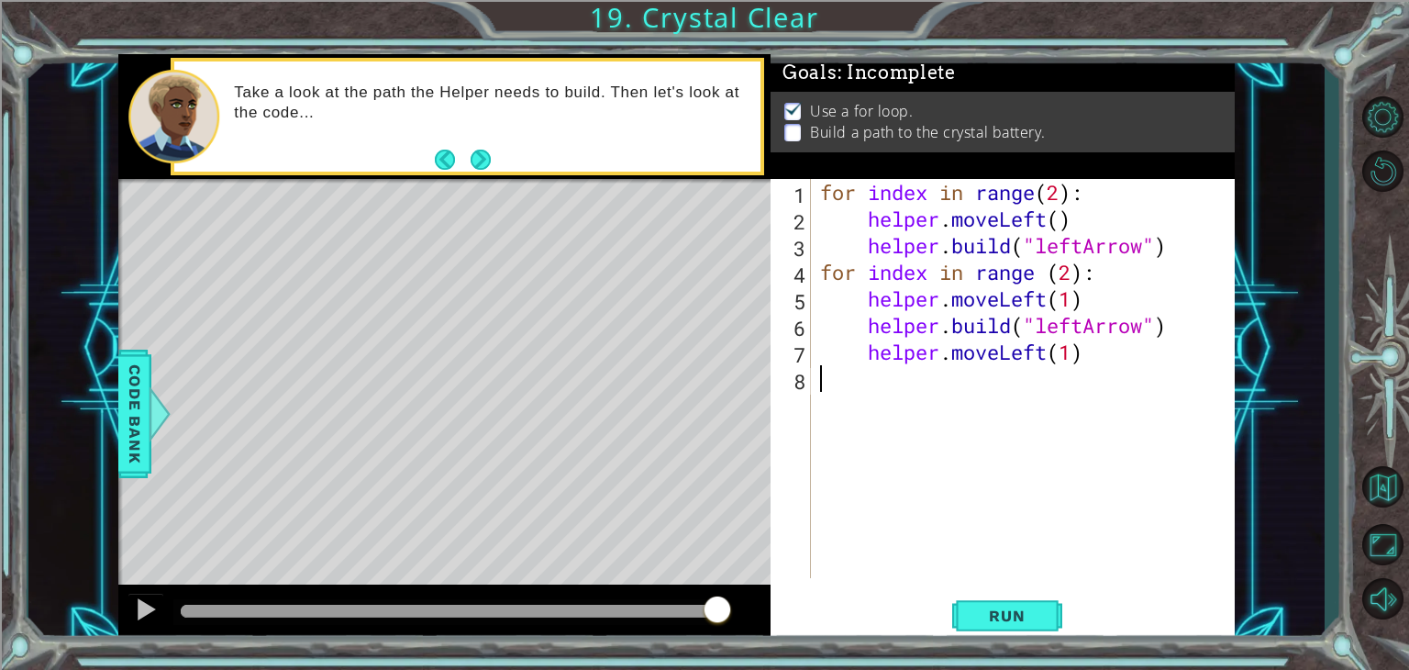
click at [1106, 374] on div "for index in range ( 2 ) : helper . moveLeft ( ) helper . build ( "leftArrow" )…" at bounding box center [1028, 405] width 423 height 452
click at [1099, 352] on div "for index in range ( 2 ) : helper . moveLeft ( ) helper . build ( "leftArrow" )…" at bounding box center [1028, 405] width 423 height 452
type textarea "helper.moveLeft(1)"
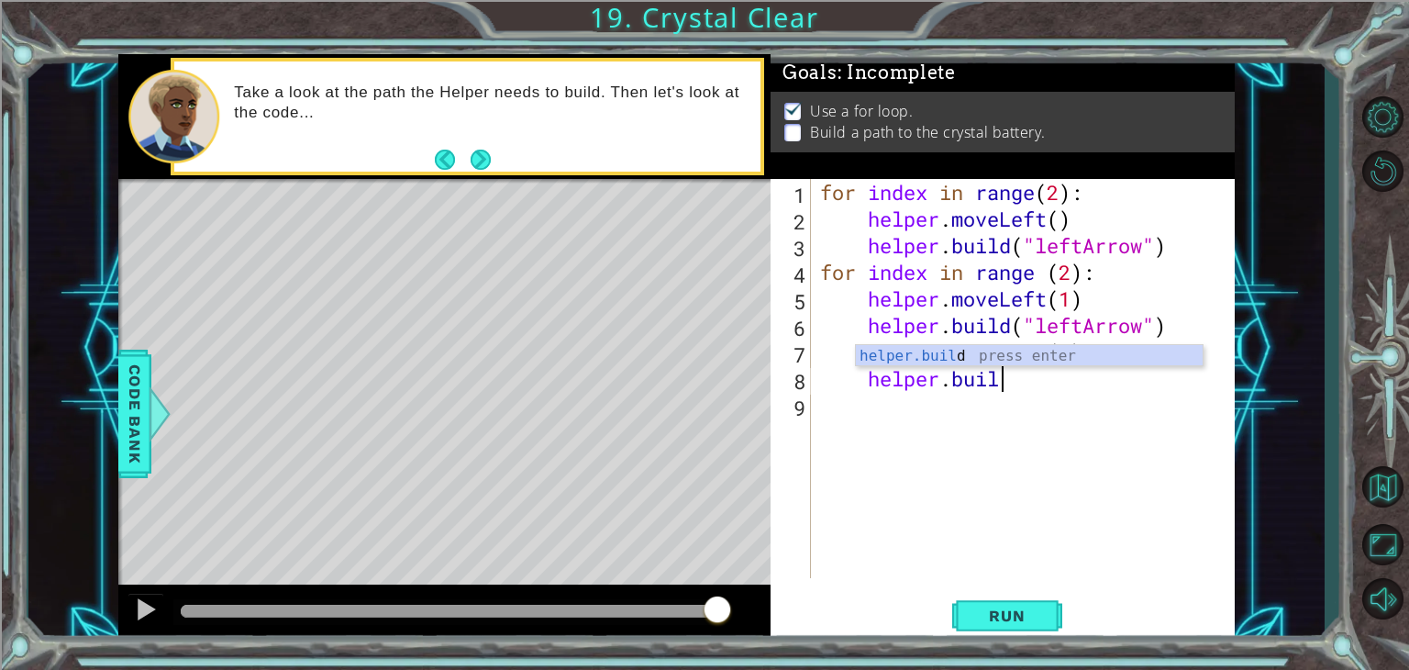
scroll to position [0, 7]
click at [1099, 352] on div "[DOMAIN_NAME] press enter" at bounding box center [1029, 378] width 347 height 66
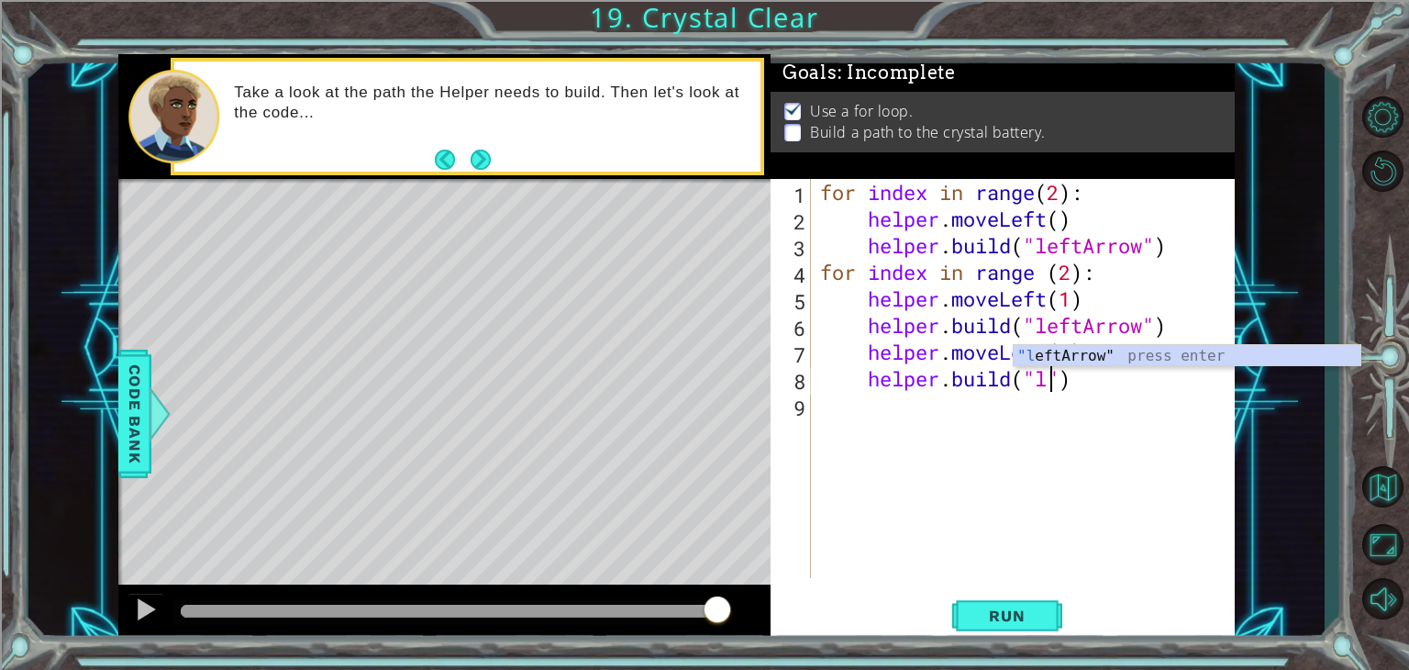
scroll to position [0, 11]
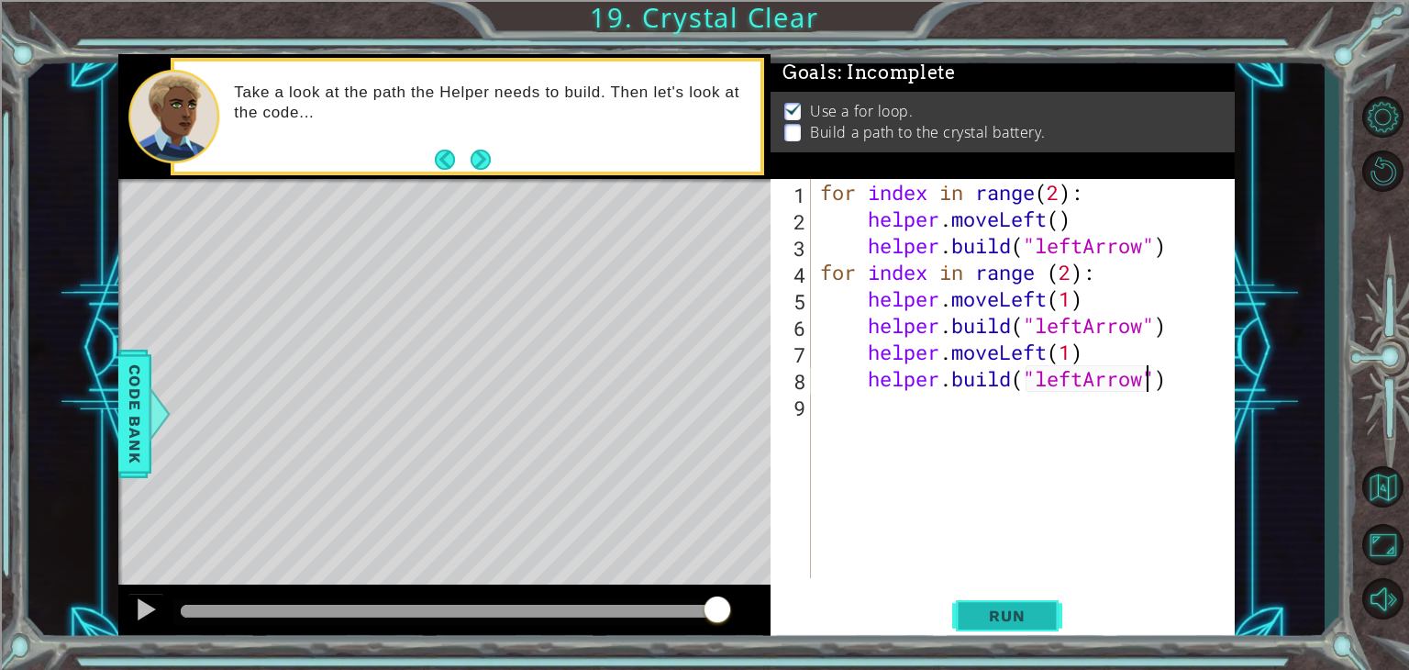
type textarea "[DOMAIN_NAME]("leftArrow")"
click at [1000, 614] on span "Run" at bounding box center [1007, 616] width 72 height 18
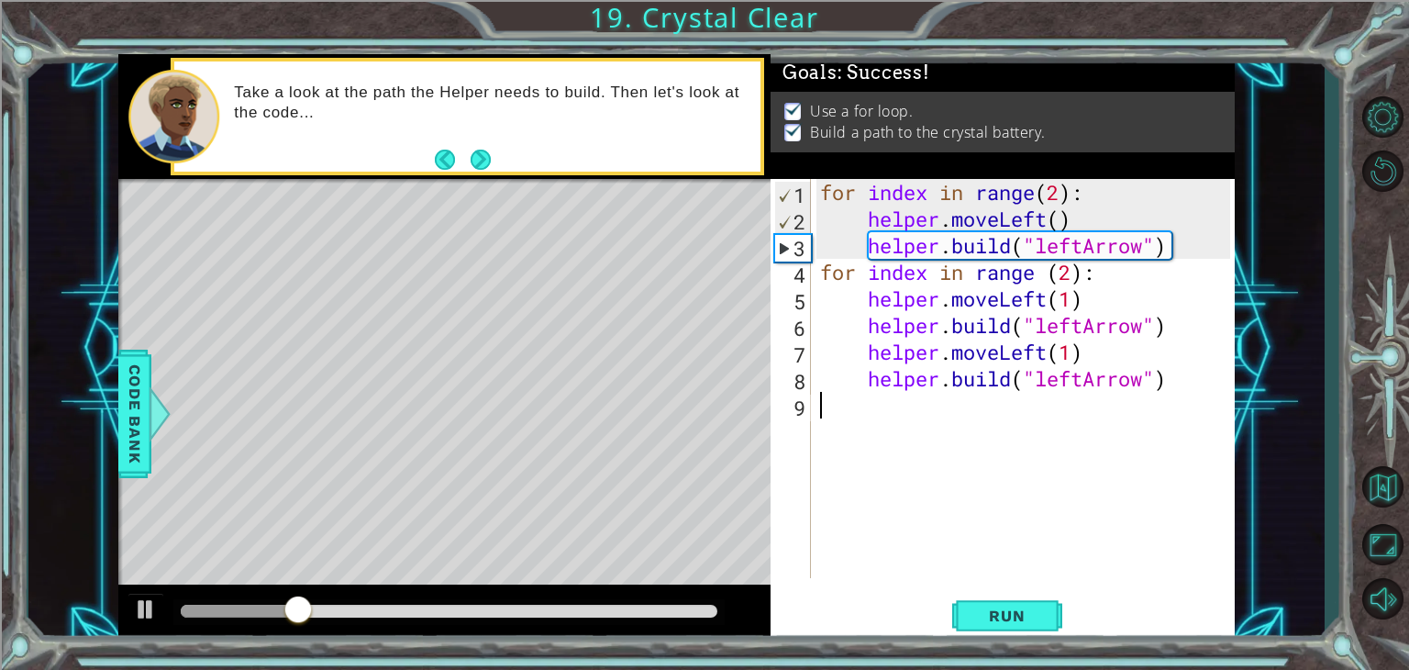
scroll to position [0, 0]
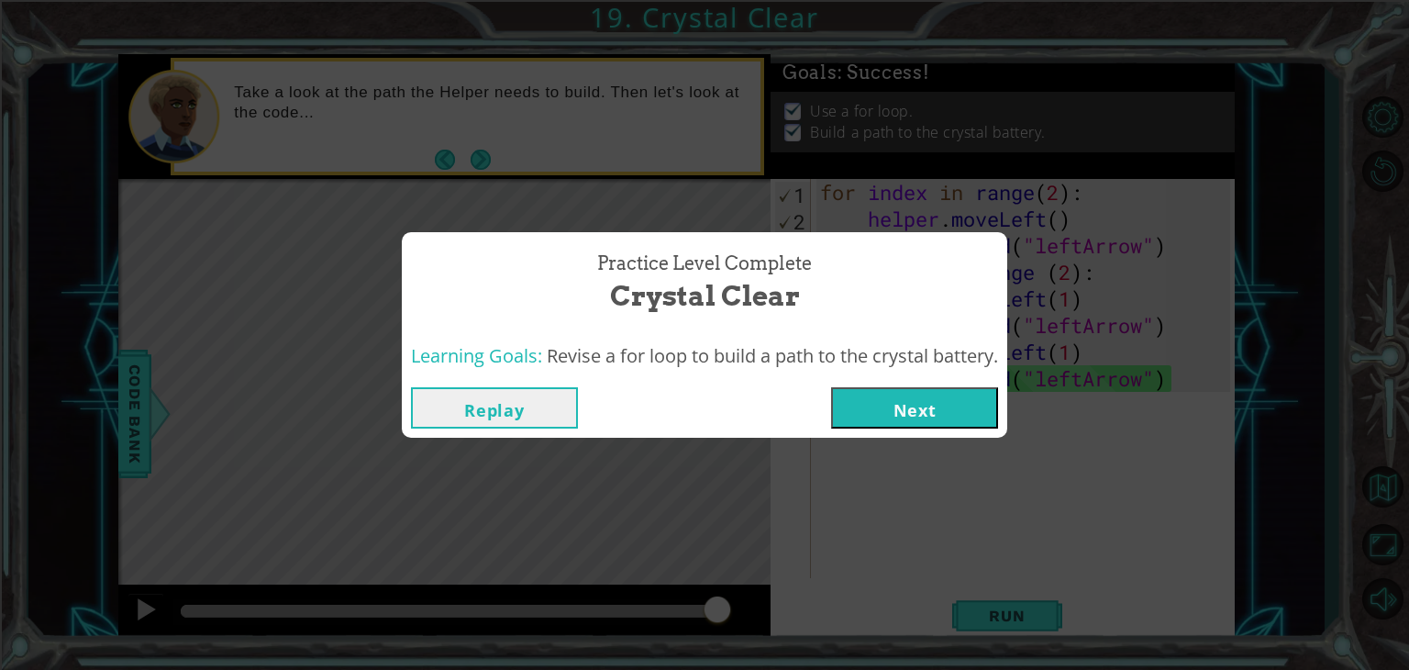
click at [949, 419] on button "Next" at bounding box center [914, 407] width 167 height 41
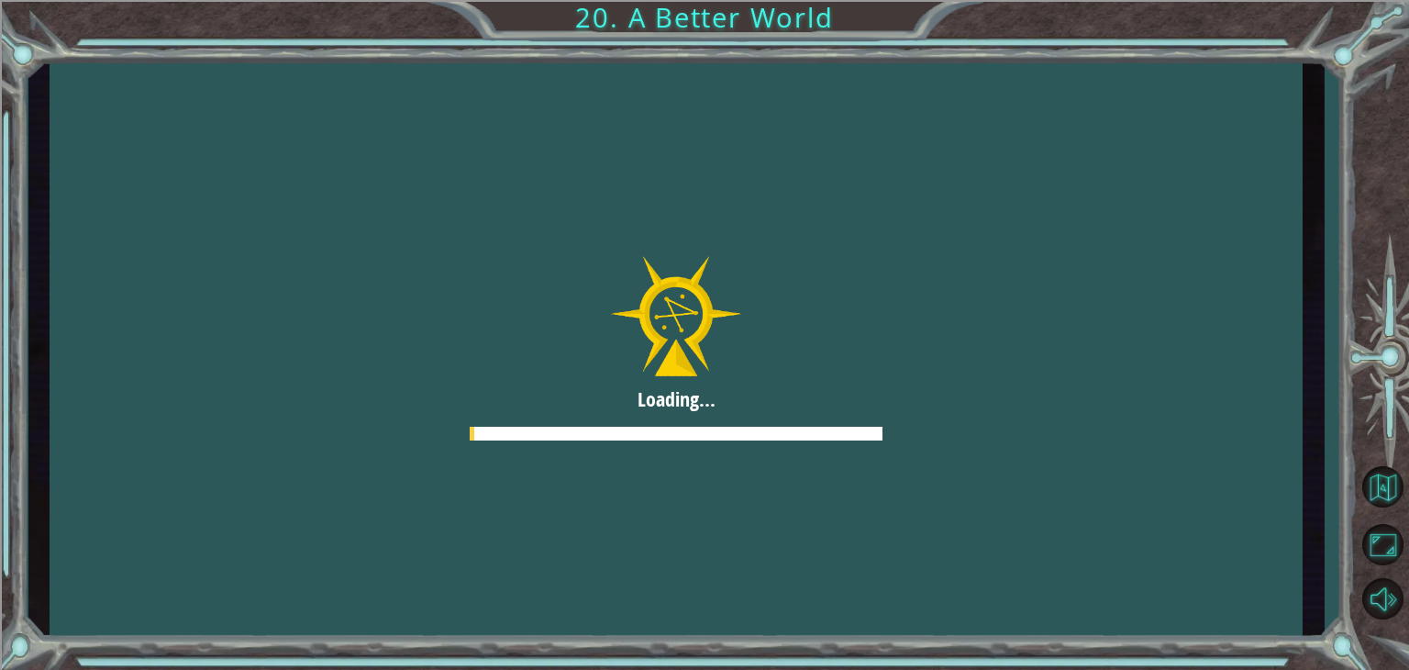
click at [949, 419] on body "Loading... 20. A Better World 1 2 3 4 5 6 help er press enter help er.moveUp pr…" at bounding box center [704, 335] width 1409 height 670
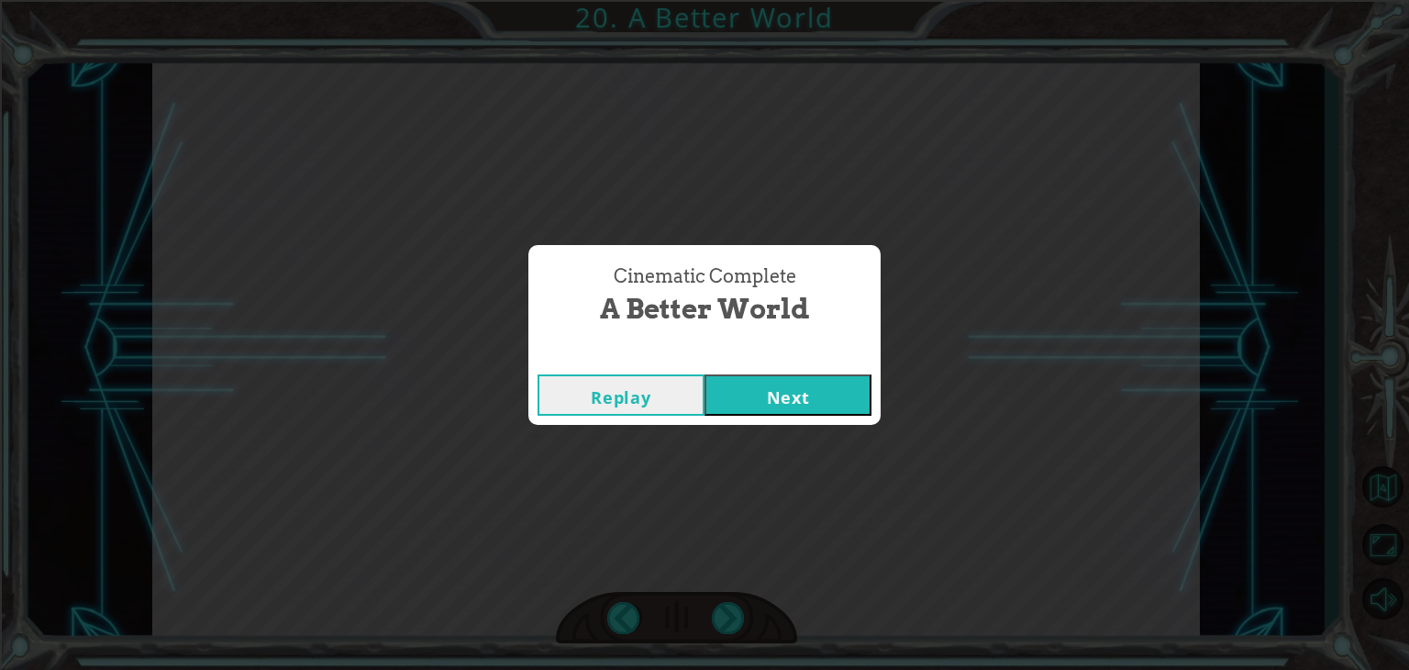
click at [837, 401] on button "Next" at bounding box center [788, 394] width 167 height 41
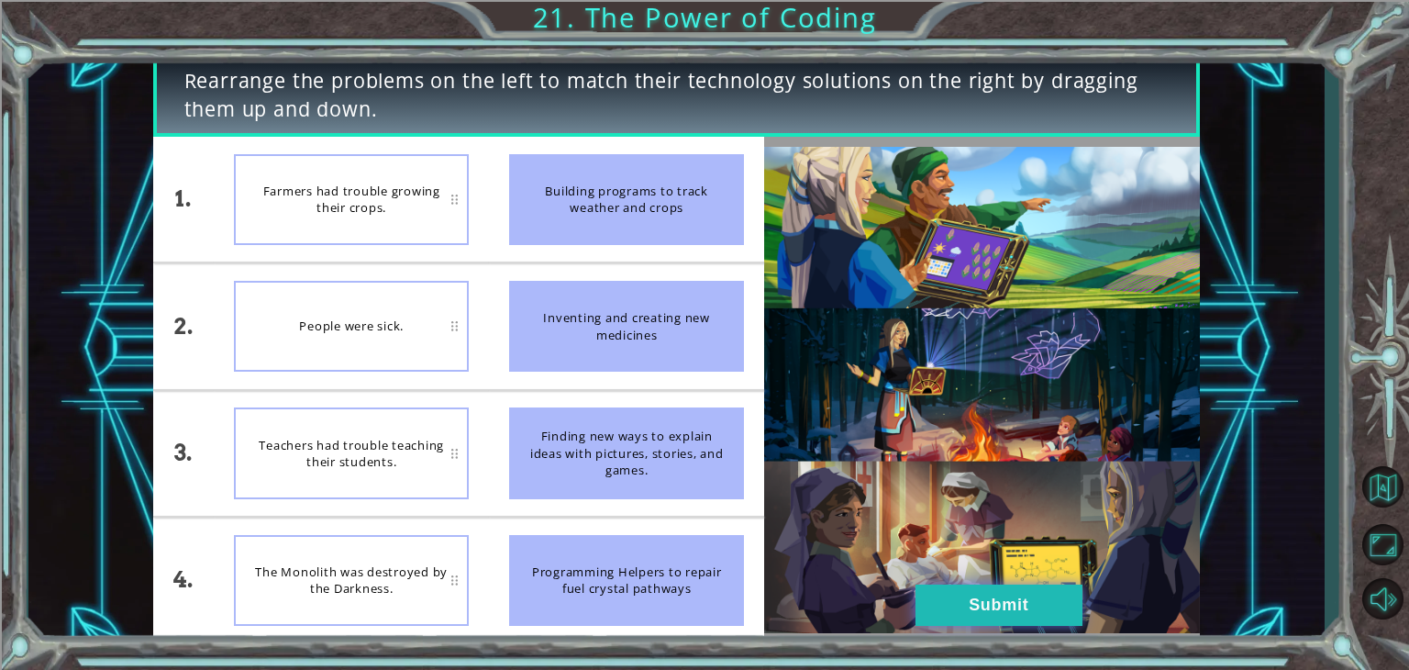
click at [970, 599] on button "Submit" at bounding box center [999, 605] width 167 height 41
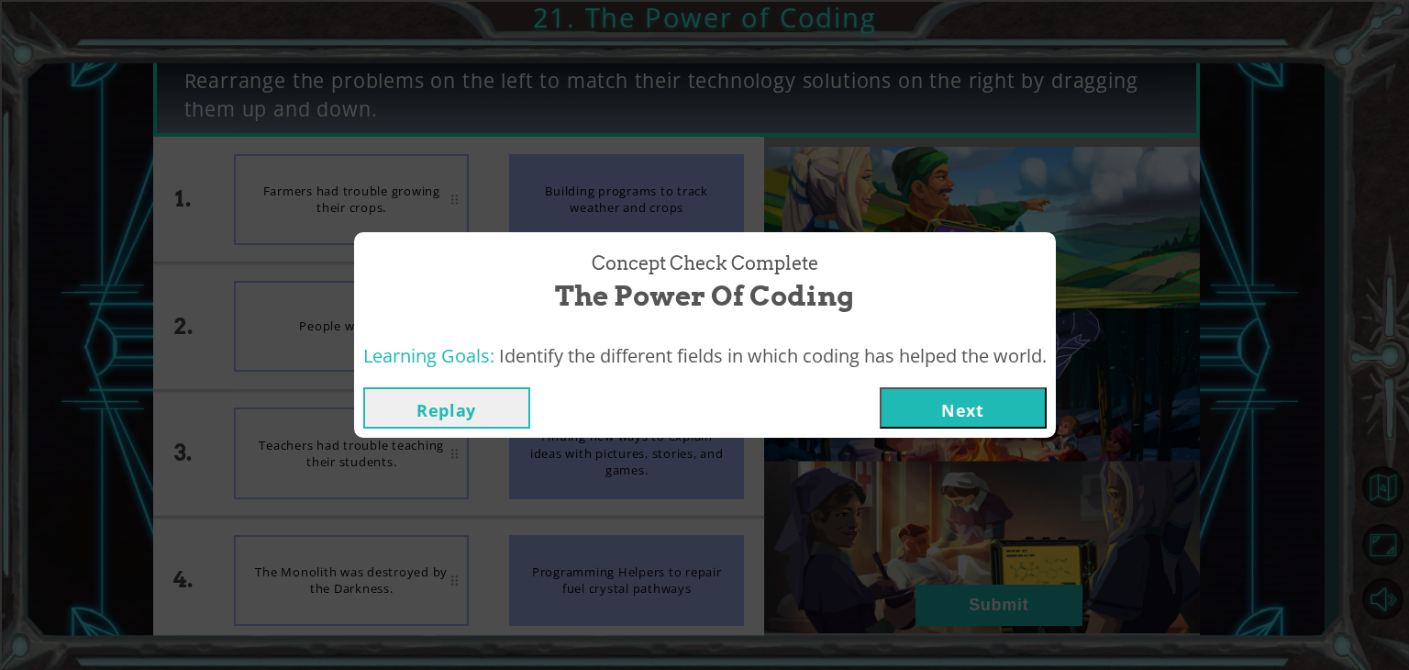
click at [967, 405] on button "Next" at bounding box center [963, 407] width 167 height 41
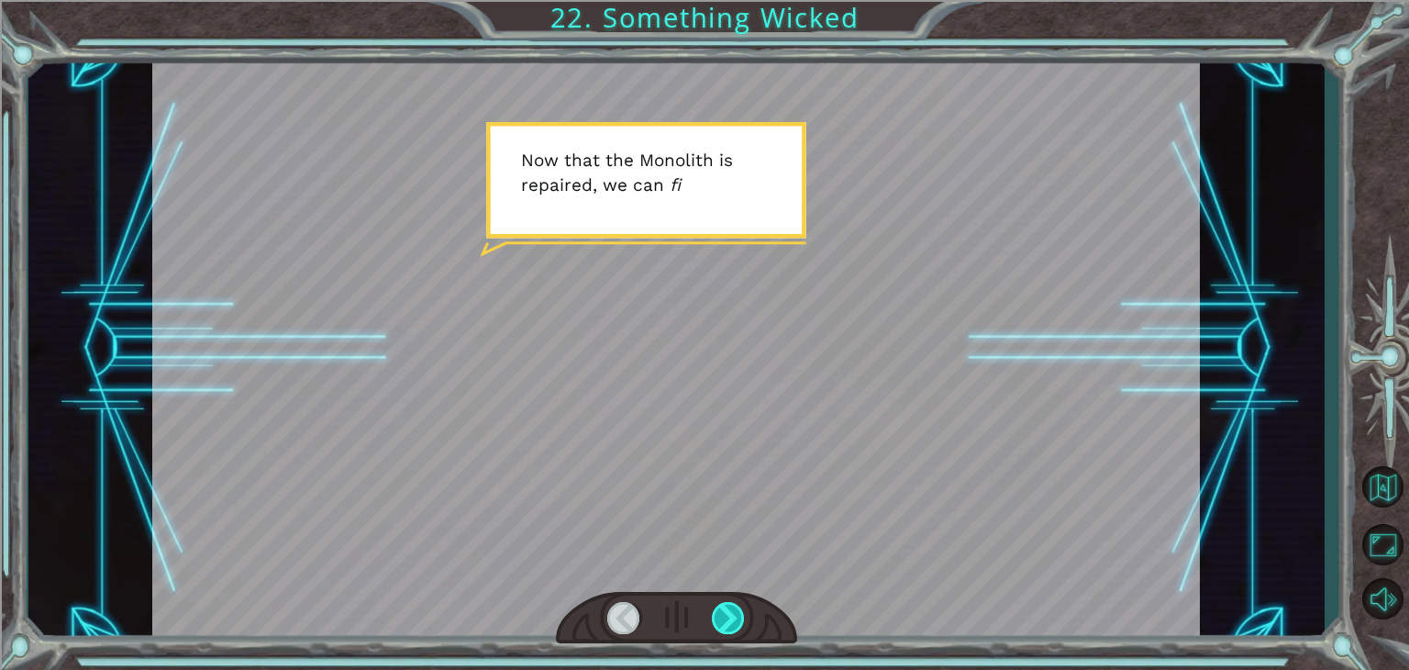
click at [723, 618] on div at bounding box center [728, 618] width 33 height 32
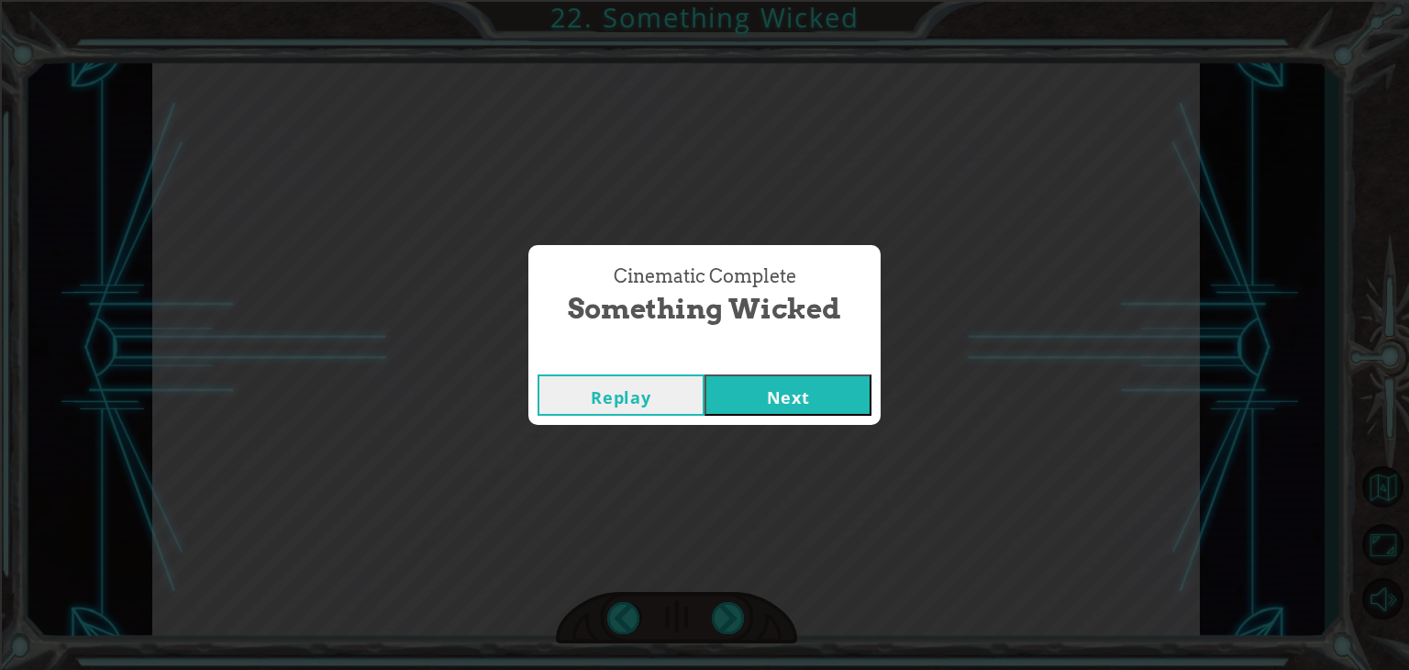
click at [755, 394] on button "Next" at bounding box center [788, 394] width 167 height 41
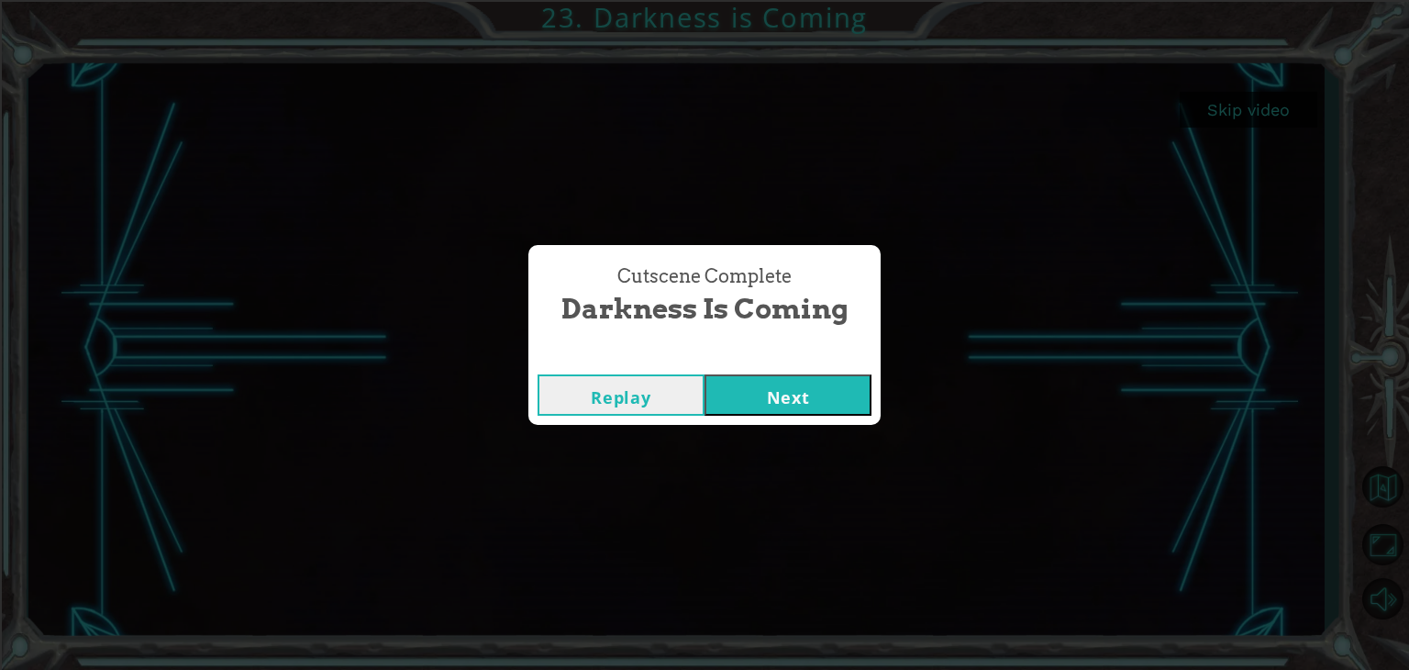
click at [796, 393] on button "Next" at bounding box center [788, 394] width 167 height 41
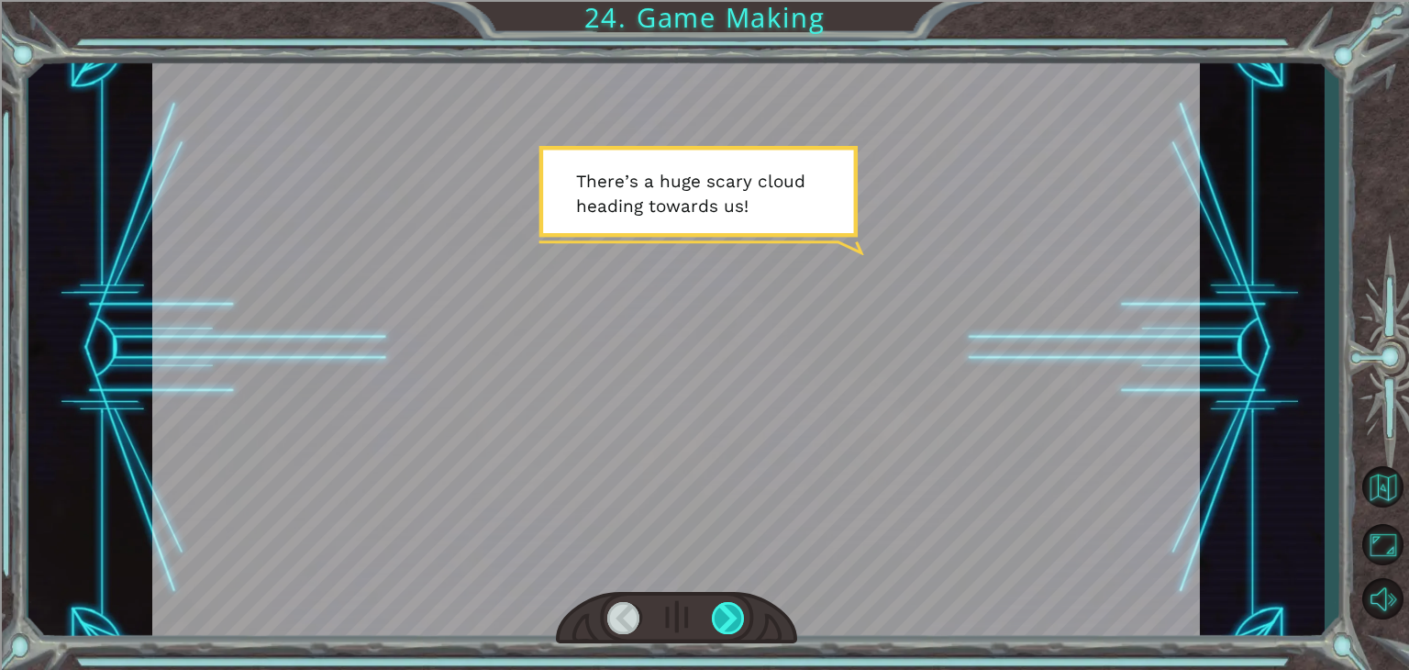
click at [733, 615] on div at bounding box center [728, 618] width 33 height 32
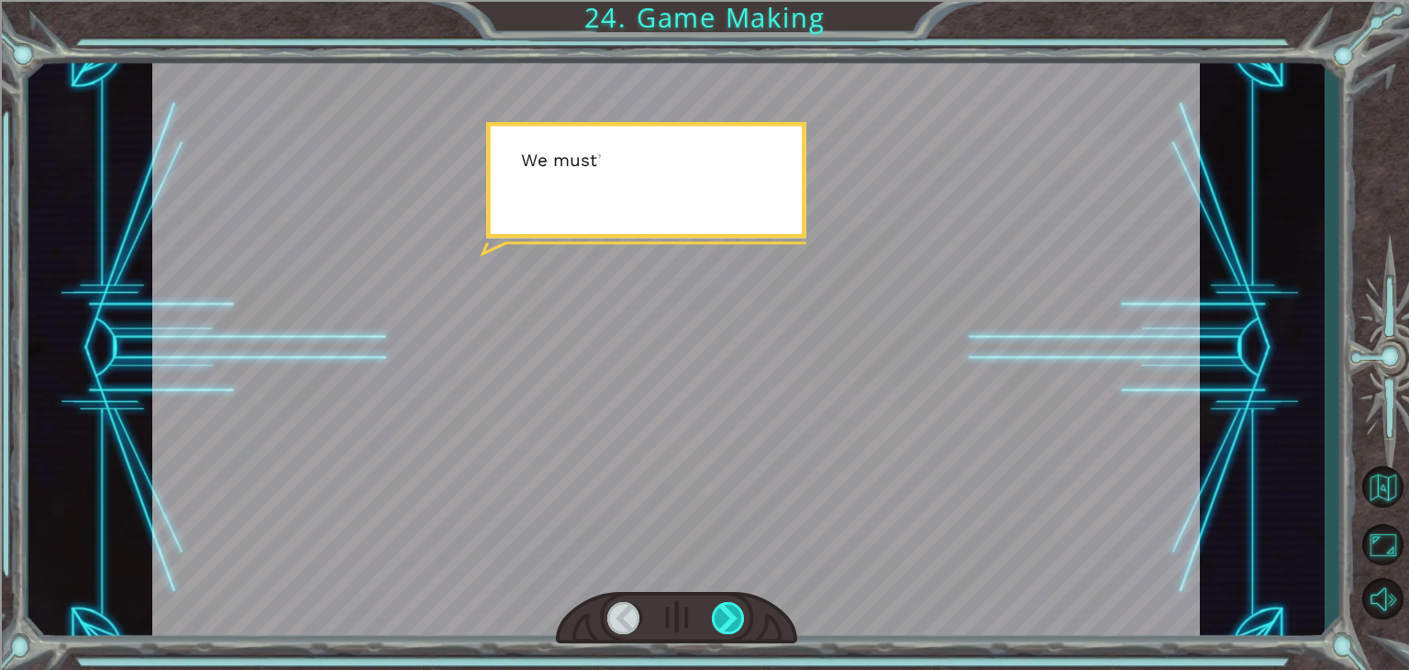
click at [733, 615] on div at bounding box center [728, 618] width 33 height 32
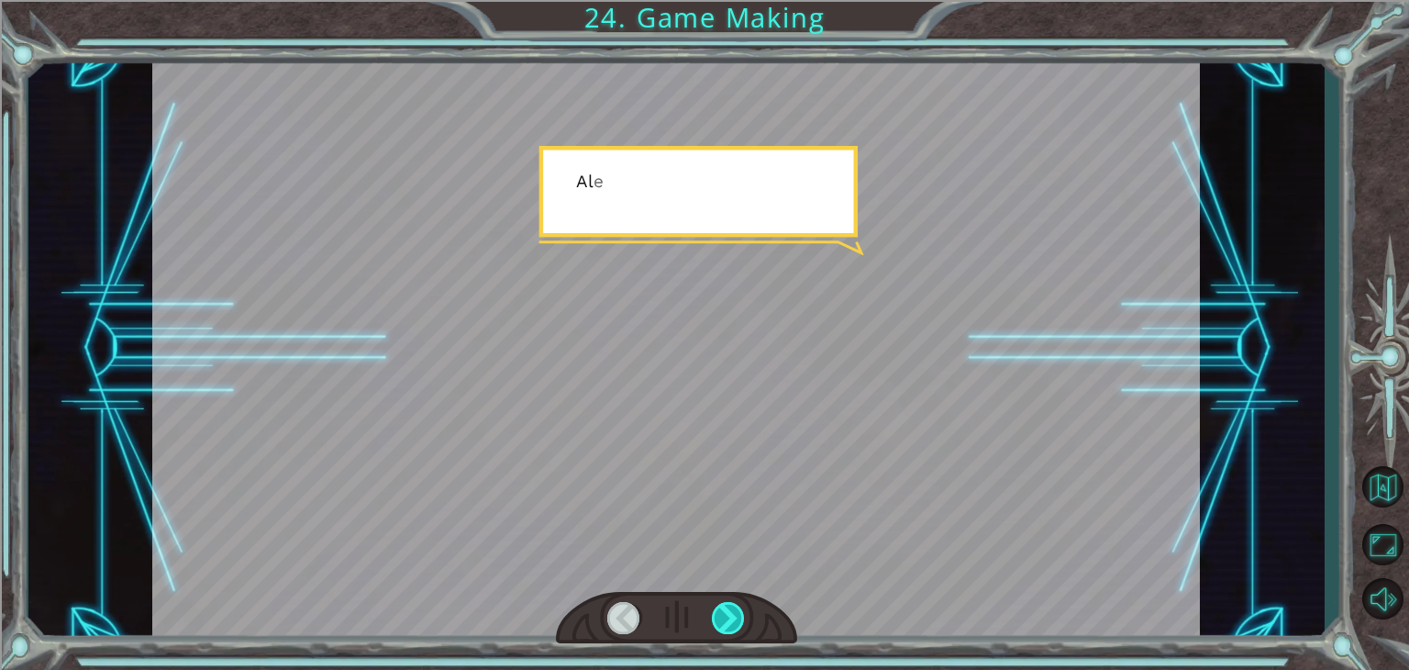
click at [733, 615] on div at bounding box center [728, 618] width 33 height 32
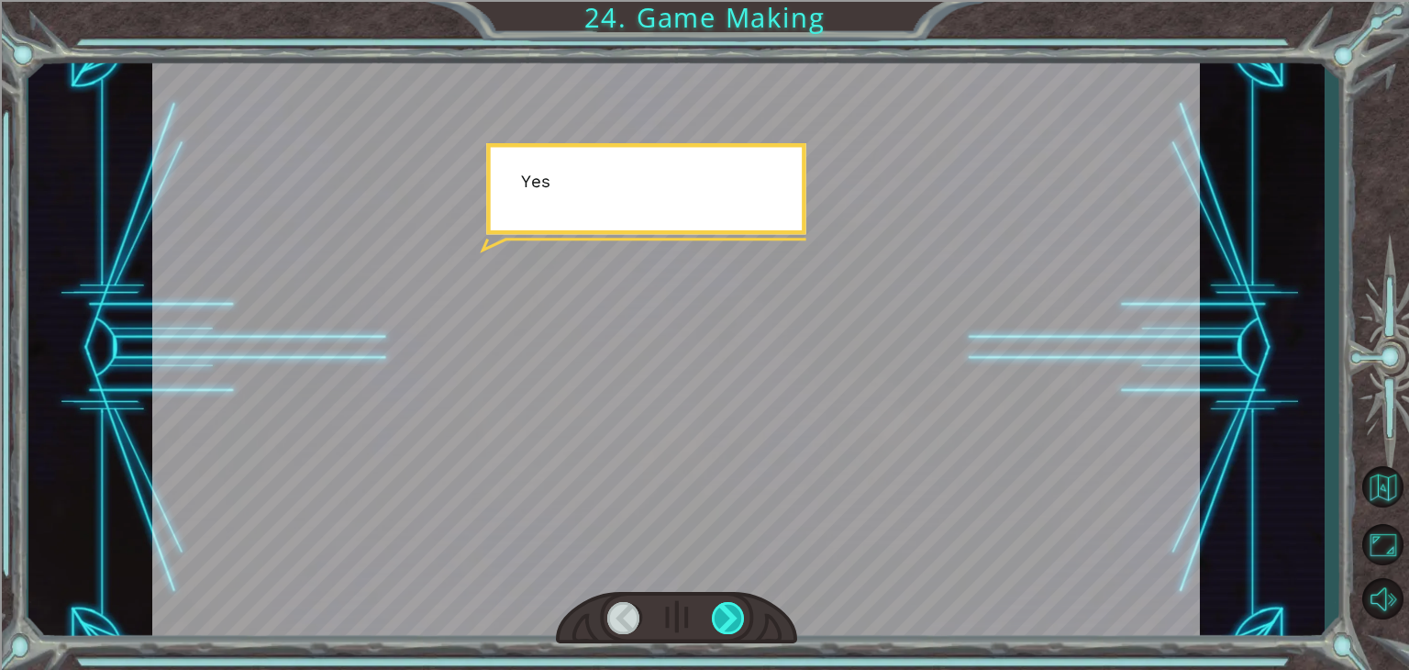
click at [733, 615] on div at bounding box center [728, 618] width 33 height 32
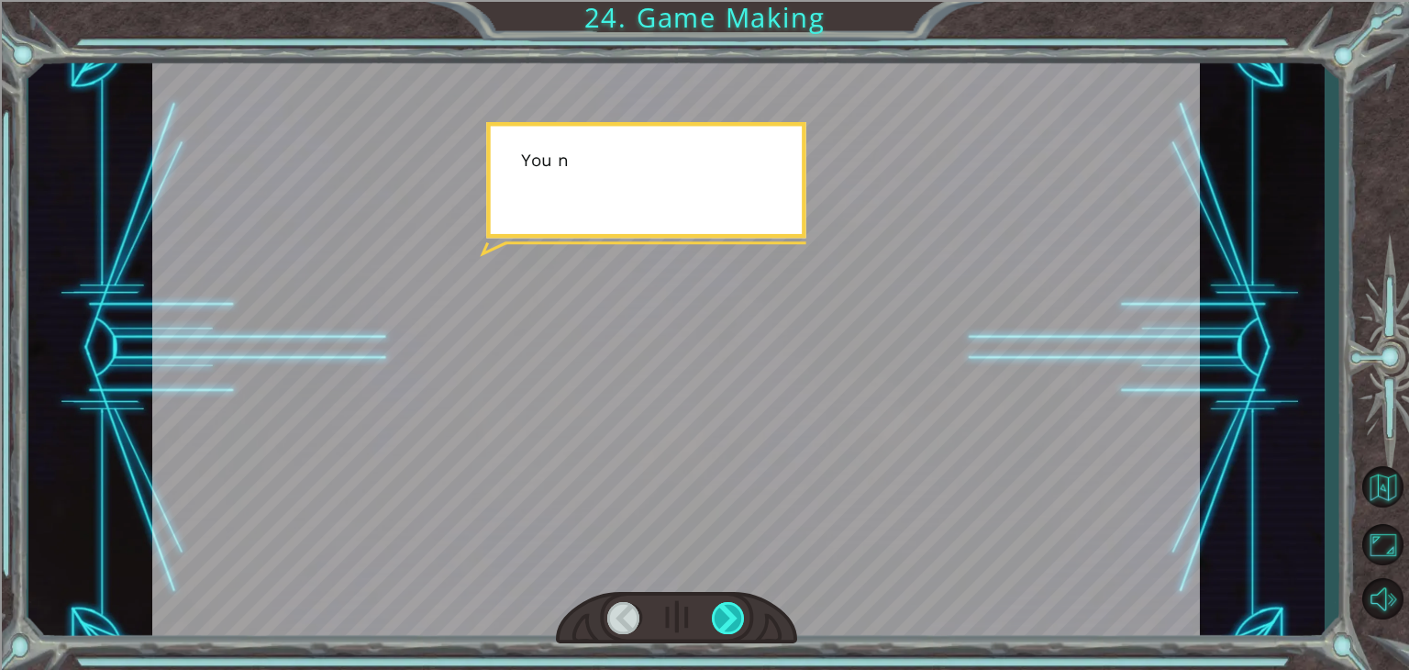
click at [733, 615] on div at bounding box center [728, 618] width 33 height 32
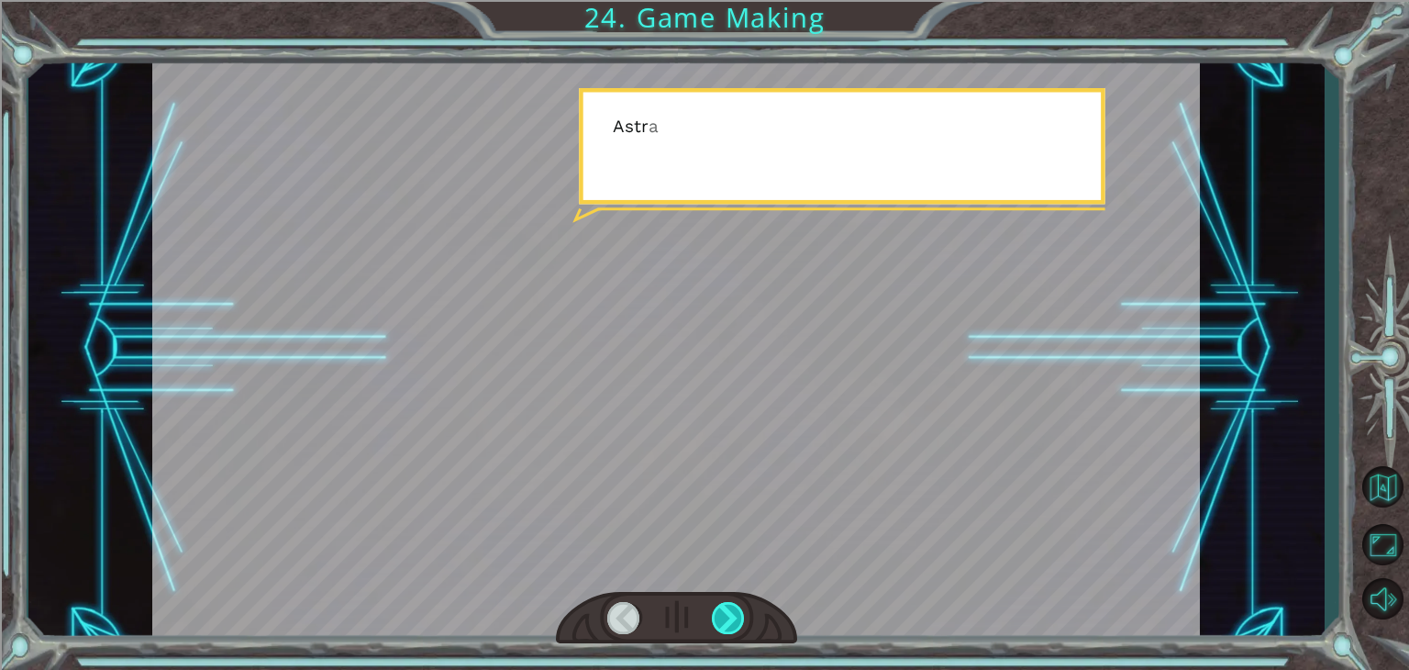
click at [733, 615] on div at bounding box center [728, 618] width 33 height 32
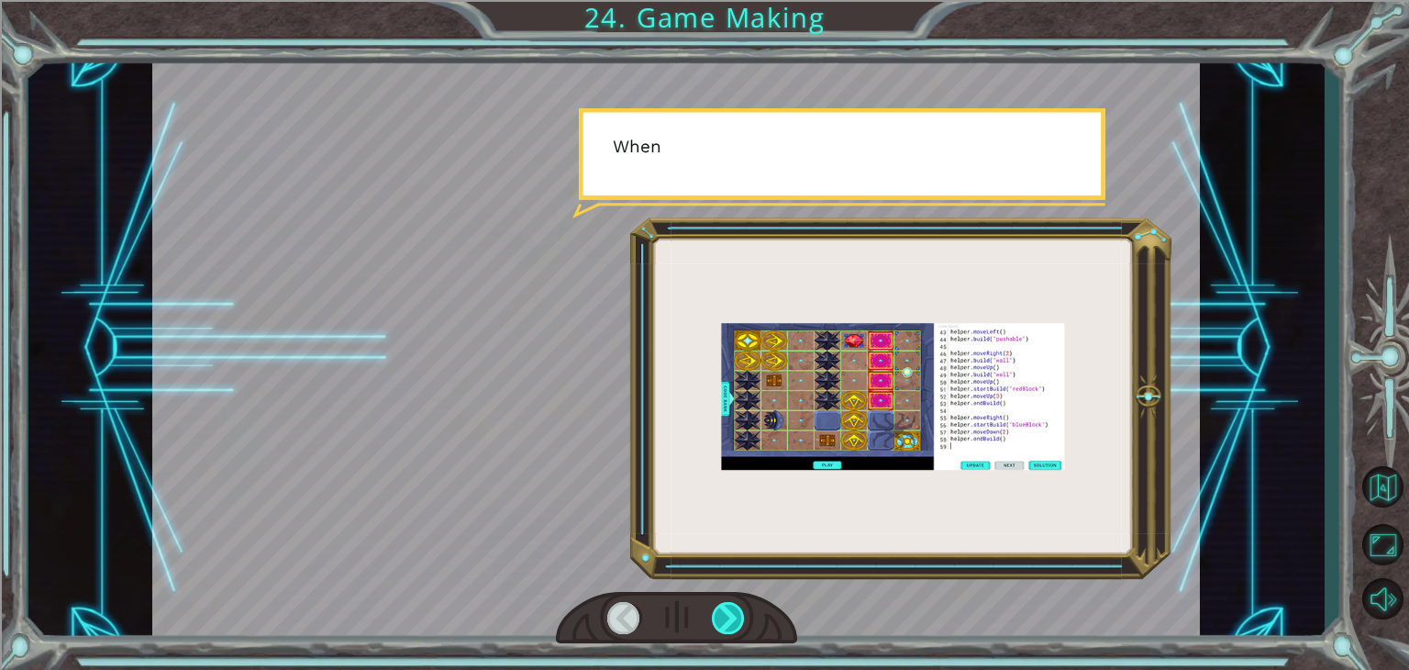
click at [733, 615] on div at bounding box center [728, 618] width 33 height 32
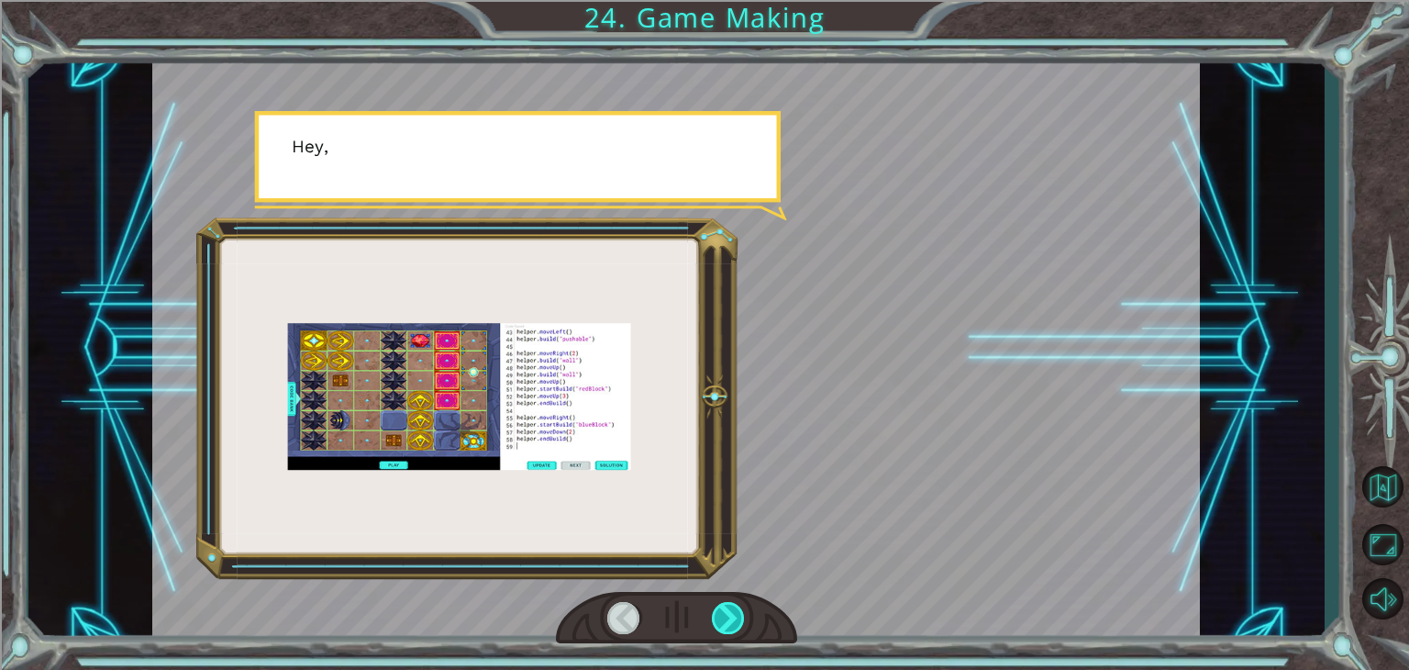
click at [733, 615] on div at bounding box center [728, 618] width 33 height 32
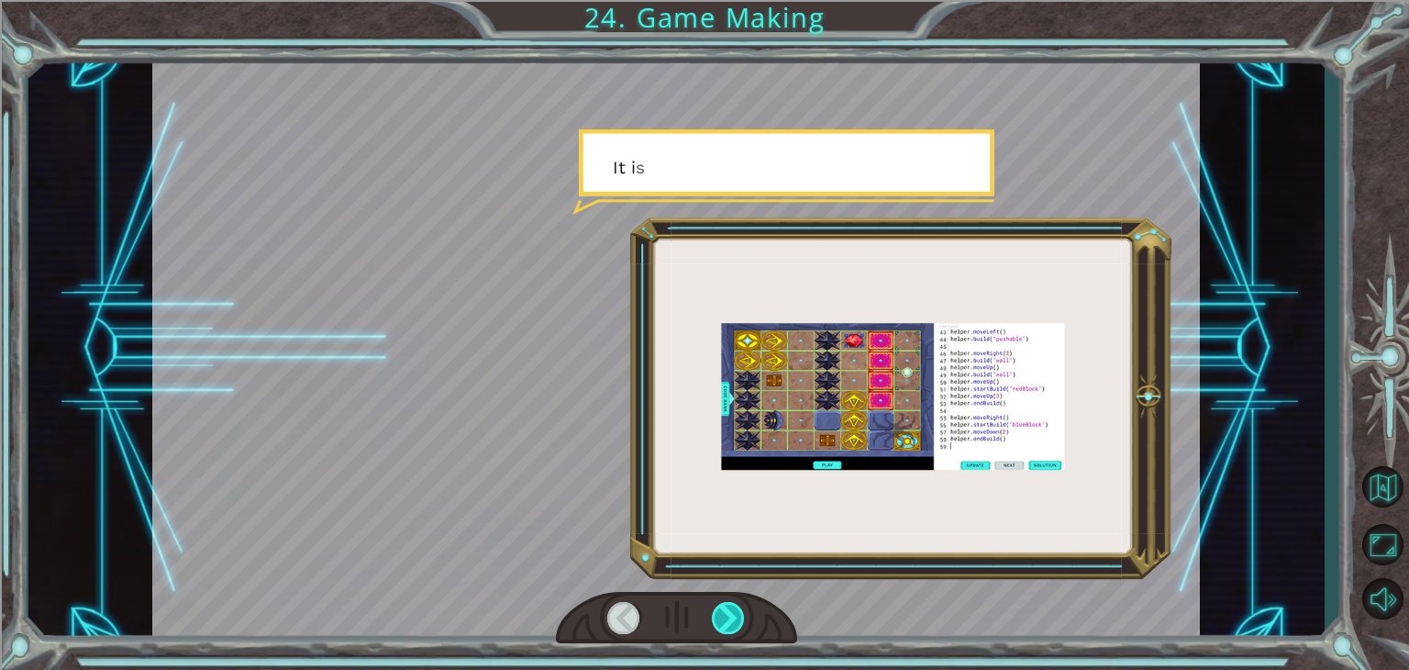
click at [733, 615] on div at bounding box center [728, 618] width 33 height 32
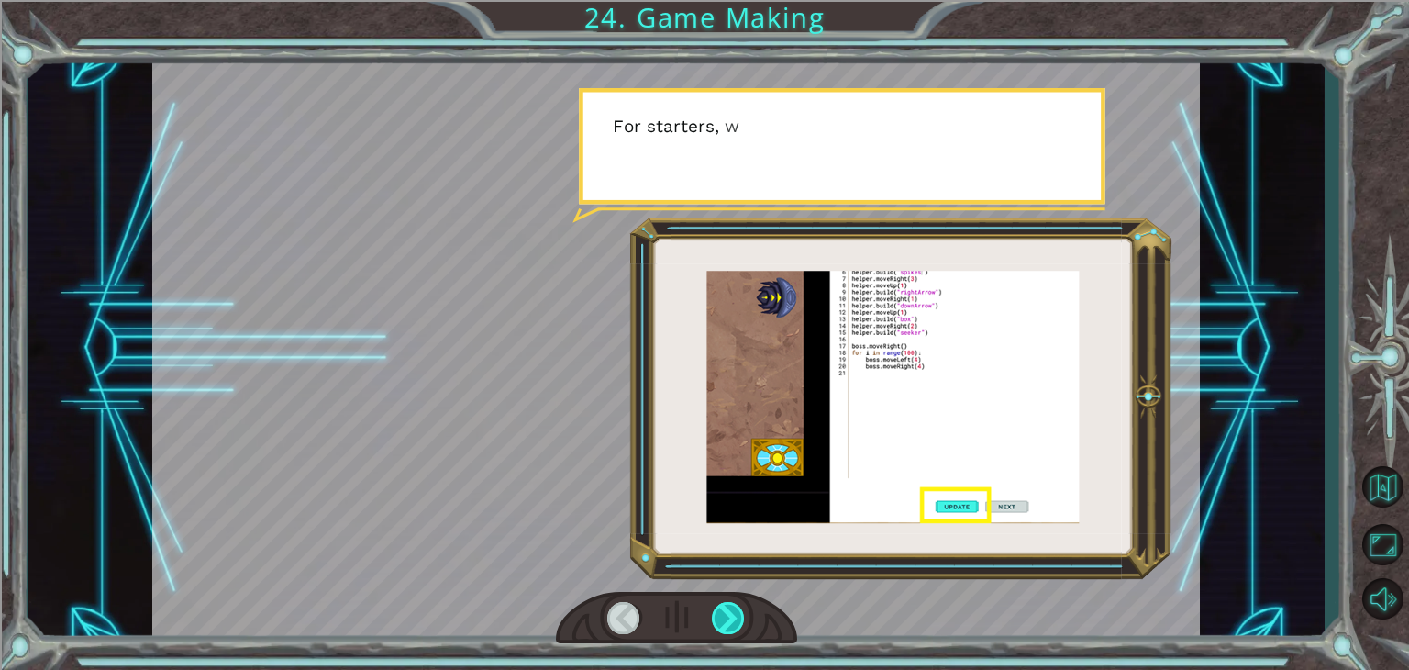
click at [733, 615] on div at bounding box center [728, 618] width 33 height 32
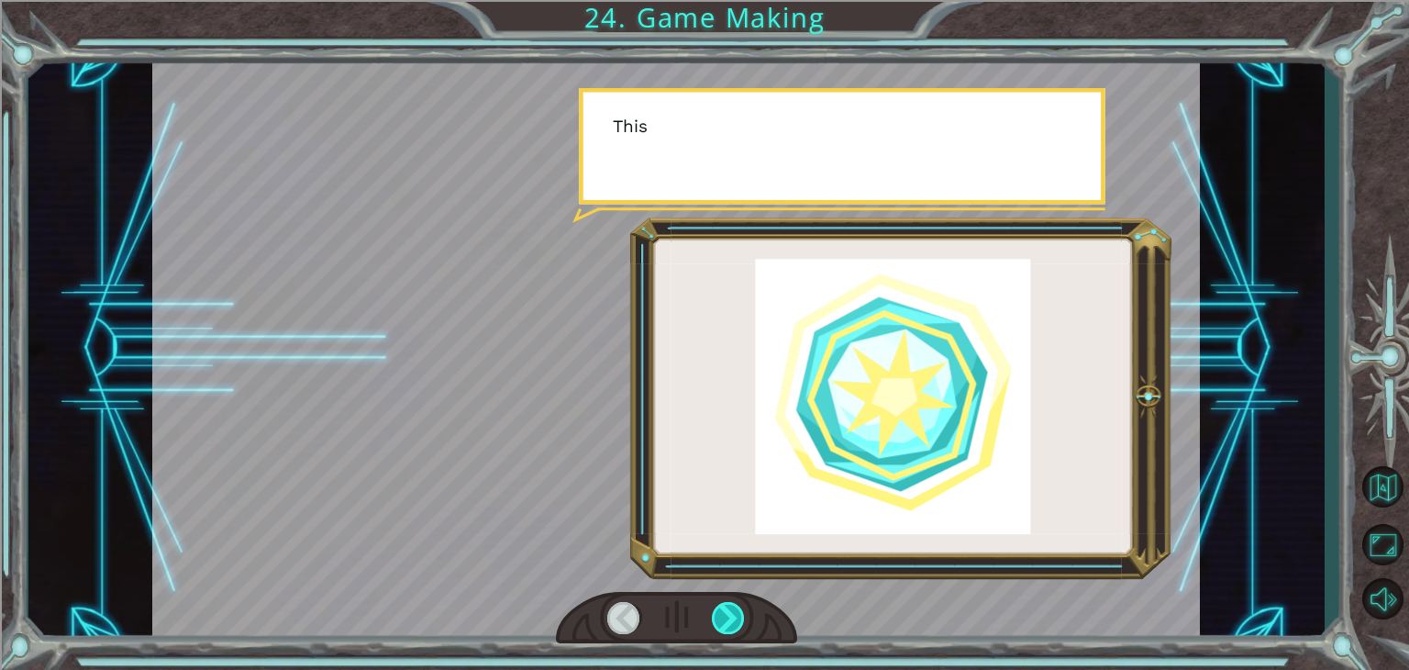
click at [733, 615] on div at bounding box center [728, 618] width 33 height 32
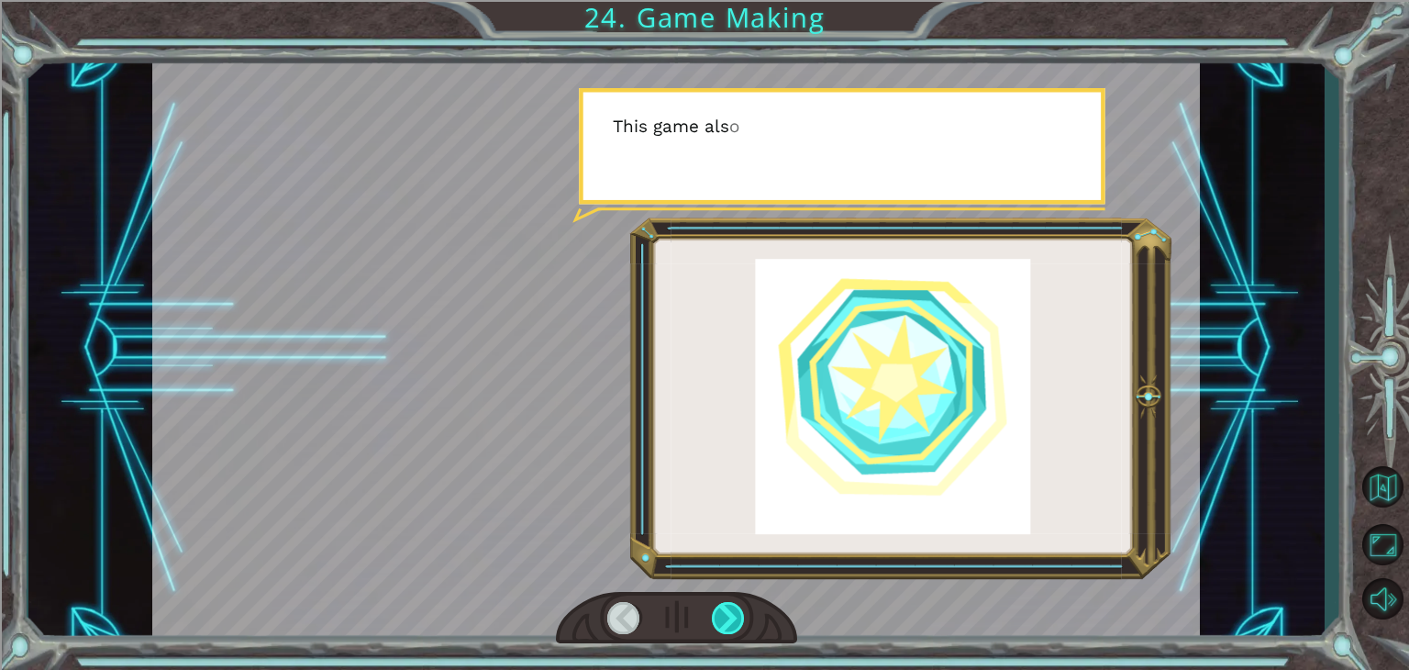
click at [733, 615] on div at bounding box center [728, 618] width 33 height 32
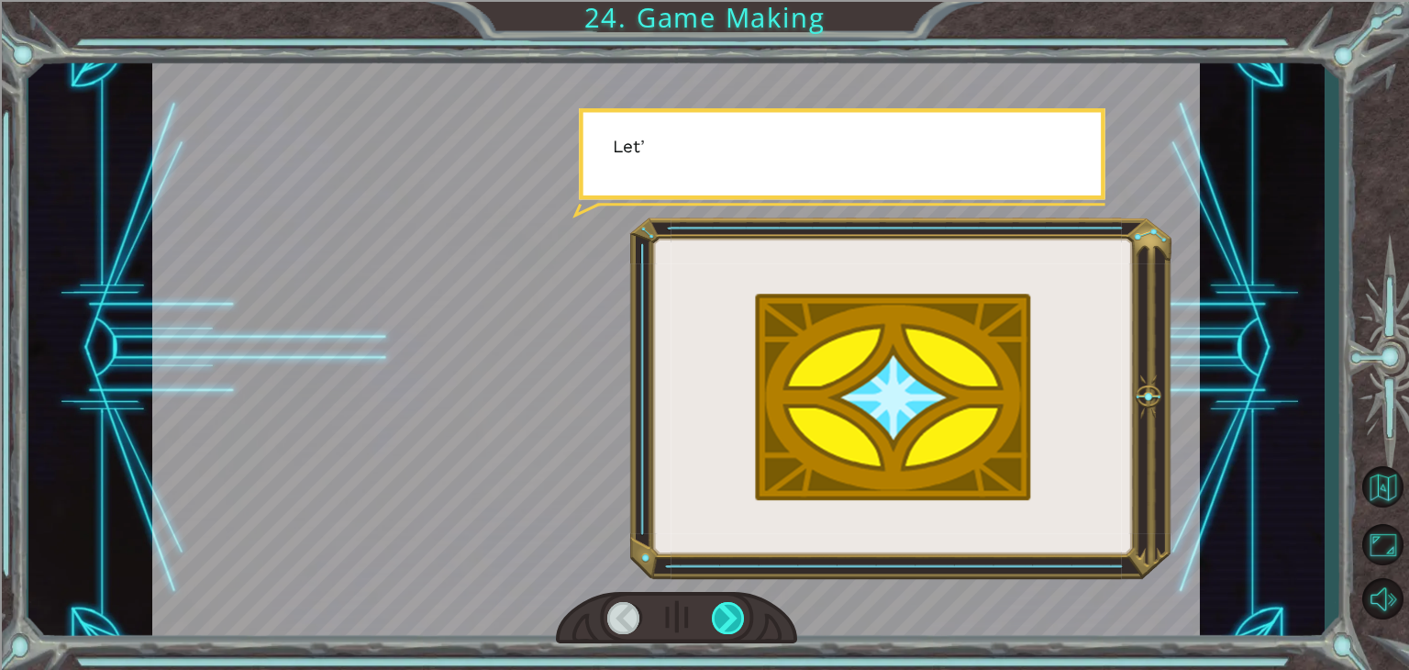
click at [733, 615] on div at bounding box center [728, 618] width 33 height 32
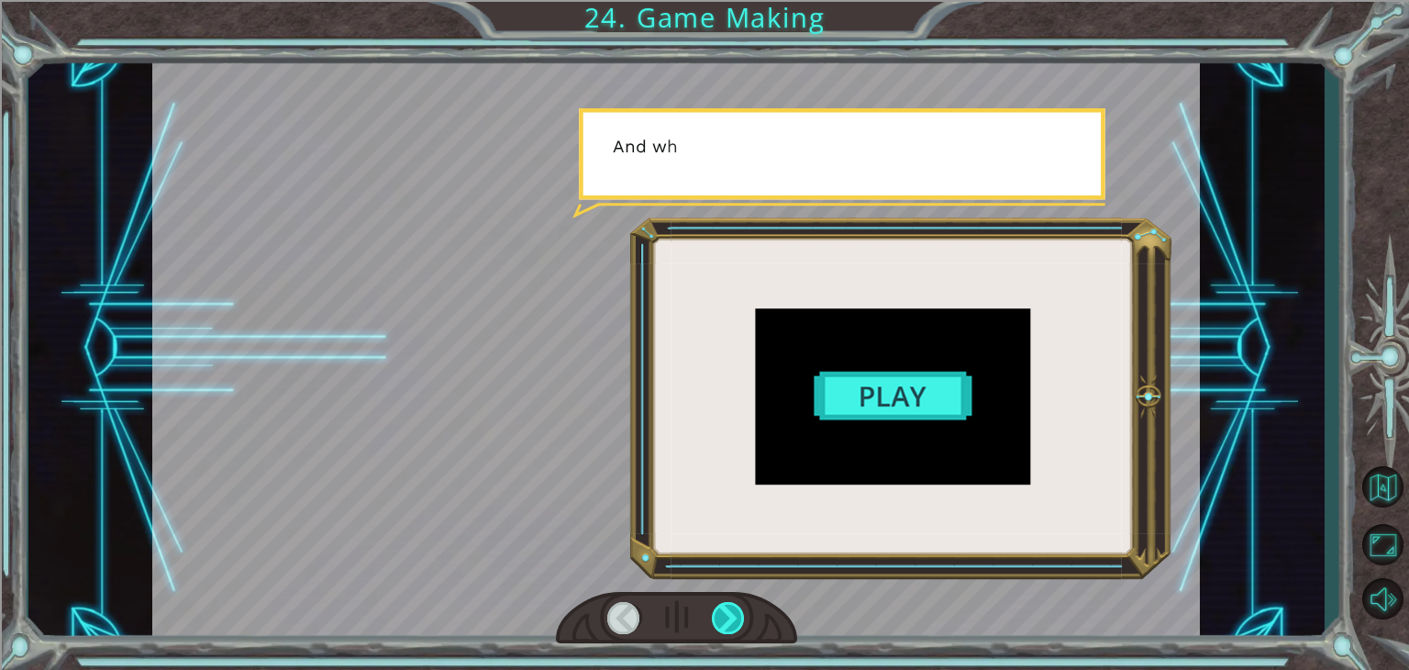
click at [733, 615] on div at bounding box center [728, 618] width 33 height 32
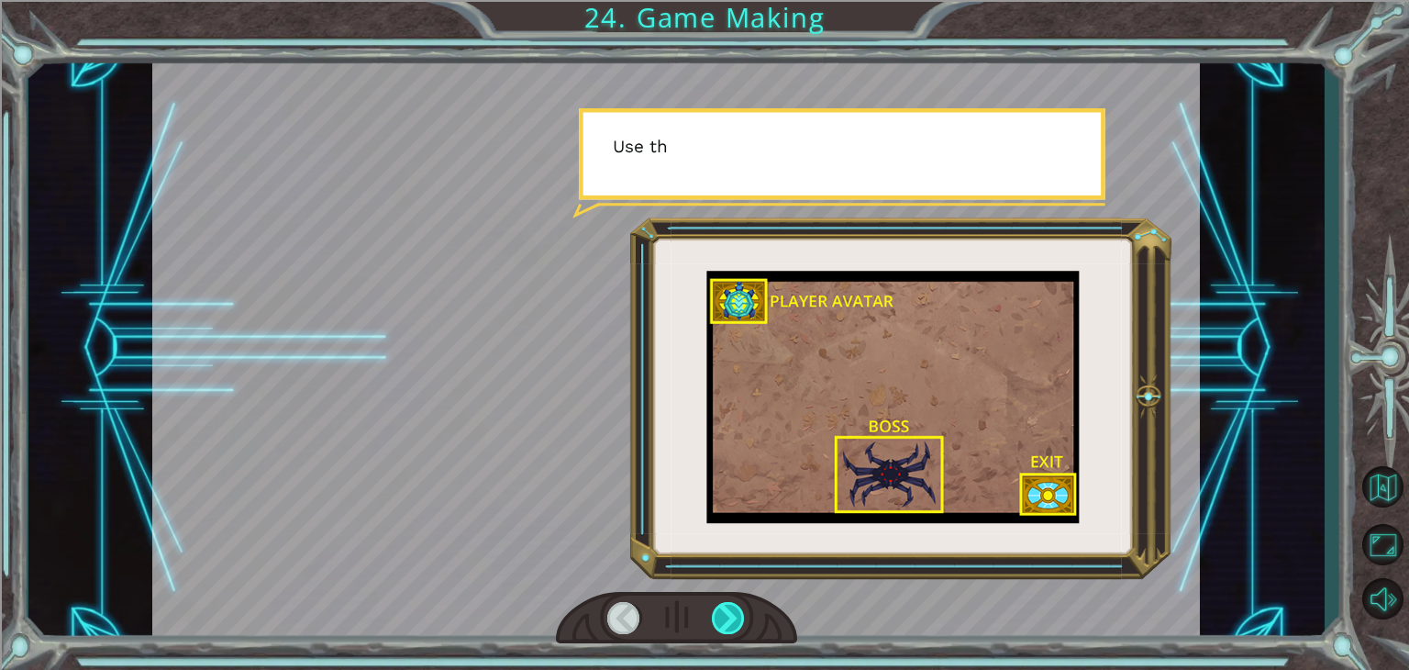
click at [733, 615] on div at bounding box center [728, 618] width 33 height 32
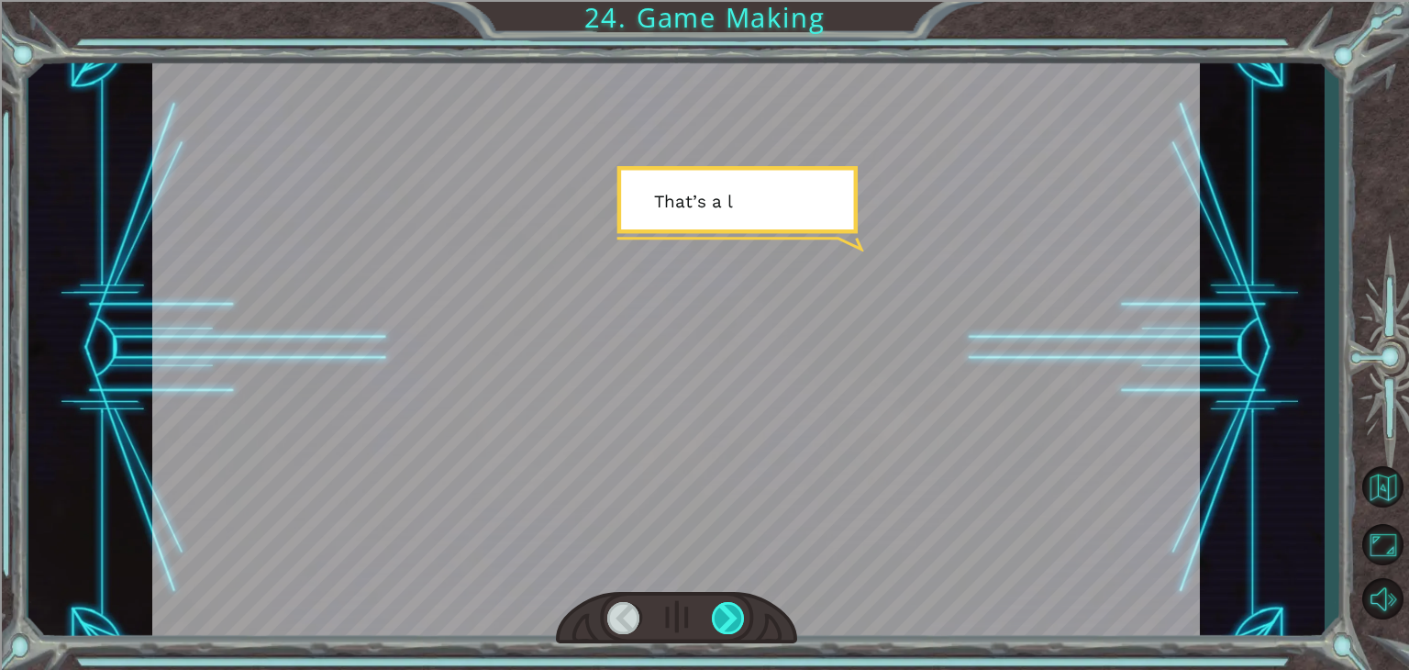
click at [733, 615] on div at bounding box center [728, 618] width 33 height 32
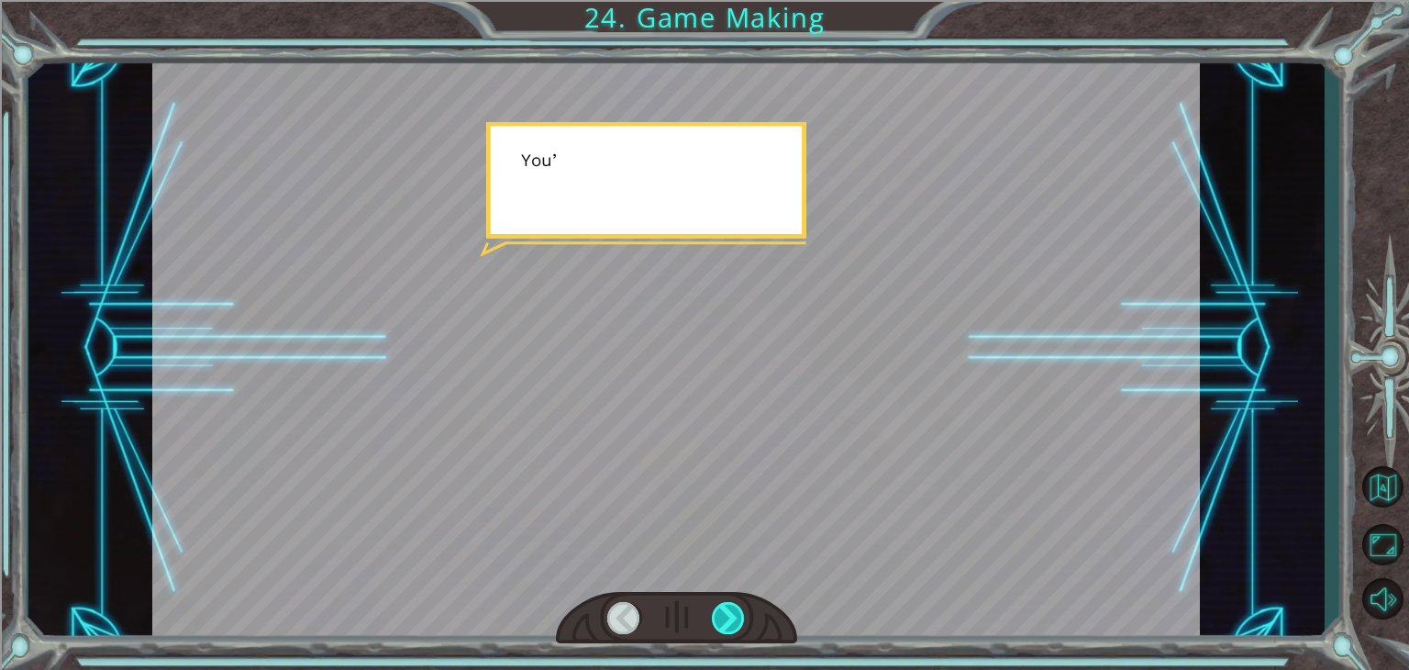
click at [733, 615] on div at bounding box center [728, 618] width 33 height 32
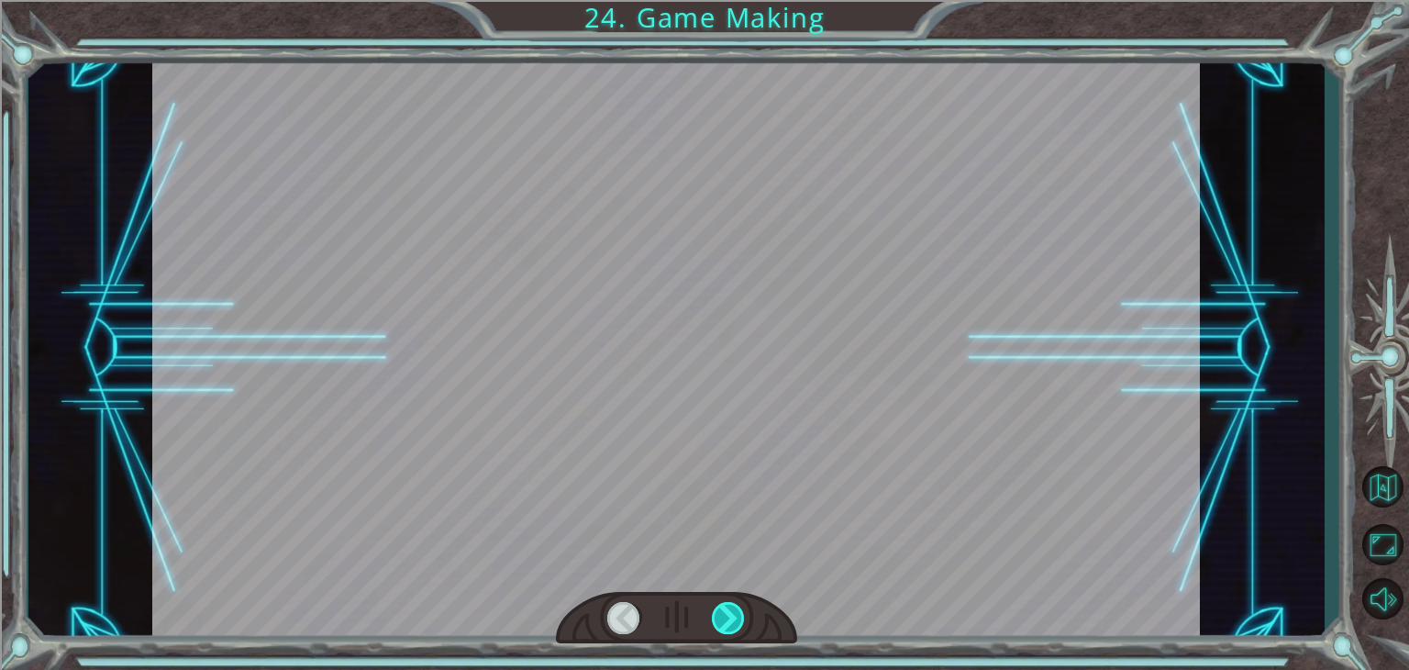
click at [733, 615] on div at bounding box center [728, 618] width 33 height 32
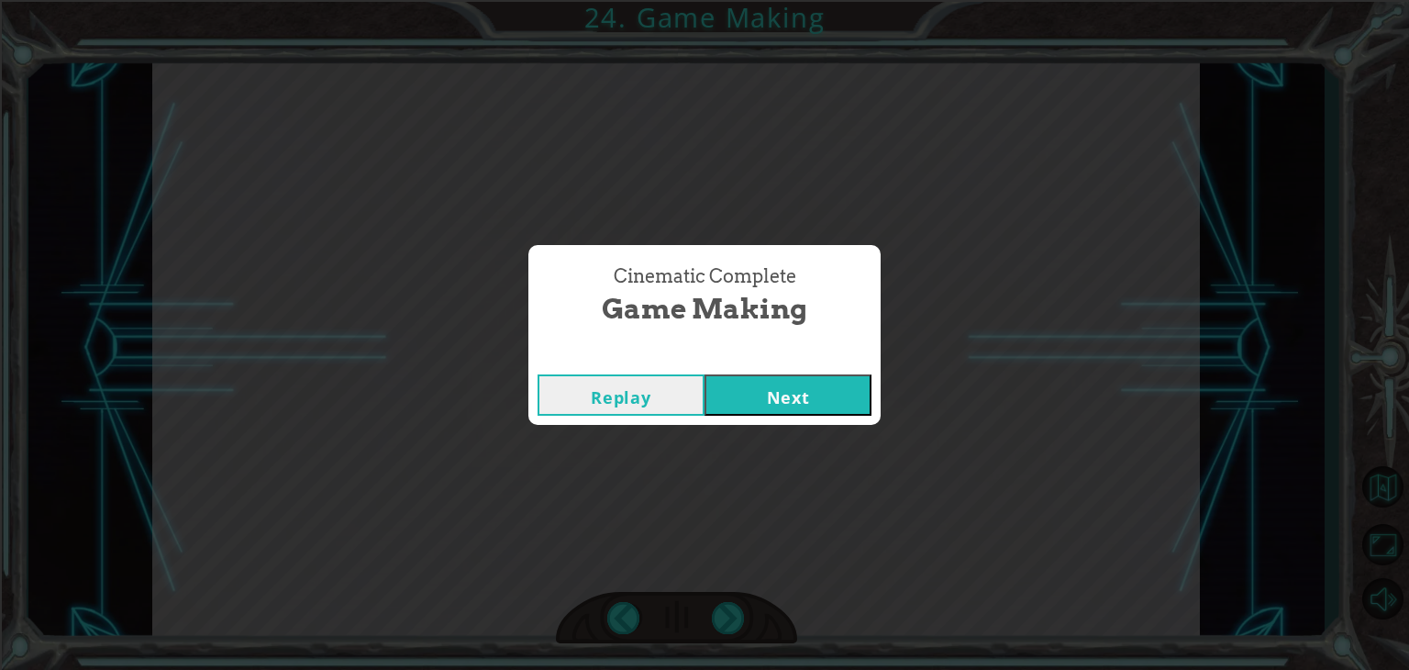
click at [740, 411] on button "Next" at bounding box center [788, 394] width 167 height 41
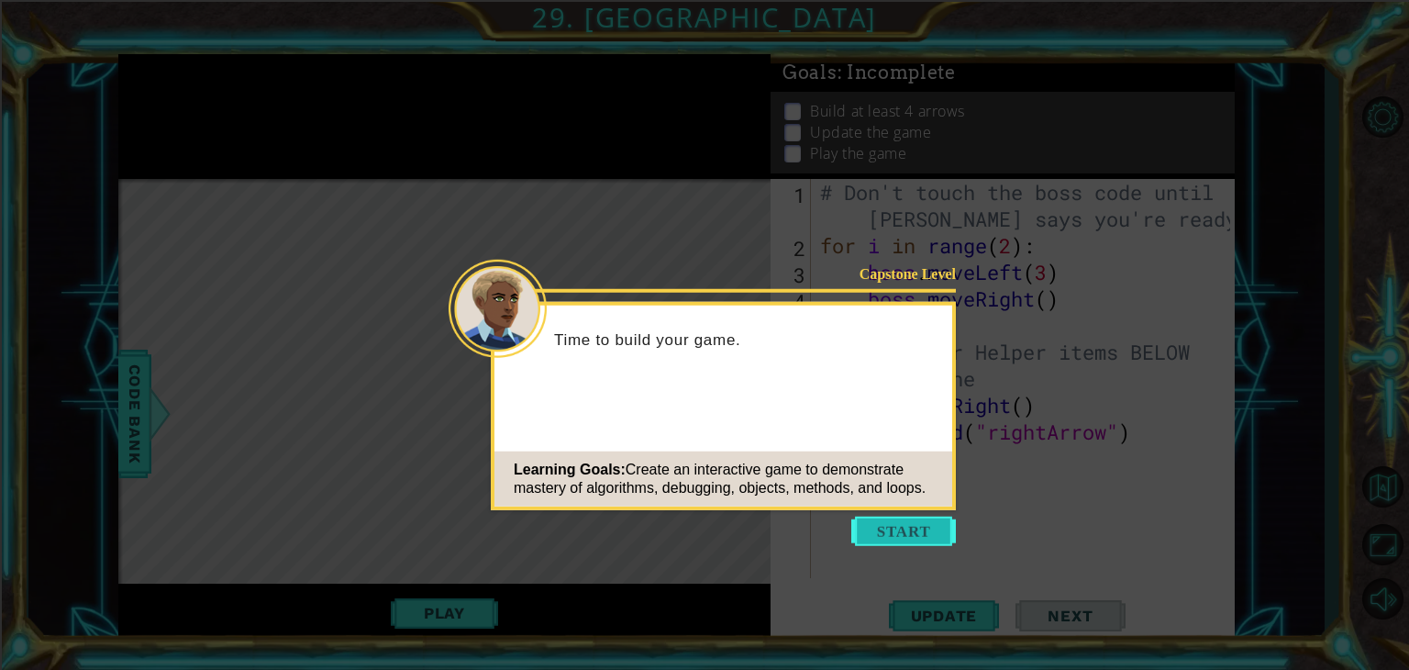
click at [920, 533] on button "Start" at bounding box center [904, 531] width 105 height 29
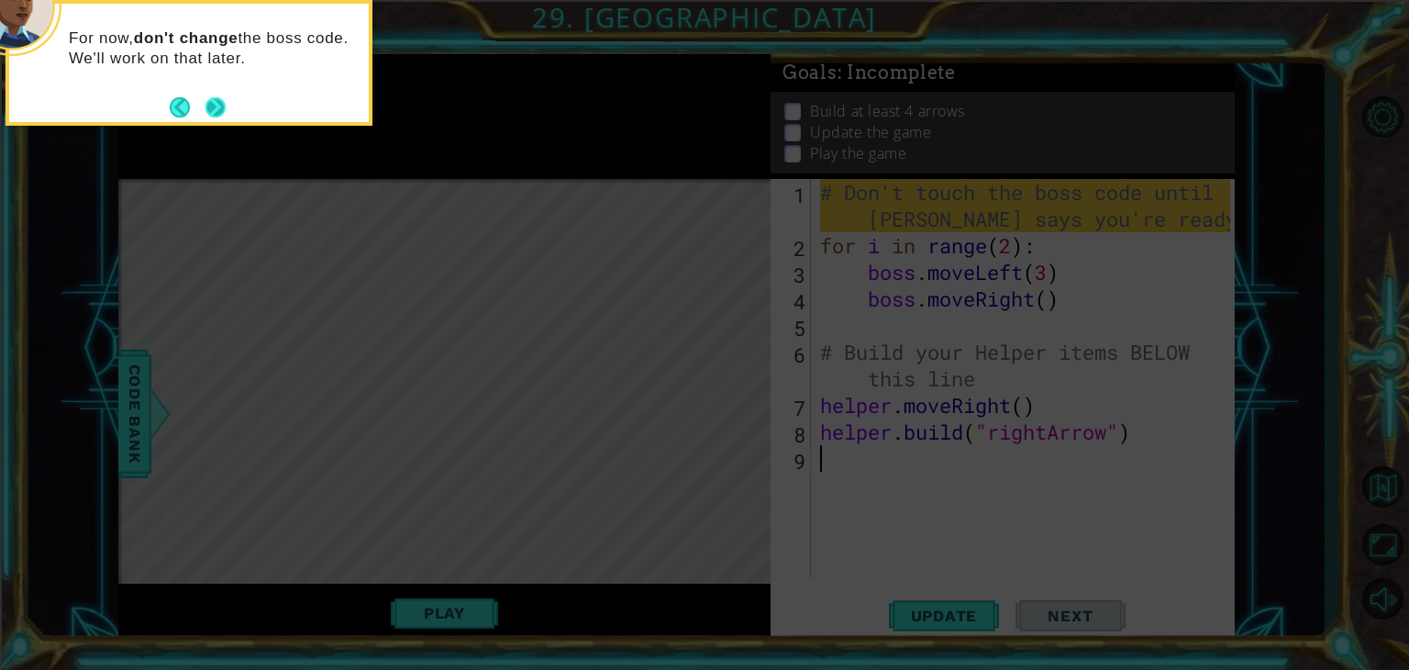
click at [213, 107] on button "Next" at bounding box center [216, 107] width 20 height 20
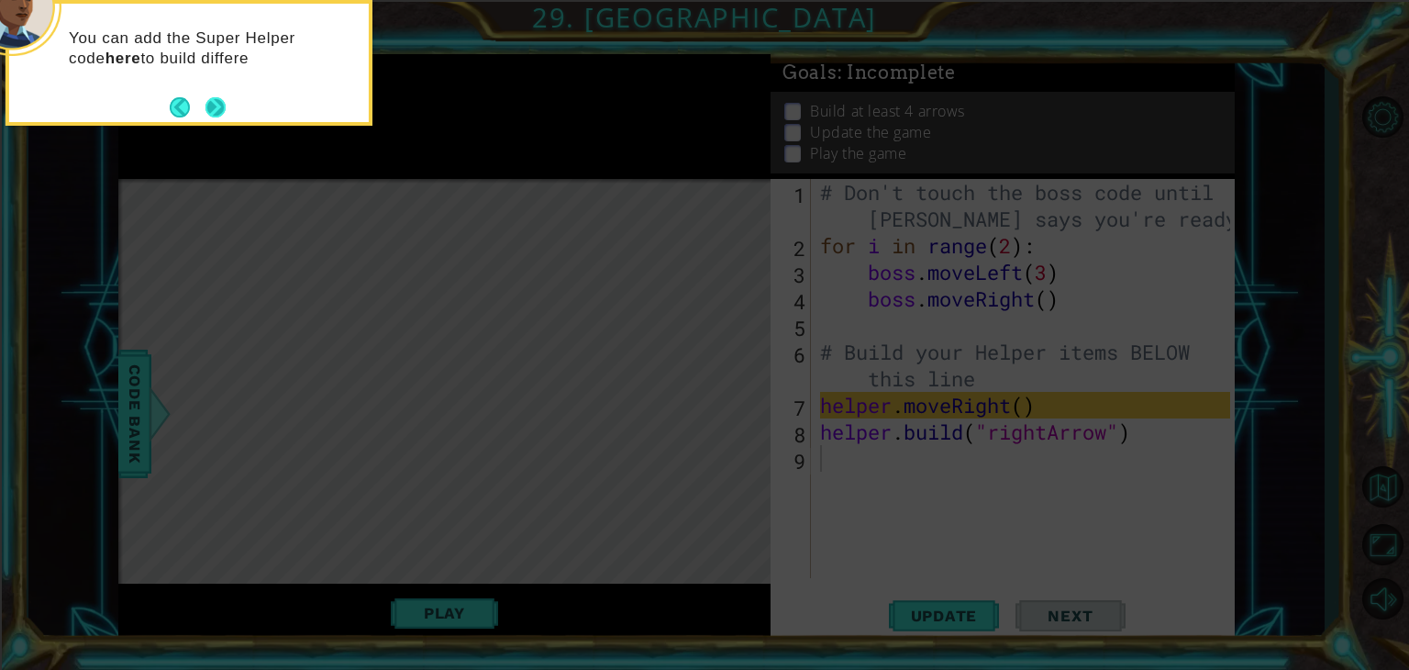
click at [215, 105] on button "Next" at bounding box center [215, 106] width 23 height 23
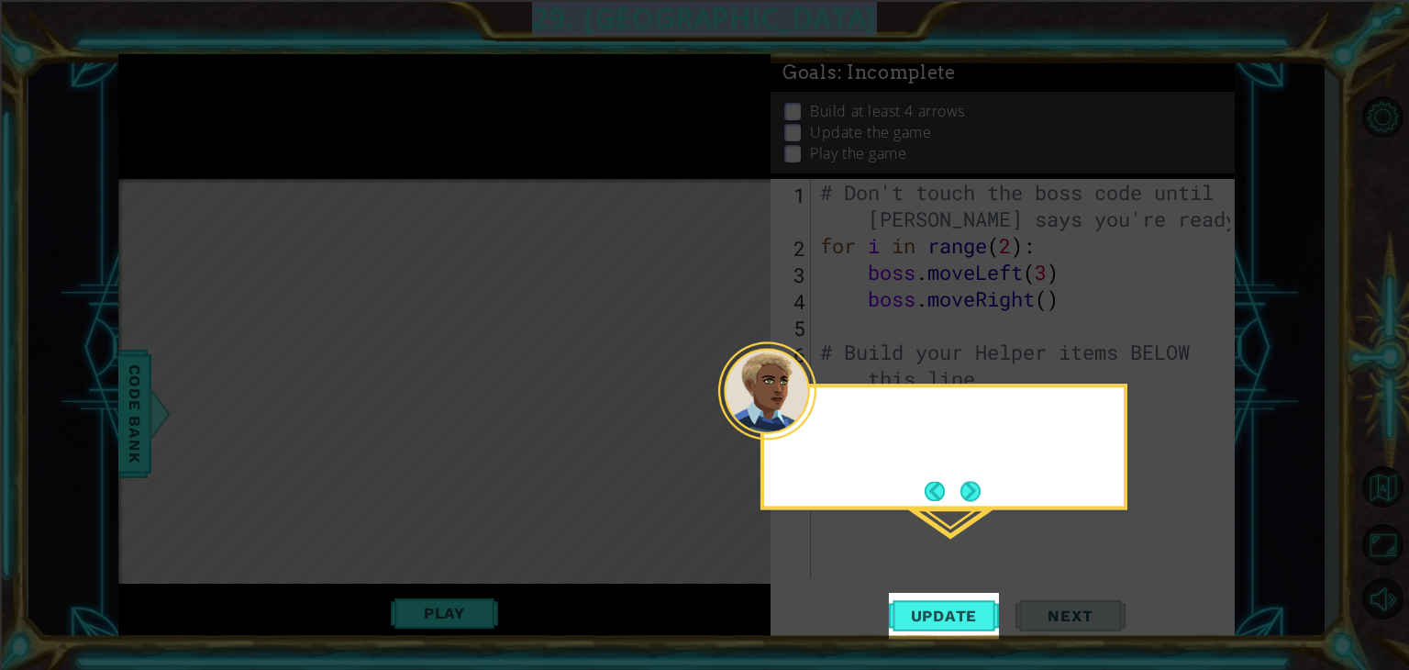
click at [215, 105] on icon at bounding box center [704, 335] width 1409 height 670
click at [950, 621] on span "Update" at bounding box center [945, 616] width 104 height 18
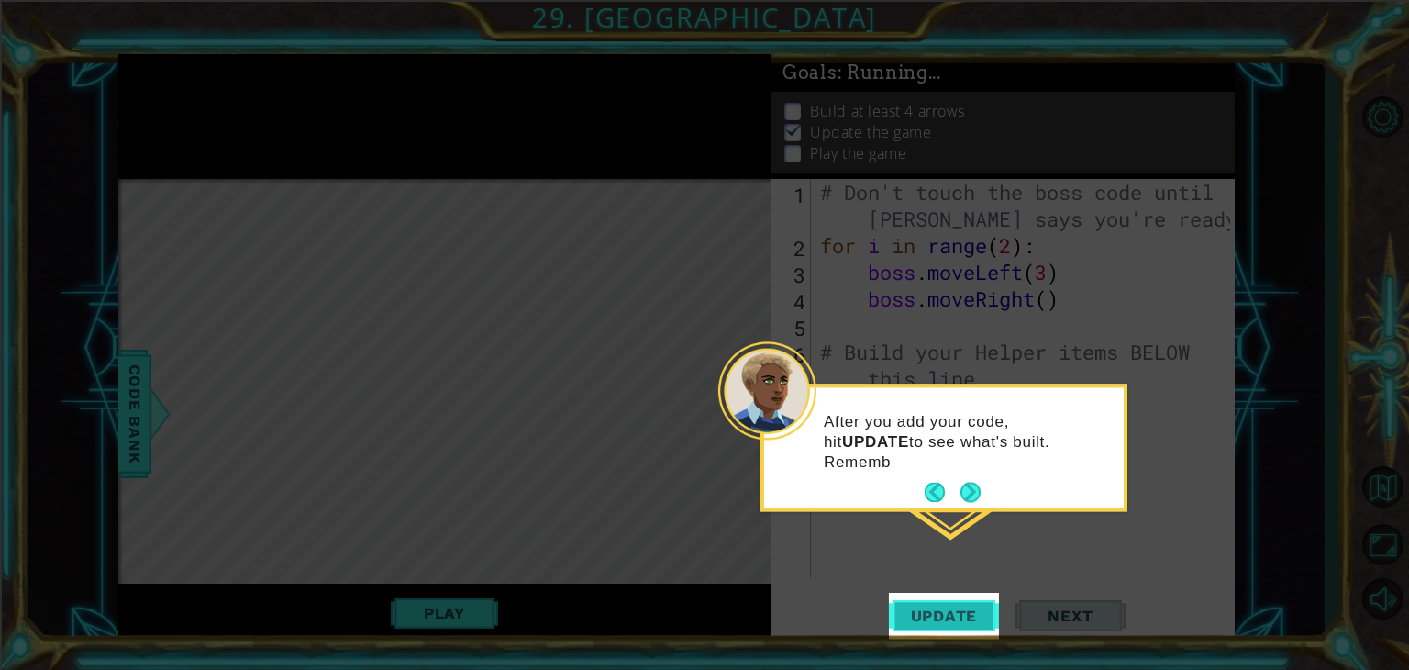
scroll to position [7, 0]
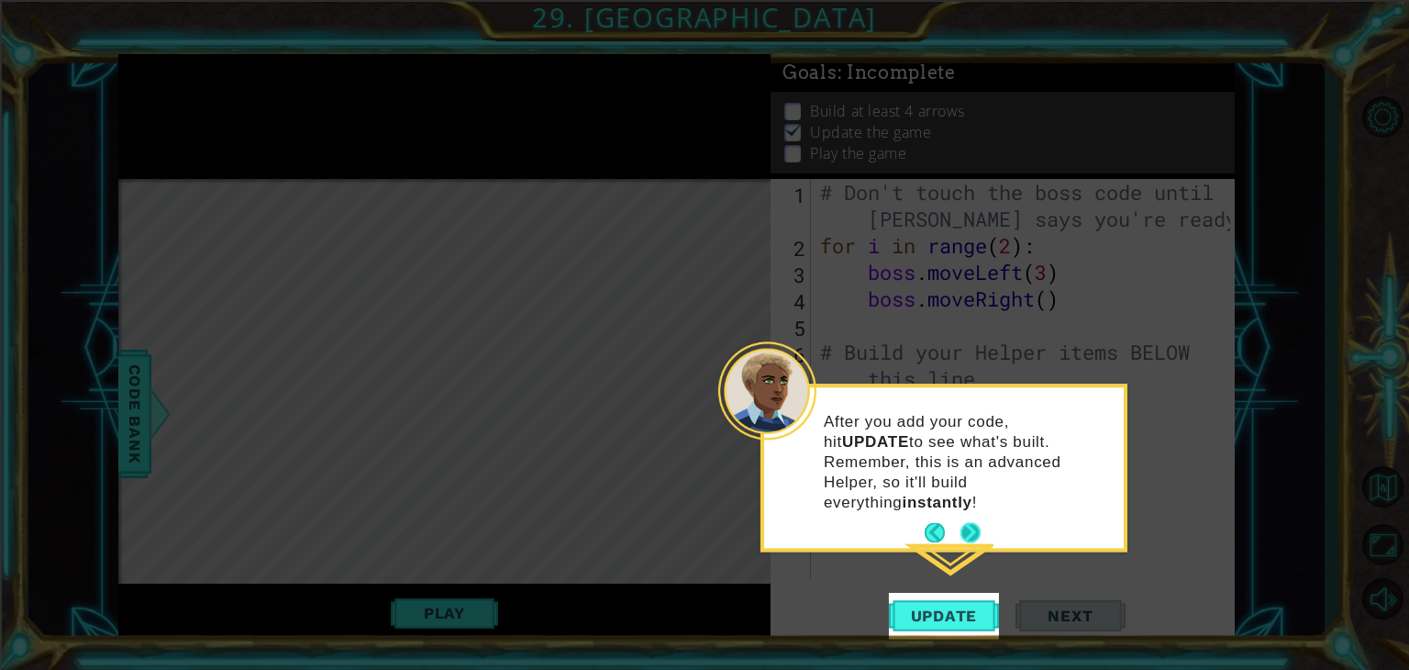
click at [976, 523] on button "Next" at bounding box center [971, 533] width 20 height 20
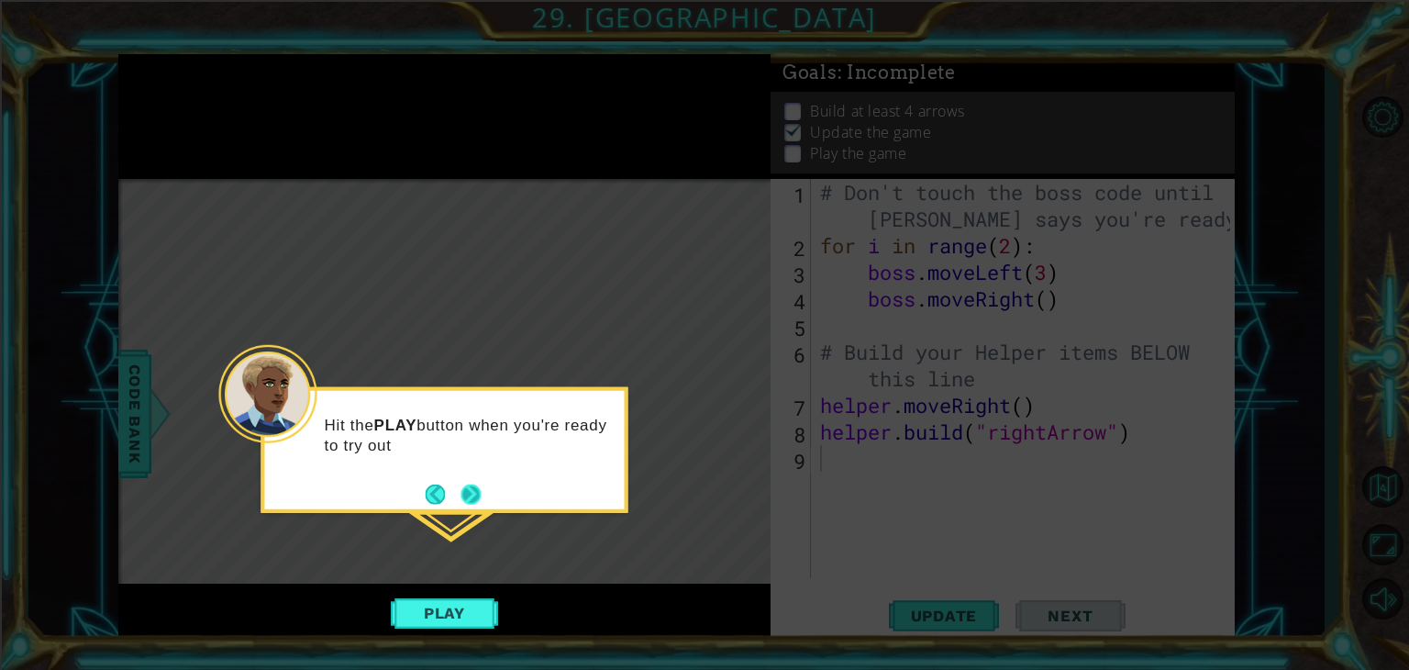
click at [473, 489] on button "Next" at bounding box center [471, 494] width 20 height 20
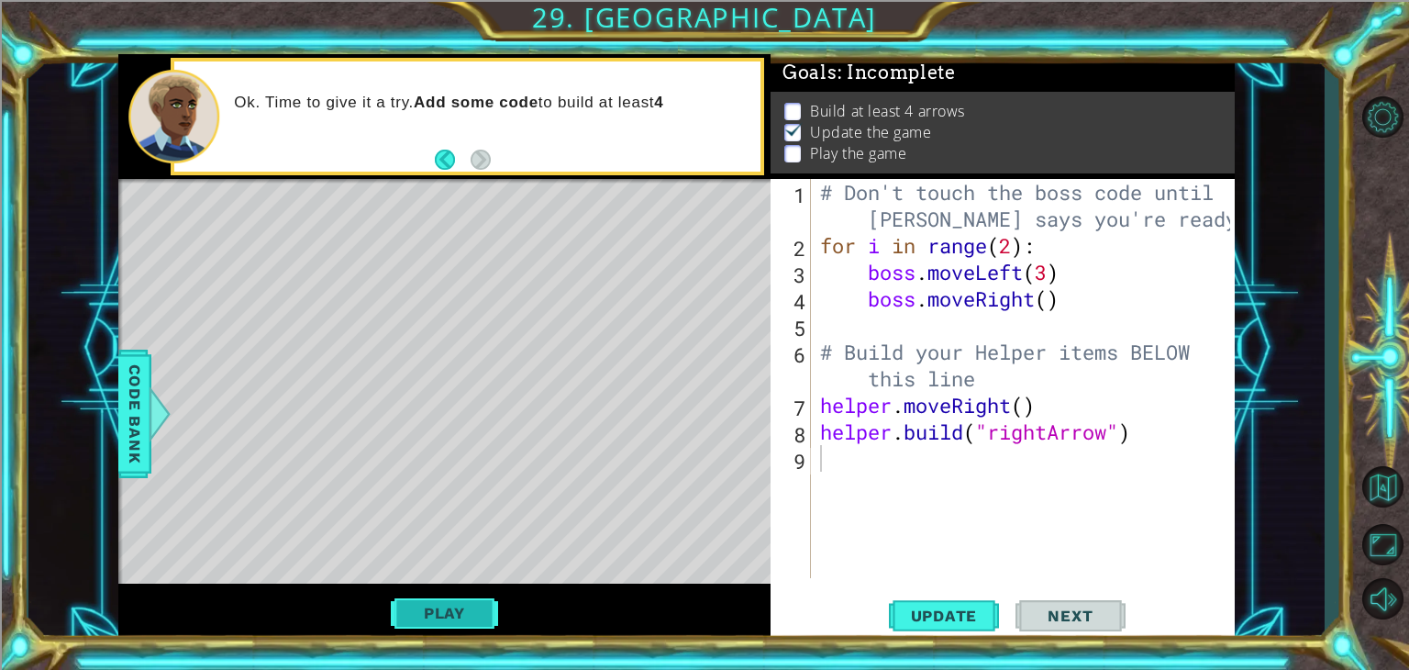
click at [477, 617] on button "Play" at bounding box center [444, 613] width 107 height 35
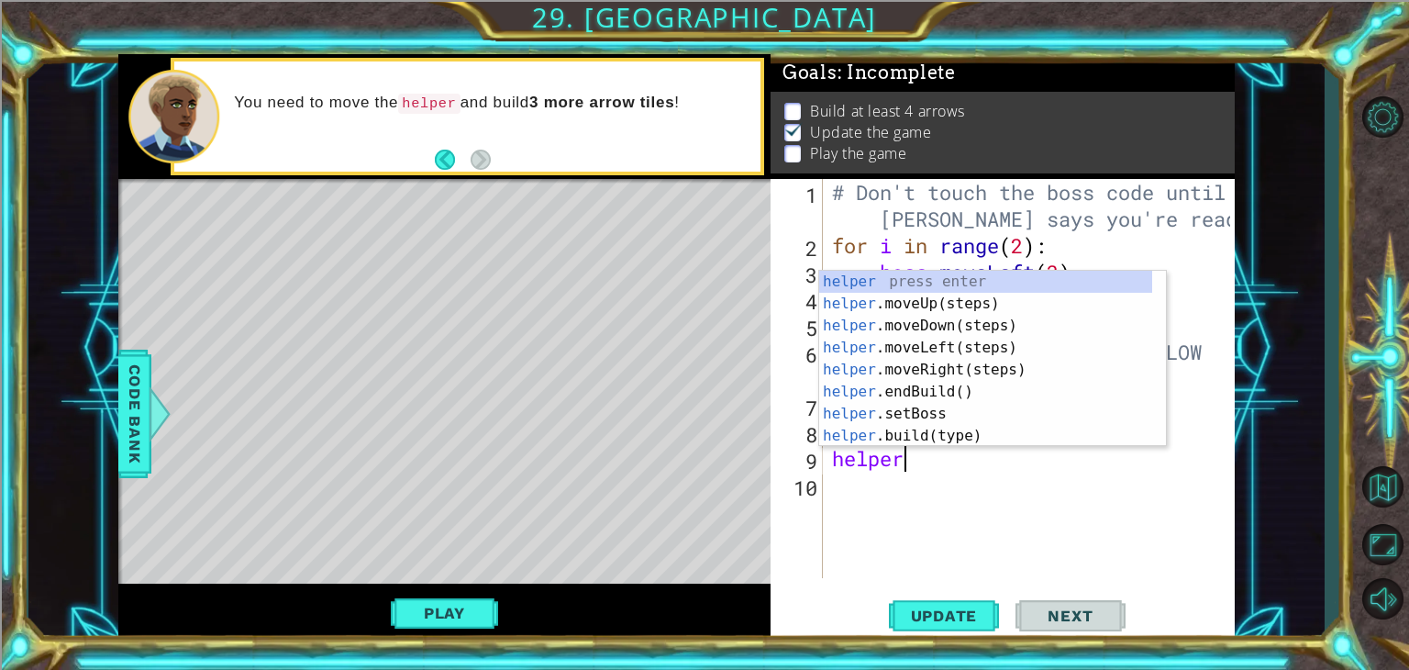
scroll to position [0, 2]
click at [921, 425] on div "helper press enter helper .moveUp(steps) press enter helper .moveDown(steps) pr…" at bounding box center [985, 381] width 333 height 220
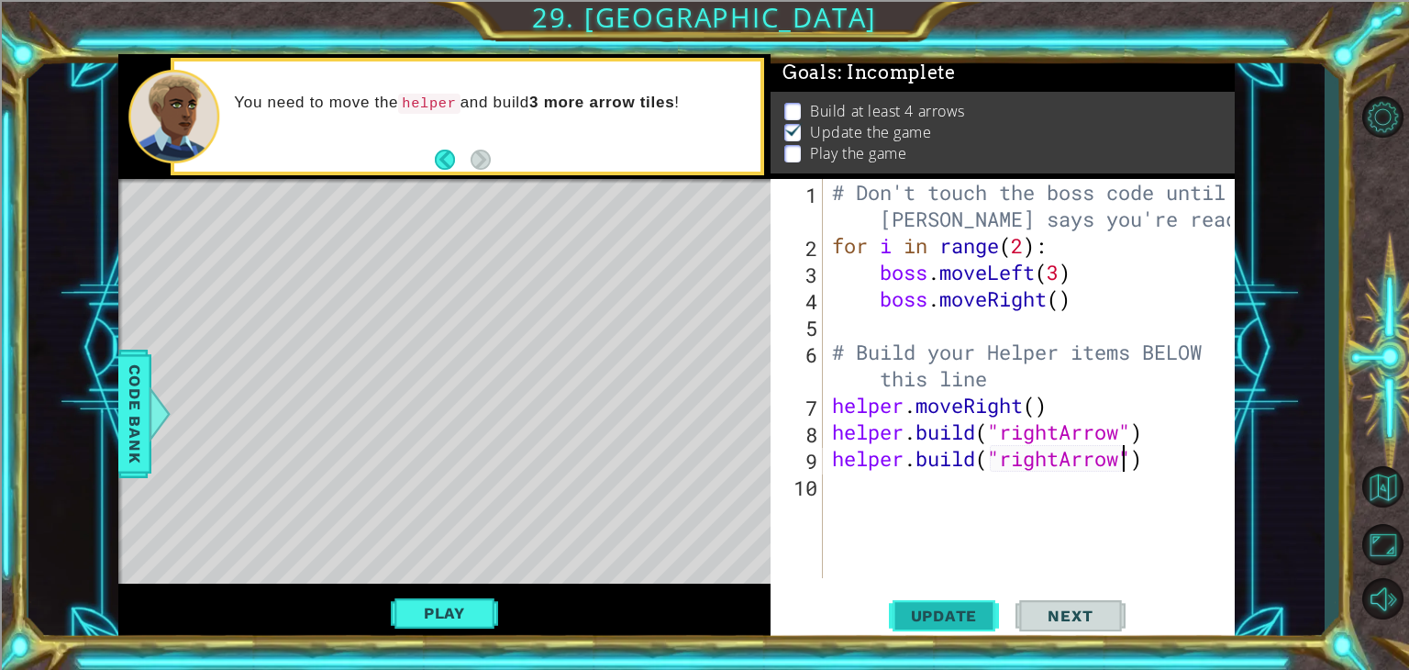
type textarea "[DOMAIN_NAME]("rightArrow")"
click at [968, 629] on button "Update" at bounding box center [944, 616] width 110 height 47
click at [918, 495] on div "# Don't touch the boss code until [PERSON_NAME] says you're ready! for i in ran…" at bounding box center [1035, 418] width 412 height 479
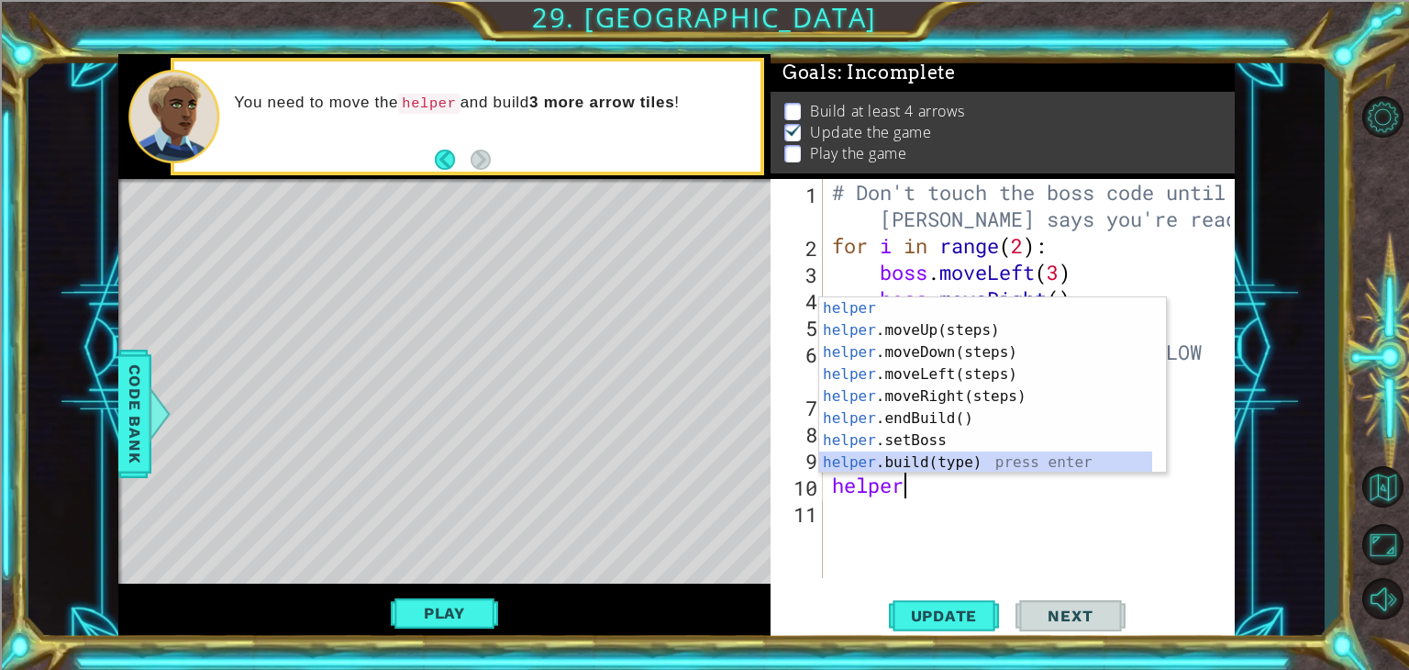
click at [905, 463] on div "helper press enter helper .moveUp(steps) press enter helper .moveDown(steps) pr…" at bounding box center [985, 407] width 333 height 220
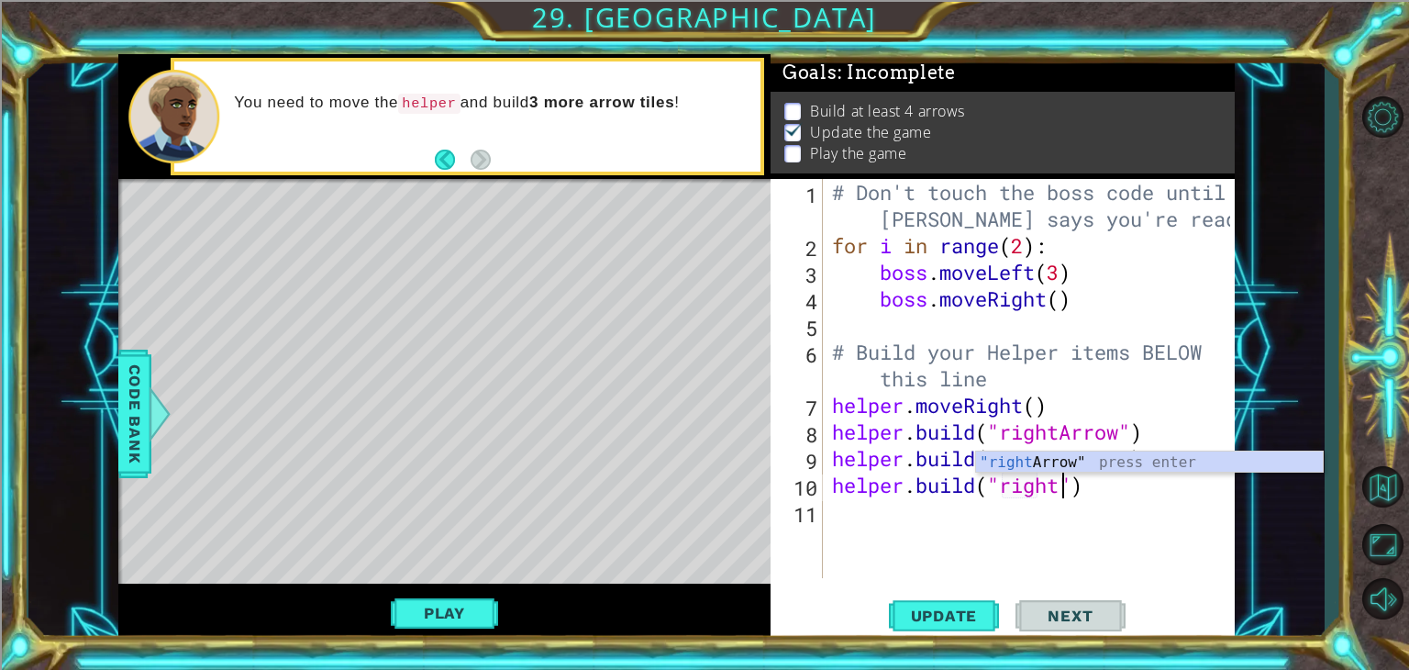
scroll to position [0, 10]
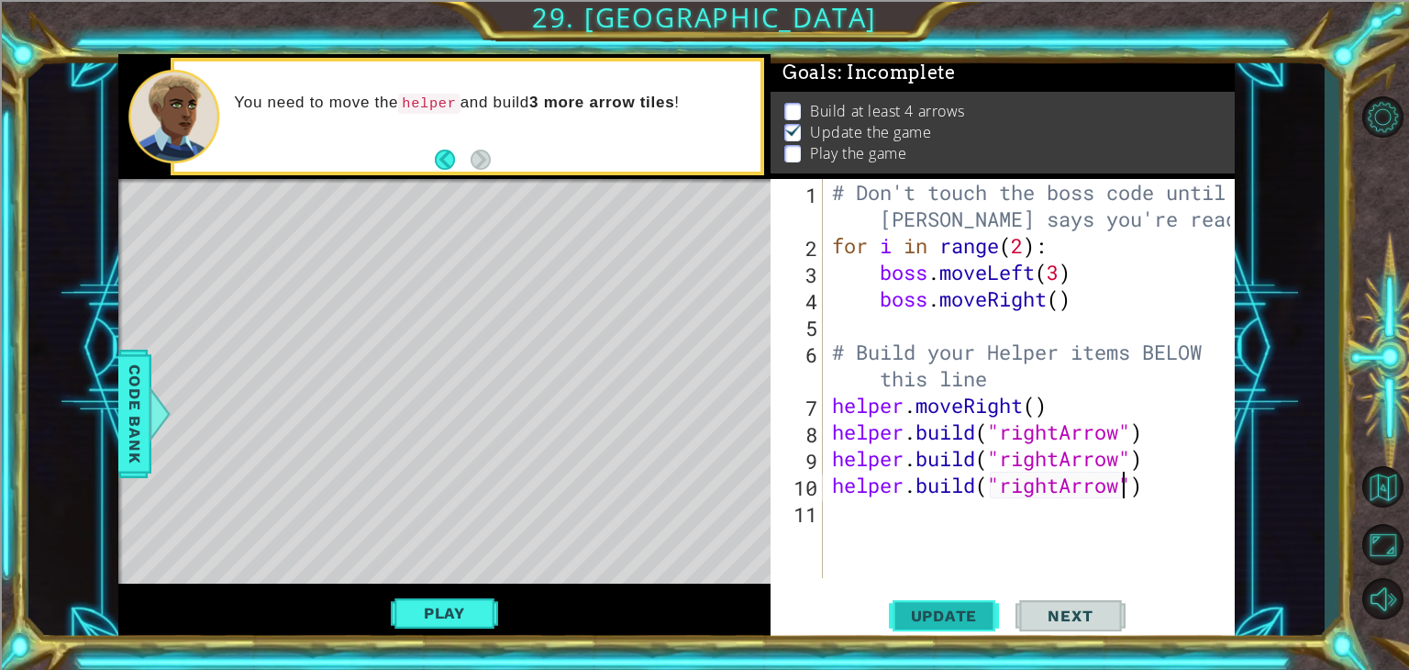
type textarea "[DOMAIN_NAME]("rightArrow")"
click at [954, 603] on button "Update" at bounding box center [944, 616] width 110 height 47
click at [947, 609] on span "Update" at bounding box center [945, 616] width 104 height 18
click at [965, 530] on div "# Don't touch the boss code until [PERSON_NAME] says you're ready! for i in ran…" at bounding box center [1035, 418] width 412 height 479
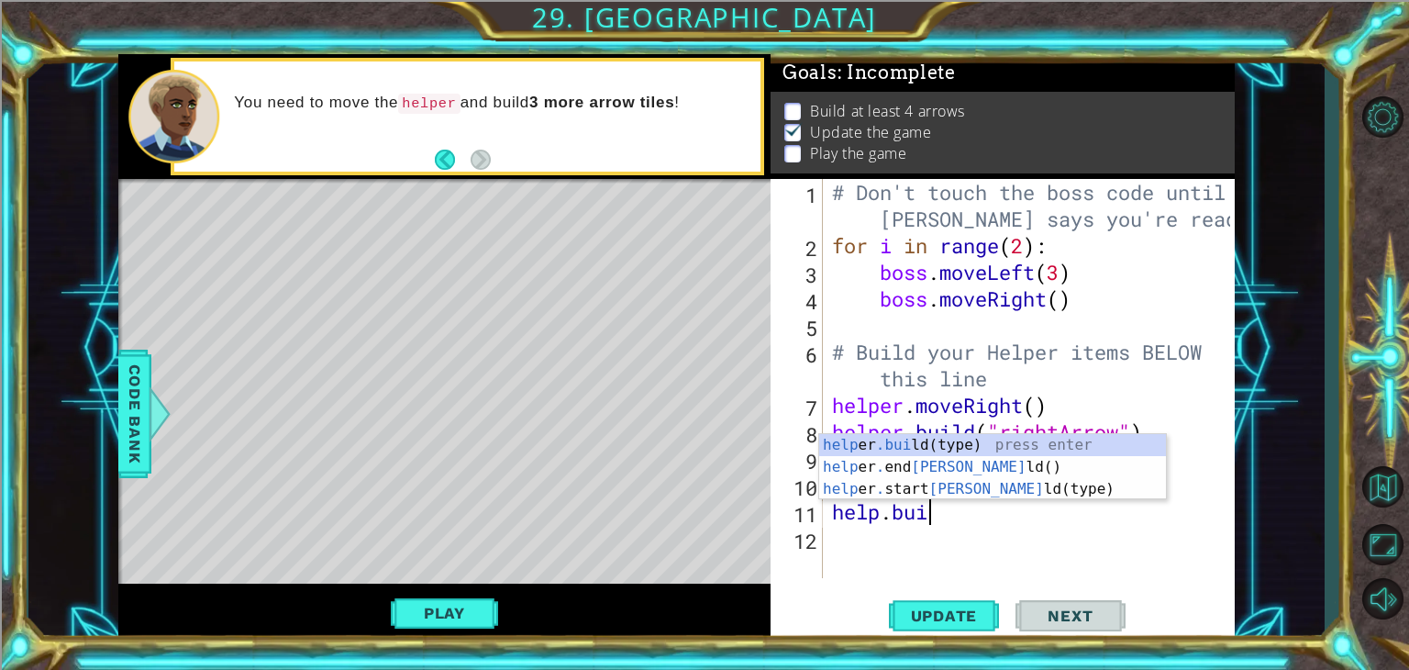
scroll to position [0, 4]
click at [929, 445] on div "help er .build (type) press enter help er . end Build () press enter help er . …" at bounding box center [992, 489] width 347 height 110
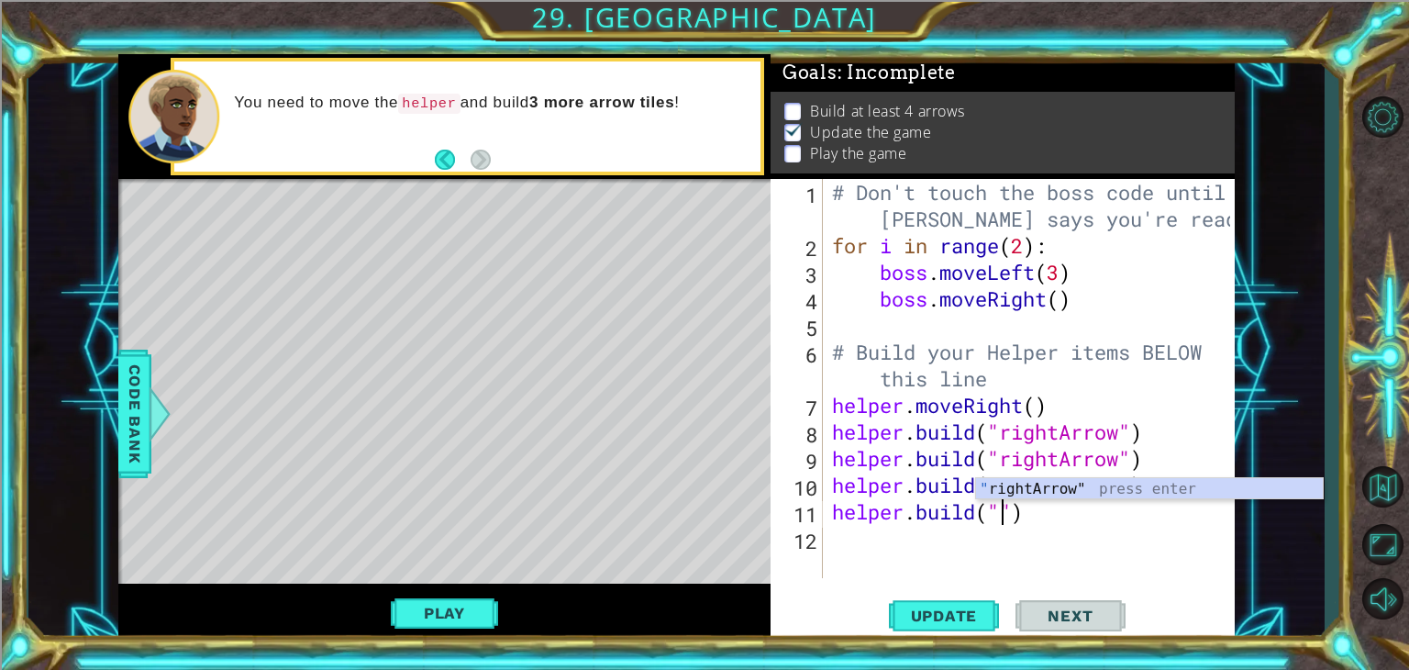
scroll to position [0, 7]
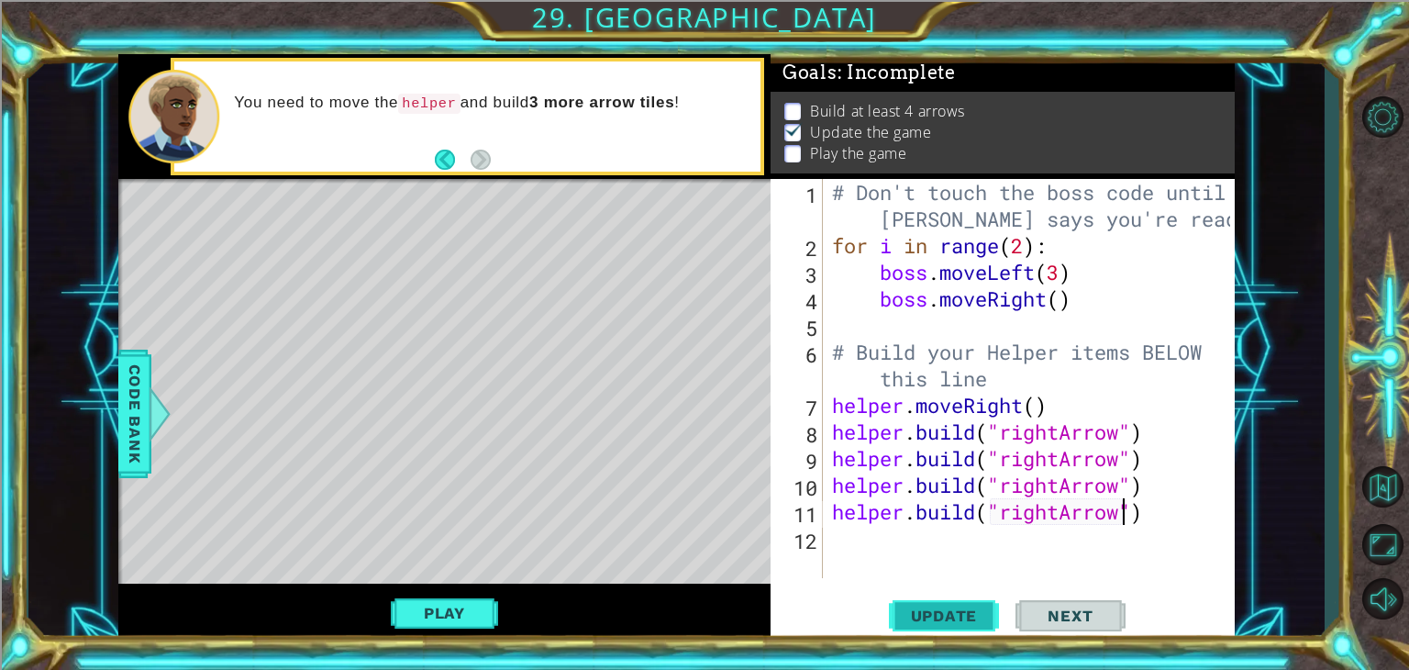
type textarea "[DOMAIN_NAME]("rightArrow")"
click at [973, 593] on button "Update" at bounding box center [944, 616] width 110 height 47
click at [503, 614] on div "Play" at bounding box center [444, 613] width 652 height 59
click at [484, 612] on button "Play" at bounding box center [444, 613] width 107 height 35
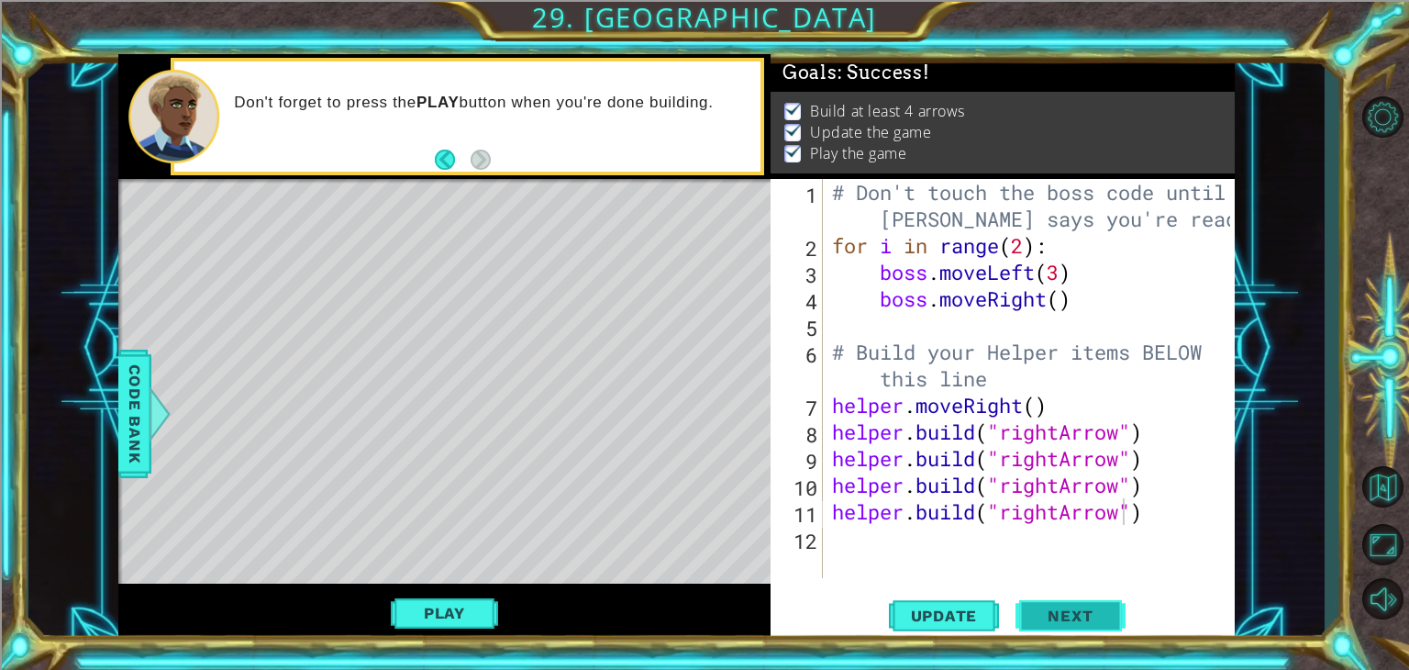
click at [1054, 608] on span "Next" at bounding box center [1071, 616] width 82 height 18
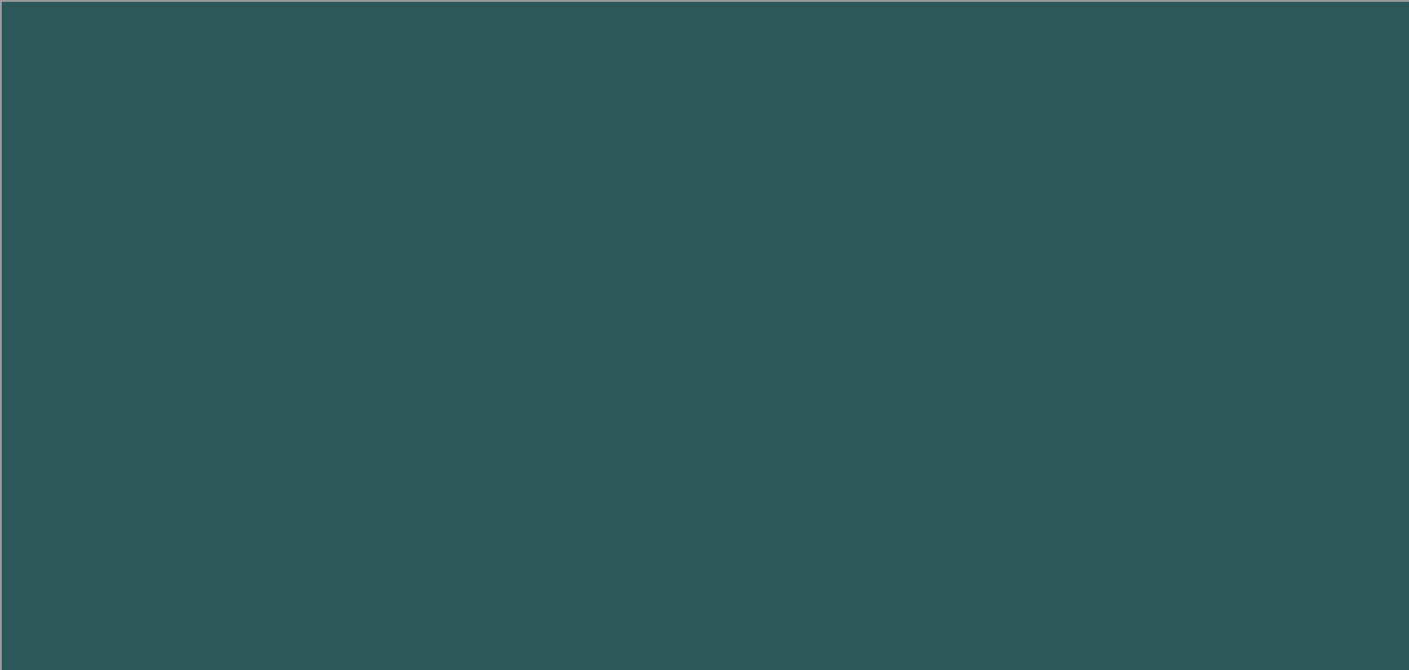
click at [1054, 608] on body "1 2 3 4 5 6 help er press enter help er.moveUp press enter help er.moveDown pre…" at bounding box center [704, 335] width 1409 height 670
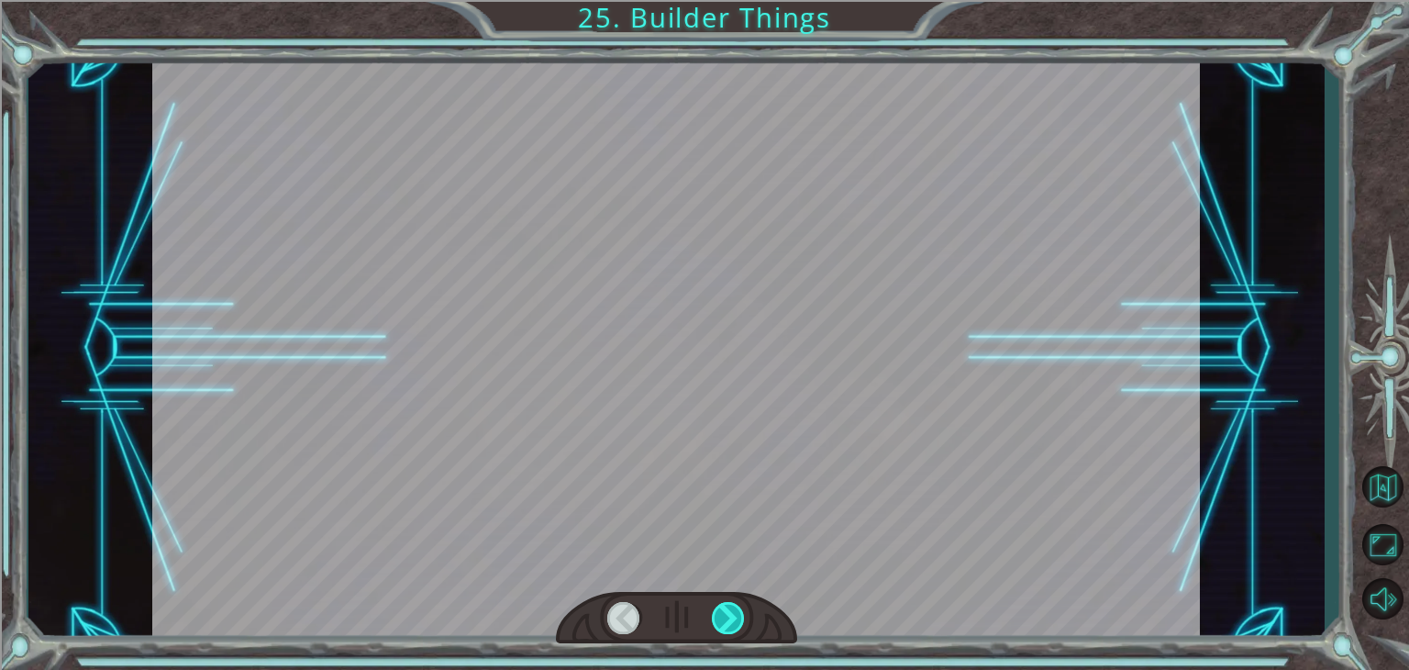
click at [730, 619] on div at bounding box center [728, 618] width 33 height 32
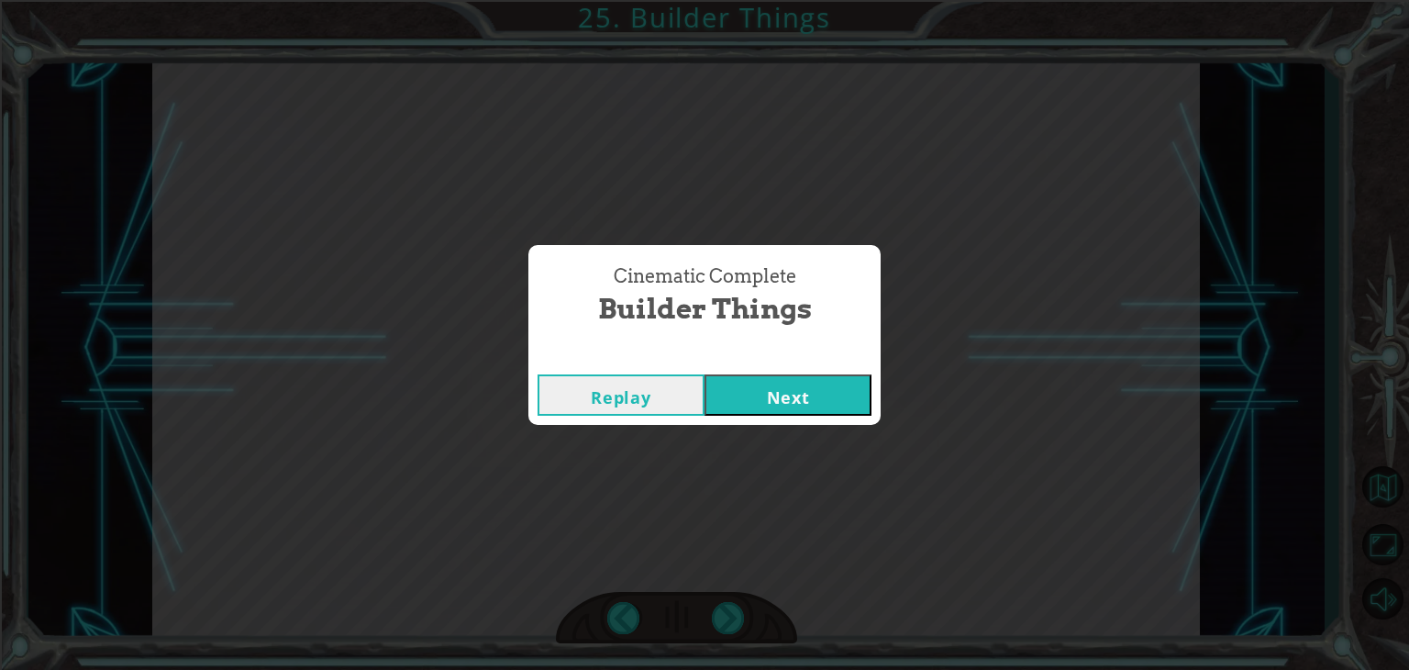
click at [734, 410] on button "Next" at bounding box center [788, 394] width 167 height 41
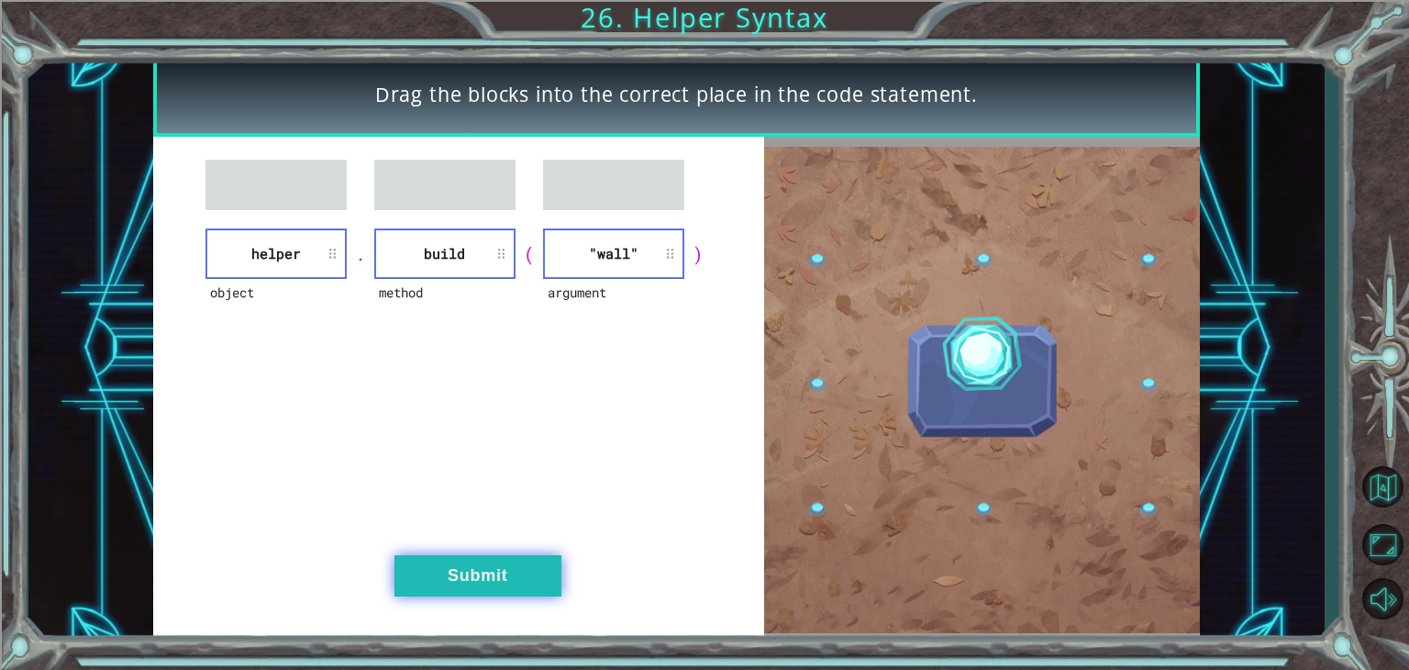
click at [513, 572] on button "Submit" at bounding box center [478, 575] width 167 height 41
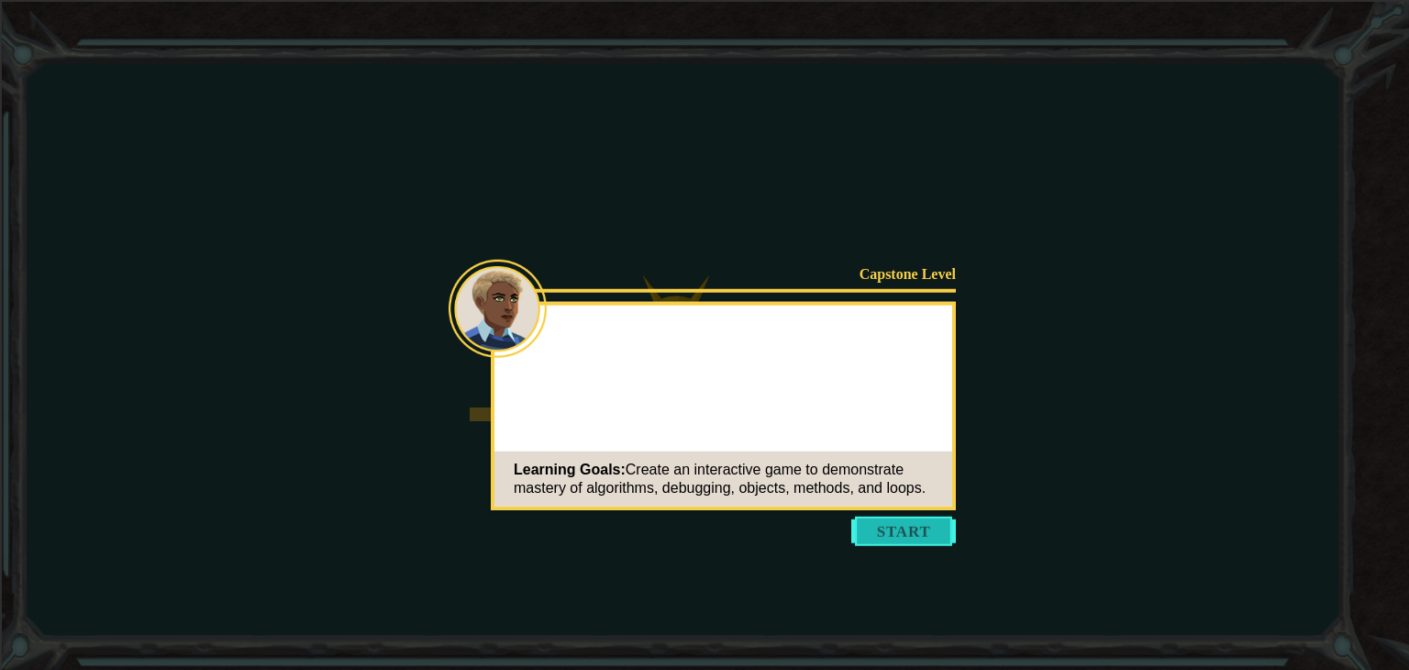
click at [917, 522] on button "Start" at bounding box center [904, 531] width 105 height 29
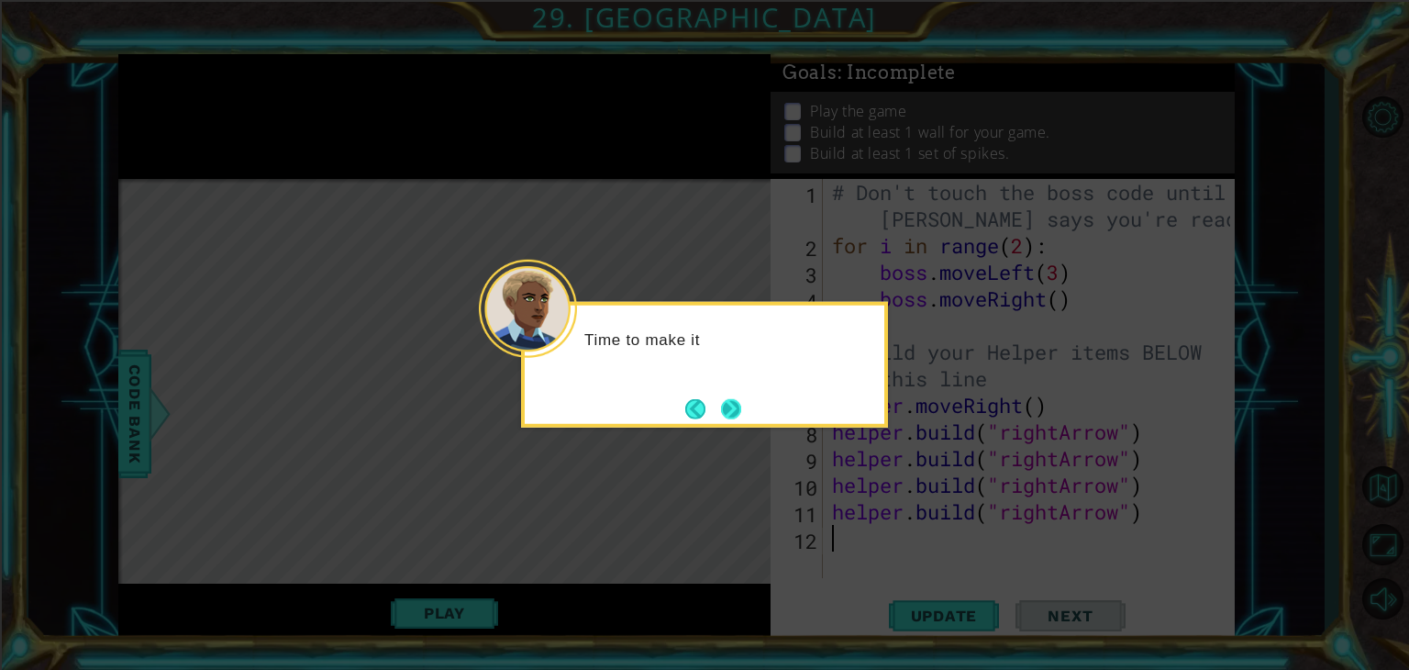
click at [738, 417] on button "Next" at bounding box center [731, 408] width 20 height 20
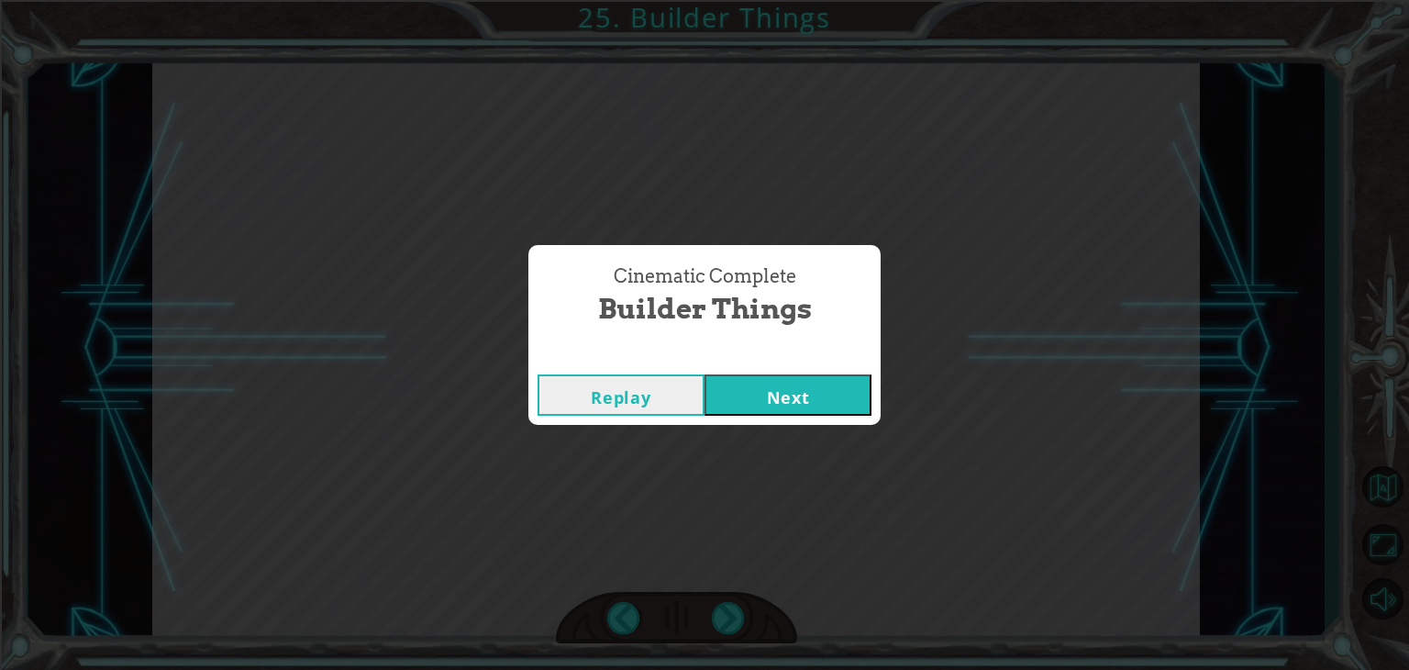
click at [829, 387] on button "Next" at bounding box center [788, 394] width 167 height 41
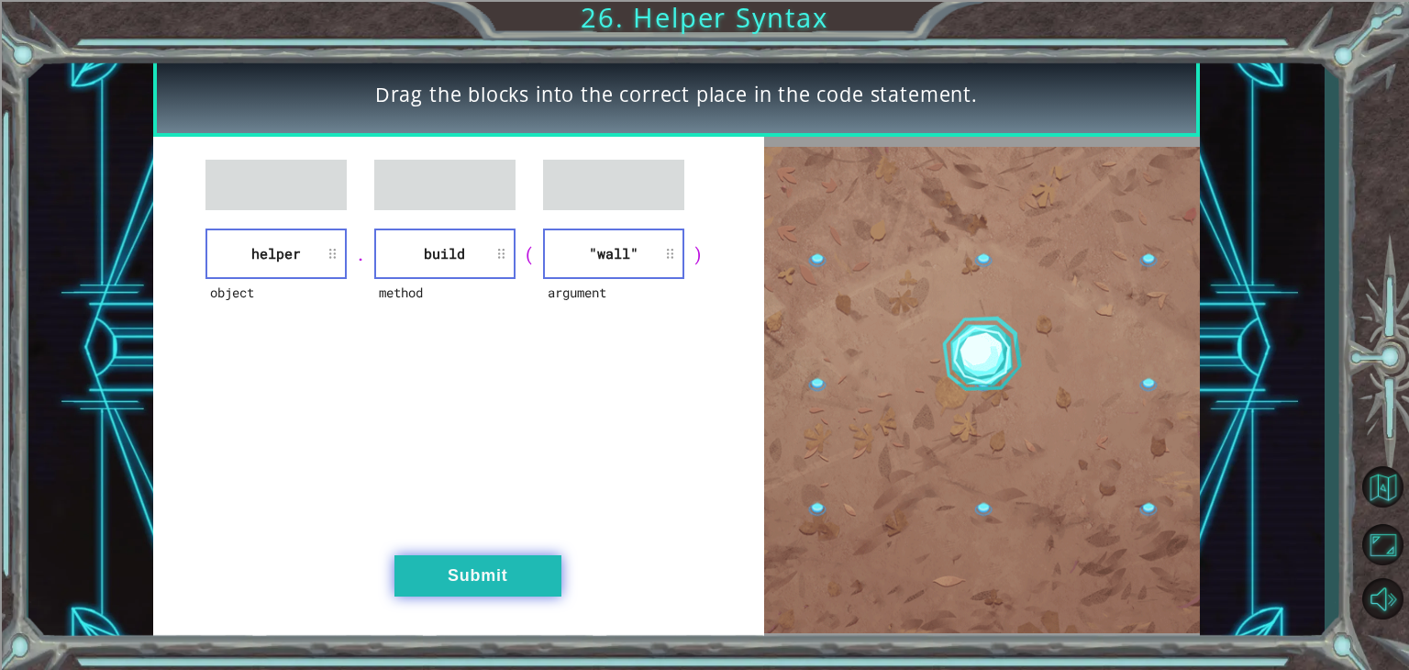
click at [523, 586] on button "Submit" at bounding box center [478, 575] width 167 height 41
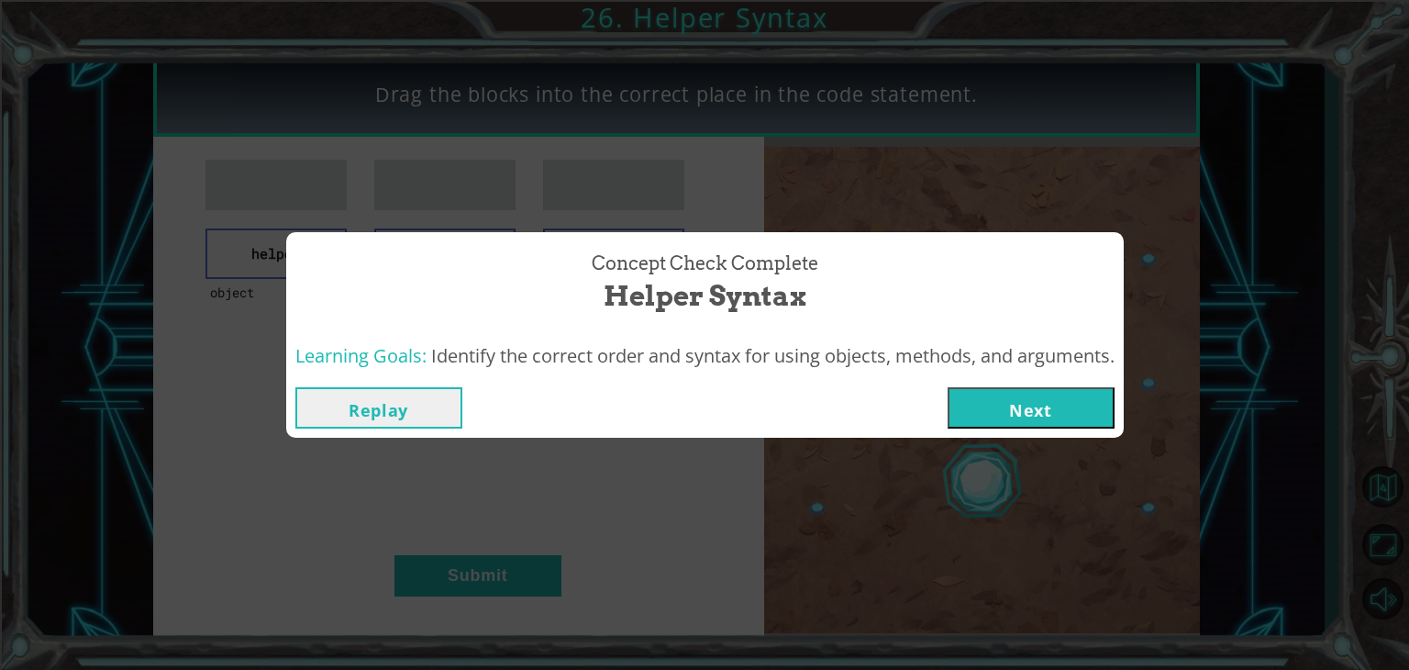
click at [965, 422] on button "Next" at bounding box center [1031, 407] width 167 height 41
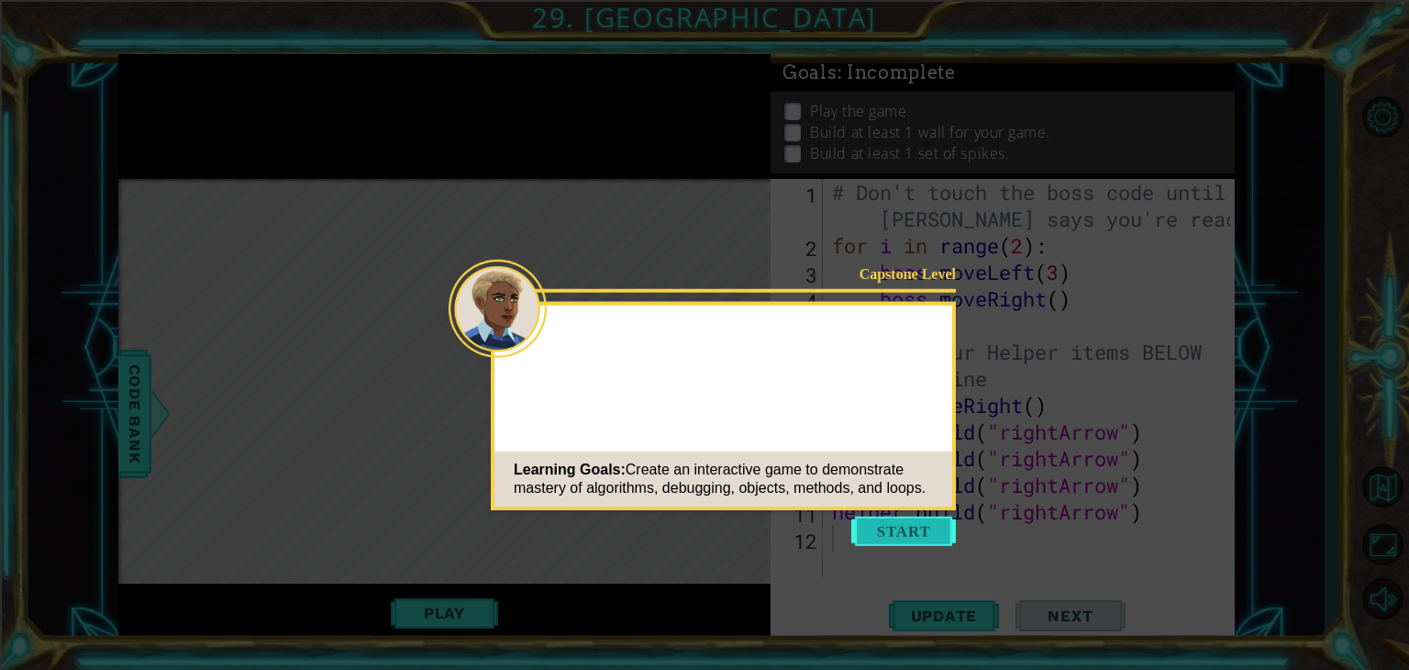
click at [934, 529] on button "Start" at bounding box center [904, 531] width 105 height 29
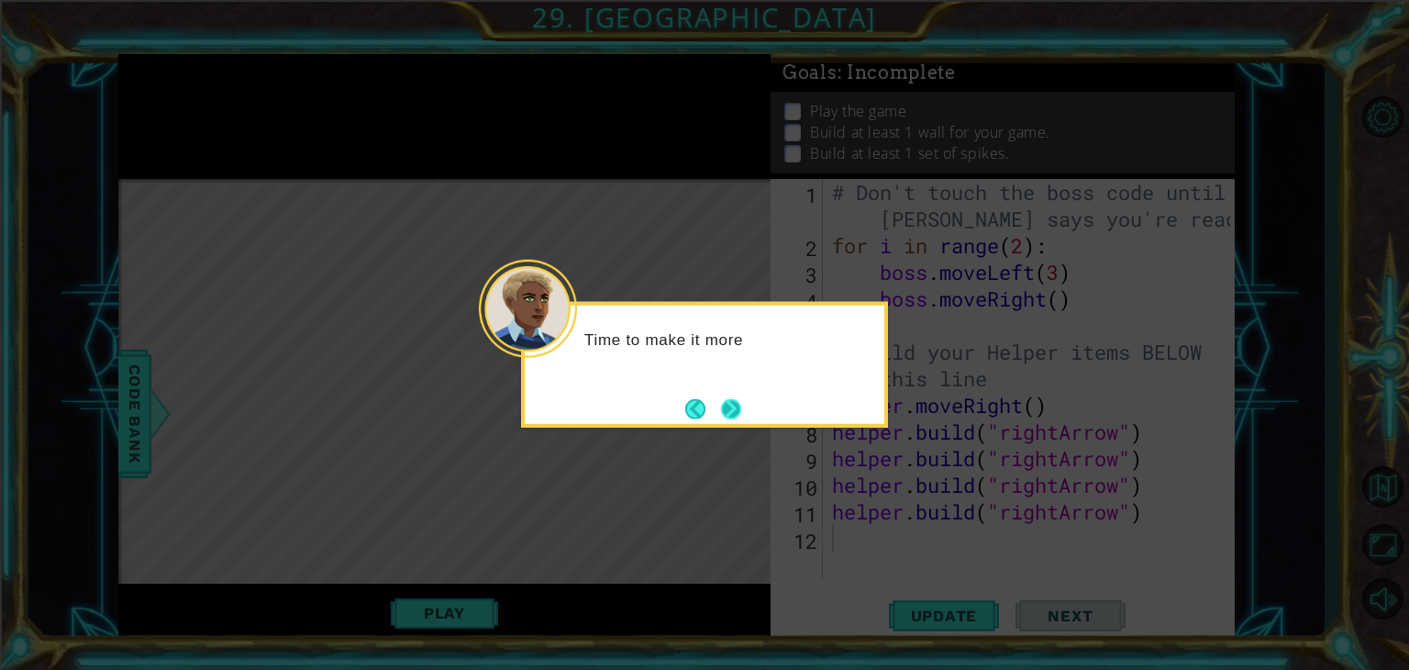
click at [723, 403] on button "Next" at bounding box center [731, 408] width 20 height 20
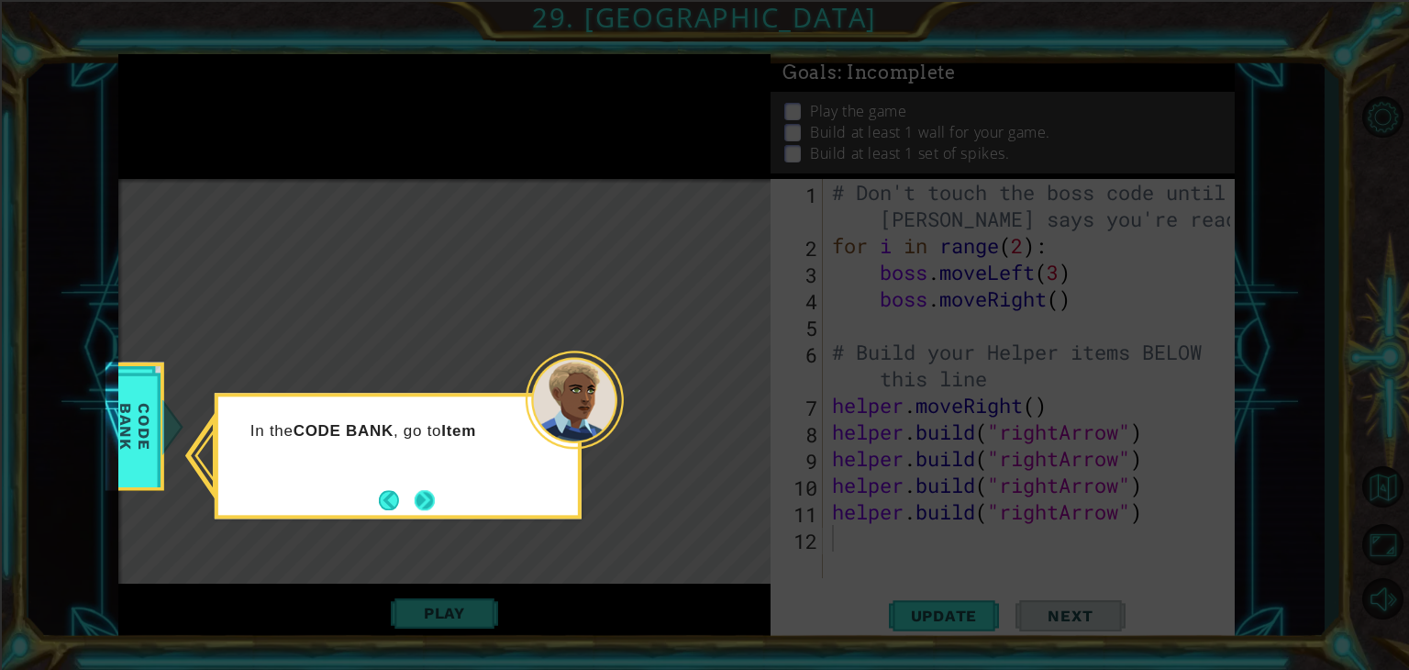
click at [421, 499] on button "Next" at bounding box center [424, 499] width 21 height 21
click at [421, 499] on icon at bounding box center [704, 335] width 1409 height 670
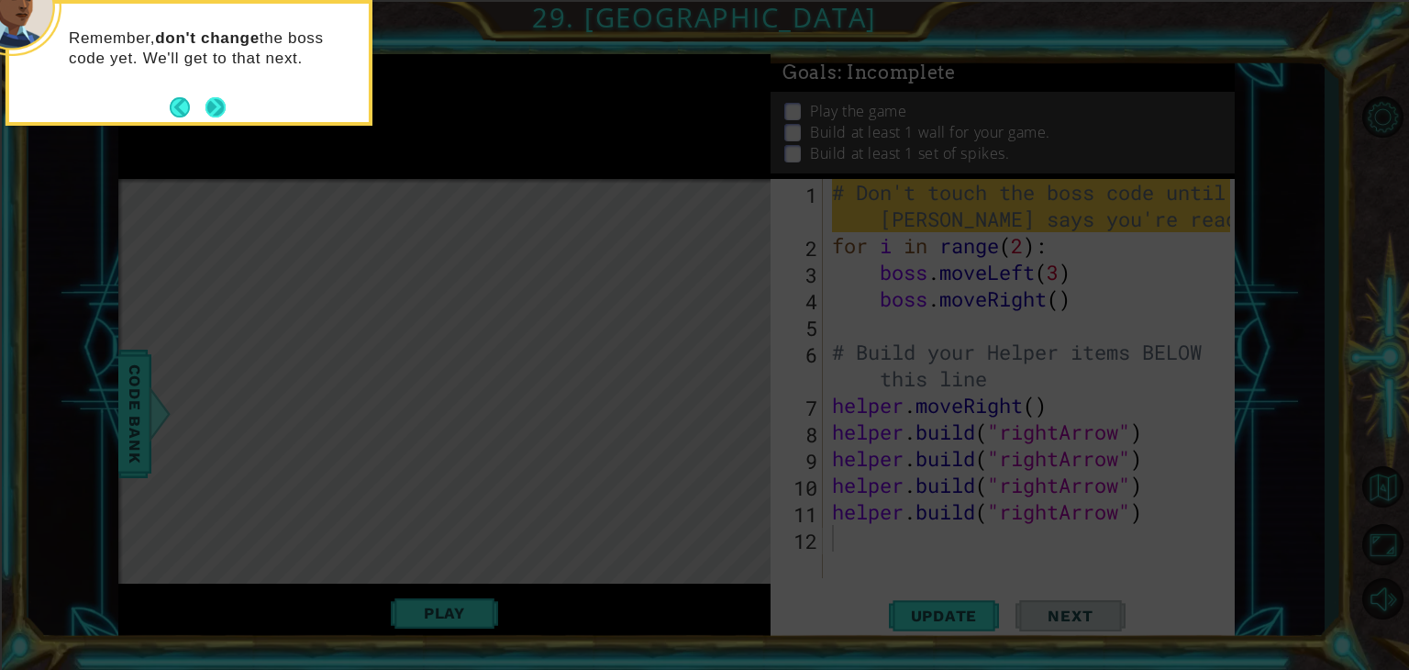
click at [217, 107] on button "Next" at bounding box center [216, 106] width 21 height 21
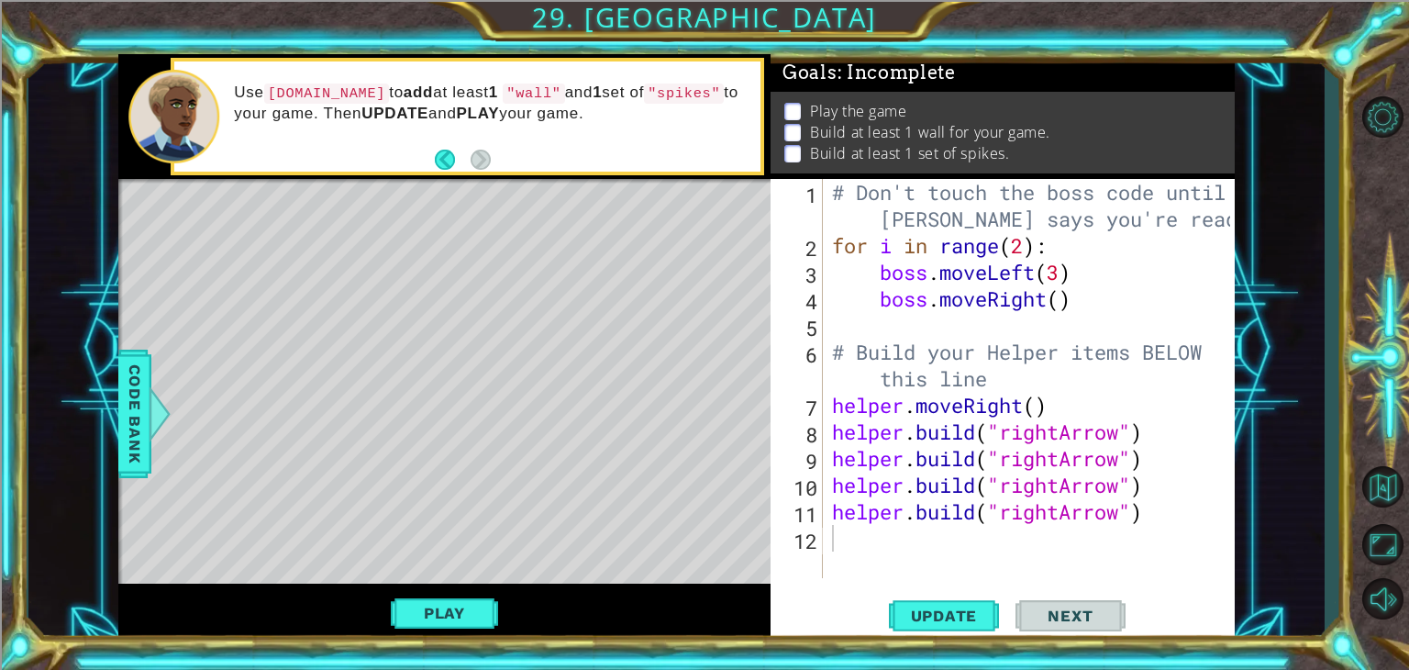
click at [874, 543] on div "# Don't touch the boss code until [PERSON_NAME] says you're ready! for i in ran…" at bounding box center [1034, 418] width 411 height 479
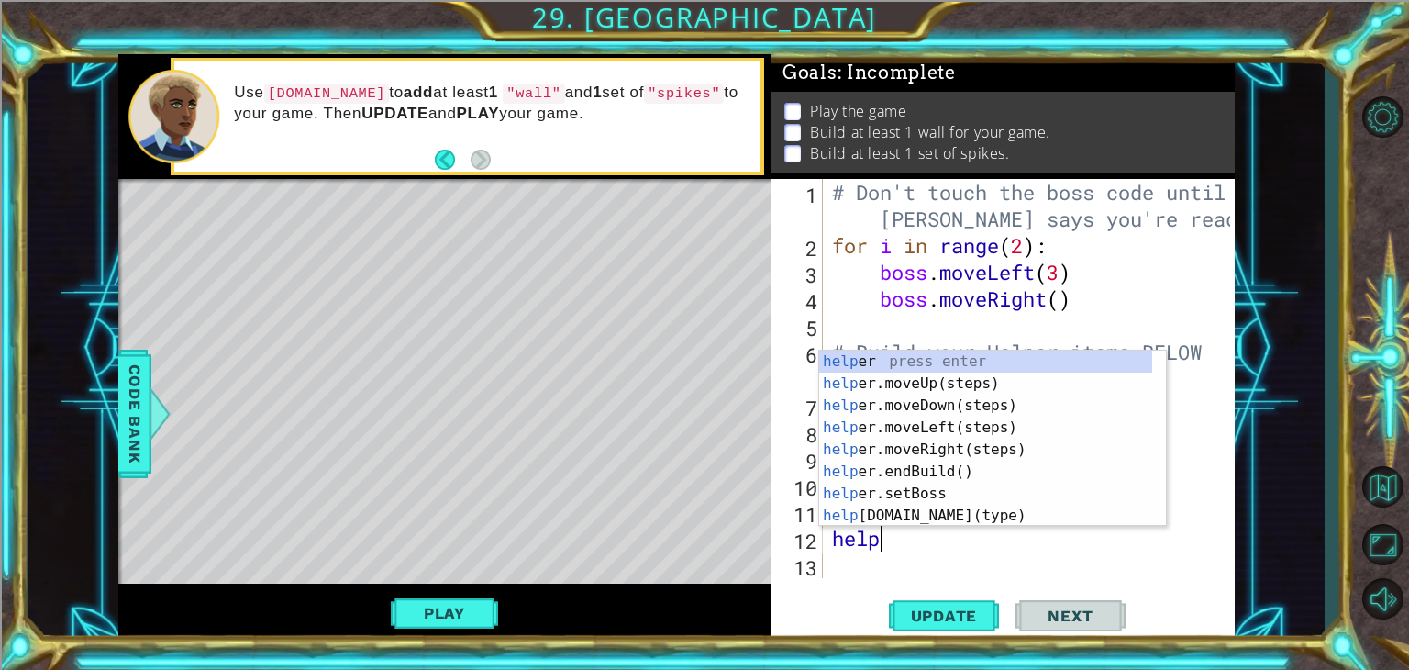
scroll to position [0, 2]
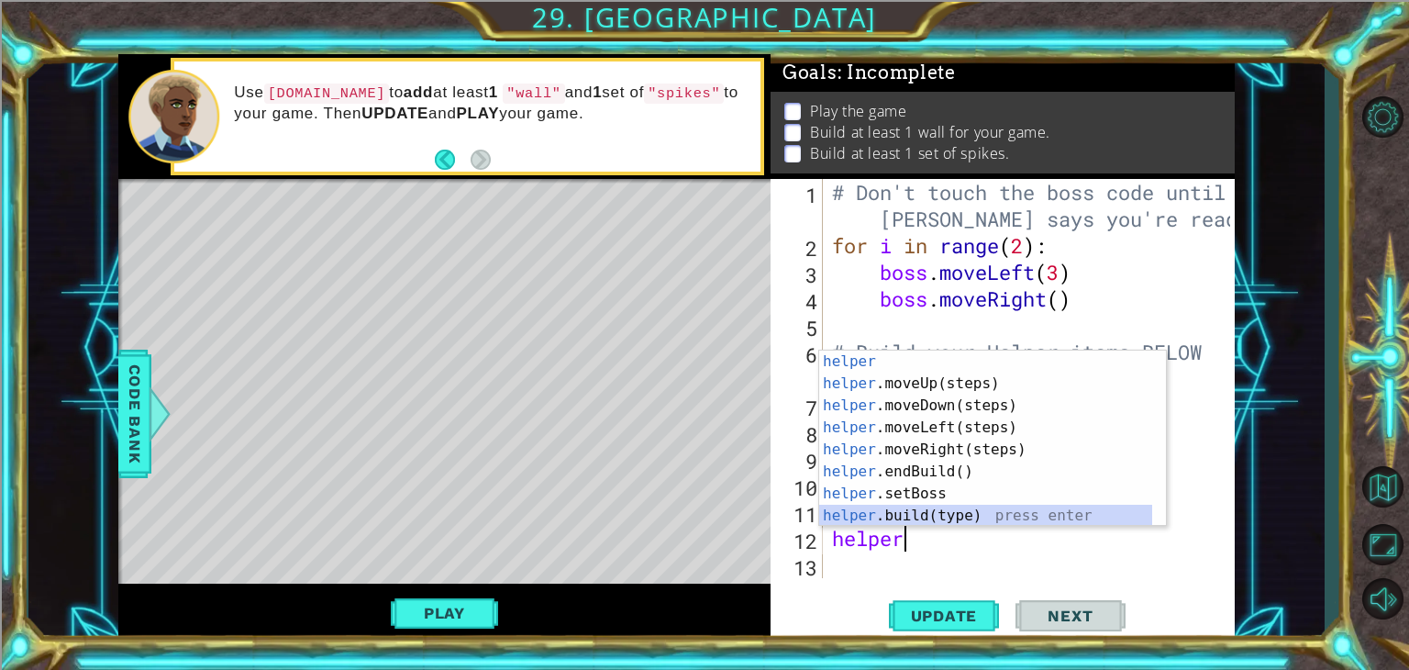
click at [931, 517] on div "helper press enter helper .moveUp(steps) press enter helper .moveDown(steps) pr…" at bounding box center [985, 461] width 333 height 220
type textarea "[DOMAIN_NAME]("wall")"
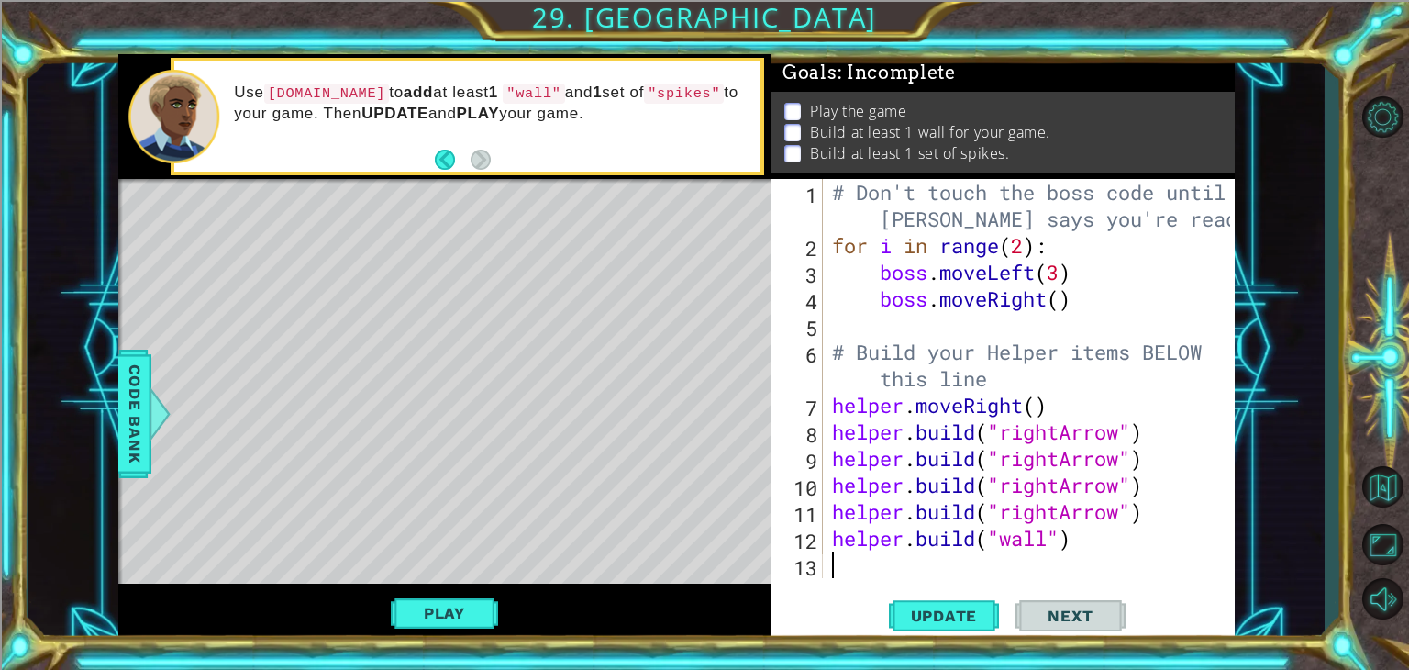
click at [898, 572] on div "# Don't touch the boss code until [PERSON_NAME] says you're ready! for i in ran…" at bounding box center [1034, 418] width 411 height 479
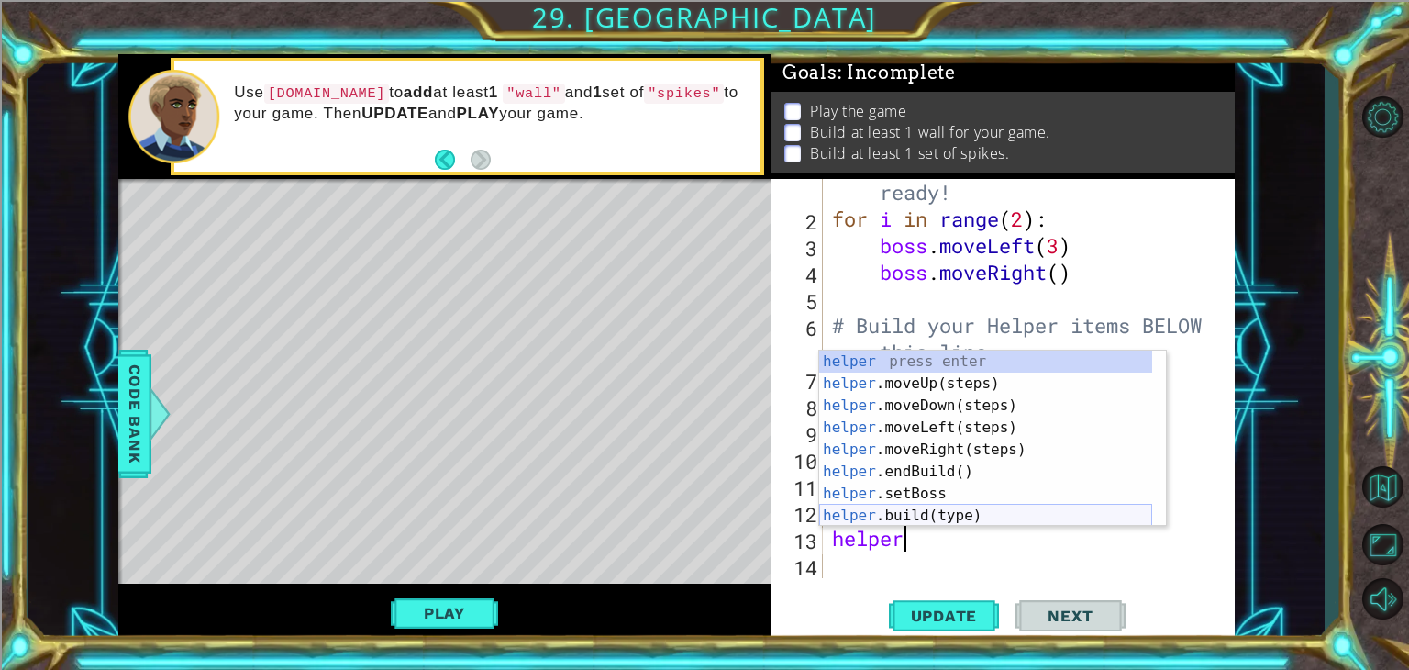
click at [913, 518] on div "helper press enter helper .moveUp(steps) press enter helper .moveDown(steps) pr…" at bounding box center [985, 461] width 333 height 220
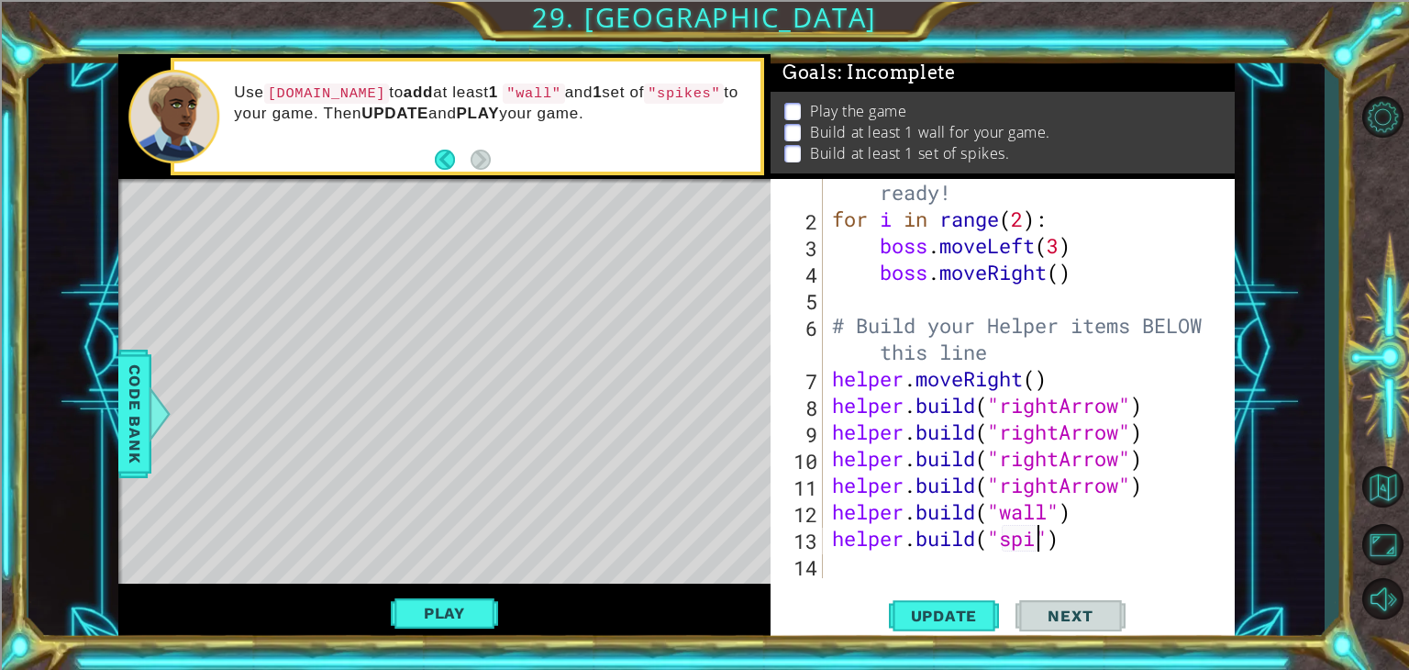
scroll to position [0, 11]
type textarea "[DOMAIN_NAME]("spikes")"
click at [951, 629] on button "Update" at bounding box center [944, 616] width 110 height 47
click at [488, 622] on button "Play" at bounding box center [444, 613] width 107 height 35
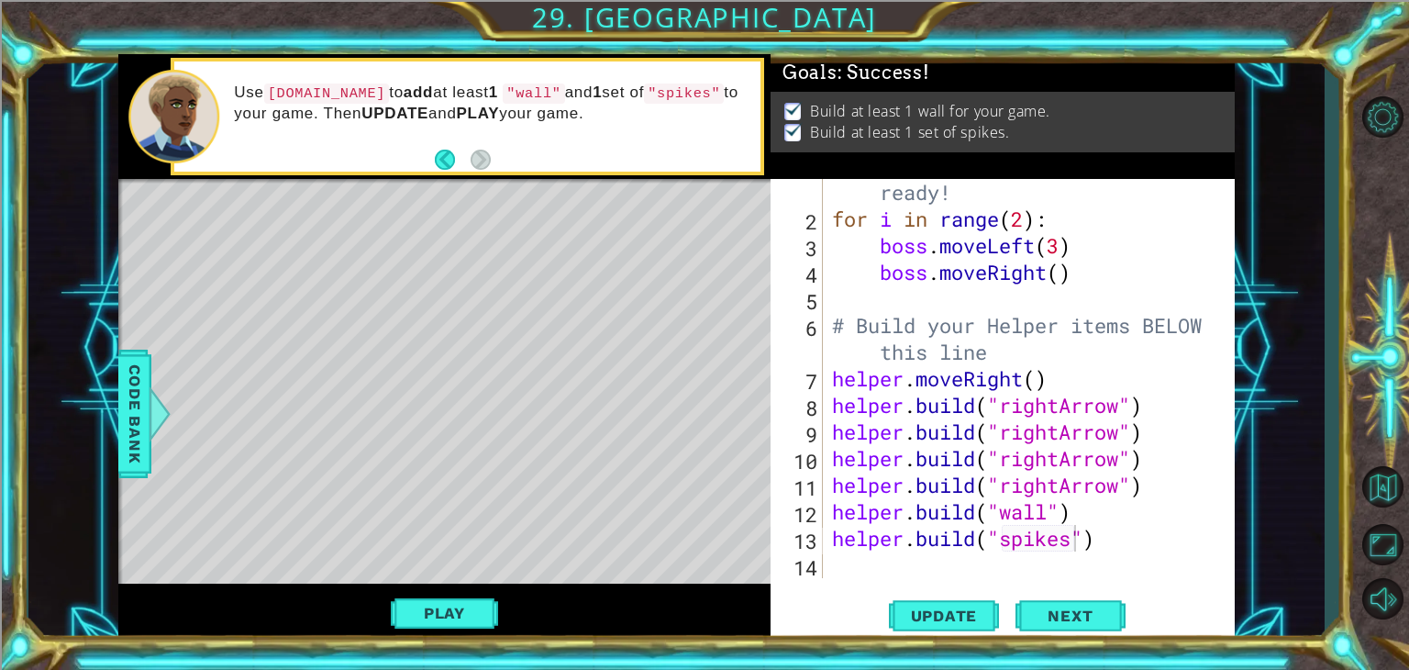
scroll to position [0, 0]
click at [867, 563] on div "# Don't touch the boss code until [PERSON_NAME] says you're ready! for i in ran…" at bounding box center [1027, 379] width 397 height 506
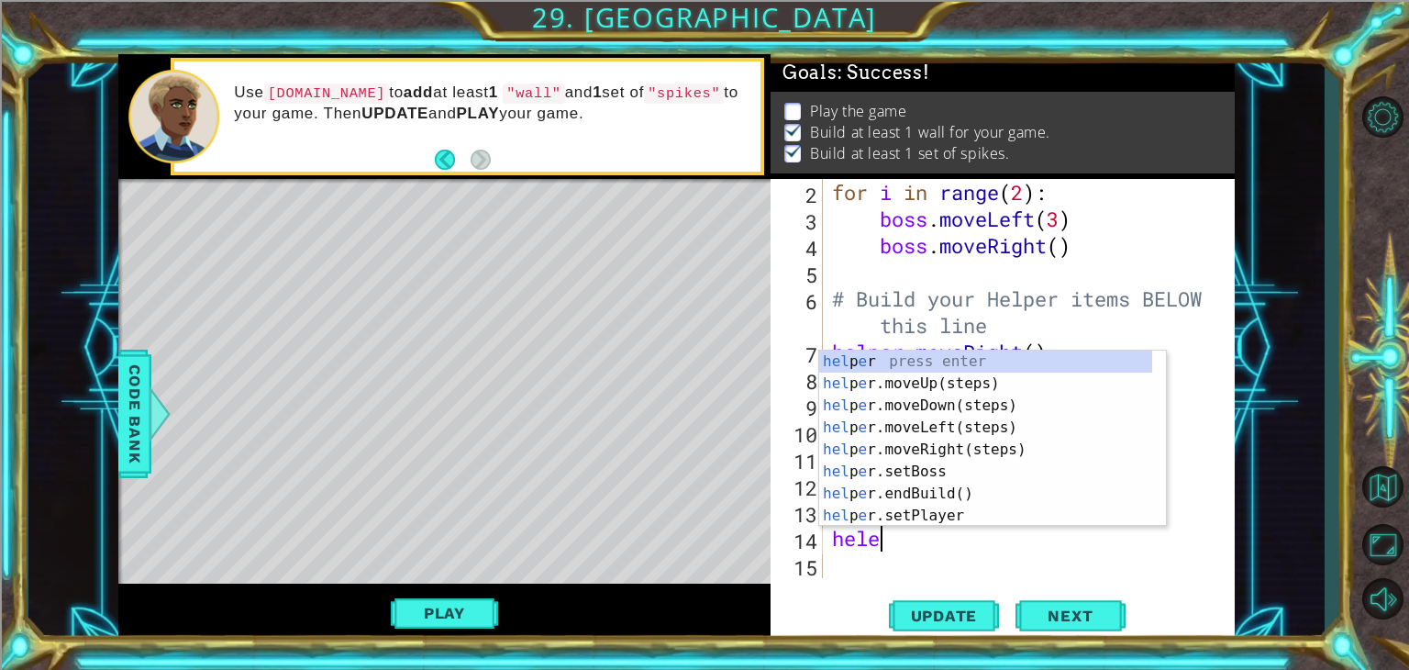
scroll to position [0, 1]
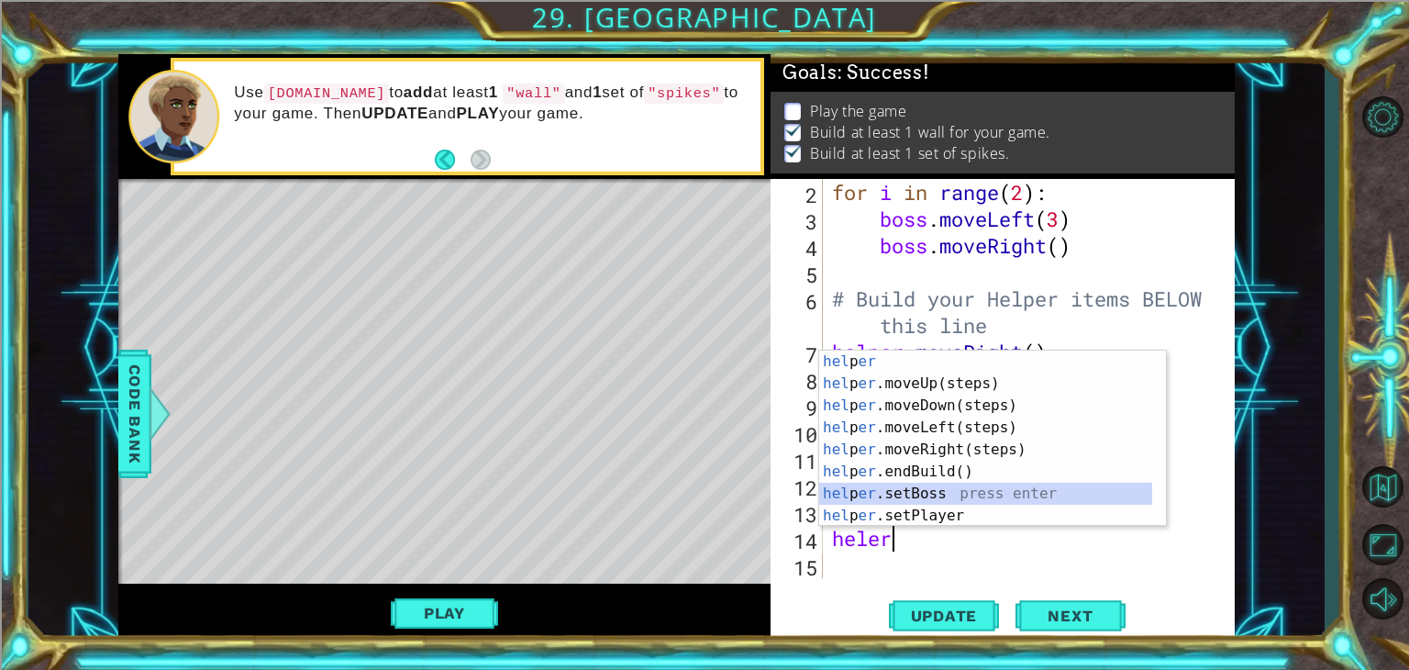
click at [868, 492] on div "hel p er press enter hel p er .moveUp(steps) press enter hel p er .moveDown(ste…" at bounding box center [985, 461] width 333 height 220
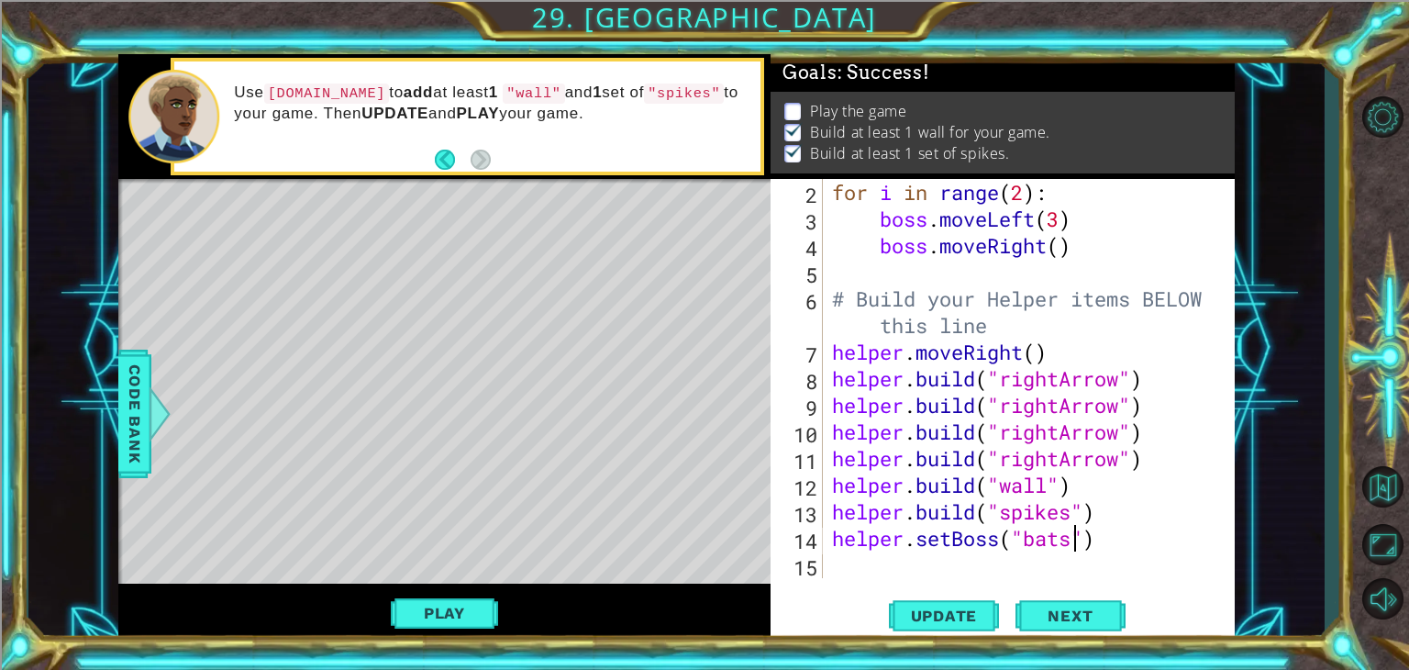
scroll to position [0, 11]
type textarea "helper.setBoss("bats")"
click at [1079, 618] on span "Next" at bounding box center [1071, 616] width 82 height 18
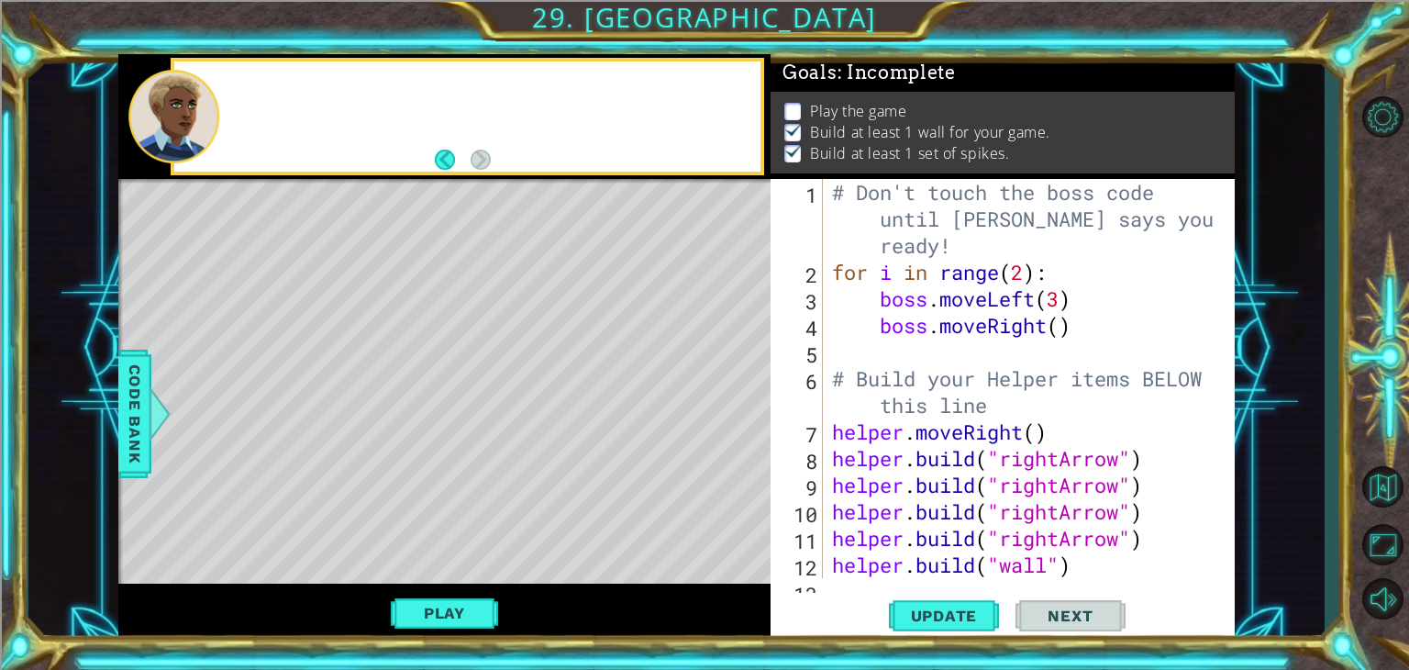
scroll to position [17, 0]
click at [966, 606] on button "Update" at bounding box center [944, 616] width 110 height 47
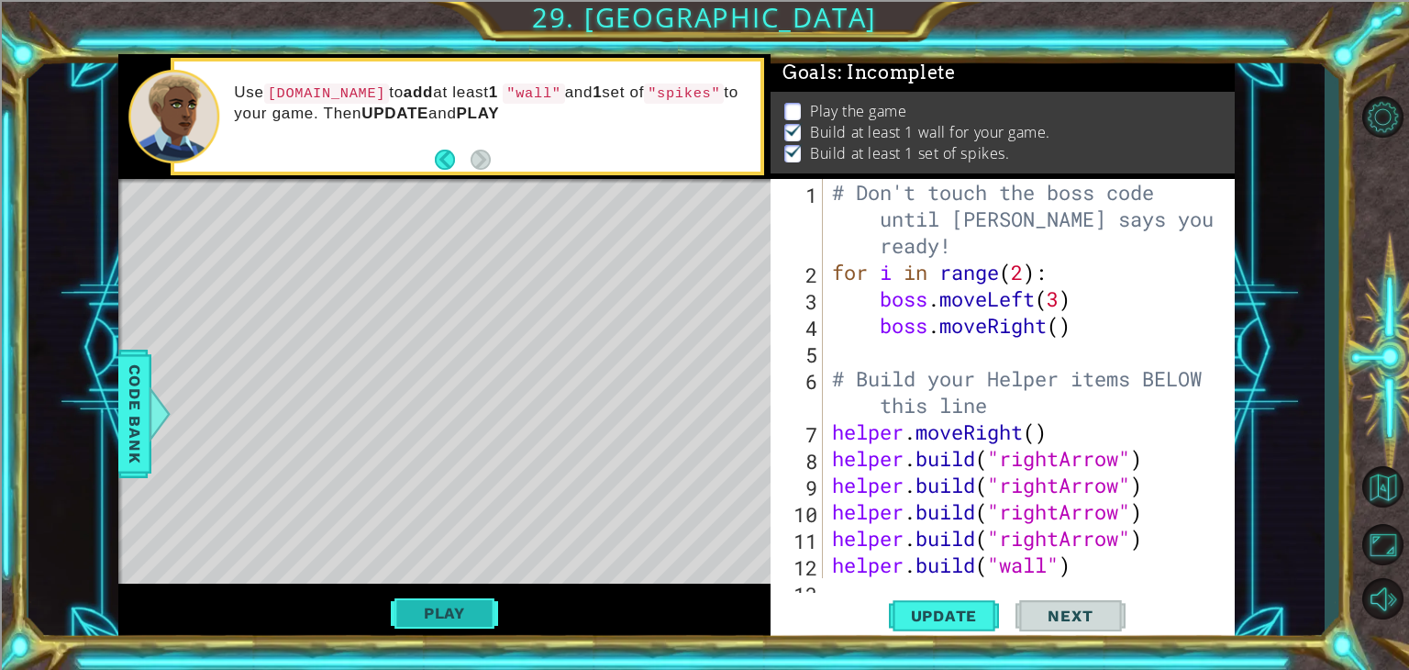
click at [451, 608] on button "Play" at bounding box center [444, 613] width 107 height 35
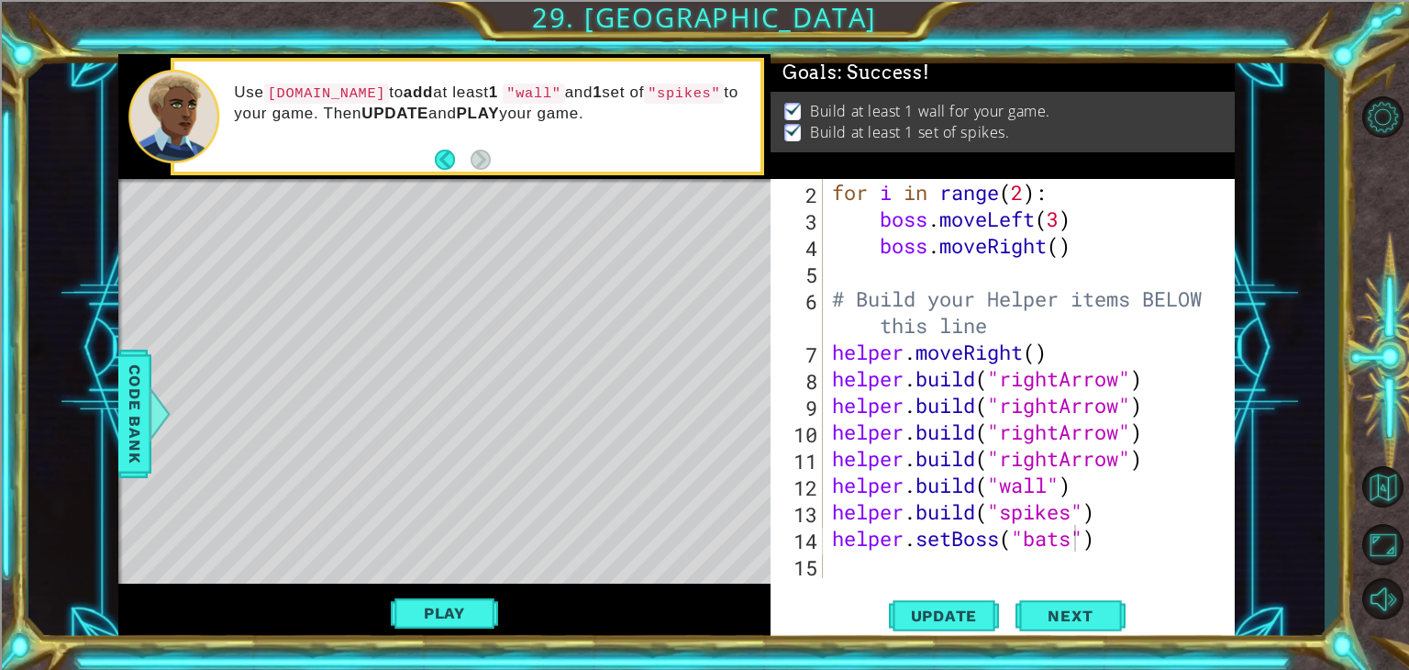
scroll to position [80, 0]
click at [1057, 620] on span "Next" at bounding box center [1071, 620] width 82 height 18
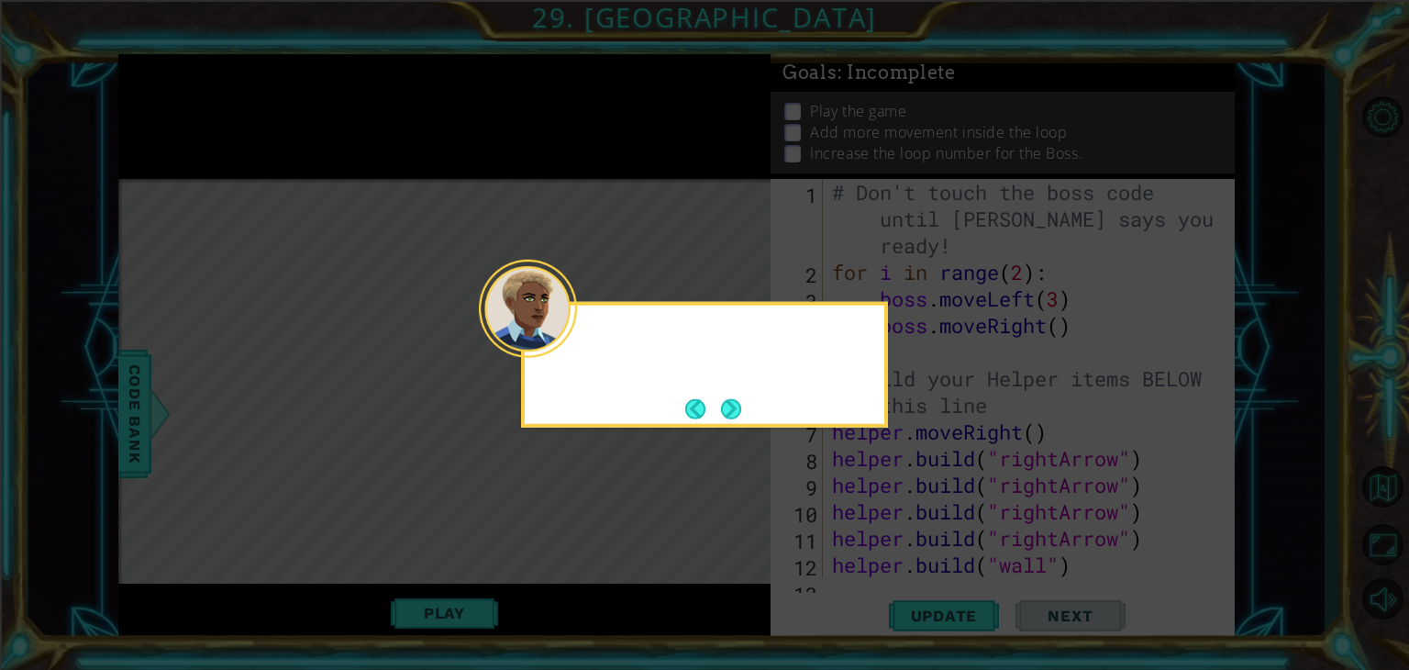
scroll to position [0, 0]
click at [740, 404] on button "Next" at bounding box center [731, 408] width 20 height 20
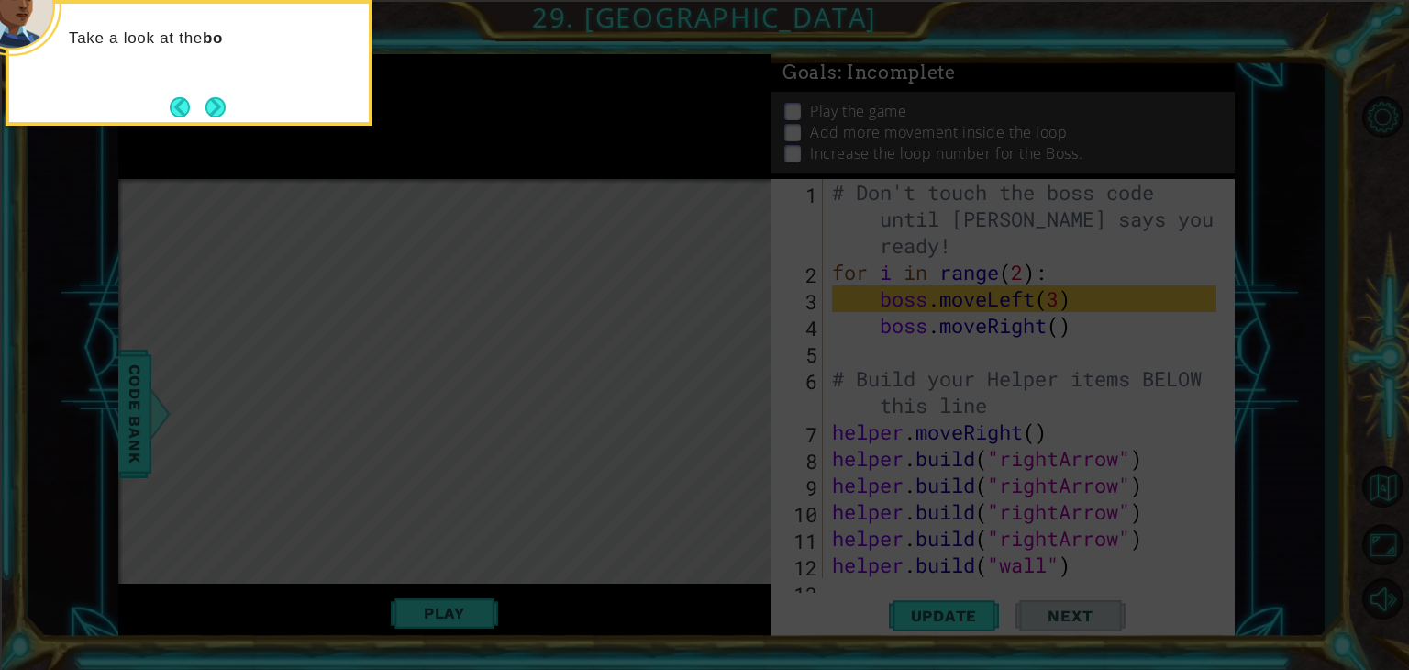
click at [942, 307] on icon at bounding box center [704, 100] width 1409 height 1139
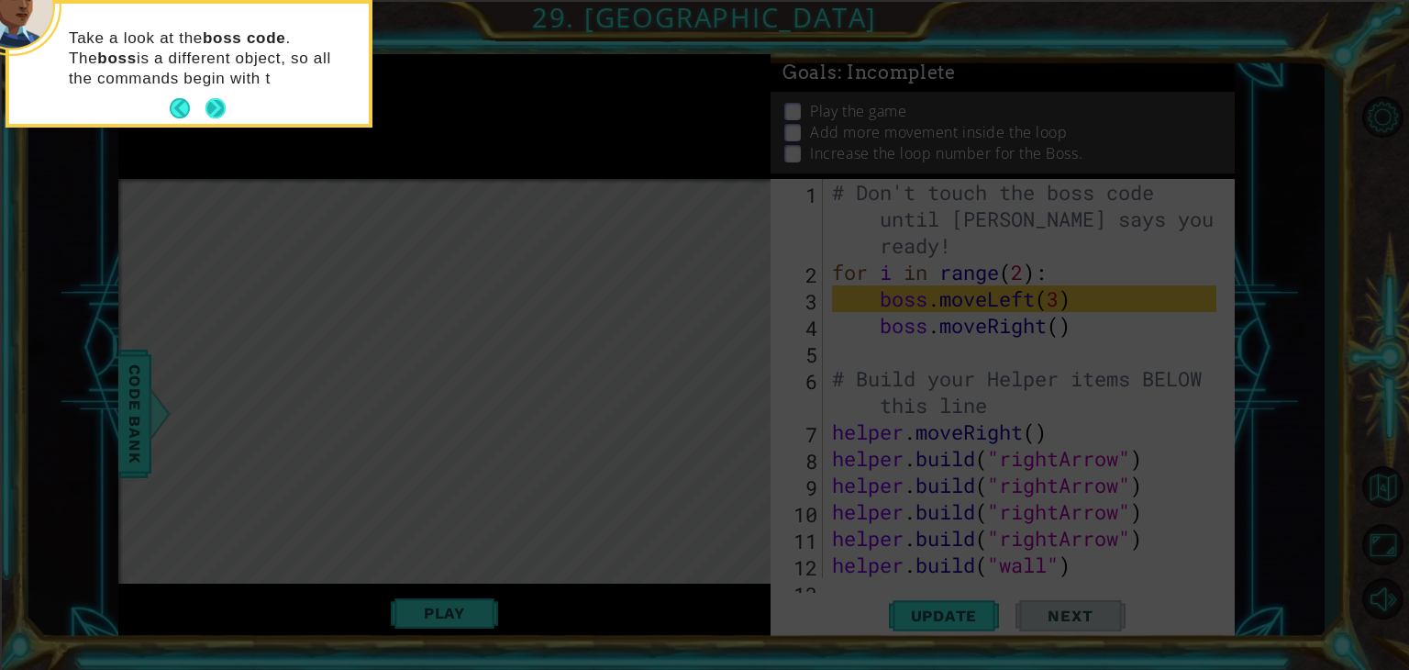
click at [217, 110] on button "Next" at bounding box center [216, 108] width 20 height 20
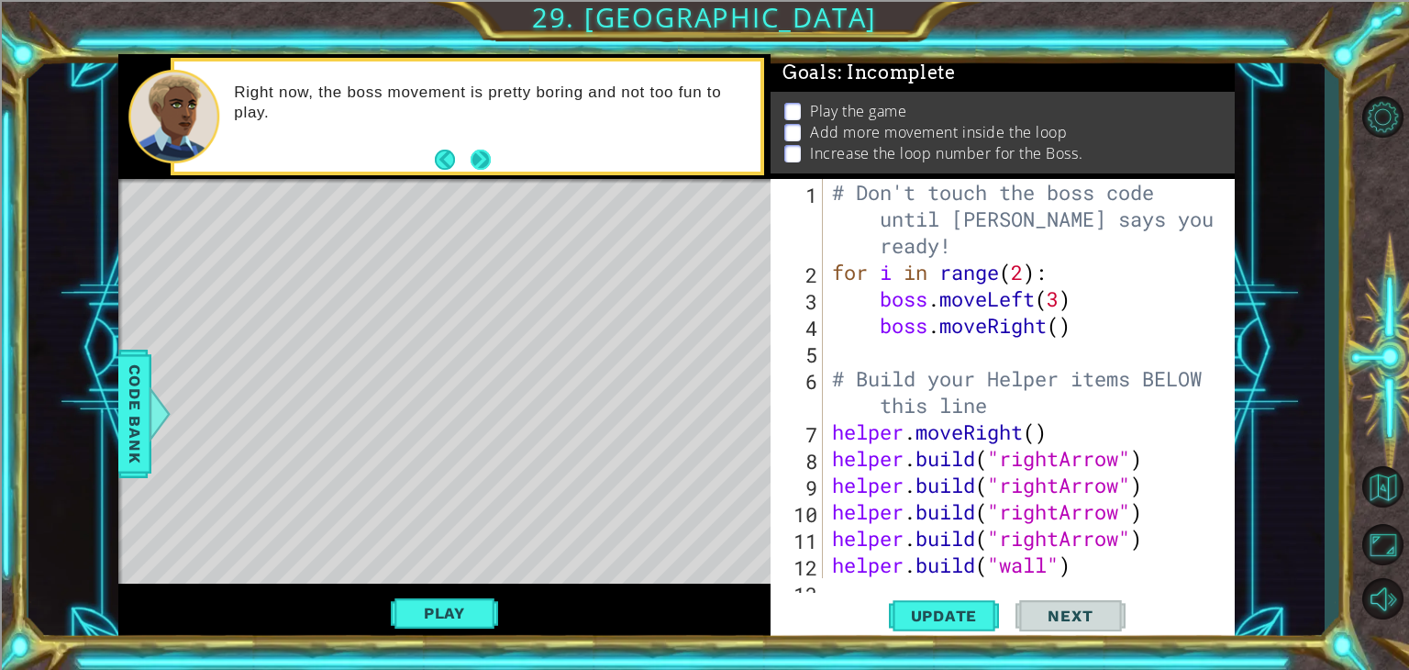
click at [474, 160] on button "Next" at bounding box center [481, 159] width 20 height 20
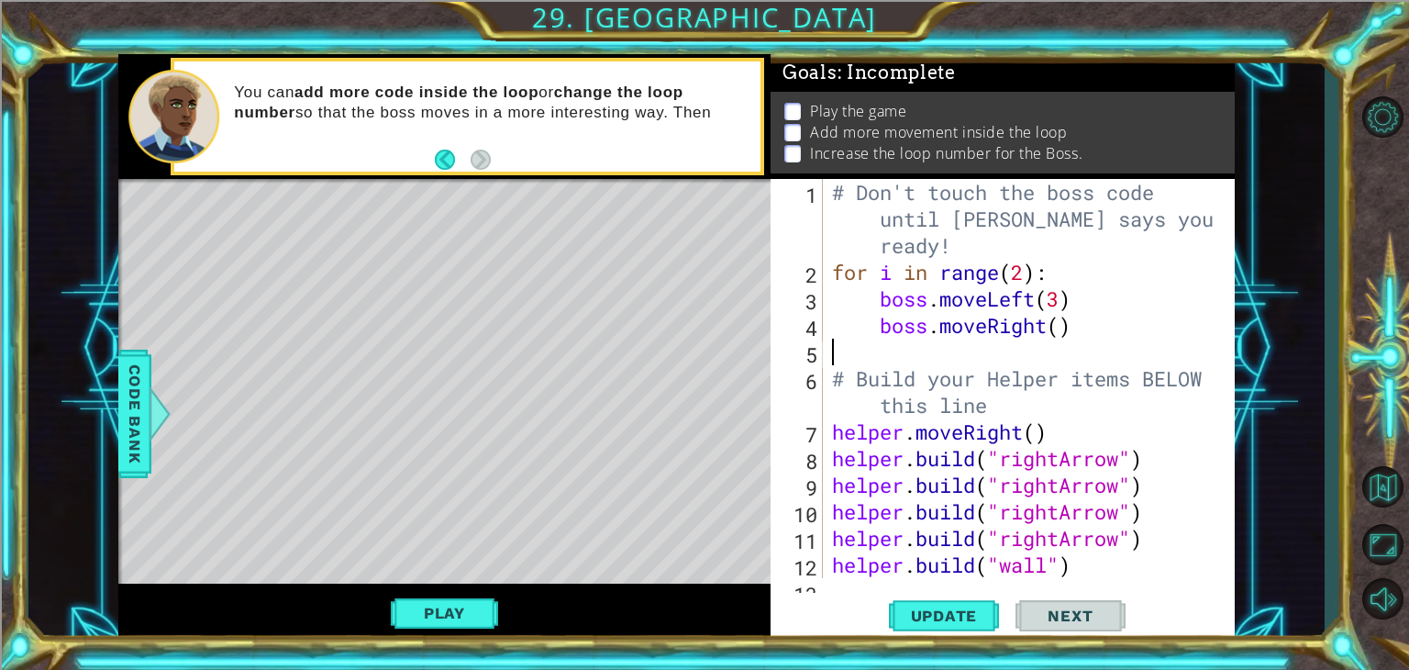
click at [910, 346] on div "# Don't touch the boss code until [PERSON_NAME] says you're ready! for i in ran…" at bounding box center [1027, 432] width 397 height 506
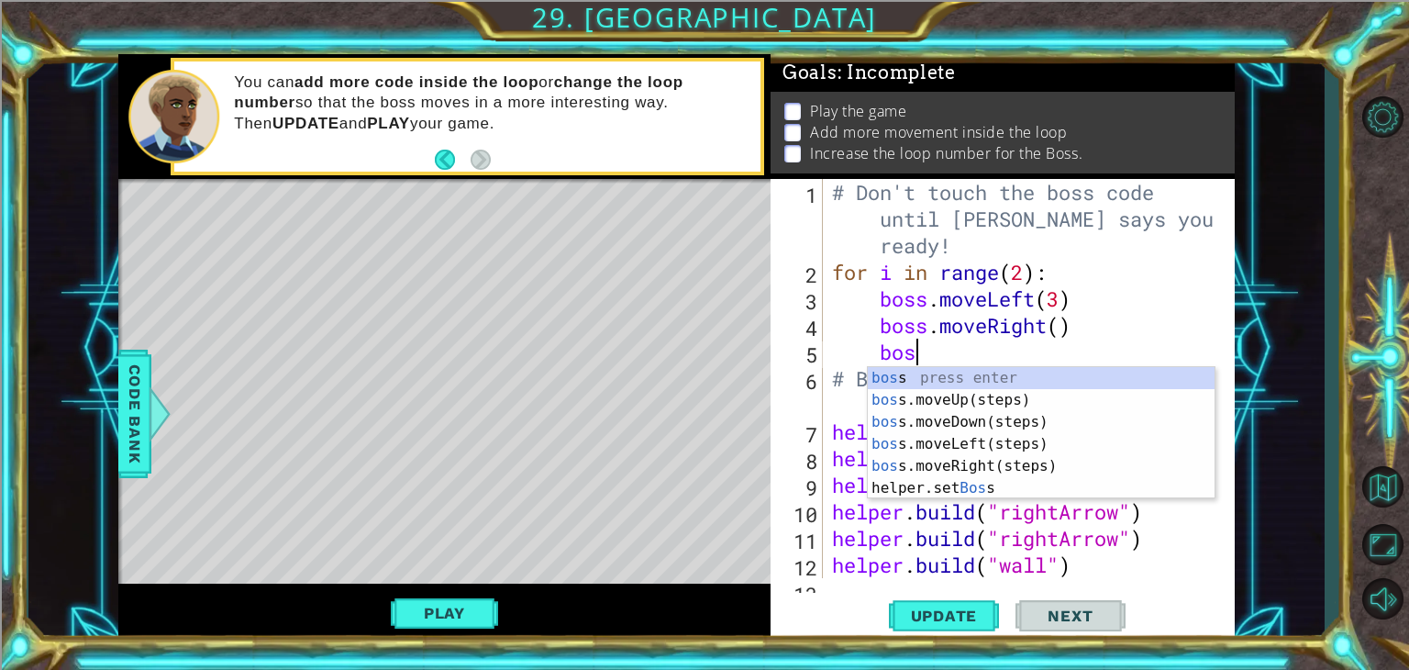
scroll to position [0, 3]
type textarea "boss."
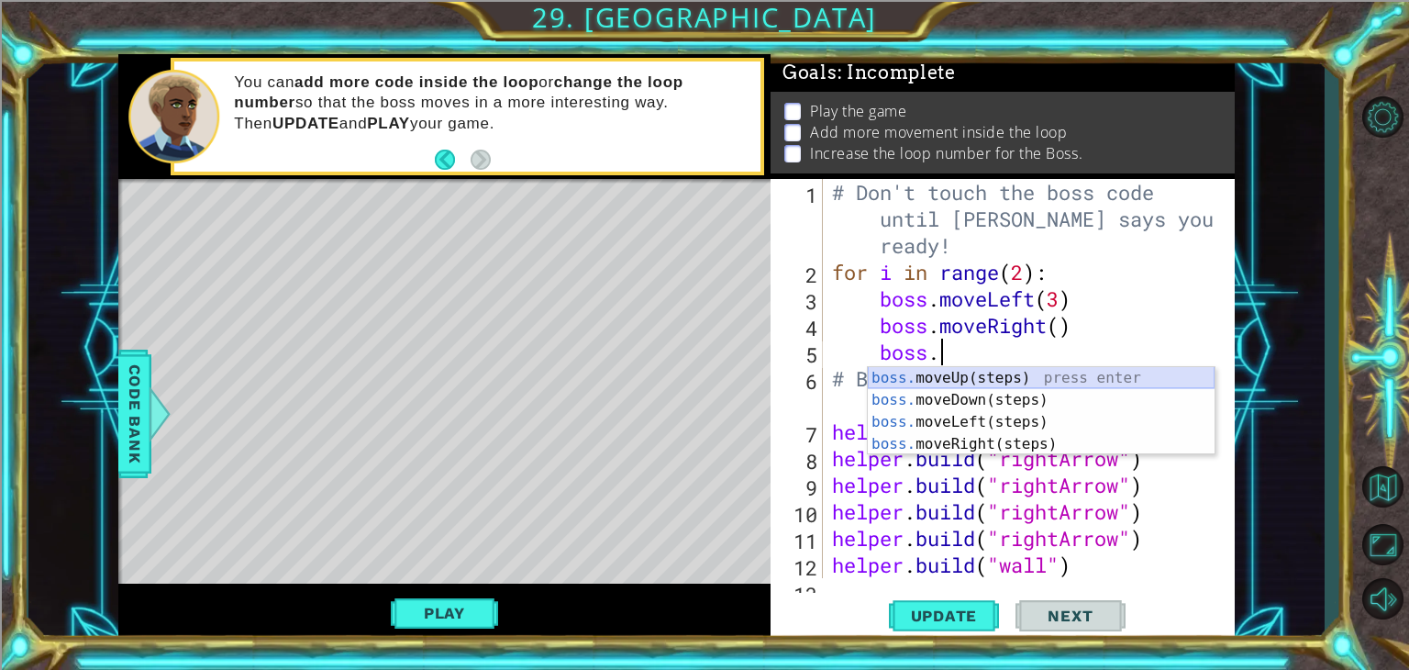
click at [919, 371] on div "boss. moveUp(steps) press enter boss. moveDown(steps) press enter boss. moveLef…" at bounding box center [1041, 433] width 347 height 132
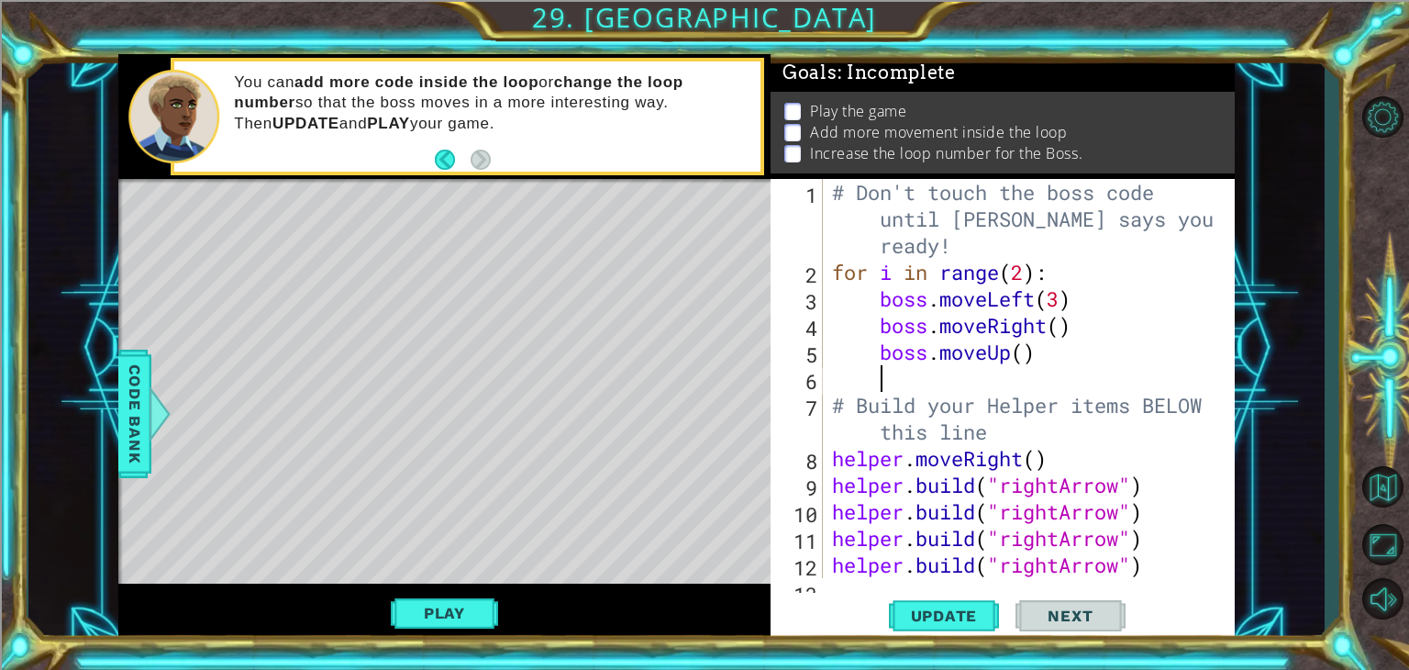
scroll to position [0, 0]
click at [1031, 351] on div "# Don't touch the boss code until [PERSON_NAME] says you're ready! for i in ran…" at bounding box center [1027, 432] width 397 height 506
type textarea "boss.moveUp(3)"
click at [966, 372] on div "# Don't touch the boss code until [PERSON_NAME] says you're ready! for i in ran…" at bounding box center [1027, 432] width 397 height 506
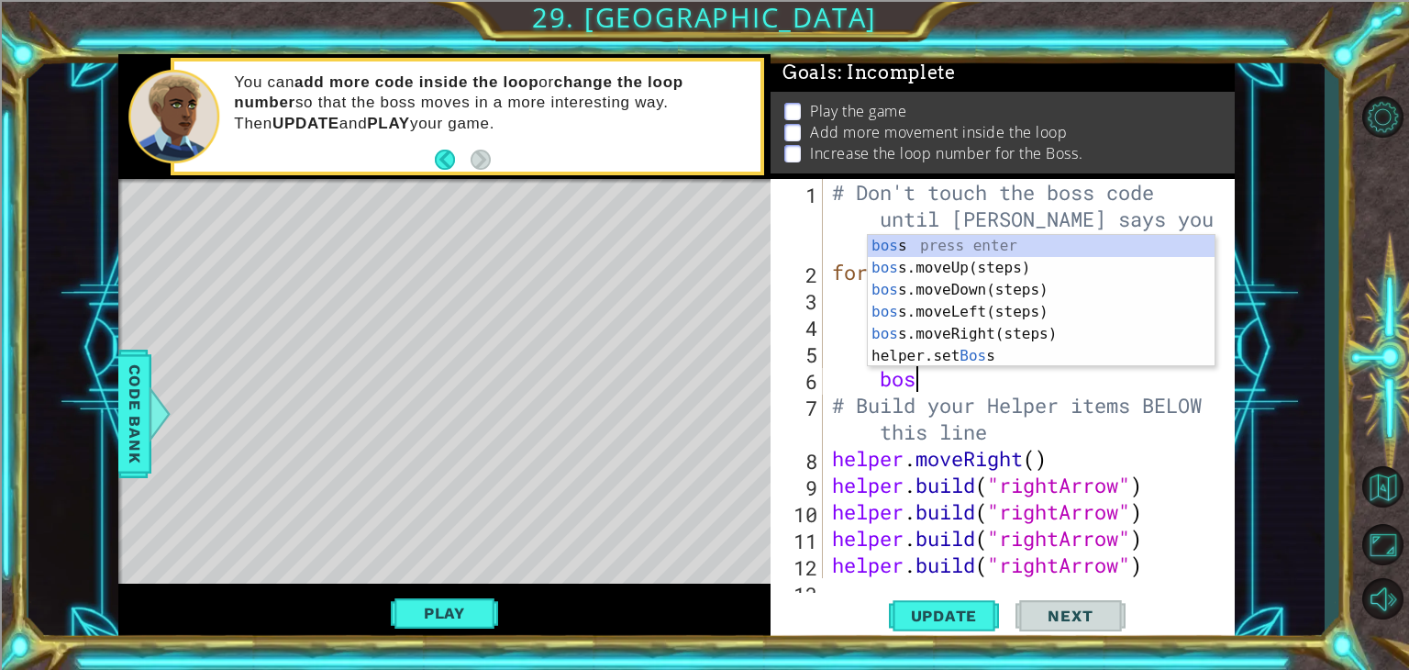
scroll to position [0, 3]
type textarea "boss."
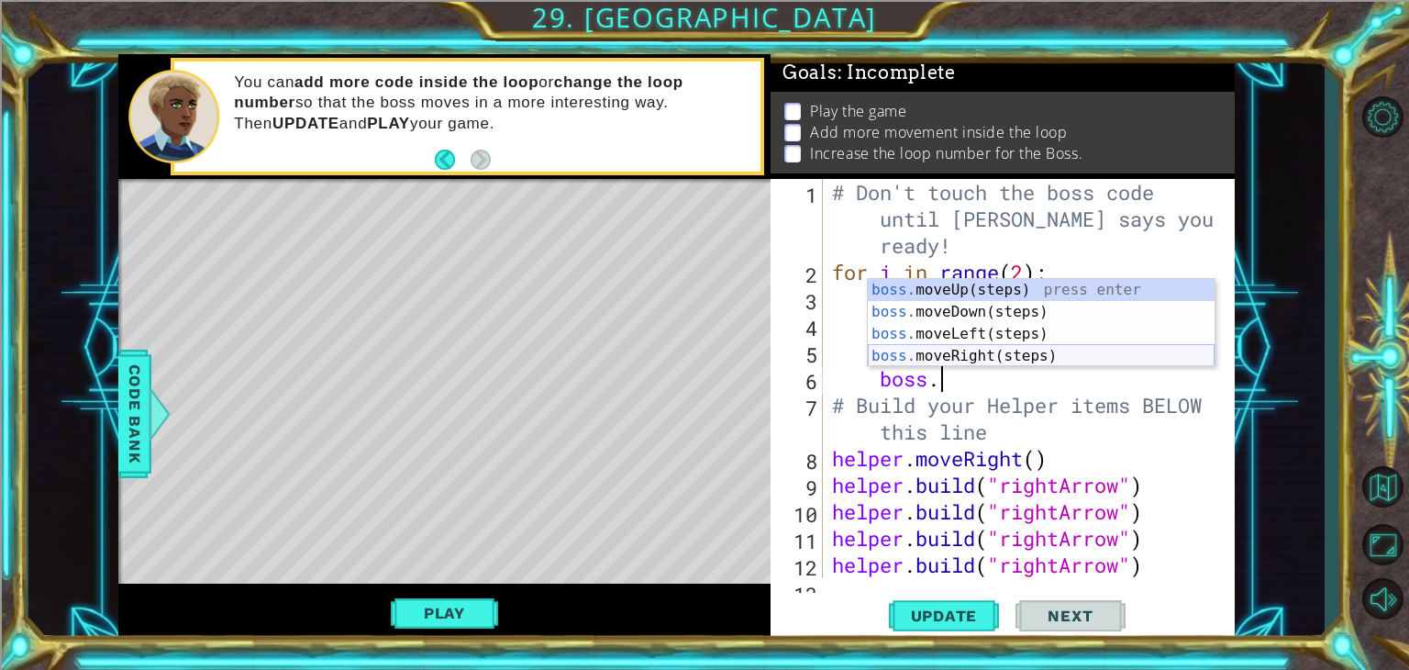
click at [975, 362] on div "boss. moveUp(steps) press enter boss. moveDown(steps) press enter boss. moveLef…" at bounding box center [1041, 345] width 347 height 132
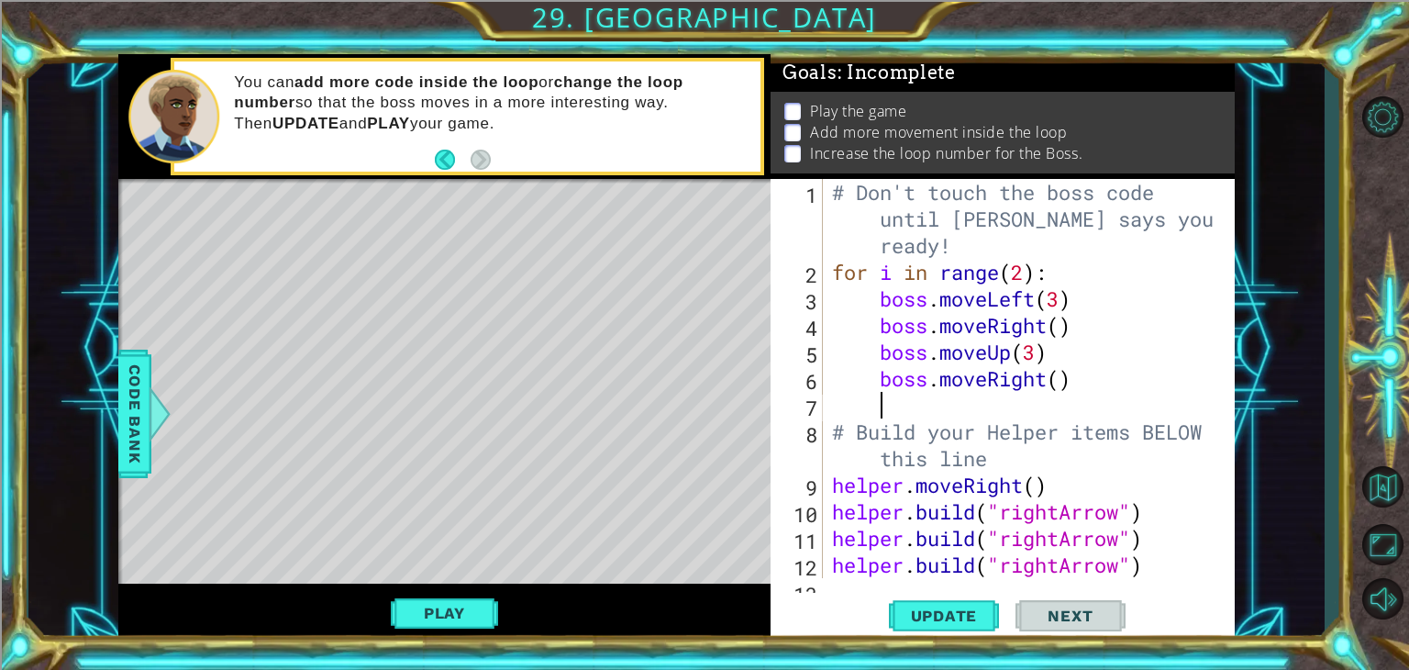
click at [1061, 387] on div "# Don't touch the boss code until [PERSON_NAME] says you're ready! for i in ran…" at bounding box center [1027, 432] width 397 height 506
type textarea "boss.moveRight(2)"
click at [888, 405] on div "# Don't touch the boss code until [PERSON_NAME] says you're ready! for i in ran…" at bounding box center [1027, 432] width 397 height 506
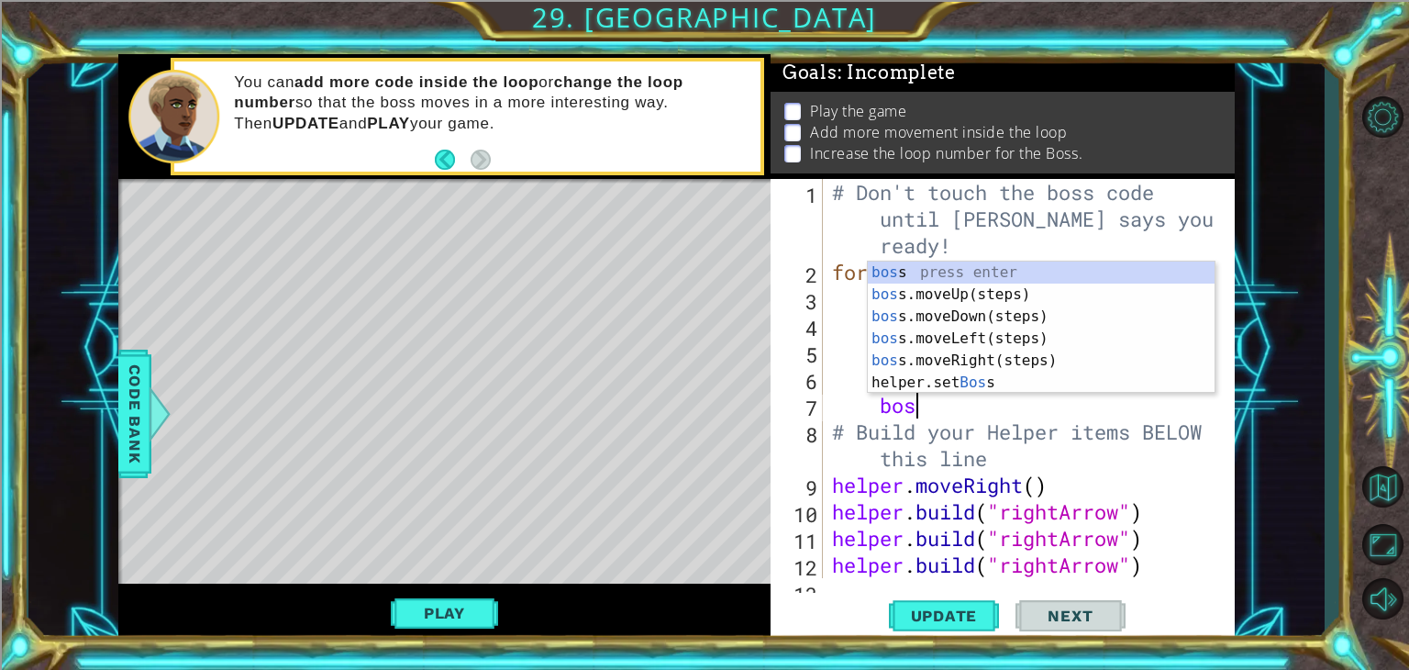
scroll to position [0, 3]
type textarea "boss."
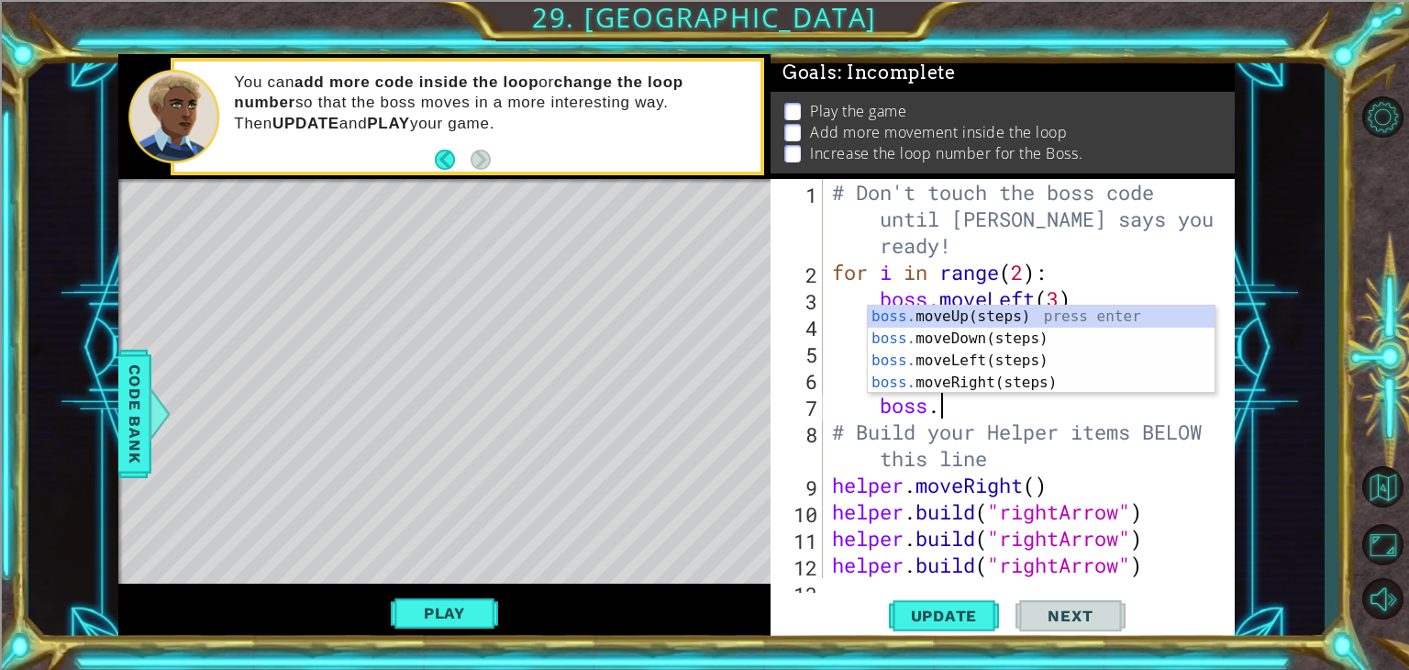
scroll to position [0, 4]
click at [926, 331] on div "boss. moveUp(steps) press enter boss. moveDown(steps) press enter boss. moveLef…" at bounding box center [1041, 372] width 347 height 132
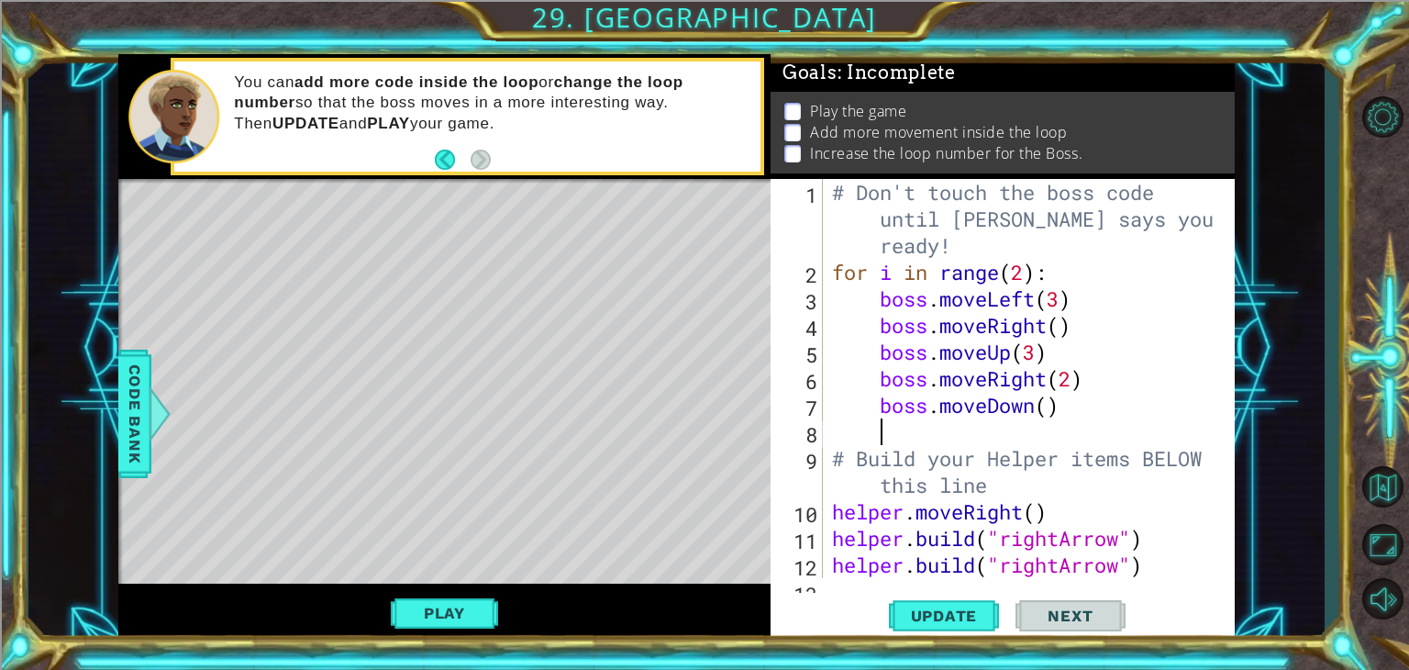
click at [1056, 409] on div "# Don't touch the boss code until [PERSON_NAME] says you're ready! for i in ran…" at bounding box center [1027, 432] width 397 height 506
click at [975, 618] on span "Update" at bounding box center [945, 616] width 104 height 18
click at [1026, 263] on div "# Don't touch the boss code until [PERSON_NAME] says you're ready! for i in ran…" at bounding box center [1027, 432] width 397 height 506
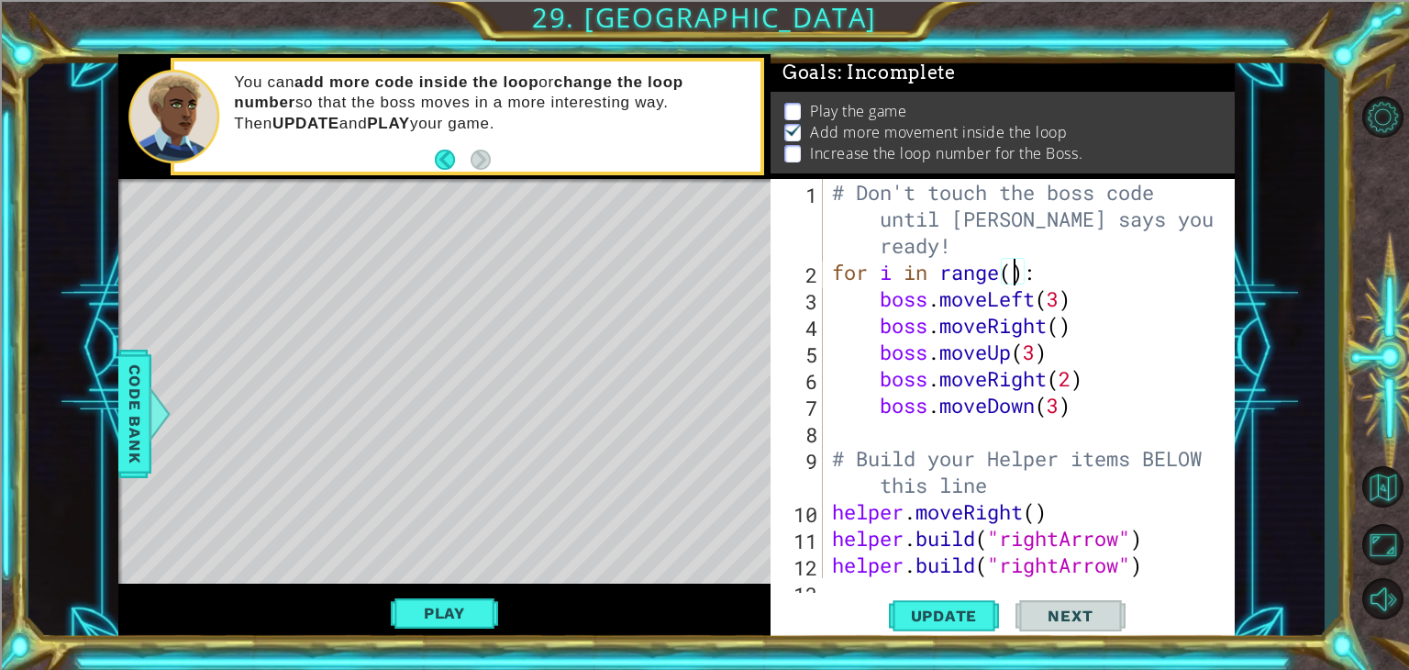
scroll to position [0, 7]
type textarea "for i in range(3):"
click at [946, 600] on button "Update" at bounding box center [944, 616] width 110 height 47
click at [447, 604] on button "Play" at bounding box center [444, 613] width 107 height 35
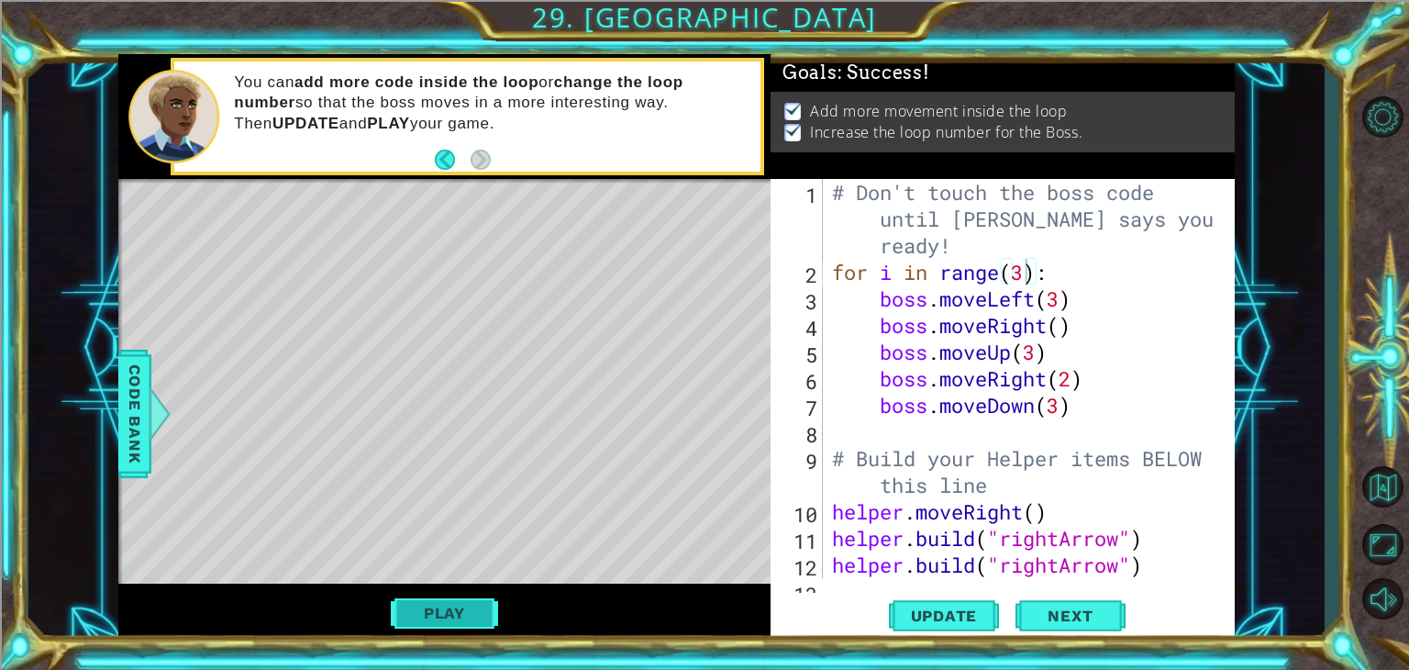
scroll to position [0, 0]
click at [1115, 607] on button "Next" at bounding box center [1071, 620] width 110 height 47
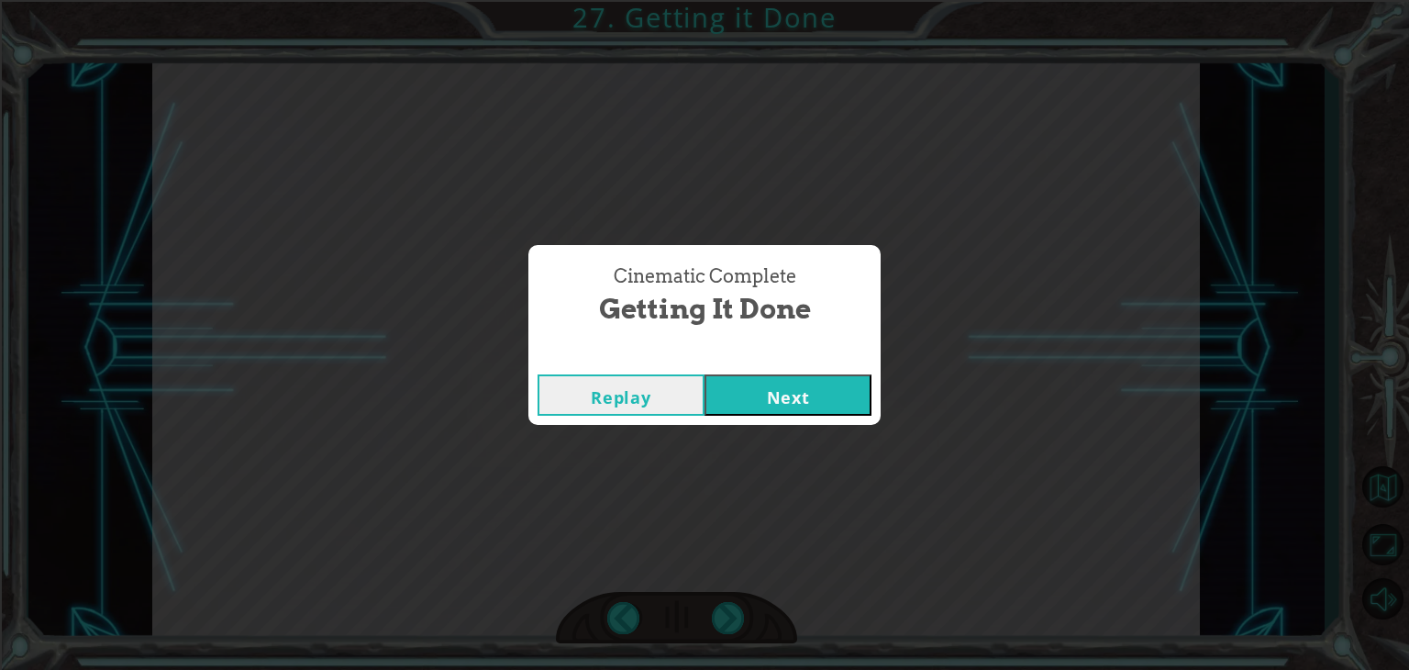
click at [752, 400] on button "Next" at bounding box center [788, 394] width 167 height 41
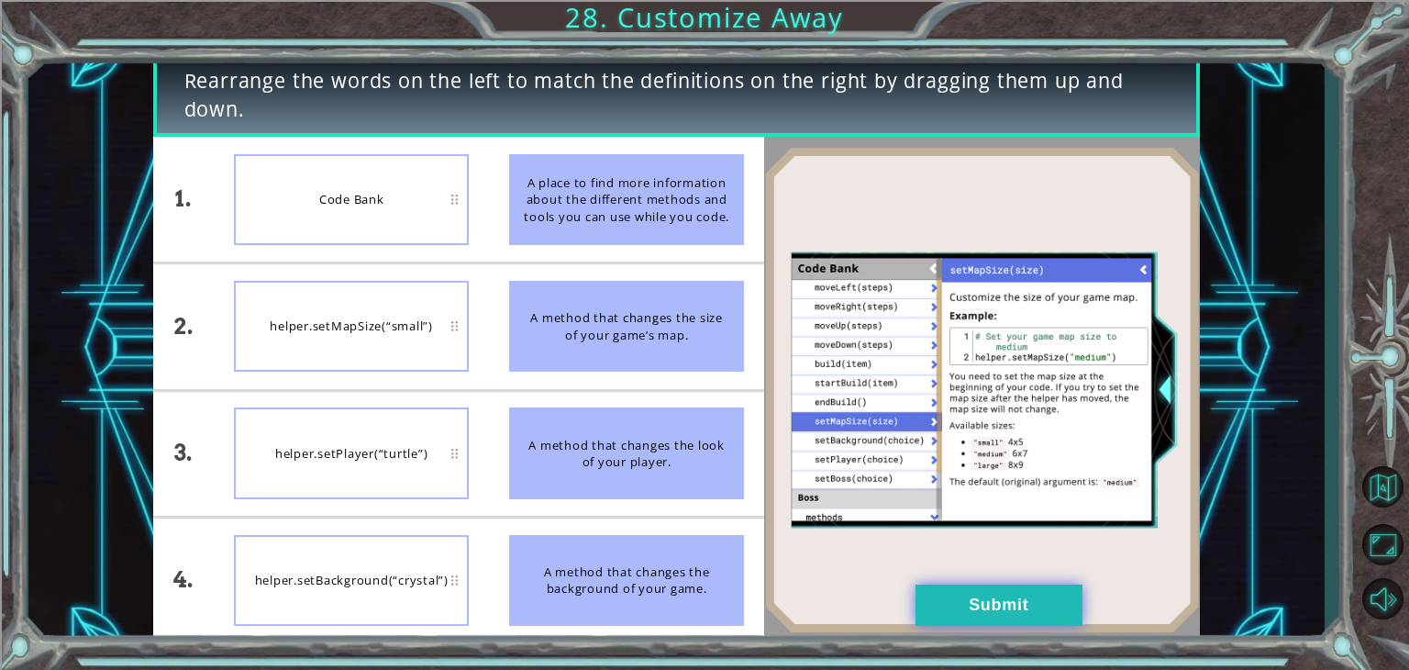
click at [930, 603] on button "Submit" at bounding box center [999, 605] width 167 height 41
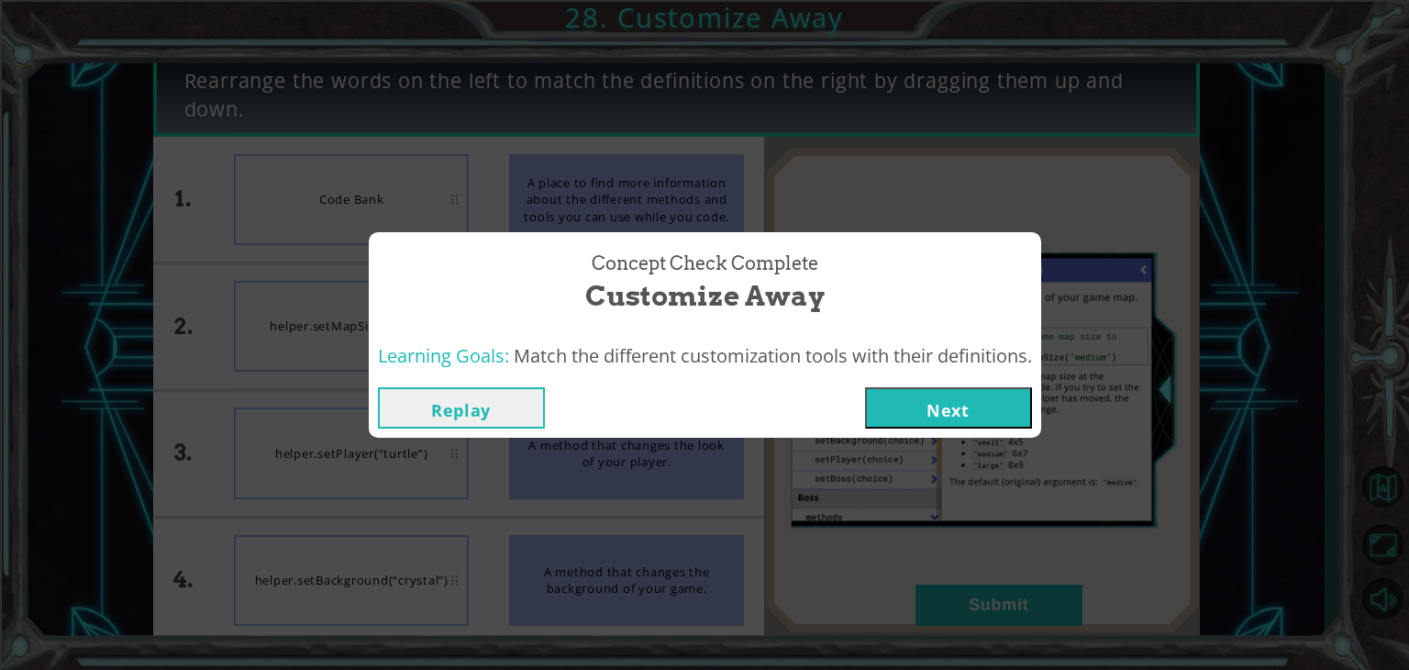
click at [959, 395] on button "Next" at bounding box center [948, 407] width 167 height 41
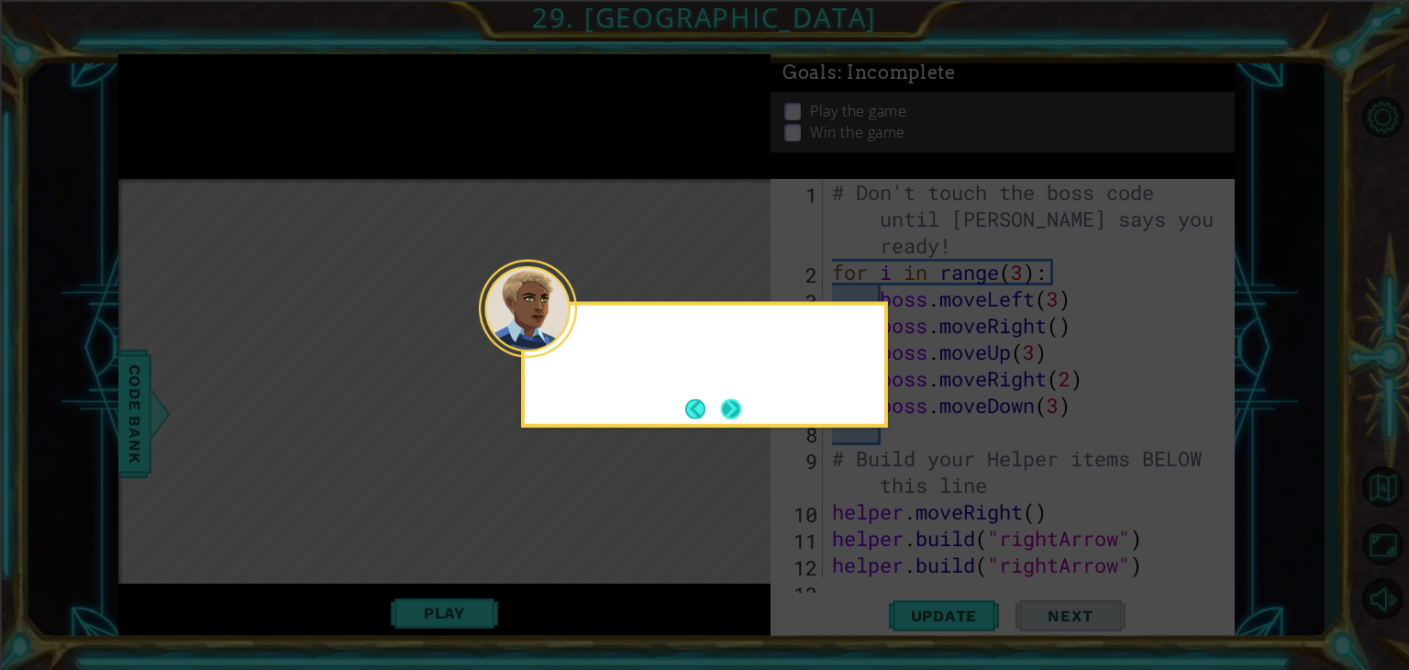
click at [570, 336] on div at bounding box center [528, 309] width 98 height 98
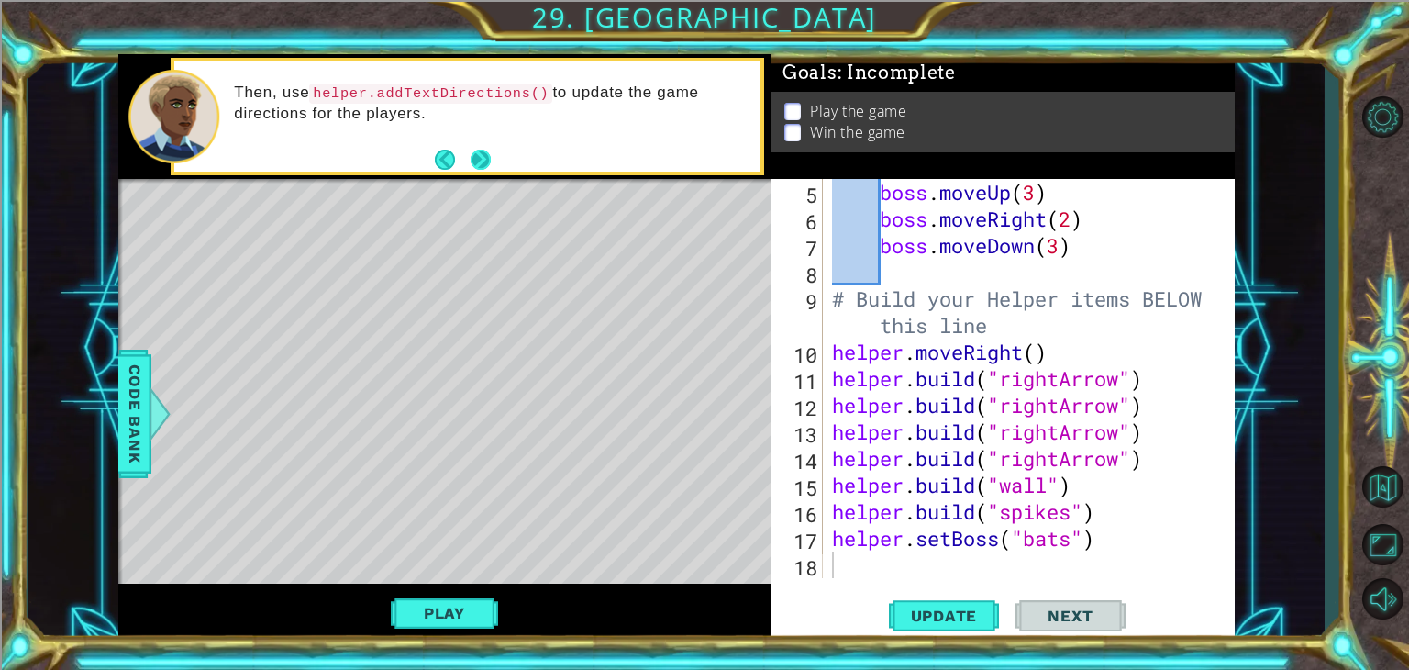
click at [480, 154] on button "Next" at bounding box center [481, 159] width 21 height 21
click at [480, 154] on button "Next" at bounding box center [481, 159] width 20 height 20
click at [489, 170] on footer at bounding box center [463, 160] width 56 height 28
drag, startPoint x: 803, startPoint y: 124, endPoint x: 821, endPoint y: -43, distance: 168.0
click at [821, 0] on html "1 ההההההההההההההההההההההההההההההההההההההההההההההההההההההההההההההההההההההההההההה…" at bounding box center [704, 404] width 1409 height 809
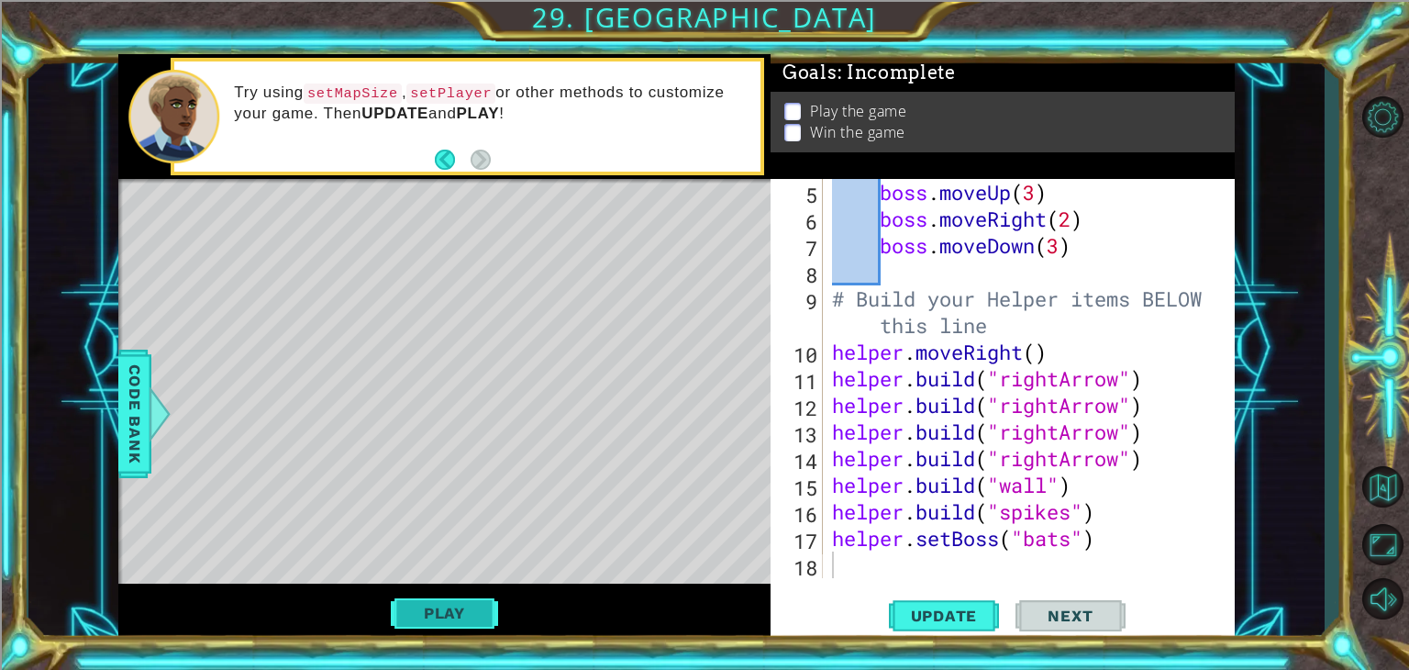
drag, startPoint x: 469, startPoint y: 598, endPoint x: 481, endPoint y: 616, distance: 21.1
click at [470, 600] on button "Play" at bounding box center [444, 613] width 107 height 35
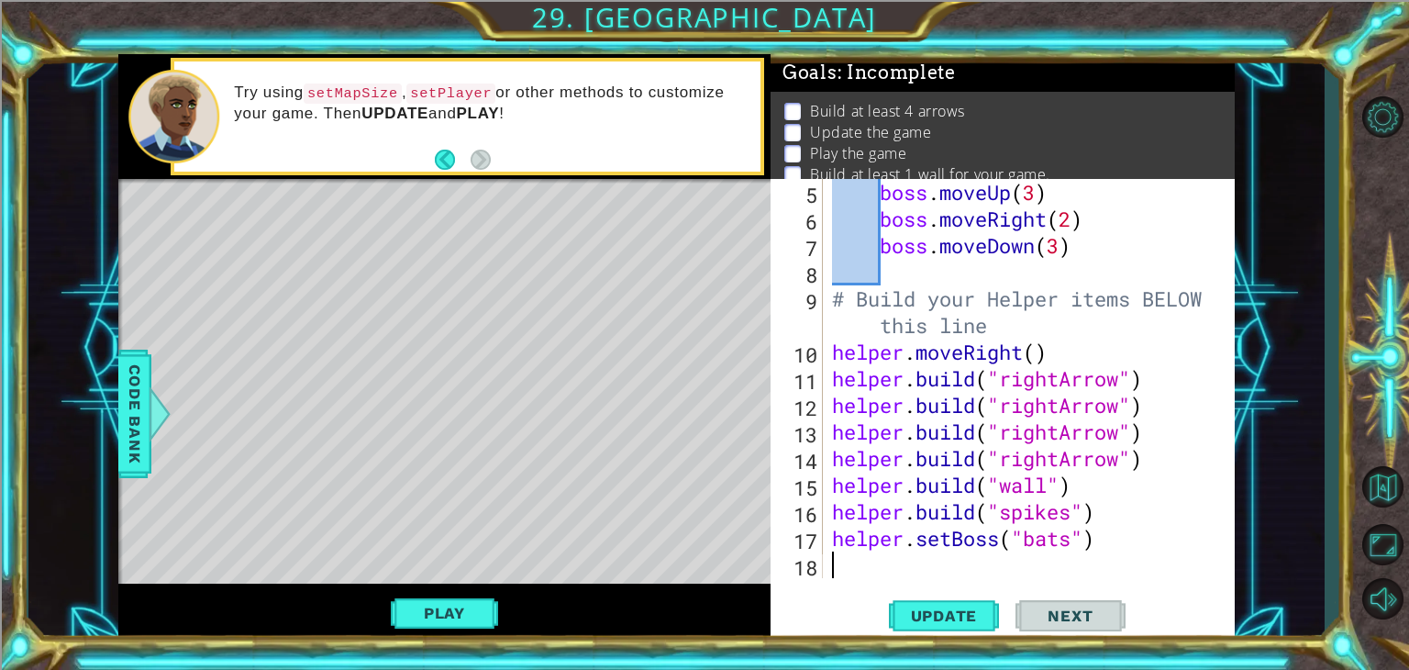
click at [499, 636] on div "Play" at bounding box center [444, 613] width 652 height 59
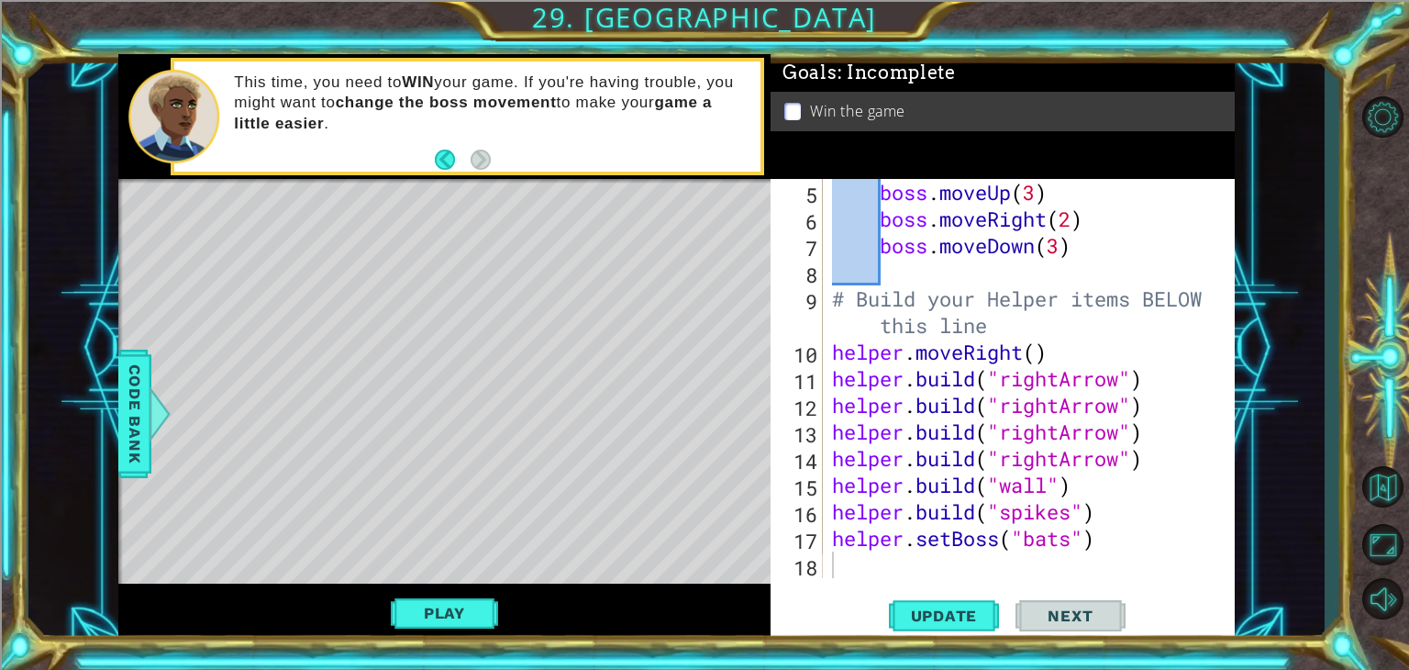
click at [451, 569] on div "Level Map" at bounding box center [542, 449] width 848 height 540
click at [116, 411] on div "1 ההההההההההההההההההההההההההההההההההההההההההההההההההההההההההההההההההההההההההההה…" at bounding box center [676, 347] width 1297 height 589
click at [129, 412] on span "Code Bank" at bounding box center [134, 414] width 29 height 112
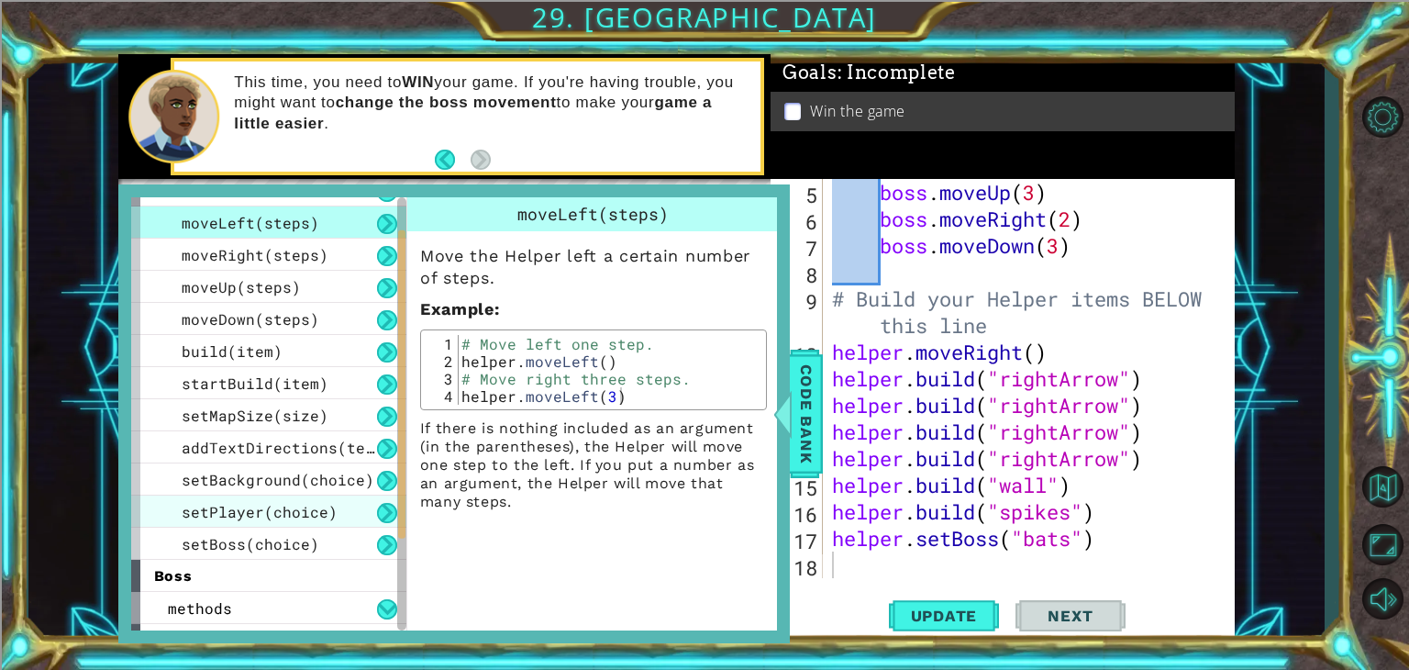
scroll to position [208, 0]
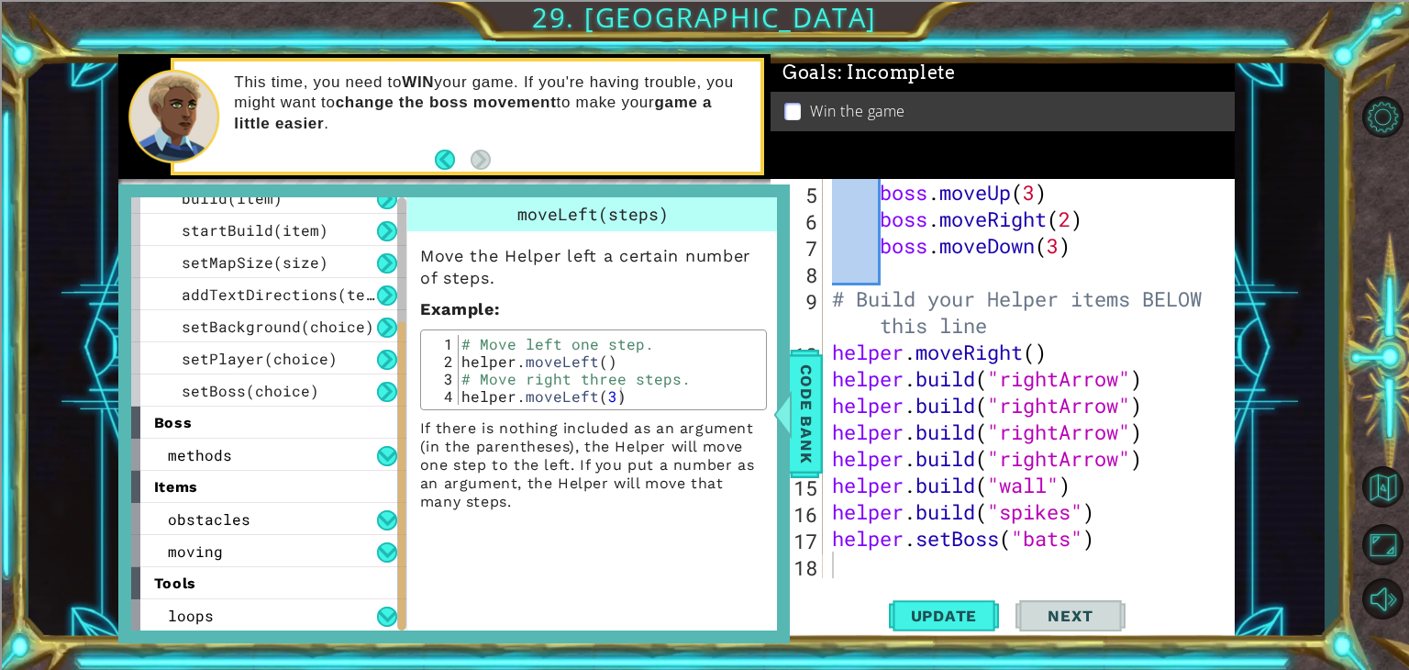
drag, startPoint x: 244, startPoint y: 432, endPoint x: 244, endPoint y: 442, distance: 10.1
click at [244, 434] on div "boss" at bounding box center [268, 423] width 275 height 32
click at [247, 452] on div "methods" at bounding box center [268, 455] width 275 height 32
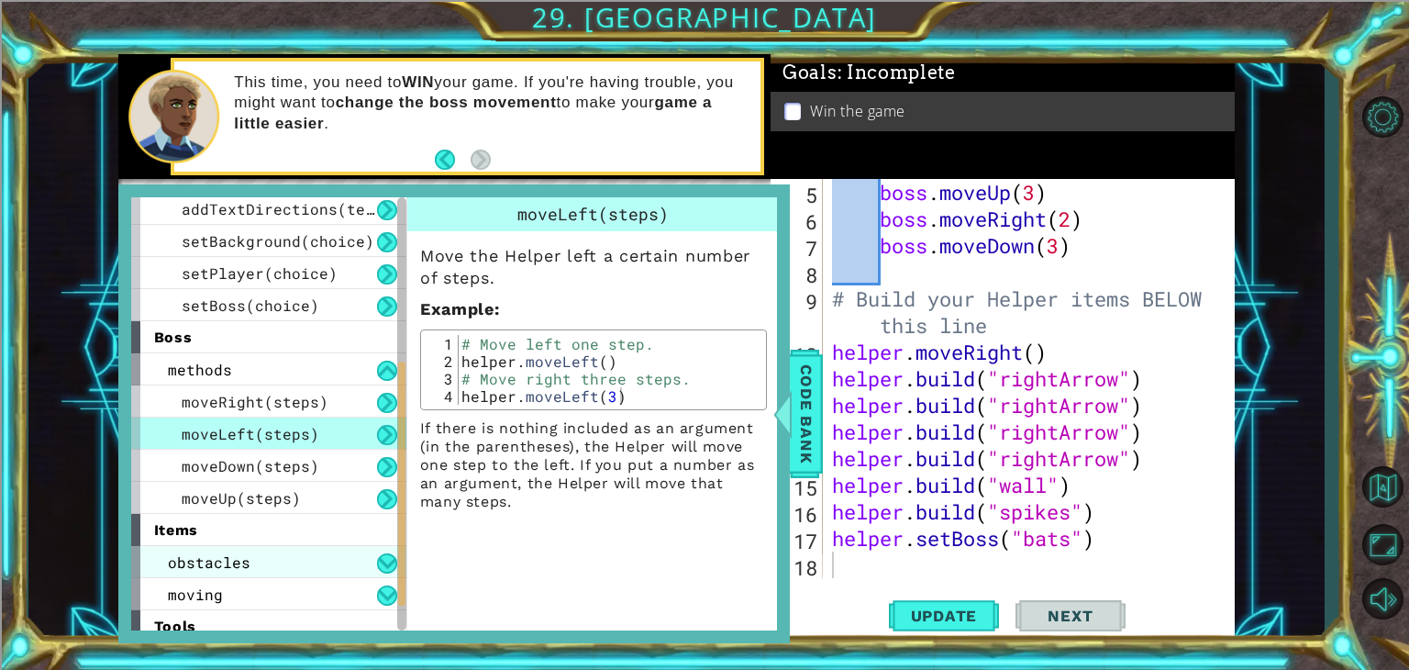
click at [258, 566] on div "obstacles" at bounding box center [268, 562] width 275 height 32
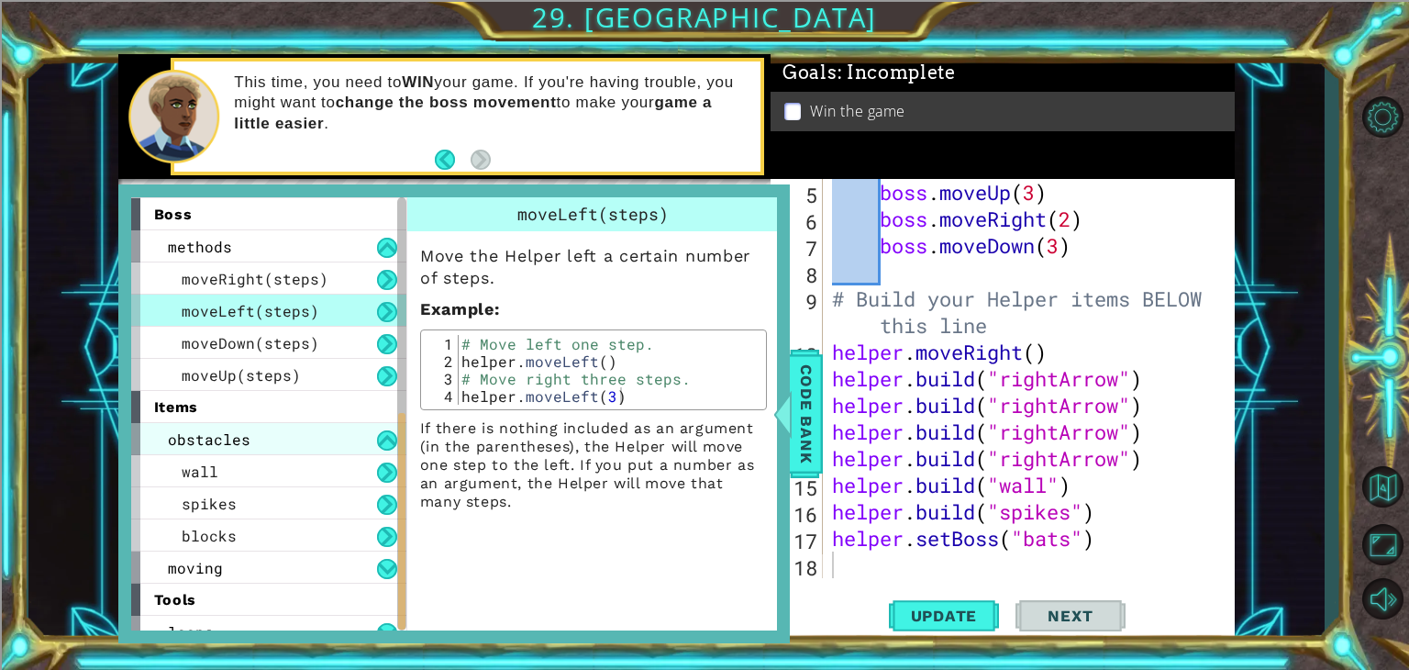
scroll to position [433, 0]
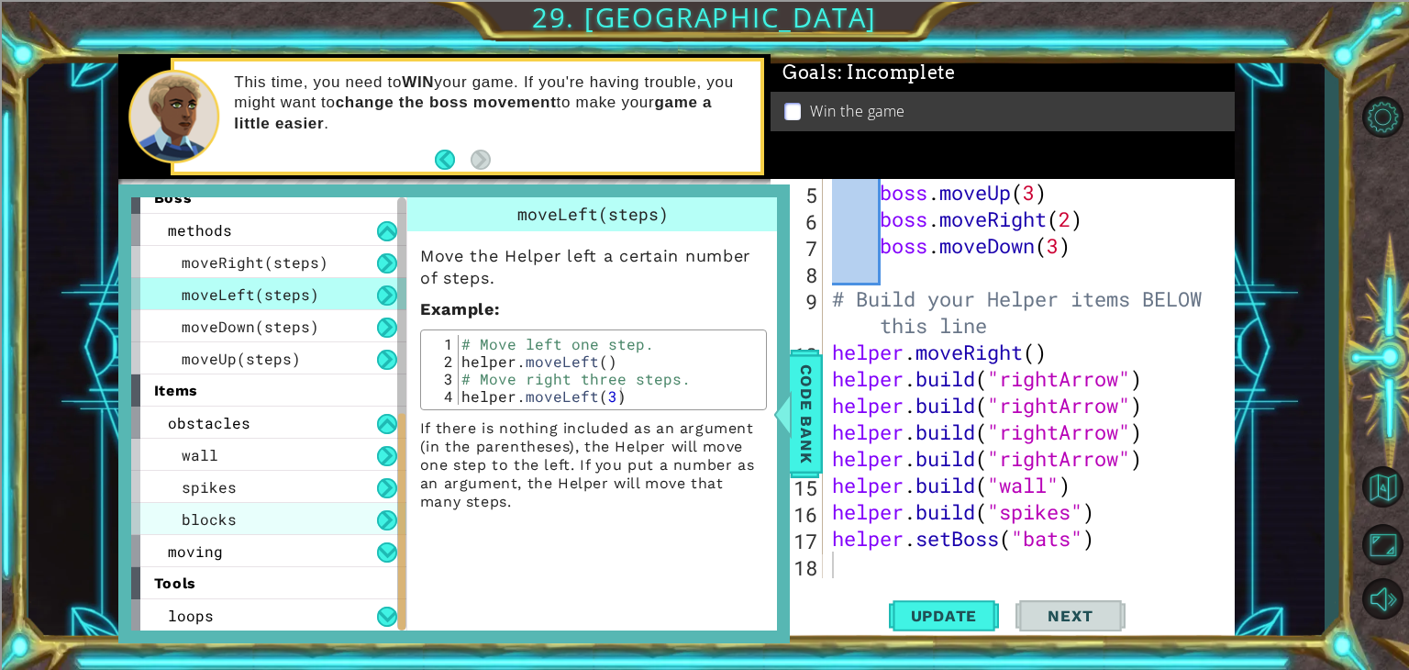
click at [244, 516] on div "blocks" at bounding box center [268, 519] width 275 height 32
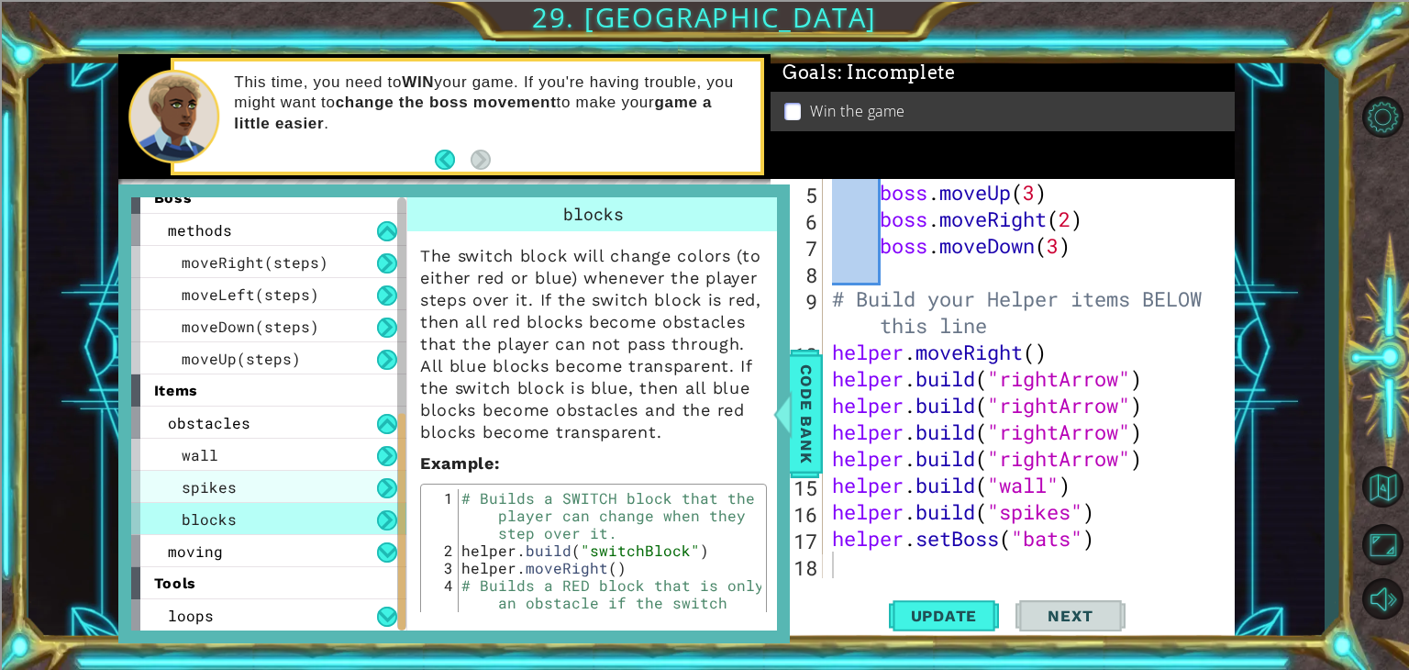
click at [239, 478] on div "spikes" at bounding box center [268, 487] width 275 height 32
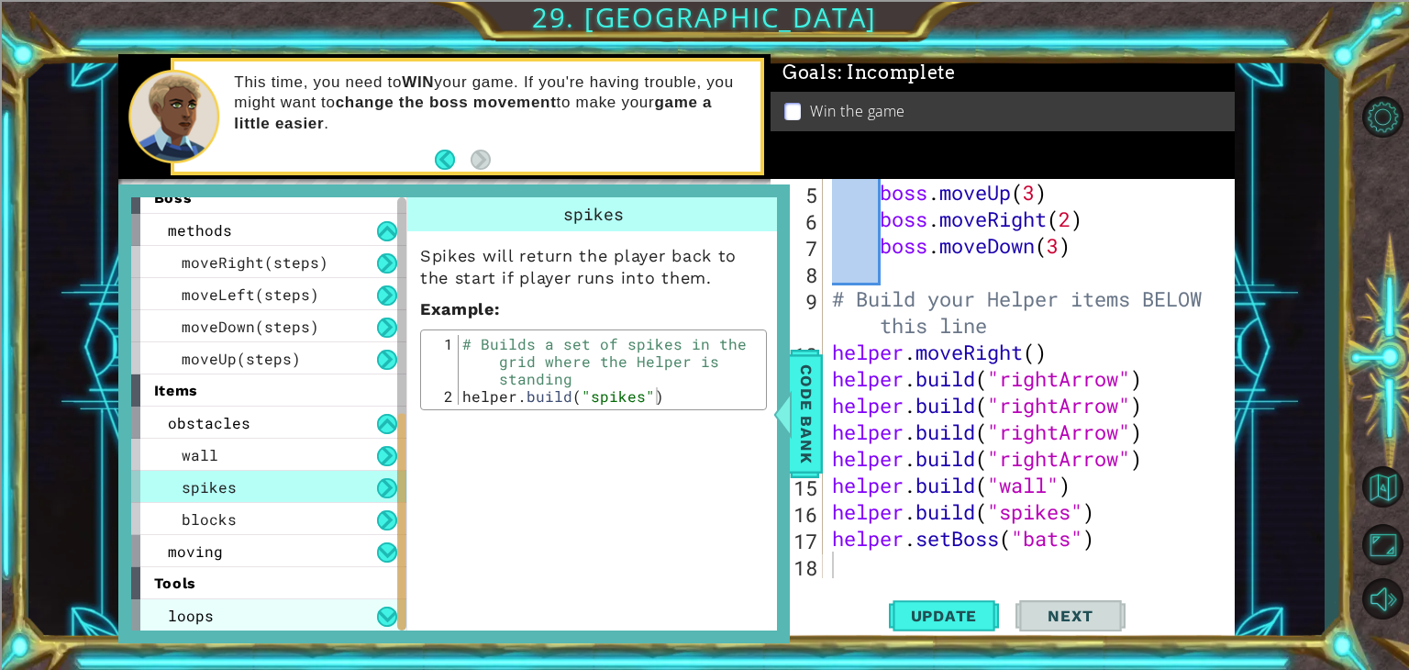
click at [195, 623] on span "loops" at bounding box center [191, 615] width 46 height 19
click at [203, 601] on div "loops" at bounding box center [268, 615] width 275 height 32
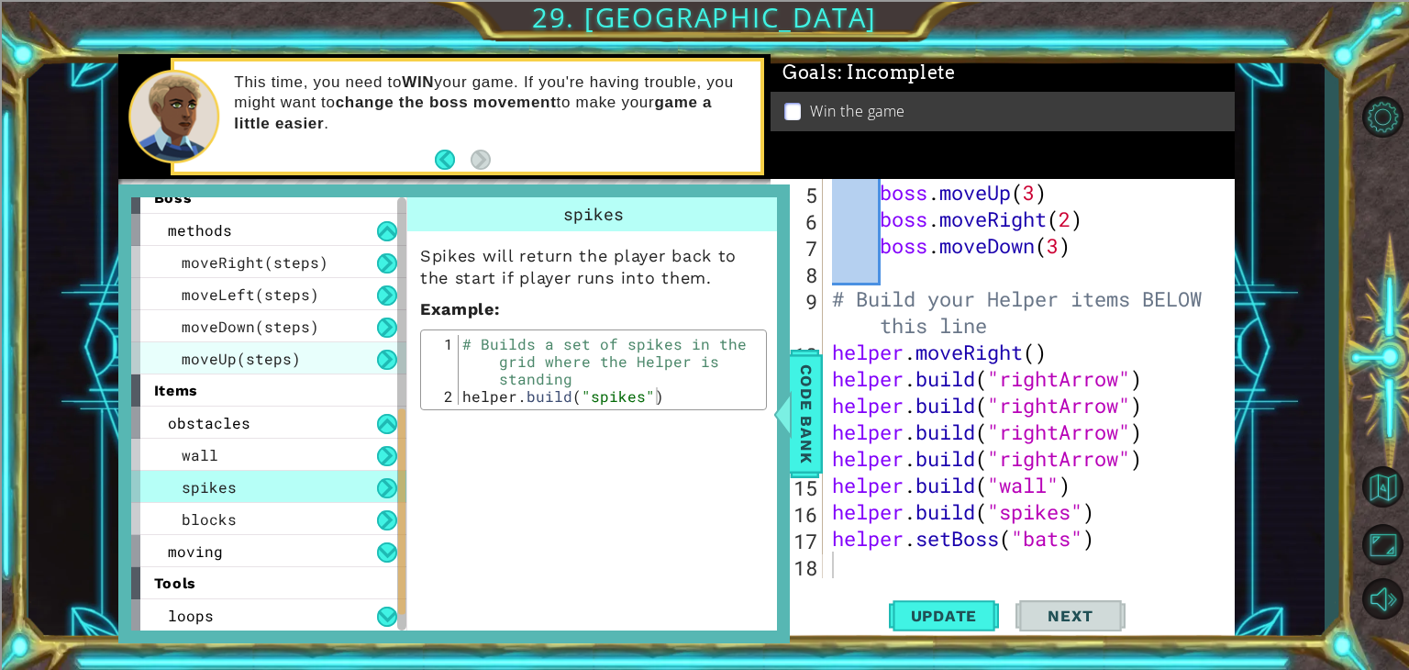
click at [231, 361] on span "moveUp(steps)" at bounding box center [241, 358] width 119 height 19
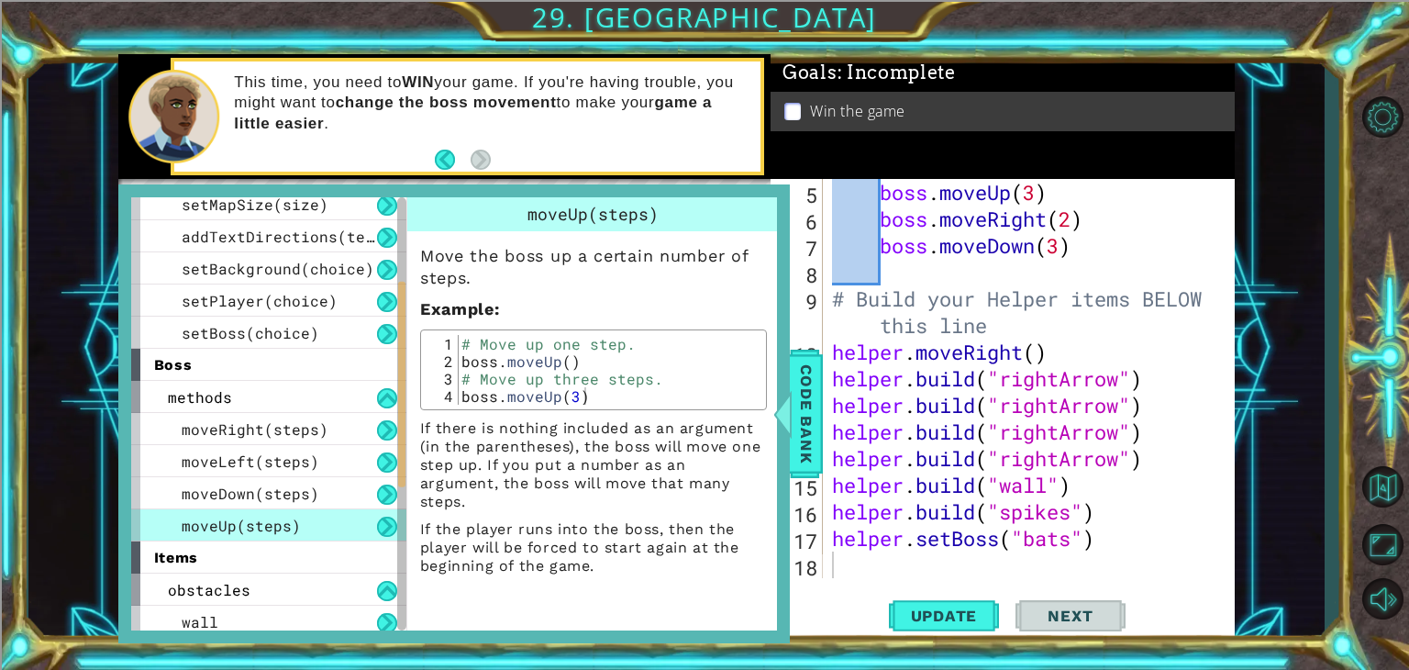
scroll to position [92, 0]
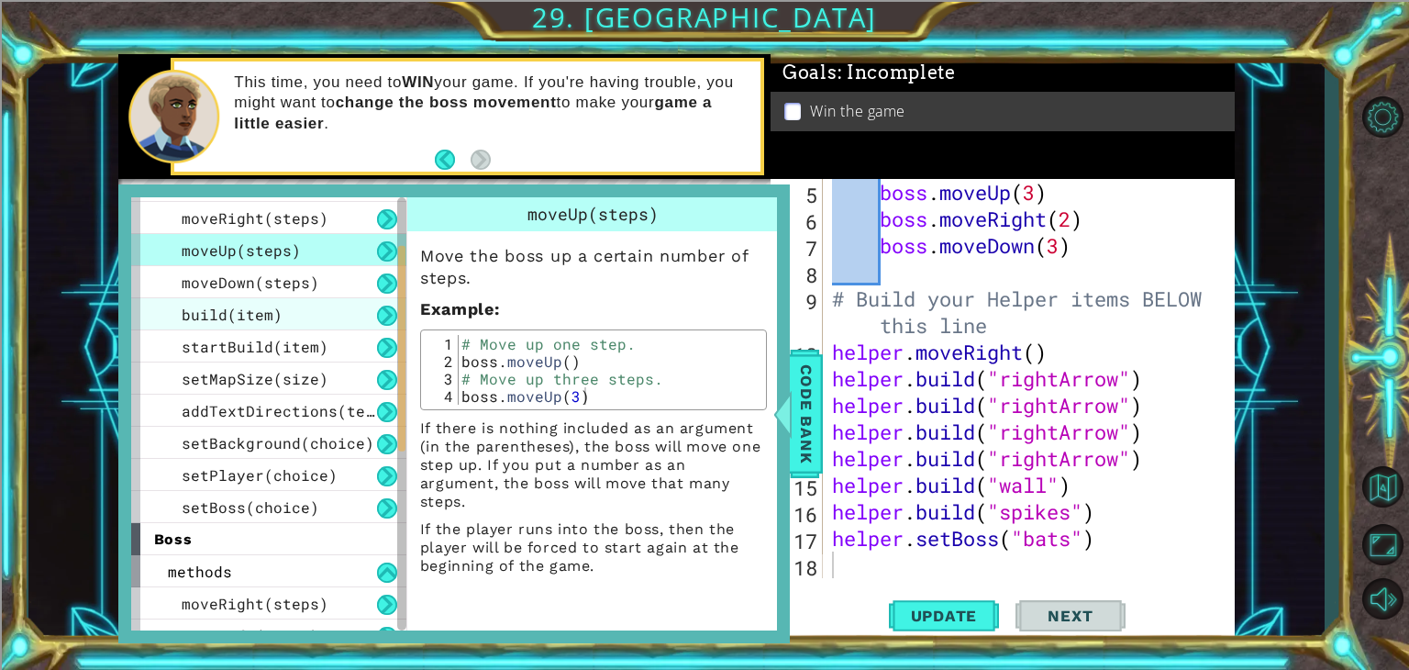
click at [239, 328] on div "build(item)" at bounding box center [268, 314] width 275 height 32
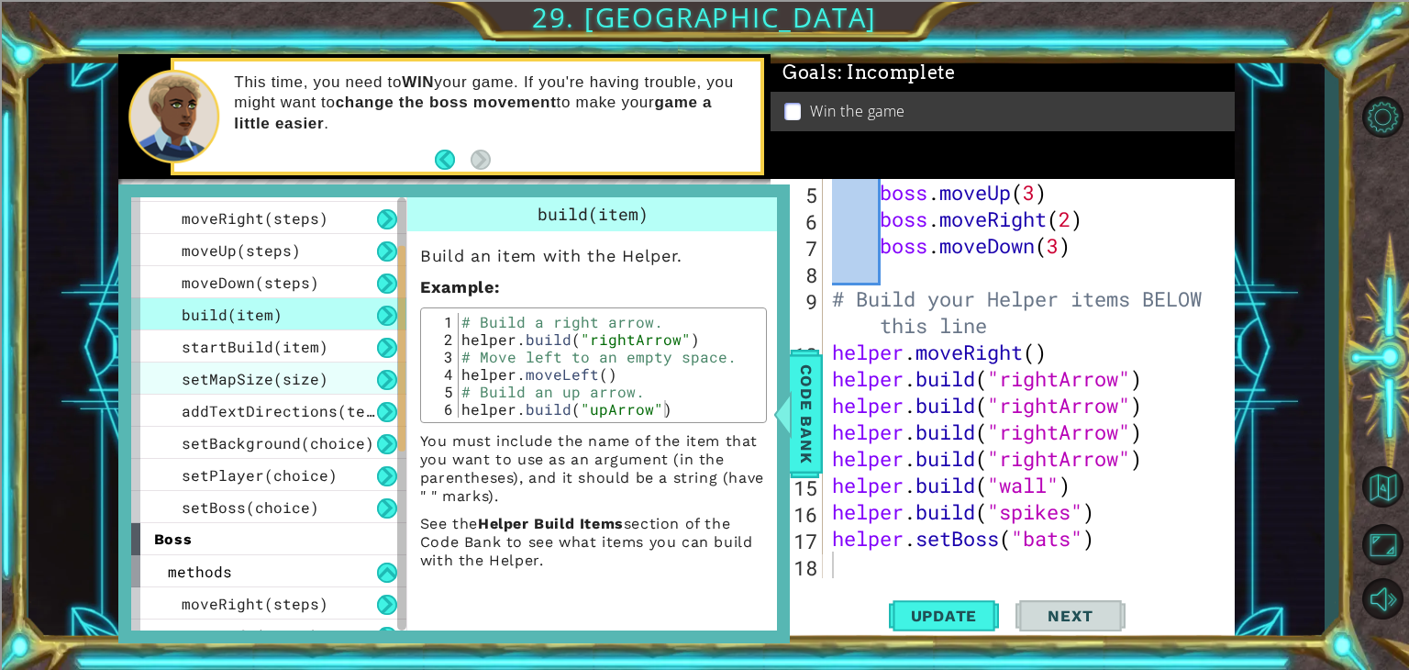
drag, startPoint x: 247, startPoint y: 379, endPoint x: 240, endPoint y: 390, distance: 12.7
click at [247, 380] on span "setMapSize(size)" at bounding box center [255, 378] width 147 height 19
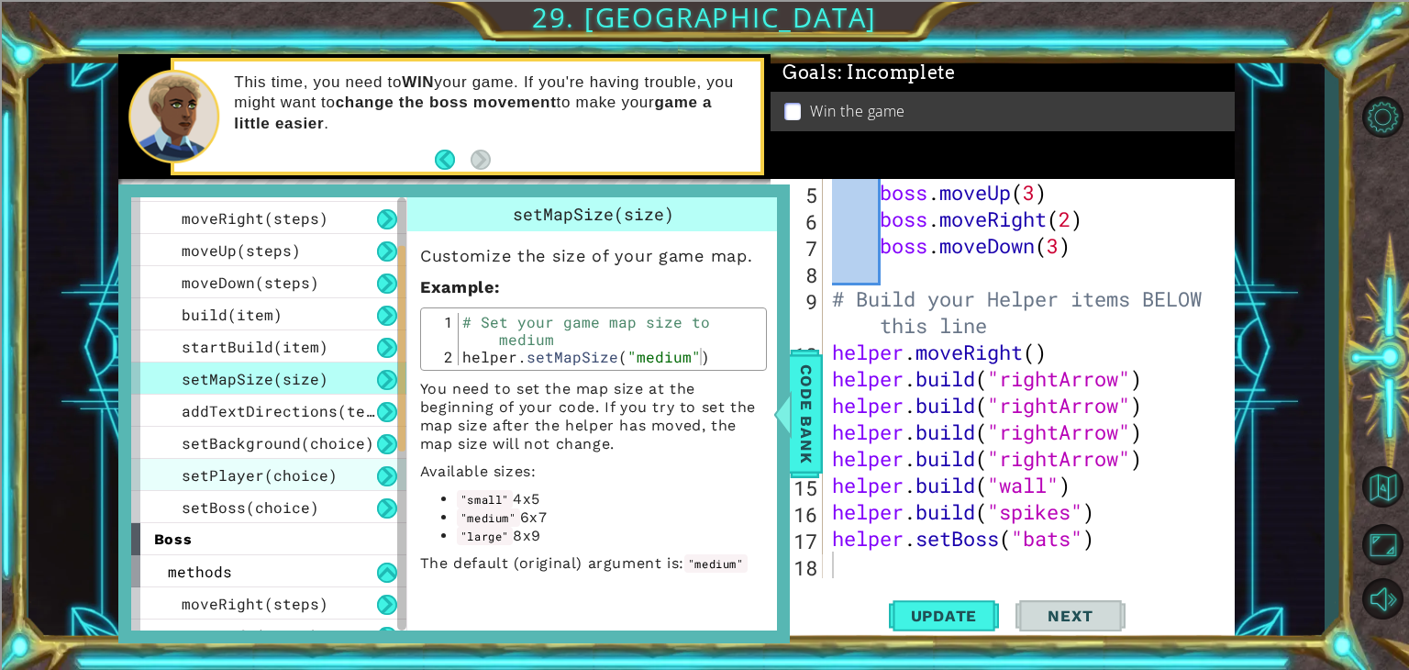
click at [242, 475] on span "setPlayer(choice)" at bounding box center [260, 474] width 156 height 19
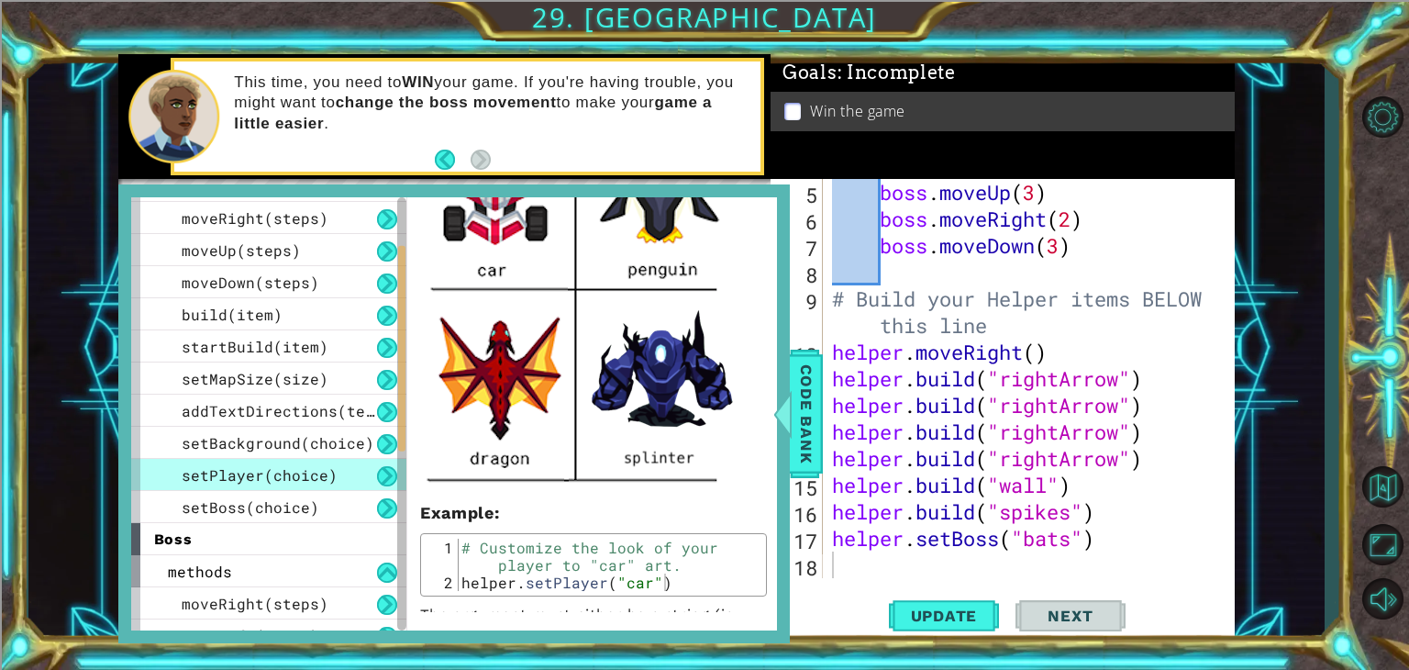
scroll to position [707, 0]
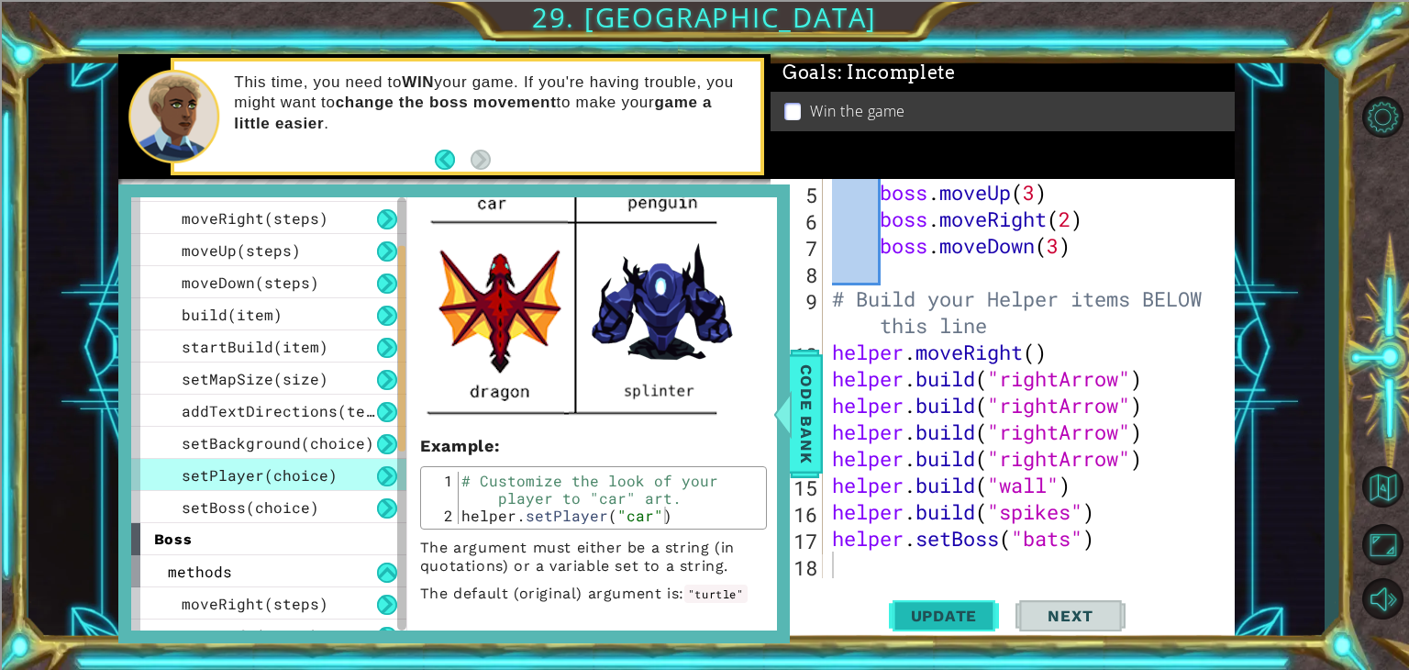
click at [975, 617] on span "Update" at bounding box center [945, 616] width 104 height 18
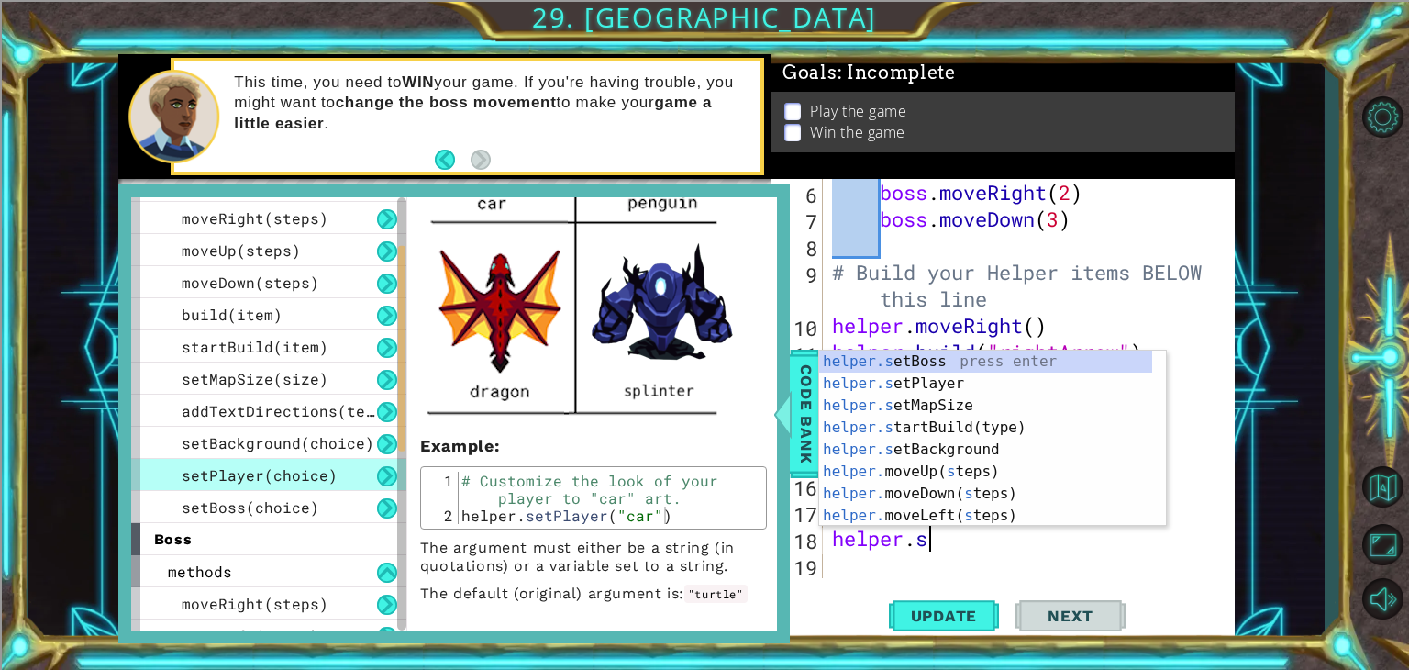
scroll to position [0, 4]
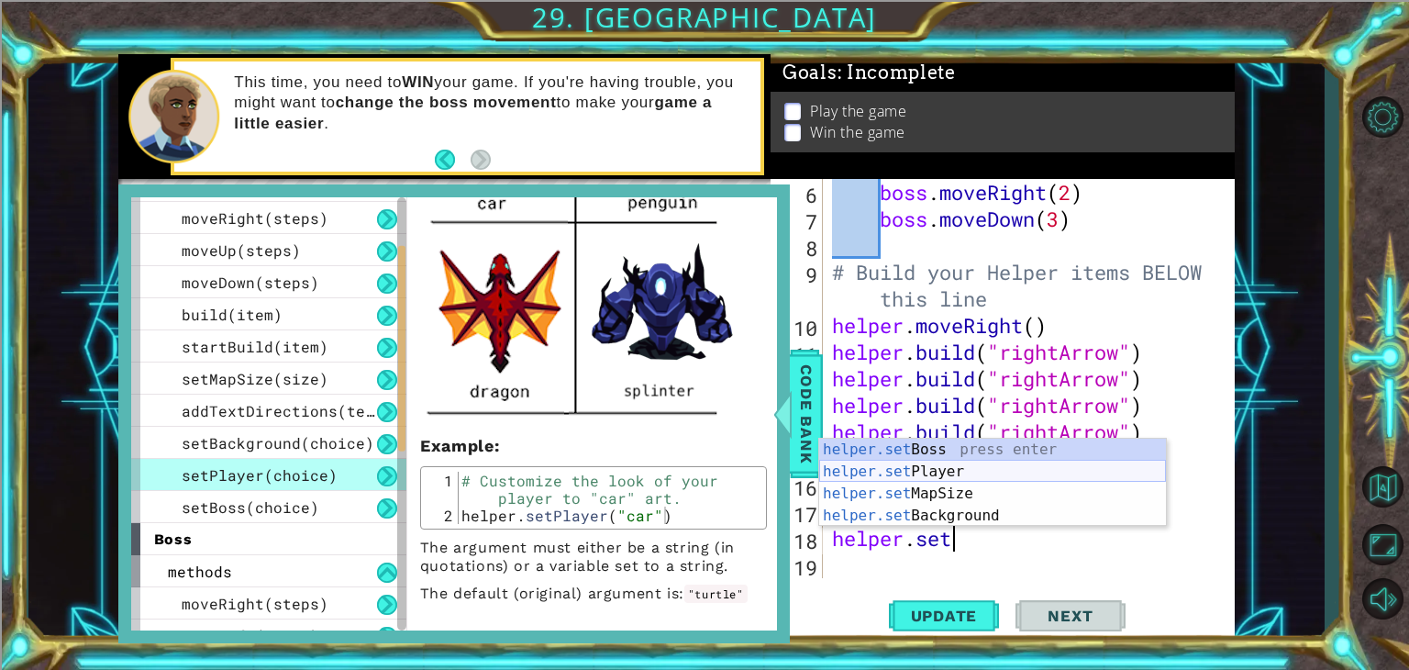
click at [911, 473] on div "helper.set Boss press enter helper.set Player press enter helper.set MapSize pr…" at bounding box center [992, 505] width 347 height 132
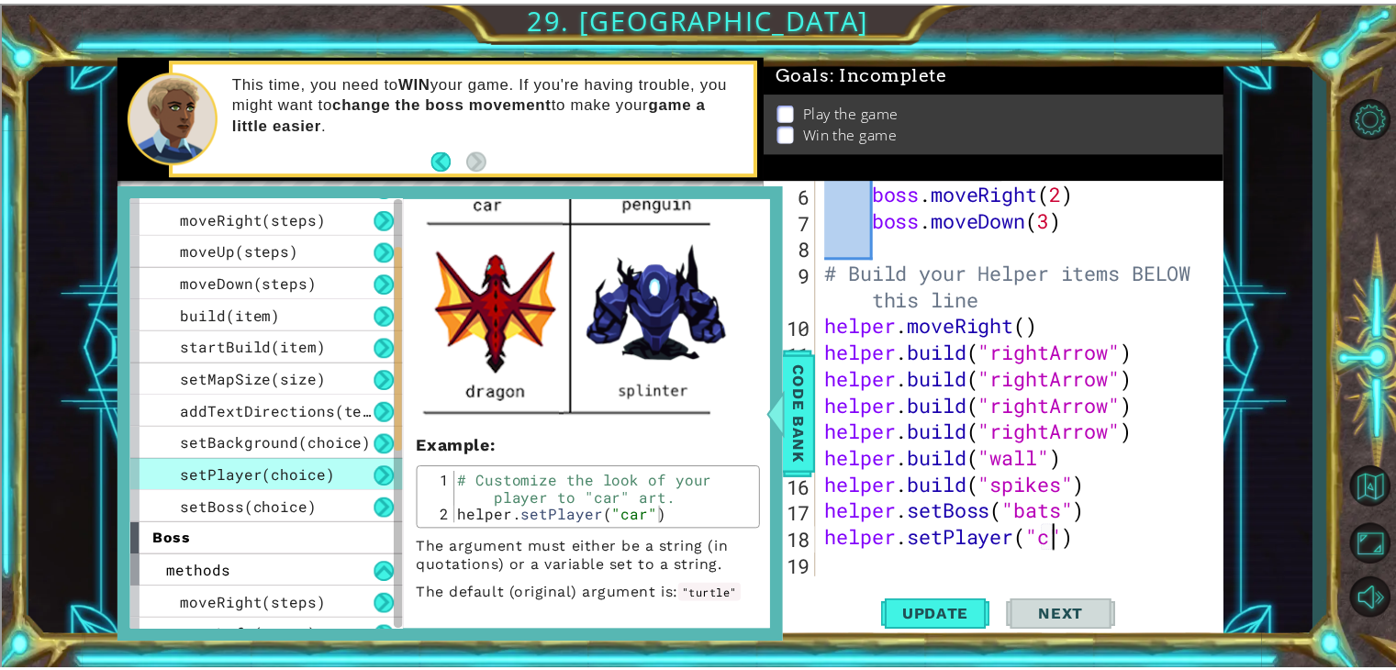
scroll to position [0, 11]
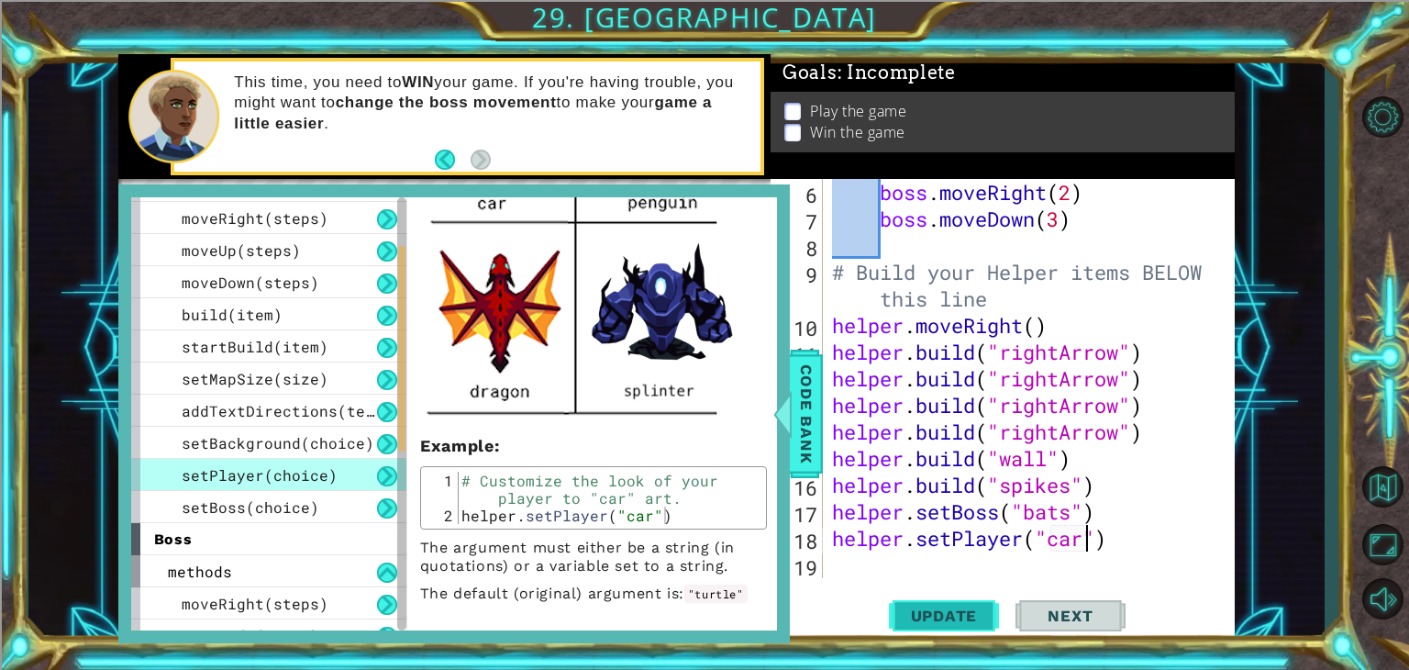
type textarea "helper.setPlayer("car")"
click at [928, 607] on span "Update" at bounding box center [945, 616] width 104 height 18
click at [801, 422] on span "Code Bank" at bounding box center [806, 414] width 29 height 112
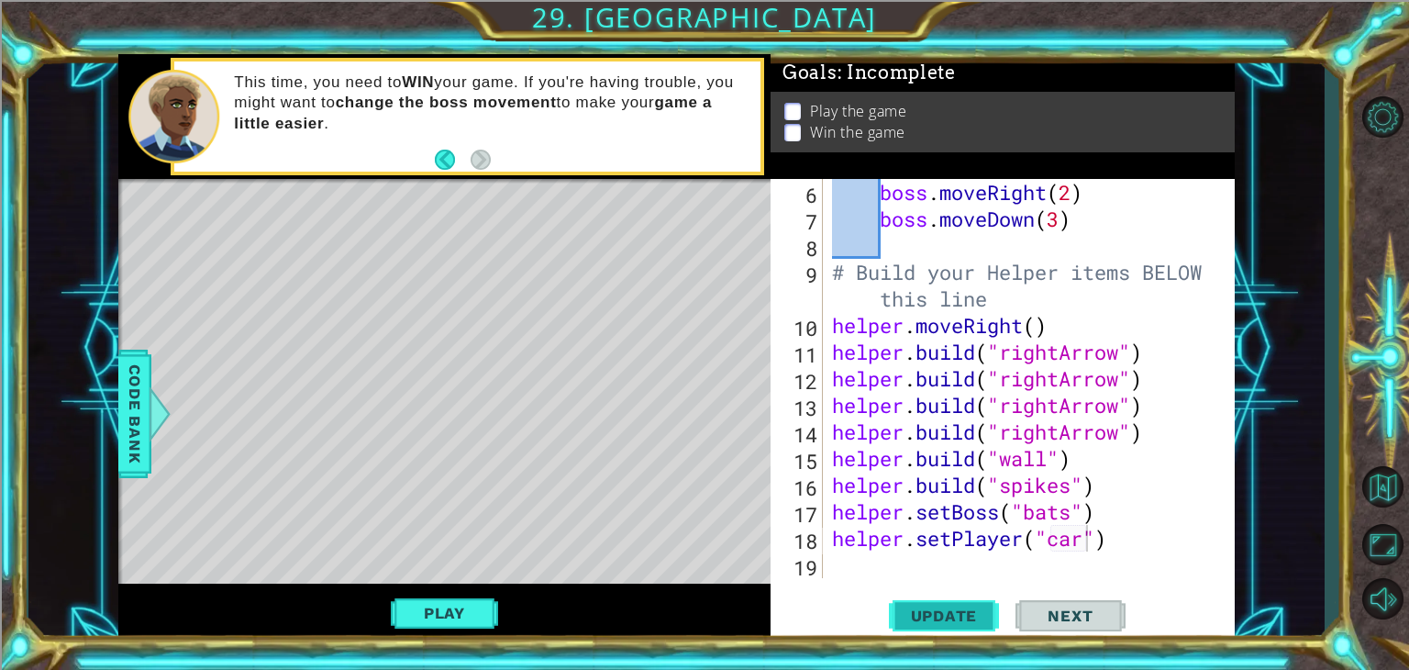
click at [900, 605] on button "Update" at bounding box center [944, 616] width 110 height 47
click at [429, 619] on button "Play" at bounding box center [444, 613] width 107 height 35
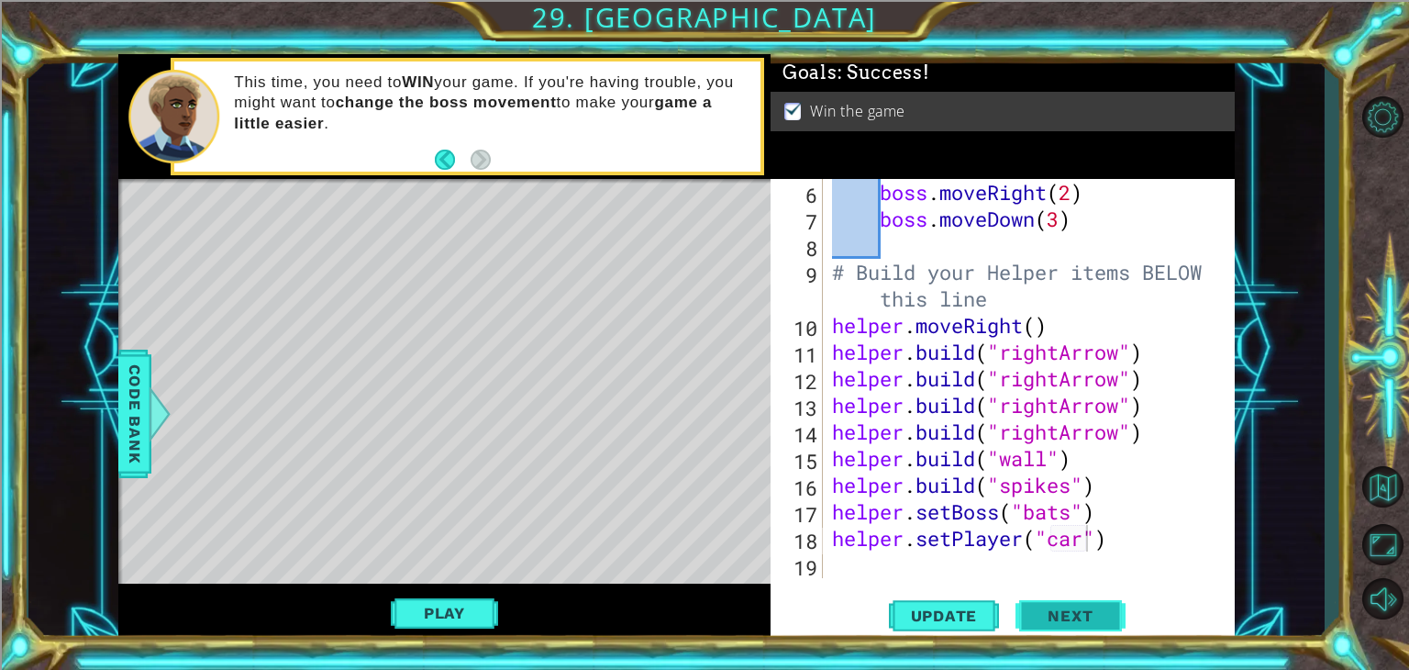
click at [1098, 605] on button "Next" at bounding box center [1071, 618] width 110 height 47
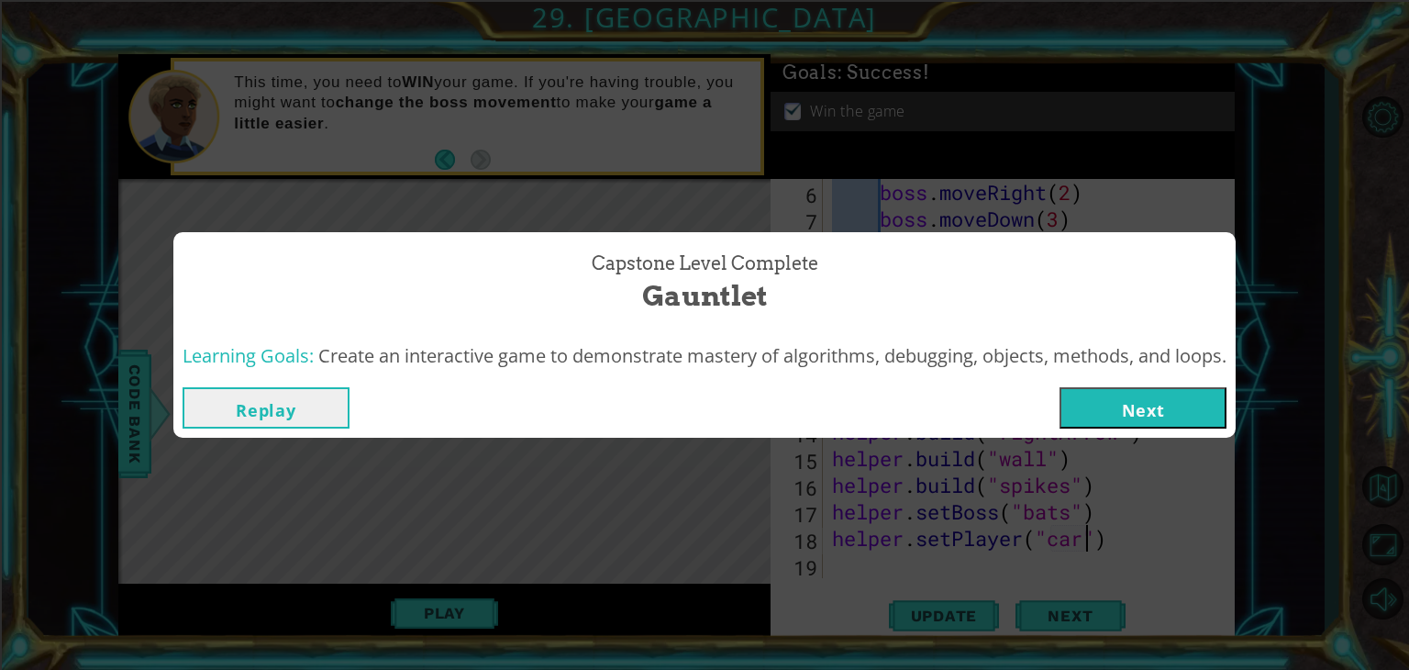
click at [1114, 408] on button "Next" at bounding box center [1143, 407] width 167 height 41
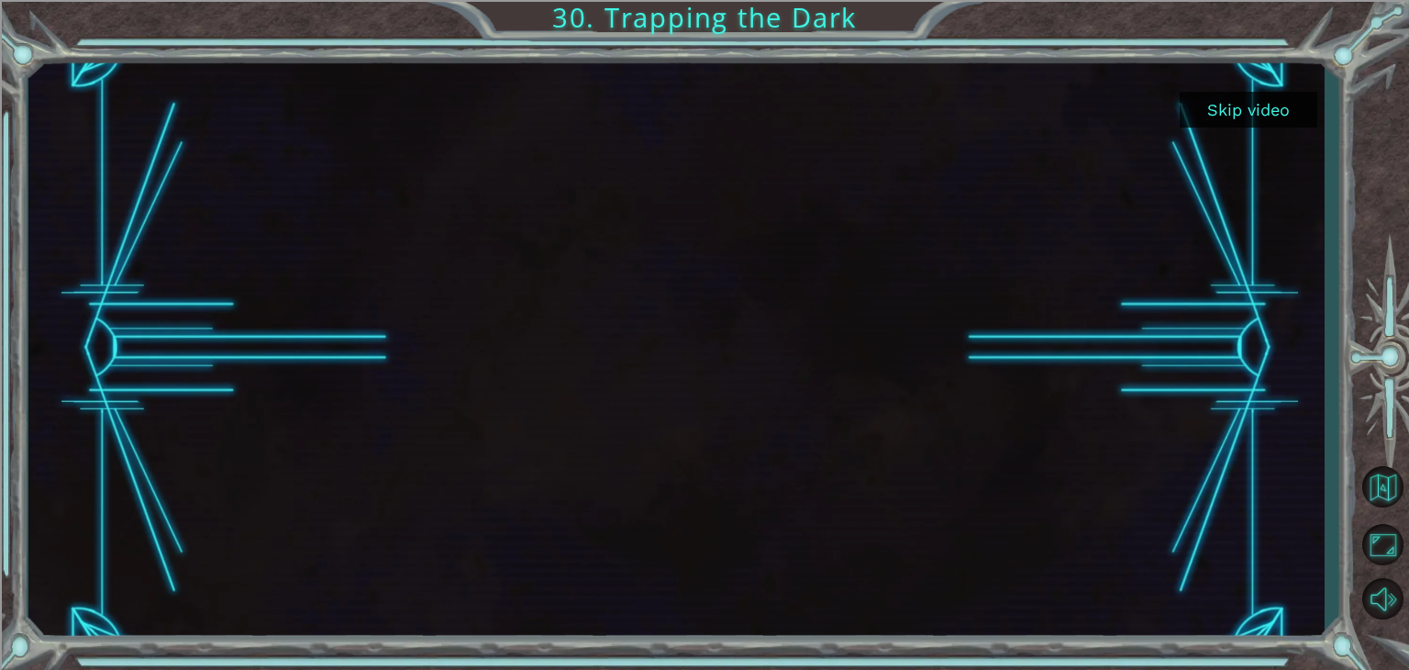
click at [1114, 408] on div at bounding box center [676, 348] width 1047 height 589
click at [1254, 115] on button "Skip video" at bounding box center [1249, 110] width 138 height 36
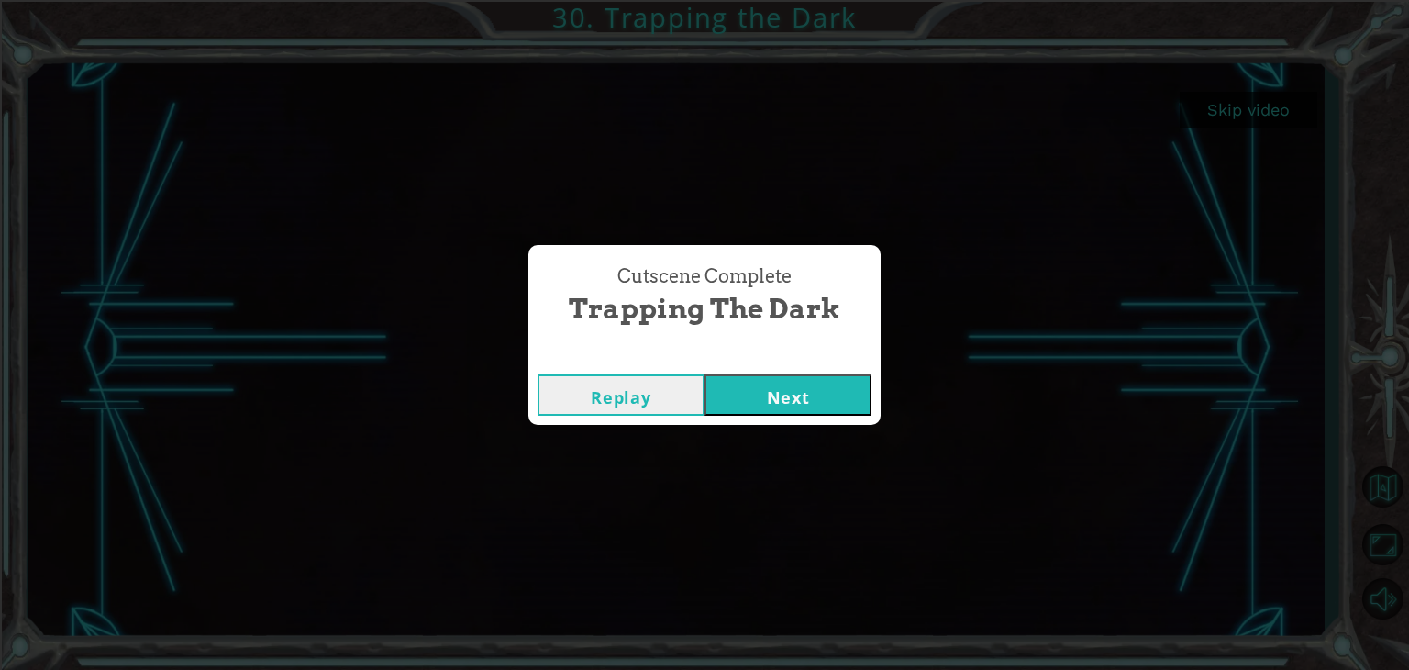
click at [799, 385] on button "Next" at bounding box center [788, 394] width 167 height 41
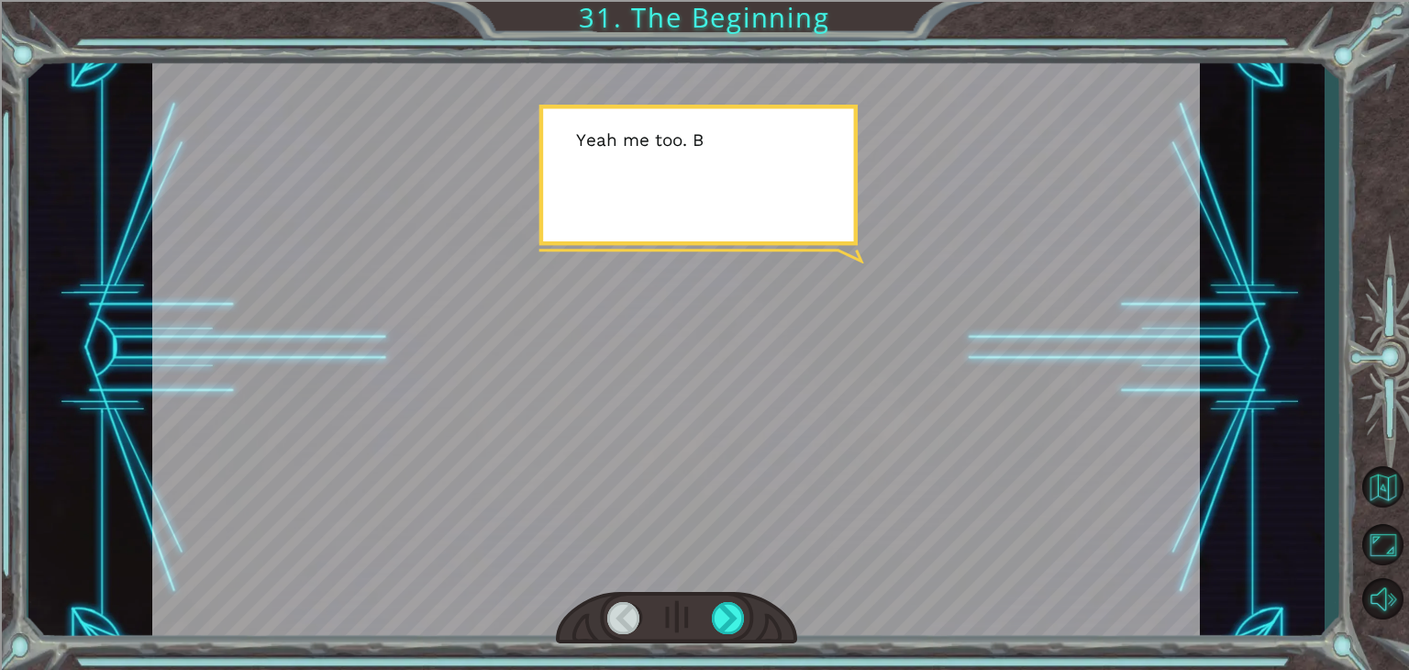
click at [799, 385] on div at bounding box center [676, 348] width 1048 height 589
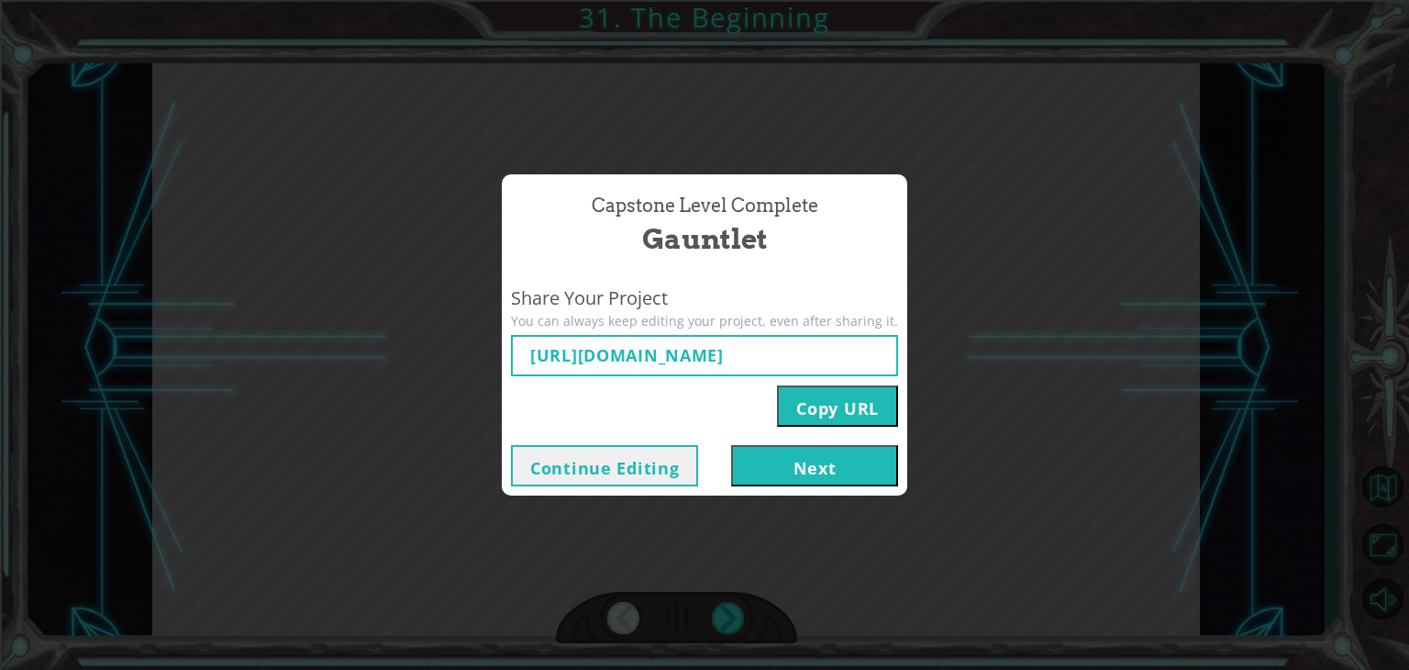
click at [793, 481] on button "Next" at bounding box center [814, 465] width 167 height 41
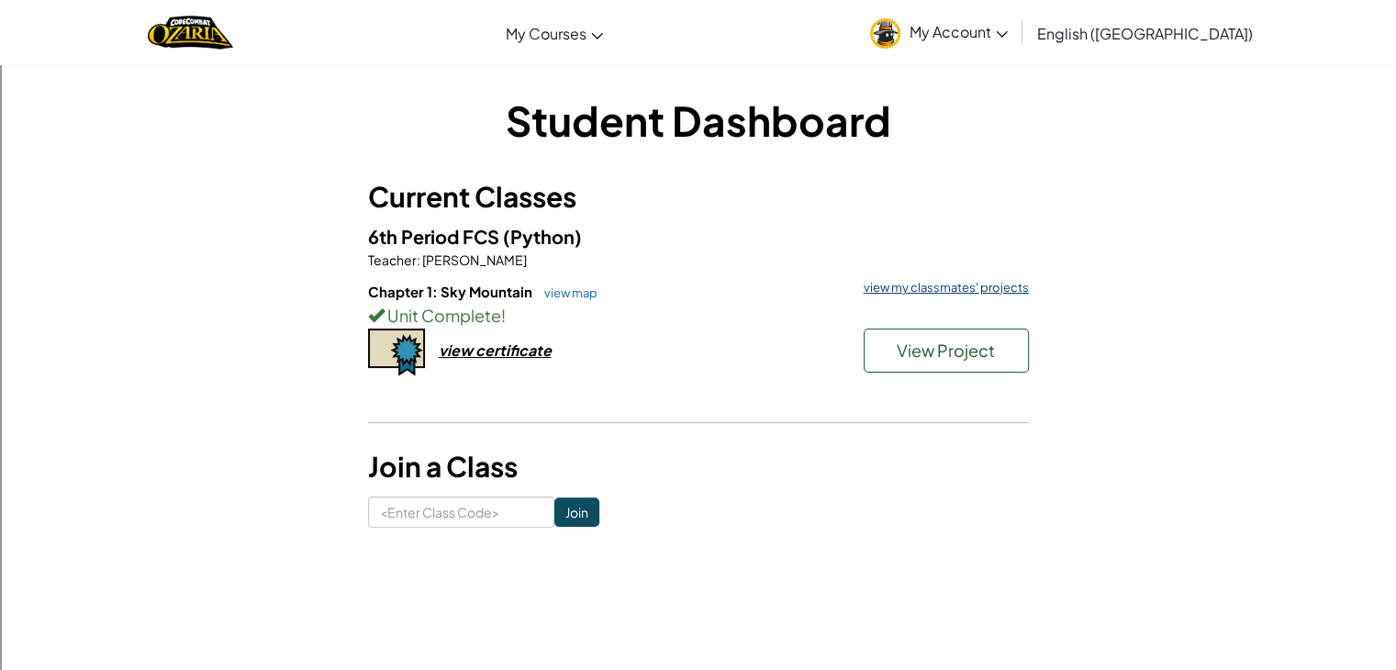
click at [936, 284] on link "view my classmates' projects" at bounding box center [941, 288] width 174 height 12
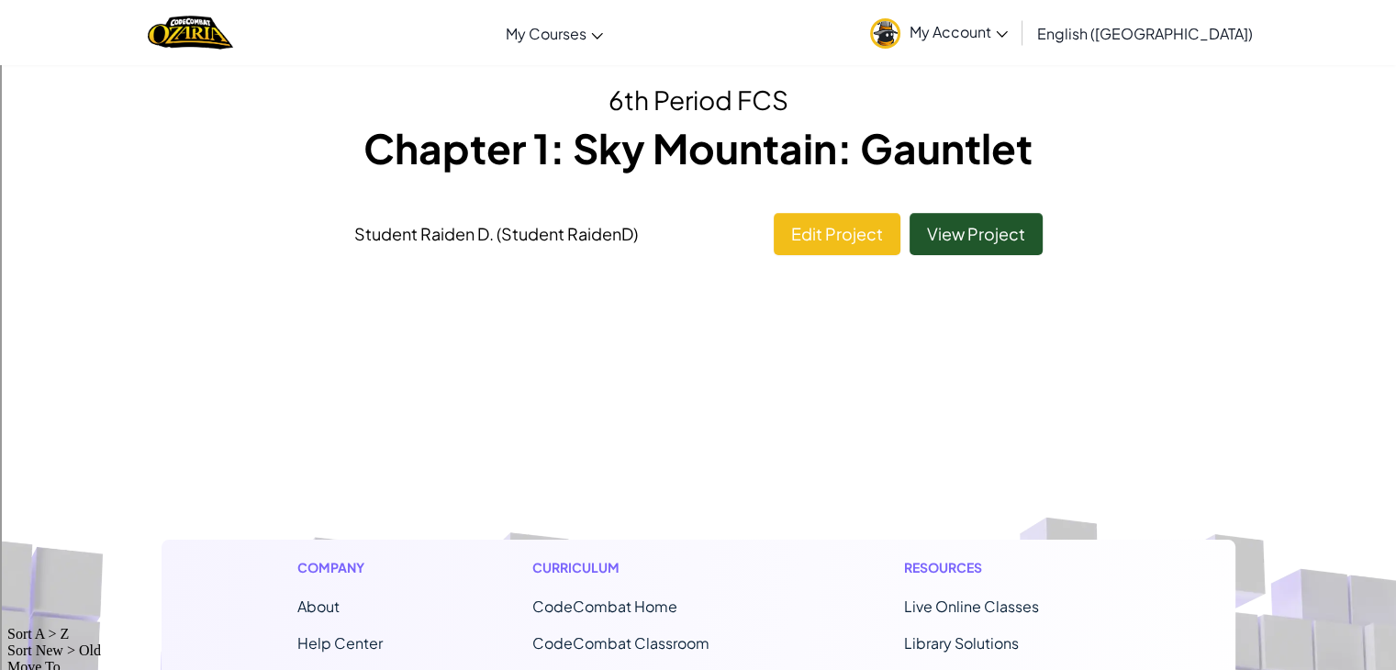
scroll to position [51, 0]
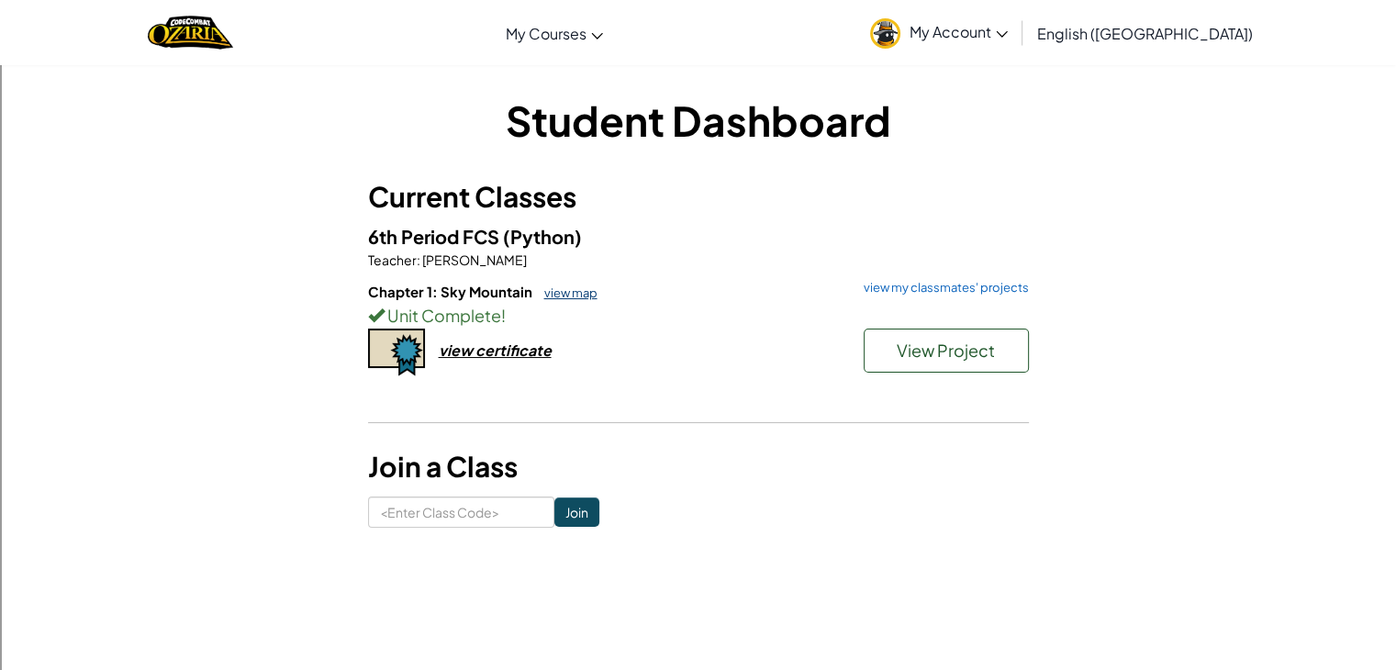
click at [562, 290] on link "view map" at bounding box center [566, 292] width 62 height 15
click at [937, 284] on link "view my classmates' projects" at bounding box center [941, 288] width 174 height 12
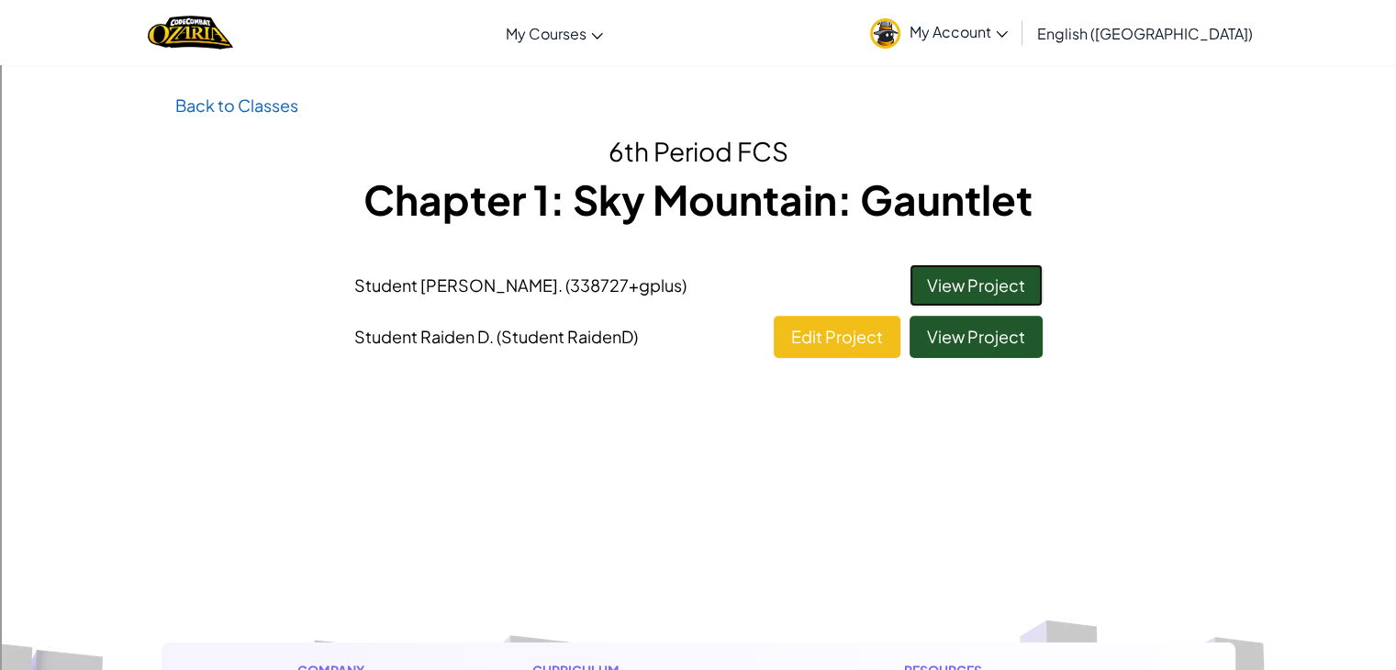
click at [933, 280] on link "View Project" at bounding box center [975, 285] width 133 height 42
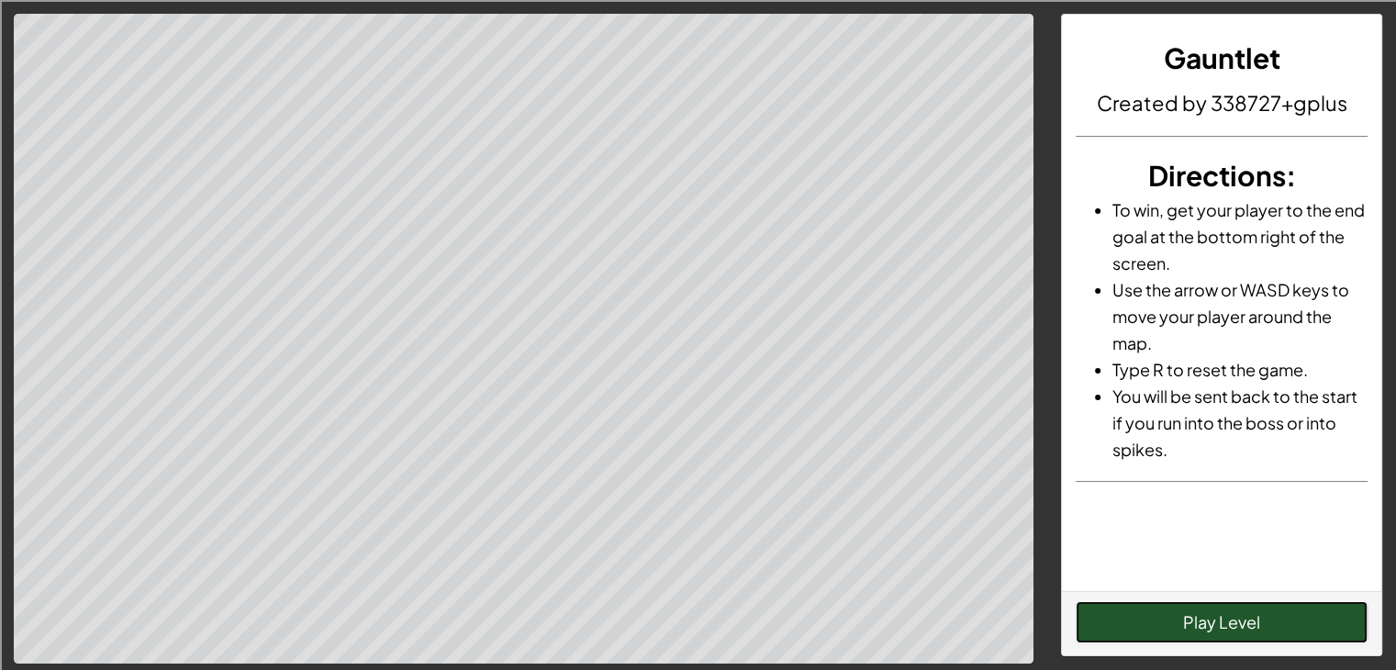
click at [1153, 622] on button "Play Level" at bounding box center [1221, 622] width 292 height 42
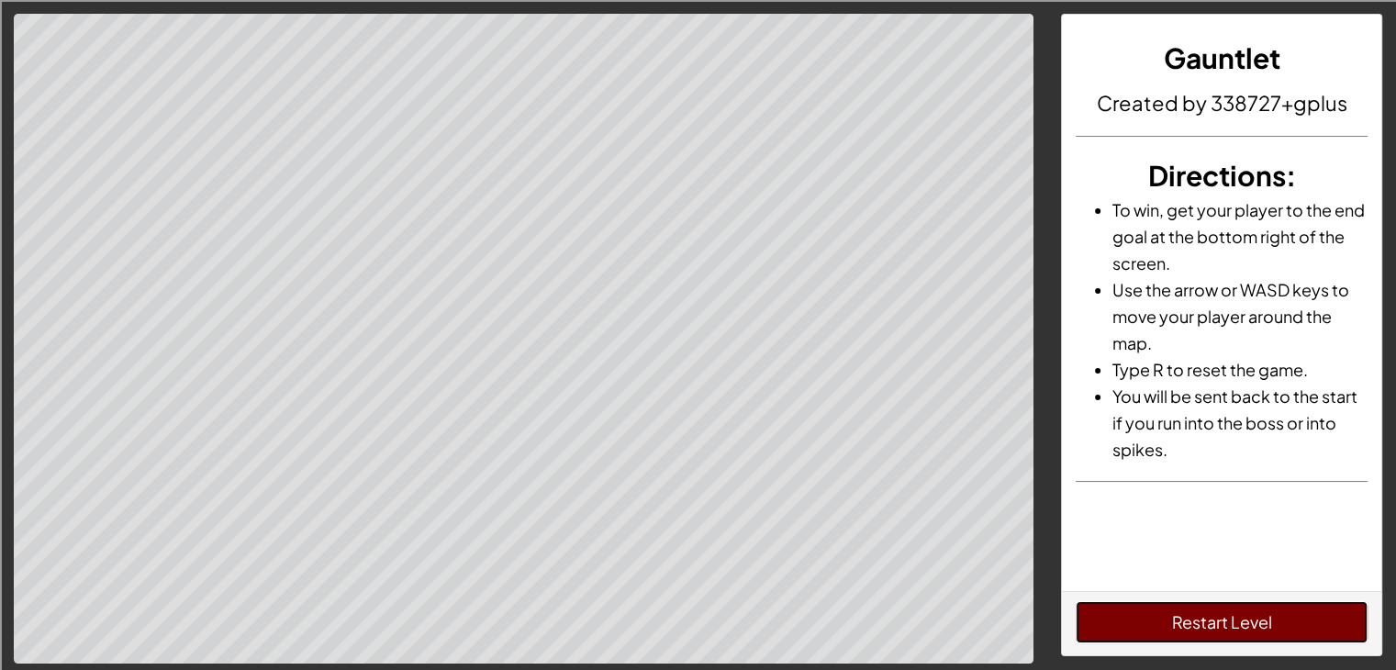
click at [1236, 619] on button "Restart Level" at bounding box center [1221, 622] width 292 height 42
